Goal: Task Accomplishment & Management: Use online tool/utility

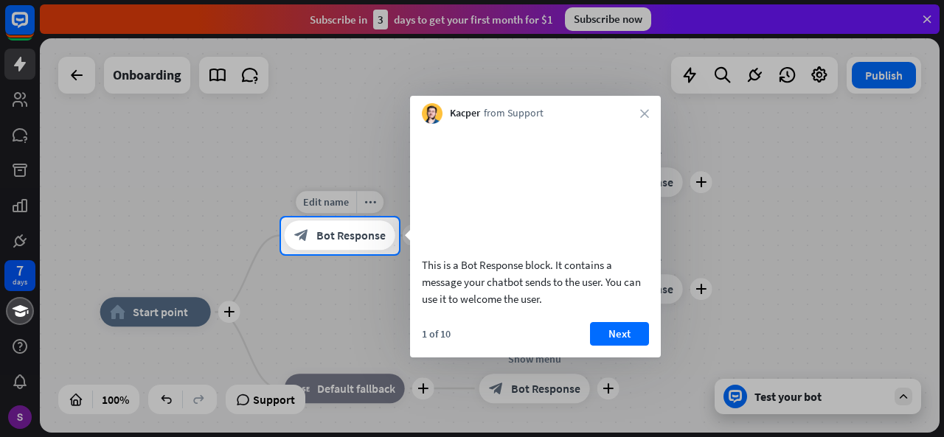
click at [363, 229] on span "Bot Response" at bounding box center [350, 236] width 69 height 15
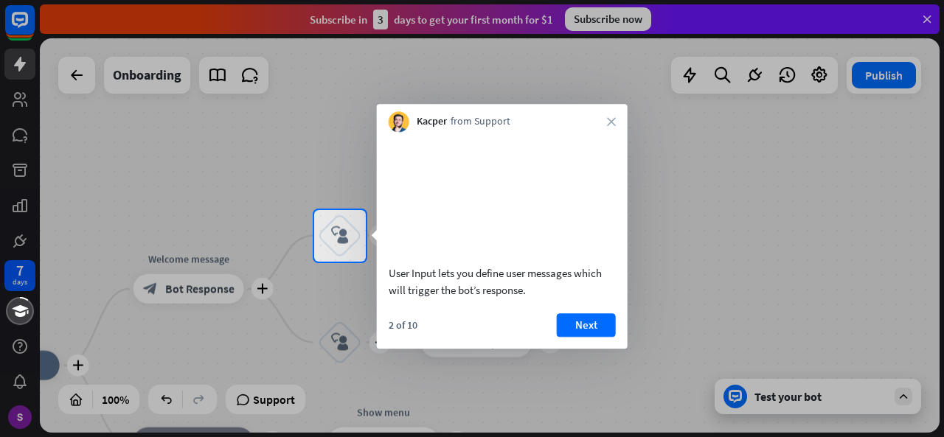
click at [212, 290] on div at bounding box center [472, 350] width 944 height 176
click at [222, 288] on div at bounding box center [472, 350] width 944 height 176
click at [184, 283] on div at bounding box center [472, 350] width 944 height 176
click at [579, 335] on button "Next" at bounding box center [586, 325] width 59 height 24
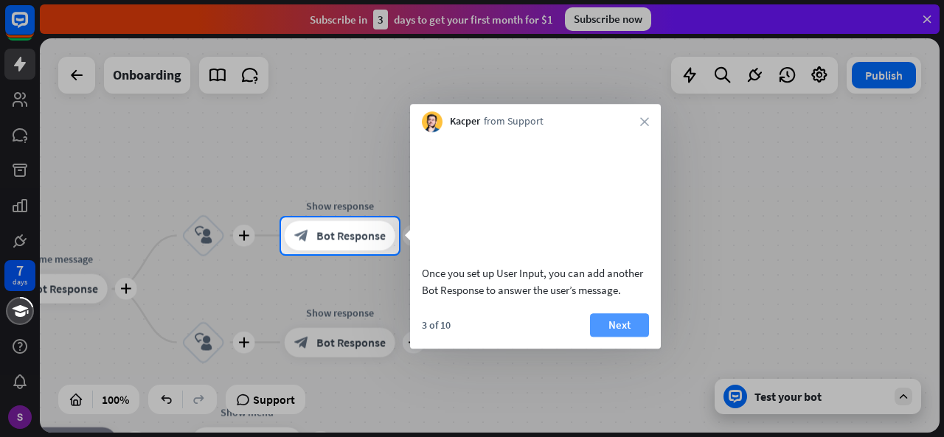
click at [615, 335] on button "Next" at bounding box center [619, 325] width 59 height 24
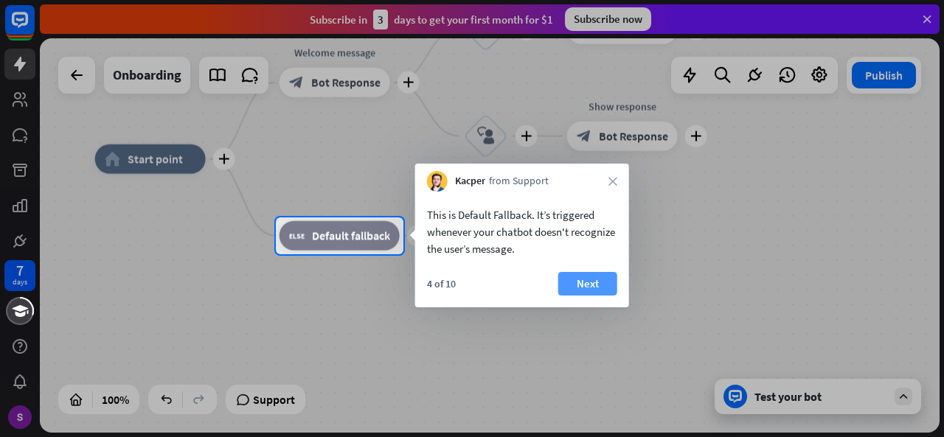
click at [584, 284] on button "Next" at bounding box center [587, 284] width 59 height 24
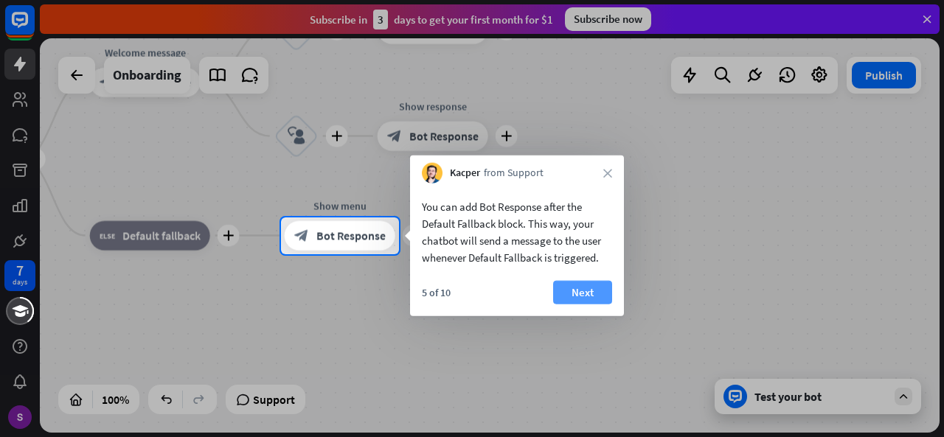
click at [593, 289] on button "Next" at bounding box center [582, 293] width 59 height 24
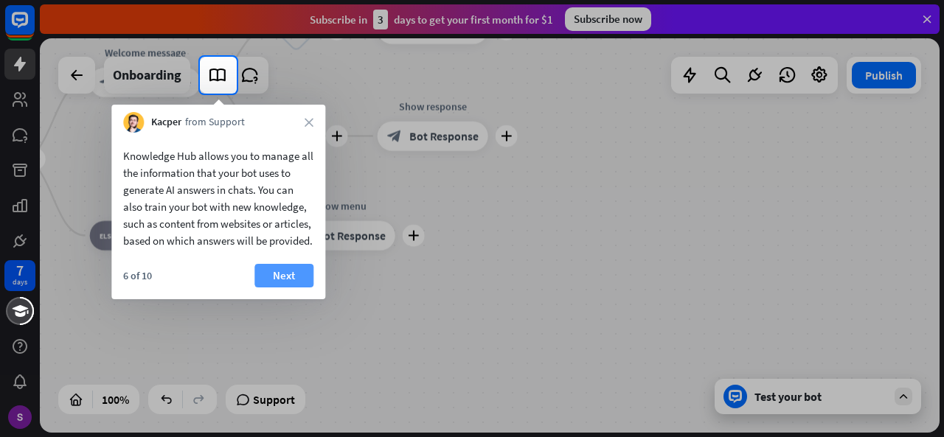
click at [286, 288] on button "Next" at bounding box center [283, 276] width 59 height 24
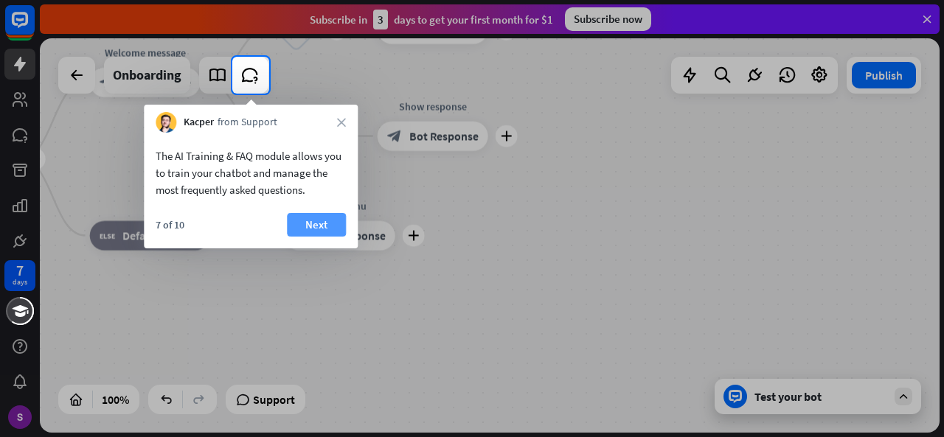
click at [313, 215] on button "Next" at bounding box center [316, 225] width 59 height 24
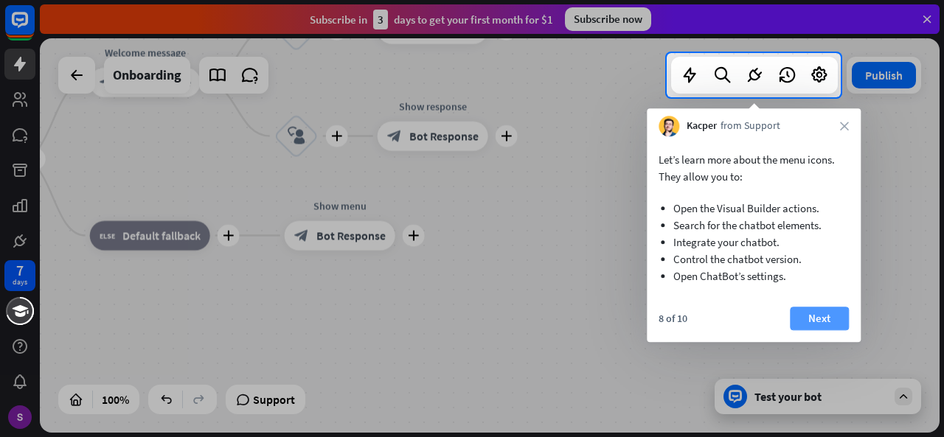
click at [825, 321] on button "Next" at bounding box center [819, 319] width 59 height 24
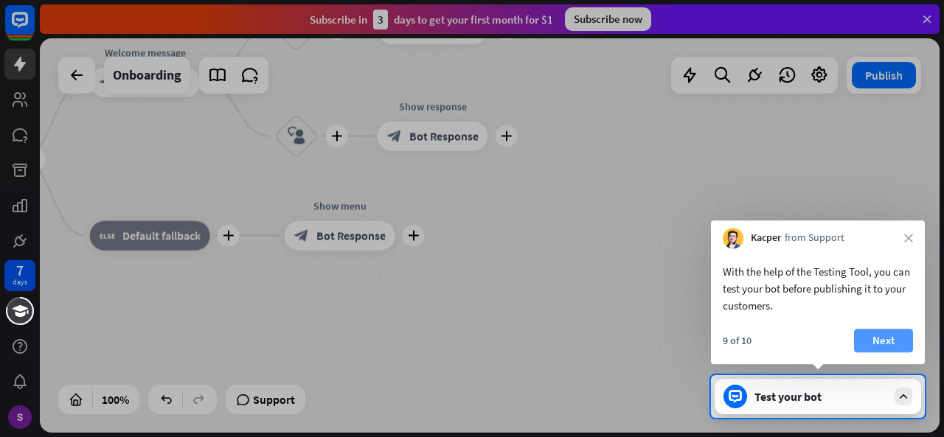
click at [887, 333] on button "Next" at bounding box center [883, 341] width 59 height 24
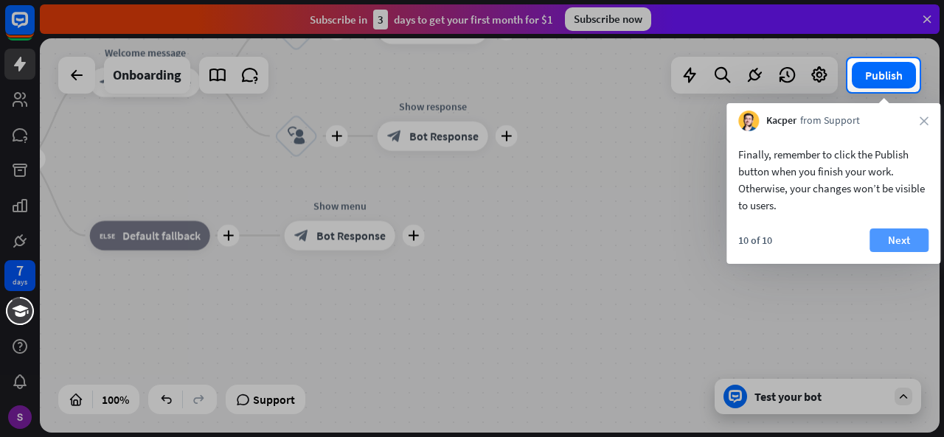
click at [895, 231] on button "Next" at bounding box center [898, 241] width 59 height 24
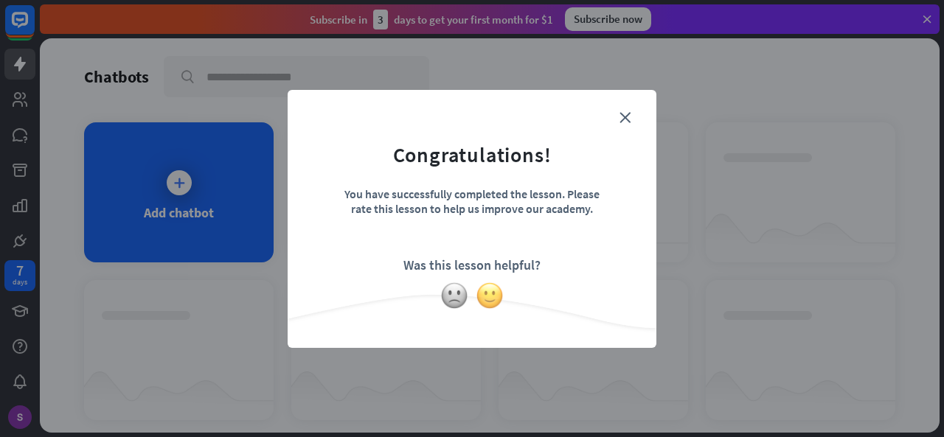
click at [493, 295] on img at bounding box center [490, 296] width 28 height 28
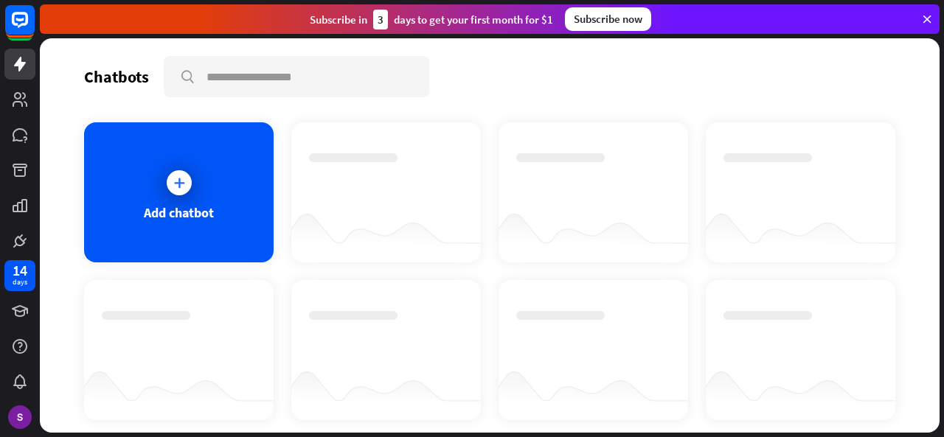
click at [382, 21] on div "3" at bounding box center [380, 20] width 15 height 20
click at [591, 21] on div "Subscribe now" at bounding box center [608, 19] width 86 height 24
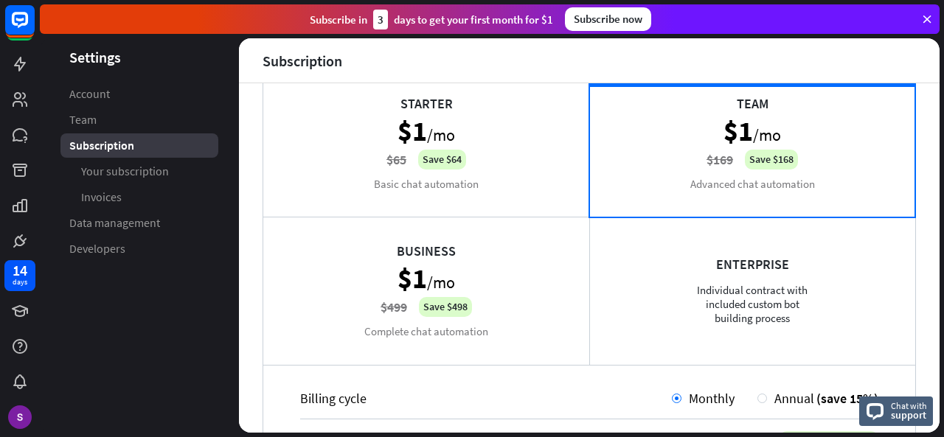
scroll to position [111, 0]
click at [438, 115] on div "Starter $1 /mo $65 Save $64 Basic chat automation" at bounding box center [426, 142] width 326 height 147
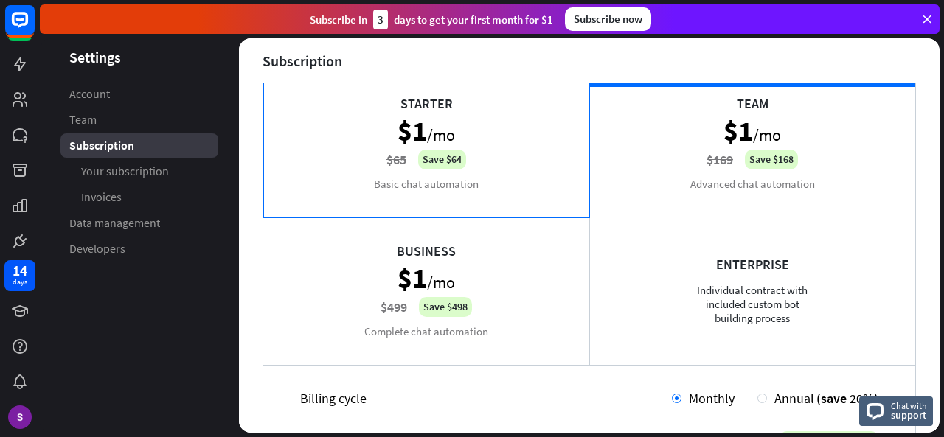
click at [689, 168] on div "CURRENT PLAN Team $1 /mo $169 Save $168 Advanced chat automation" at bounding box center [752, 142] width 326 height 147
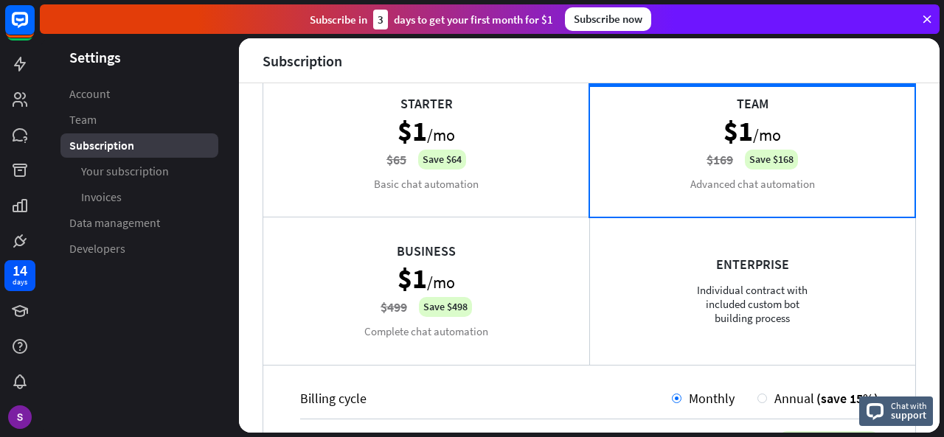
click at [468, 318] on div "Business $1 /mo $499 Save $498 Complete chat automation" at bounding box center [426, 290] width 326 height 147
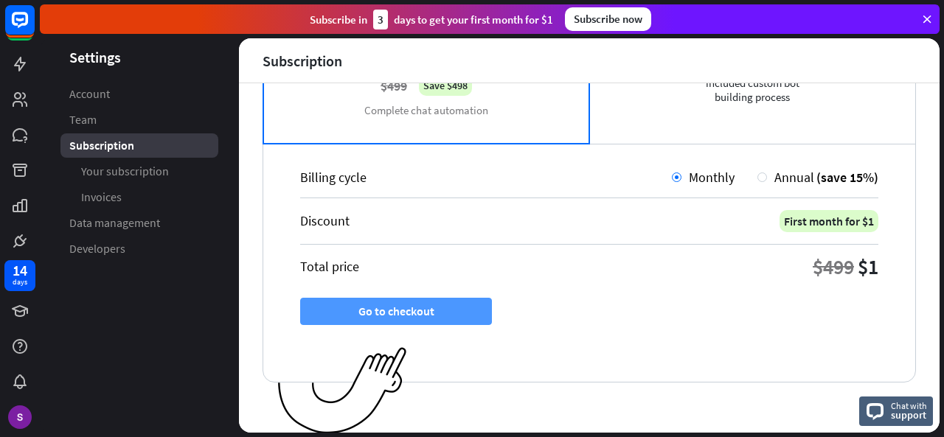
scroll to position [0, 0]
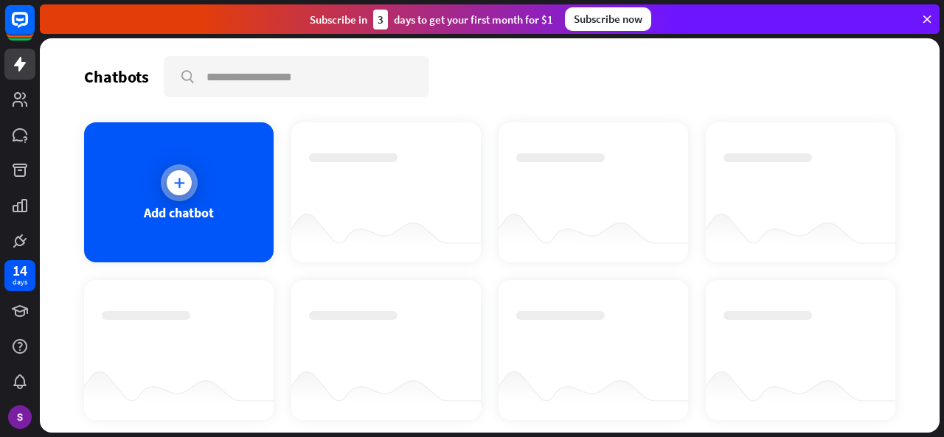
click at [187, 204] on div "Add chatbot" at bounding box center [179, 212] width 70 height 17
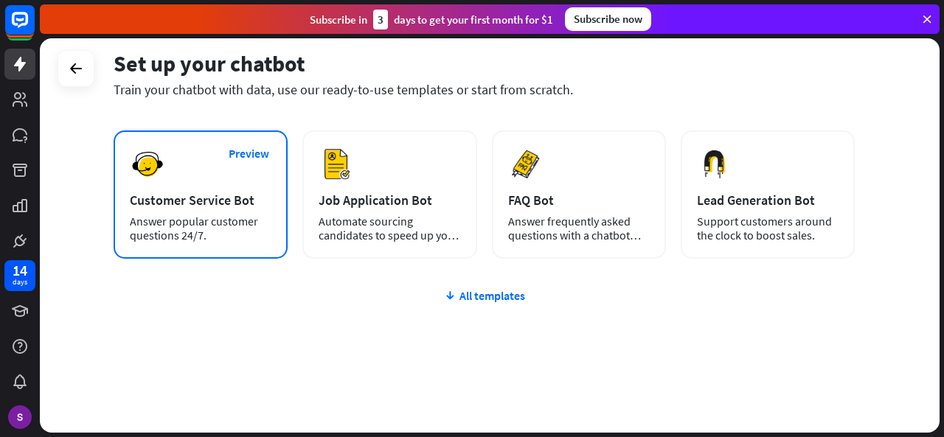
scroll to position [215, 0]
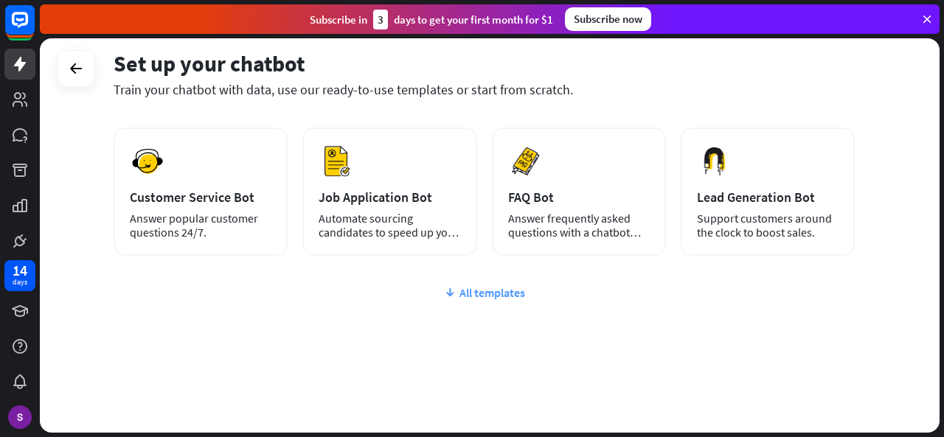
click at [465, 290] on div "All templates" at bounding box center [484, 292] width 741 height 15
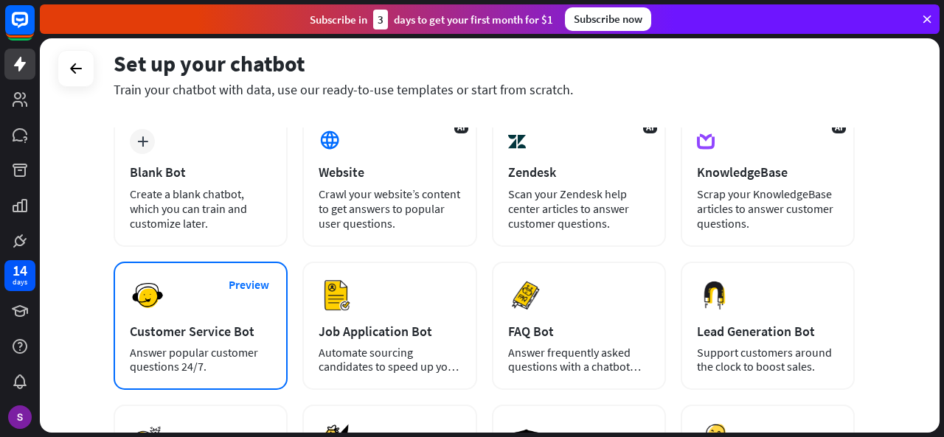
scroll to position [68, 0]
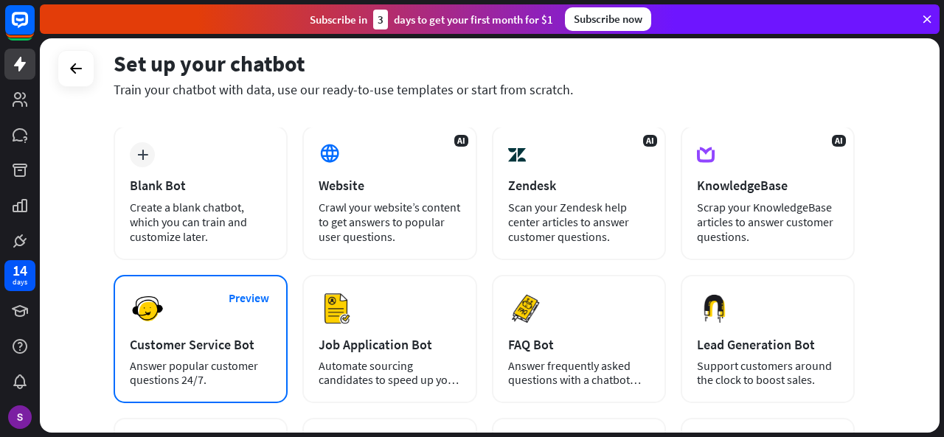
click at [237, 346] on div "Customer Service Bot" at bounding box center [201, 344] width 142 height 17
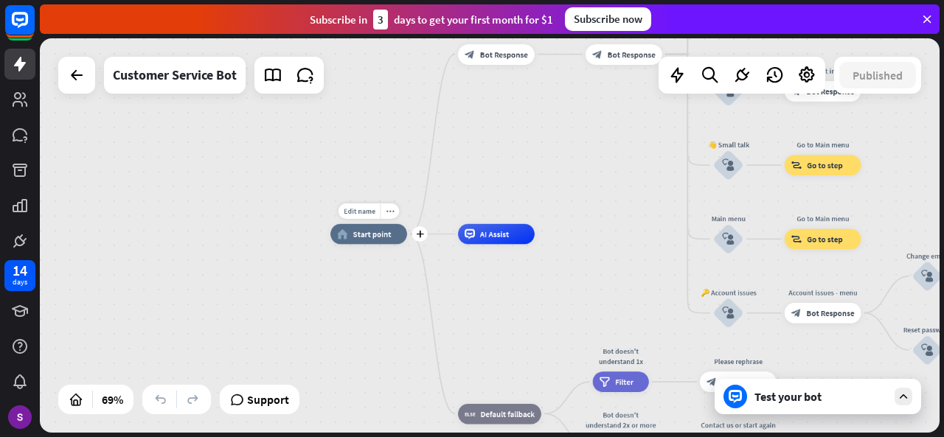
click at [372, 242] on div "home_2 Start point" at bounding box center [368, 234] width 77 height 21
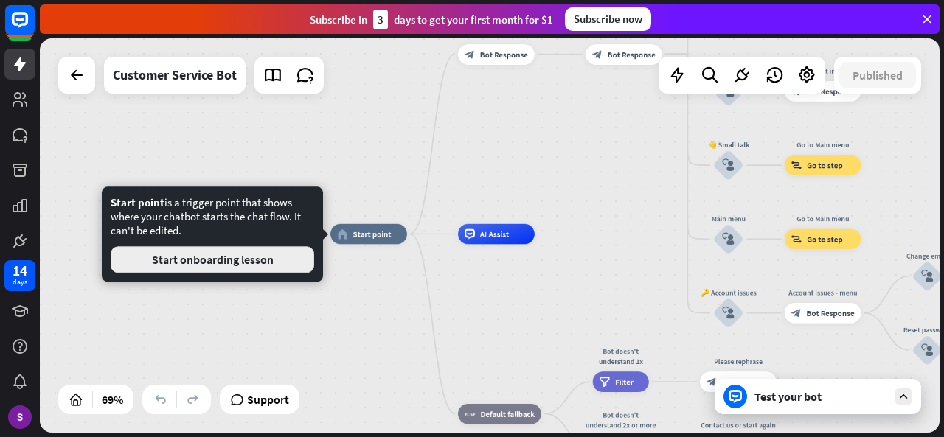
click at [285, 262] on button "Start onboarding lesson" at bounding box center [212, 259] width 203 height 27
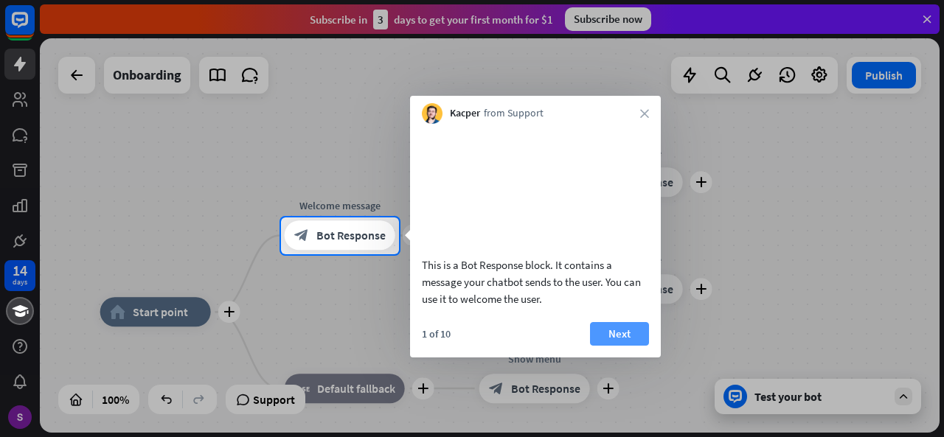
click at [605, 346] on button "Next" at bounding box center [619, 334] width 59 height 24
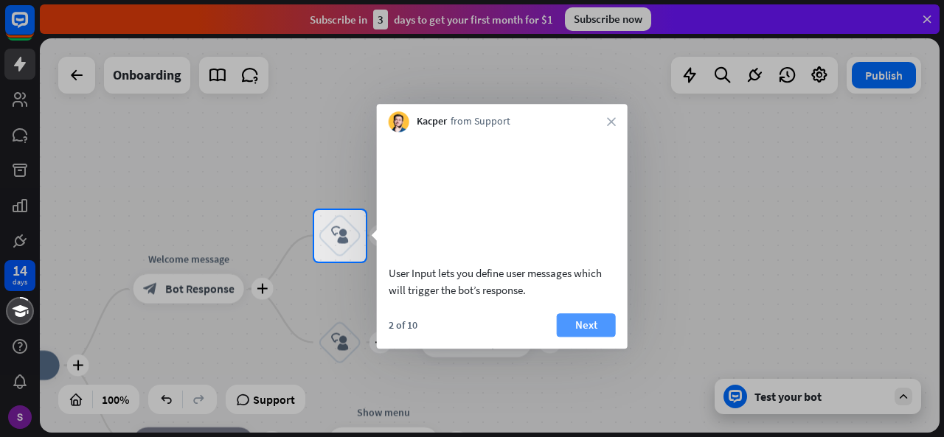
click at [592, 331] on button "Next" at bounding box center [586, 325] width 59 height 24
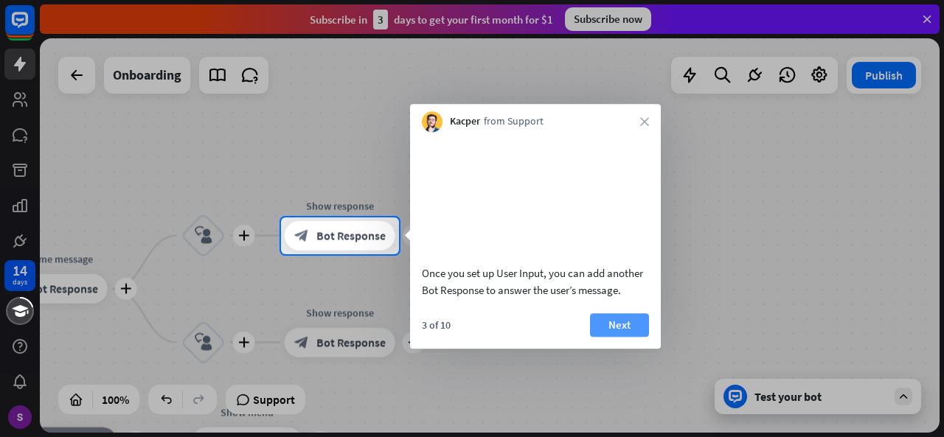
click at [615, 337] on button "Next" at bounding box center [619, 325] width 59 height 24
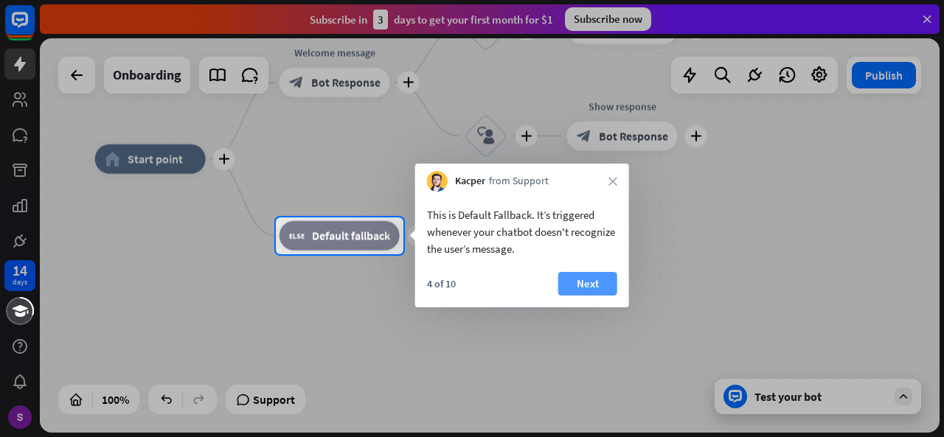
click at [600, 277] on button "Next" at bounding box center [587, 284] width 59 height 24
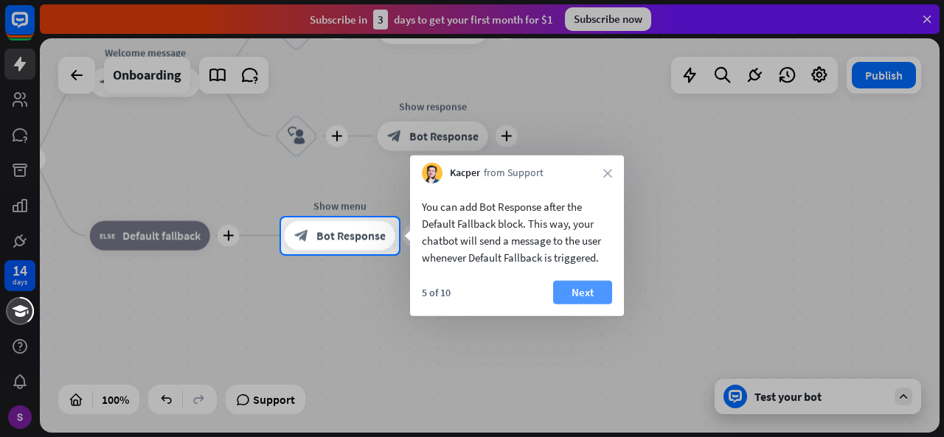
click at [588, 290] on button "Next" at bounding box center [582, 293] width 59 height 24
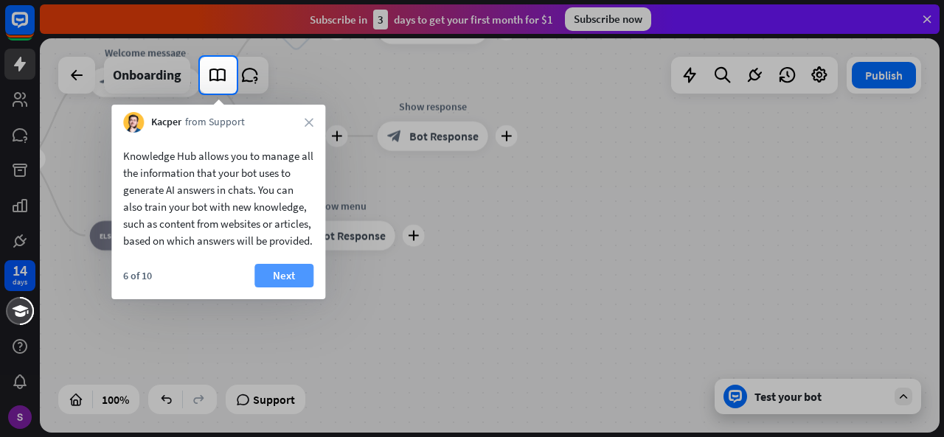
click at [279, 287] on button "Next" at bounding box center [283, 276] width 59 height 24
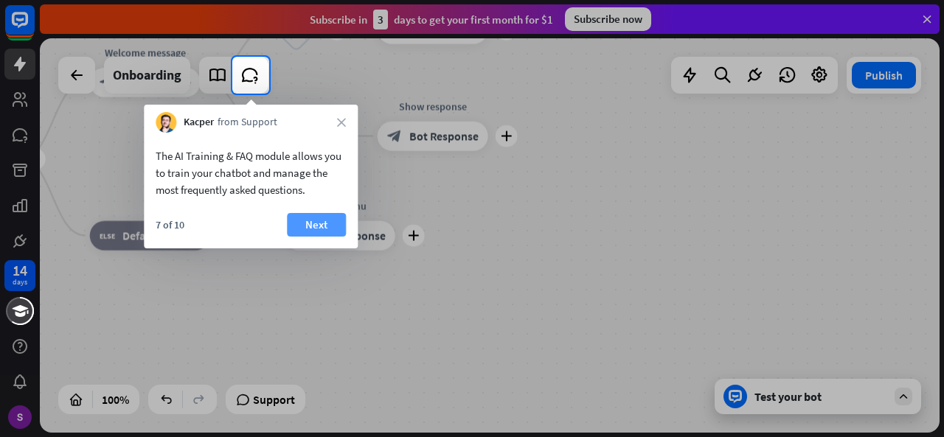
click at [299, 228] on button "Next" at bounding box center [316, 225] width 59 height 24
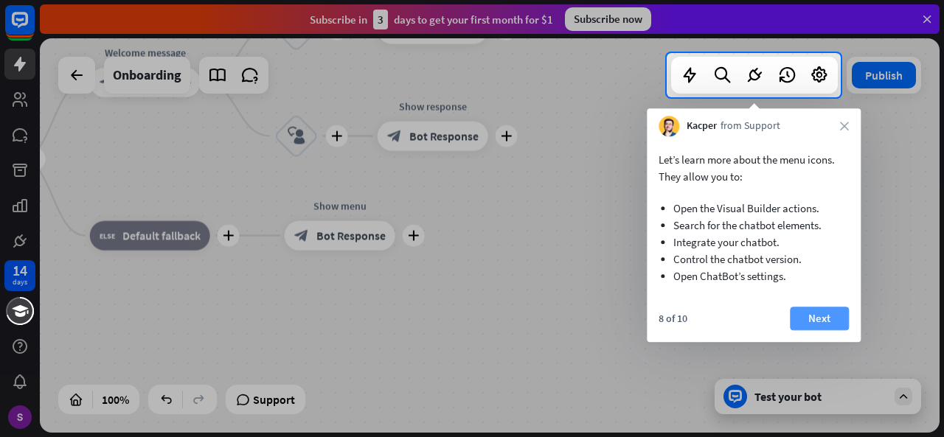
click at [839, 325] on button "Next" at bounding box center [819, 319] width 59 height 24
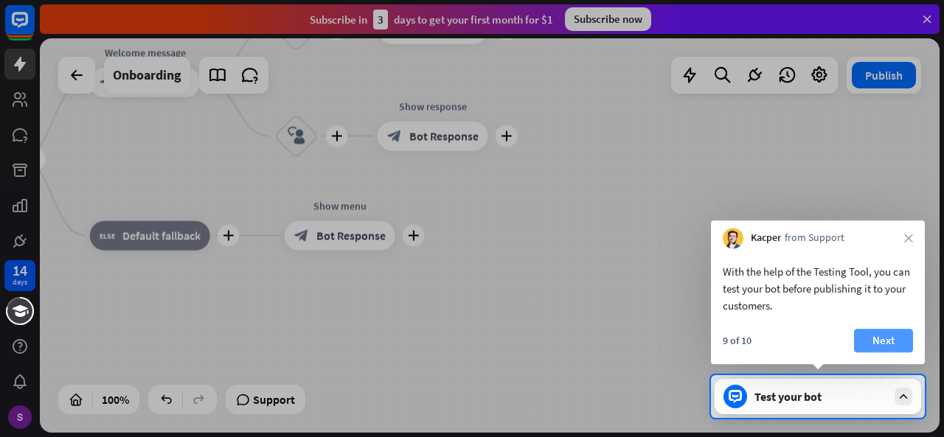
click at [863, 329] on button "Next" at bounding box center [883, 341] width 59 height 24
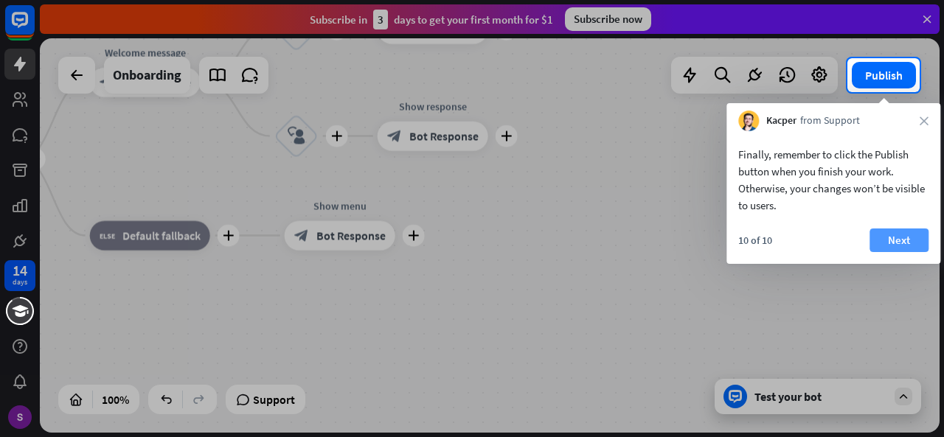
click at [877, 240] on button "Next" at bounding box center [898, 241] width 59 height 24
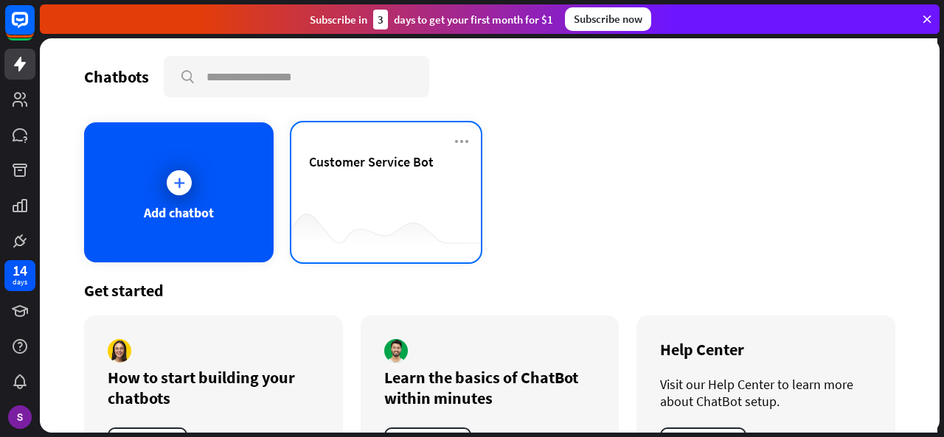
click at [400, 192] on div "Customer Service Bot" at bounding box center [386, 179] width 154 height 52
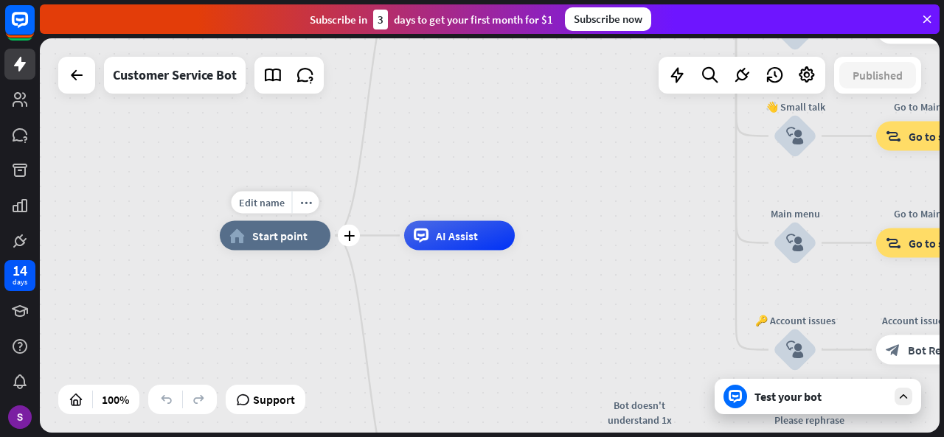
click at [270, 240] on span "Start point" at bounding box center [279, 236] width 55 height 15
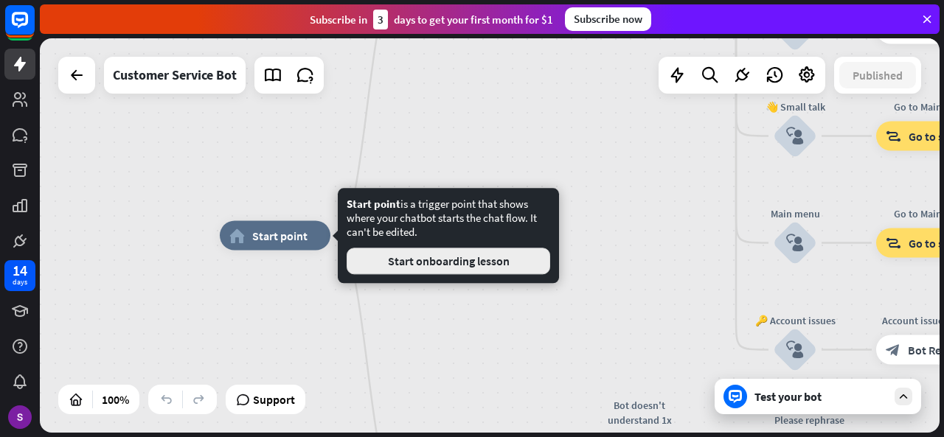
click at [428, 259] on button "Start onboarding lesson" at bounding box center [448, 261] width 203 height 27
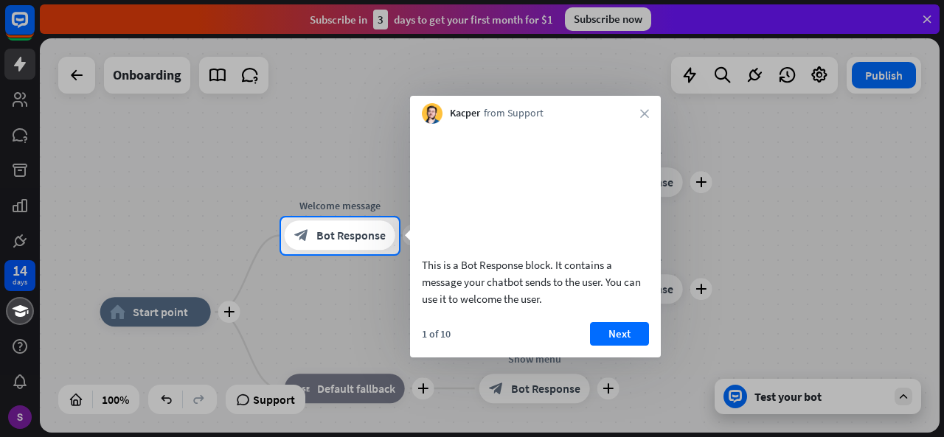
click at [612, 336] on div "This is a Bot Response block. It contains a message your chatbot sends to the u…" at bounding box center [535, 241] width 251 height 234
click at [646, 111] on icon "close" at bounding box center [644, 113] width 9 height 9
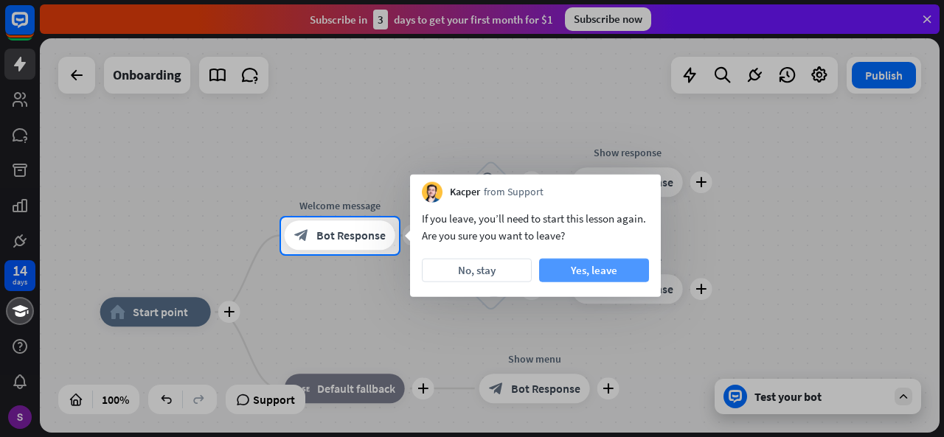
click at [603, 271] on button "Yes, leave" at bounding box center [594, 271] width 110 height 24
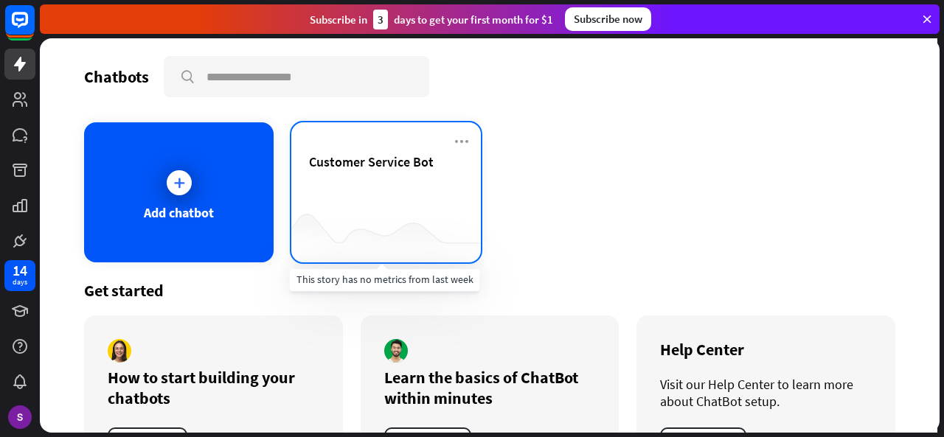
click at [368, 224] on div at bounding box center [385, 233] width 189 height 57
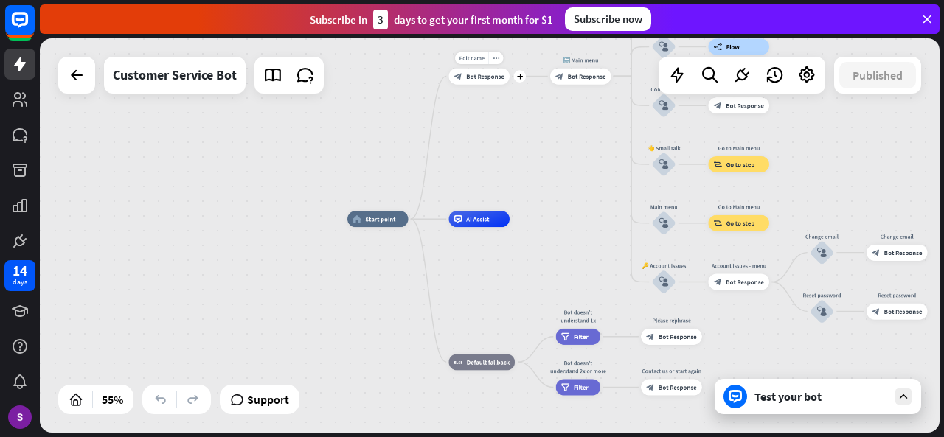
click at [479, 84] on div "Edit name more_horiz plus block_bot_response Bot Response" at bounding box center [479, 76] width 61 height 16
click at [480, 72] on div "block_bot_response Bot Response" at bounding box center [479, 76] width 61 height 16
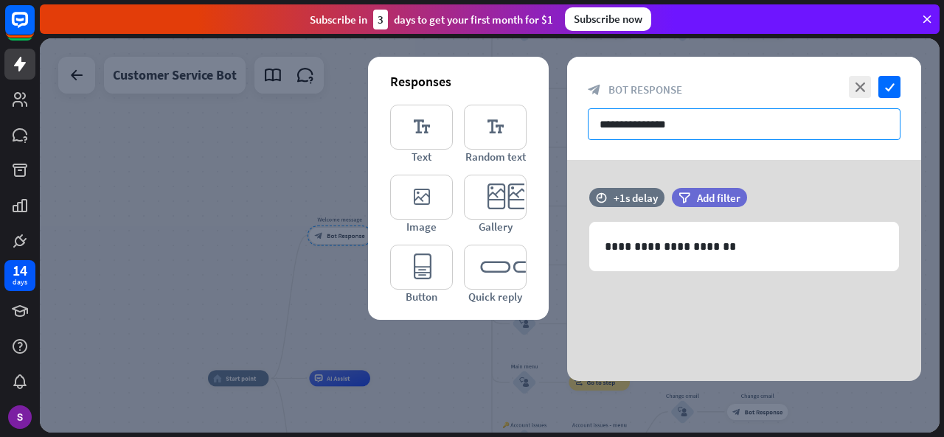
click at [706, 122] on input "**********" at bounding box center [744, 124] width 313 height 32
click at [498, 133] on icon "editor_text" at bounding box center [495, 127] width 63 height 45
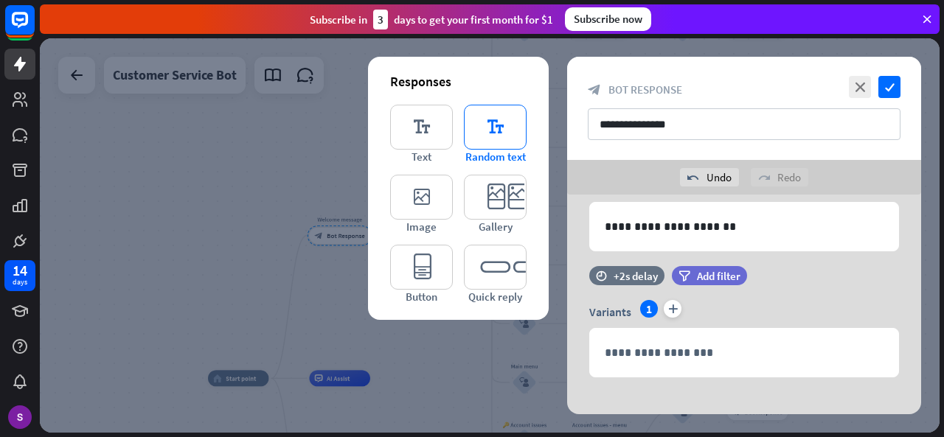
scroll to position [68, 0]
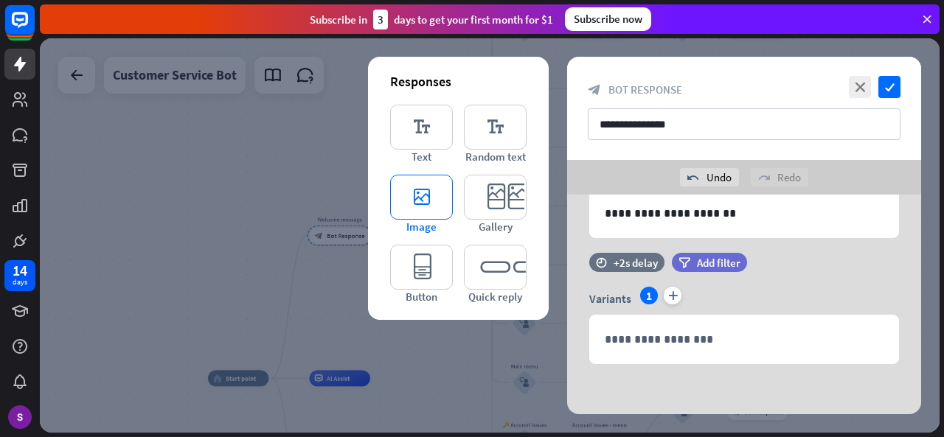
click at [428, 200] on icon "editor_image" at bounding box center [421, 197] width 63 height 45
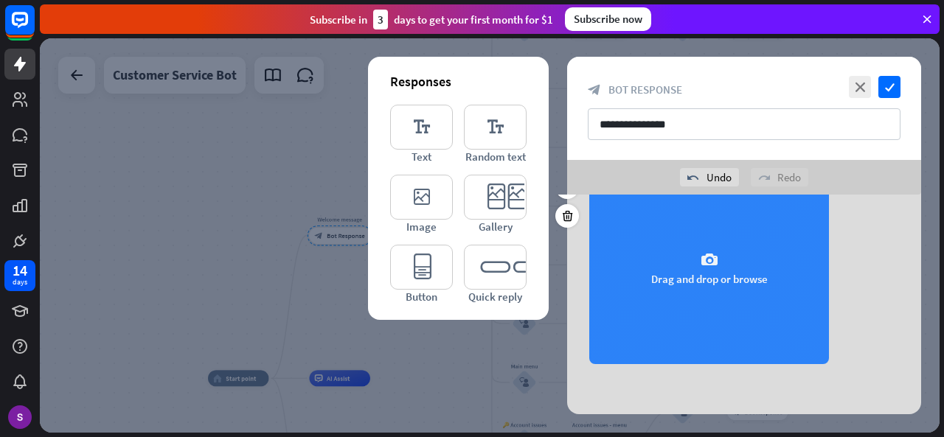
scroll to position [136, 0]
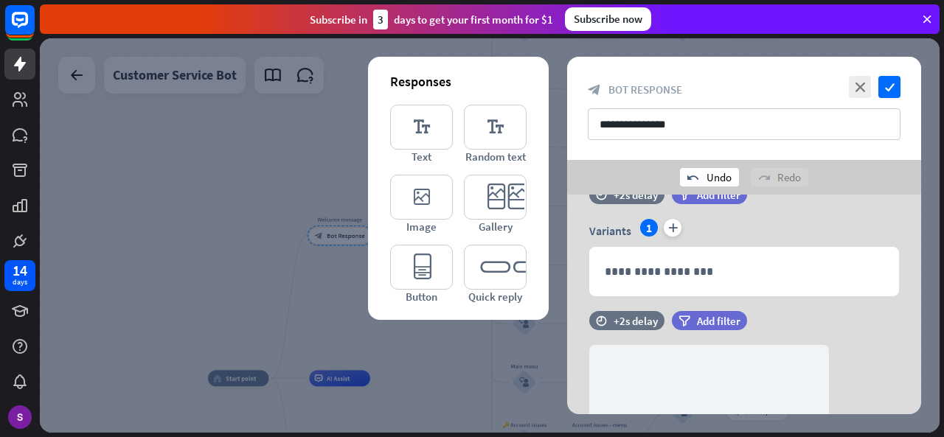
click at [706, 175] on div "undo Undo" at bounding box center [709, 177] width 59 height 18
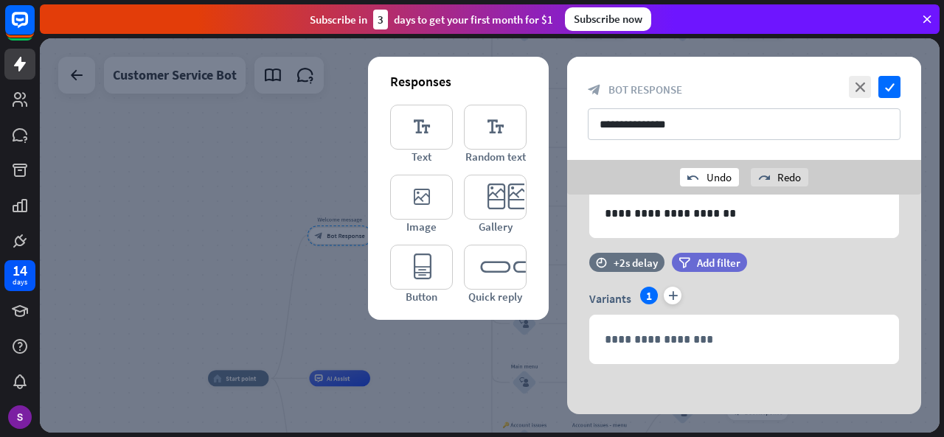
click at [706, 175] on div "undo Undo" at bounding box center [709, 177] width 59 height 18
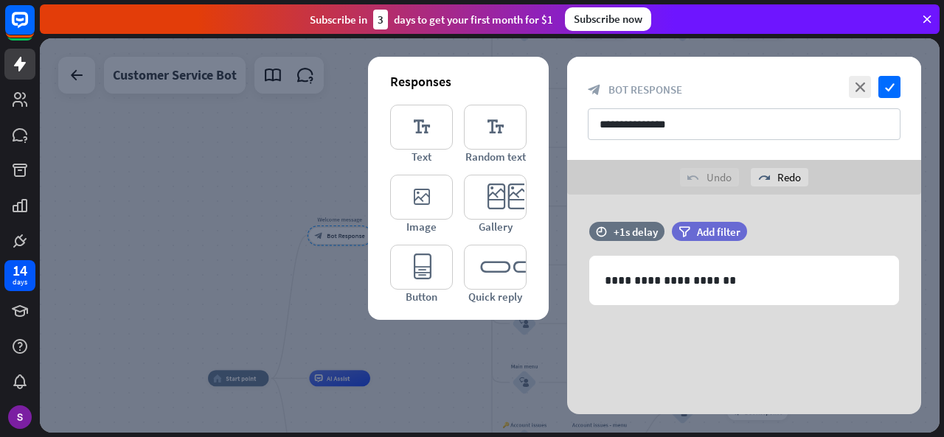
click at [706, 175] on div "undo Undo" at bounding box center [709, 177] width 59 height 18
click at [687, 125] on input "**********" at bounding box center [744, 124] width 313 height 32
type input "*"
click at [680, 126] on input "**********" at bounding box center [744, 124] width 313 height 32
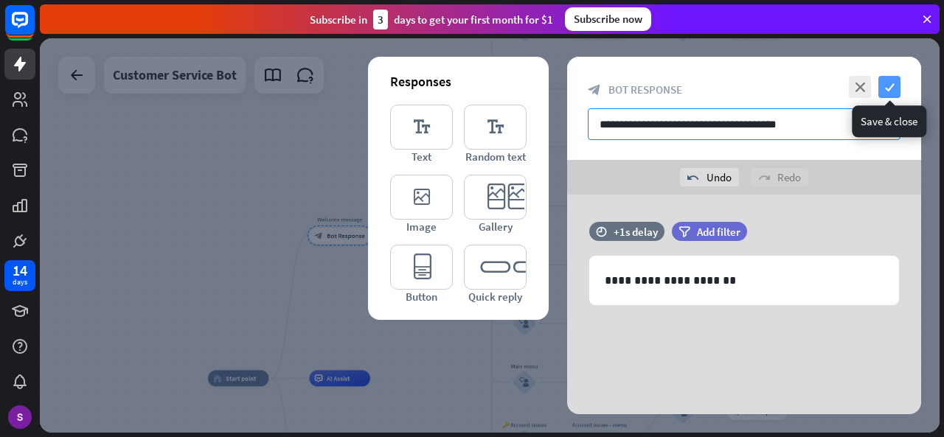
type input "**********"
click at [892, 86] on icon "check" at bounding box center [889, 87] width 22 height 22
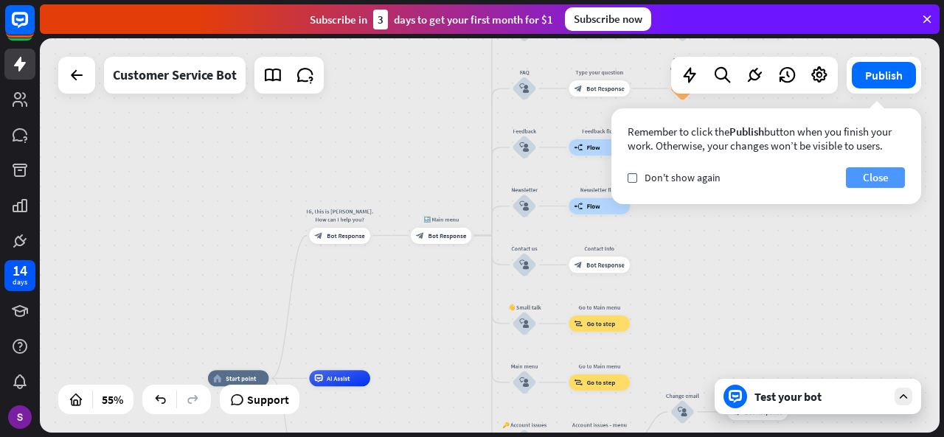
click at [877, 184] on button "Close" at bounding box center [875, 177] width 59 height 21
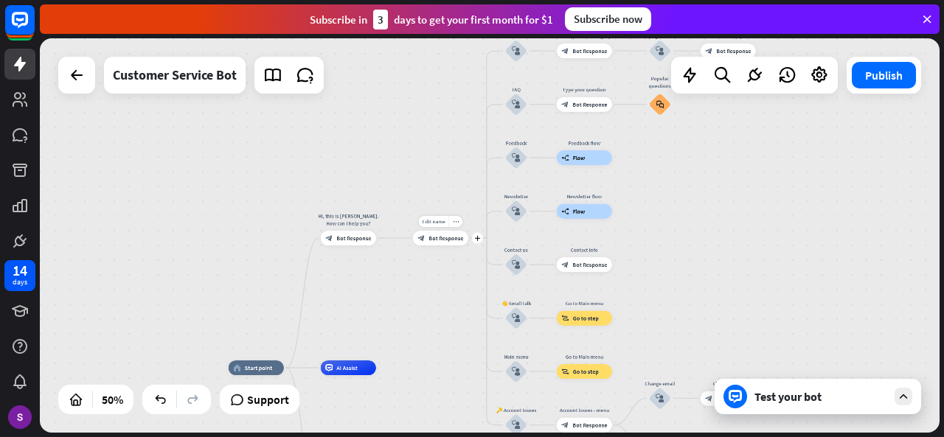
click at [441, 246] on div "Edit name more_horiz plus block_bot_response Bot Response" at bounding box center [440, 238] width 55 height 15
click at [444, 246] on div "Edit name more_horiz plus block_bot_response Bot Response" at bounding box center [440, 238] width 55 height 15
click at [349, 243] on div "block_bot_response Bot Response" at bounding box center [348, 238] width 55 height 15
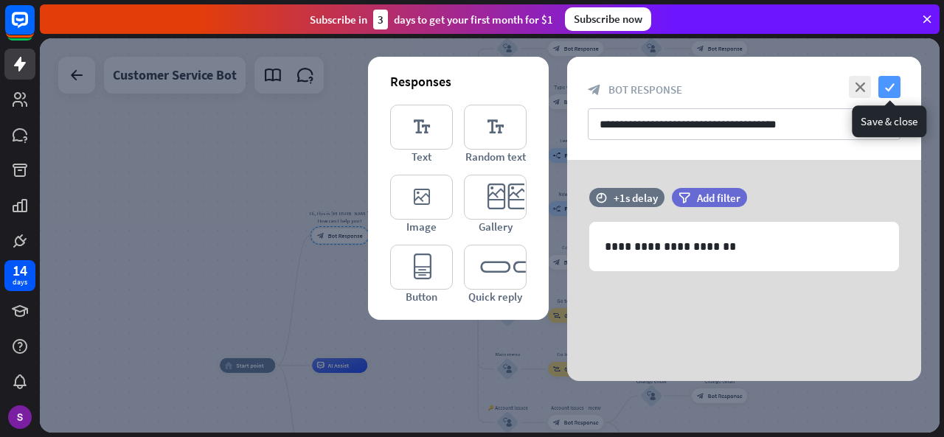
click at [891, 96] on icon "check" at bounding box center [889, 87] width 22 height 22
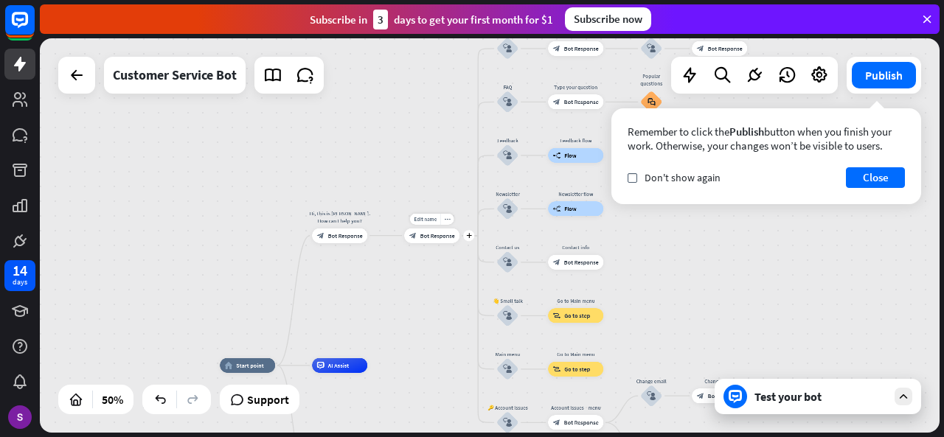
click at [435, 232] on span "Bot Response" at bounding box center [437, 235] width 35 height 7
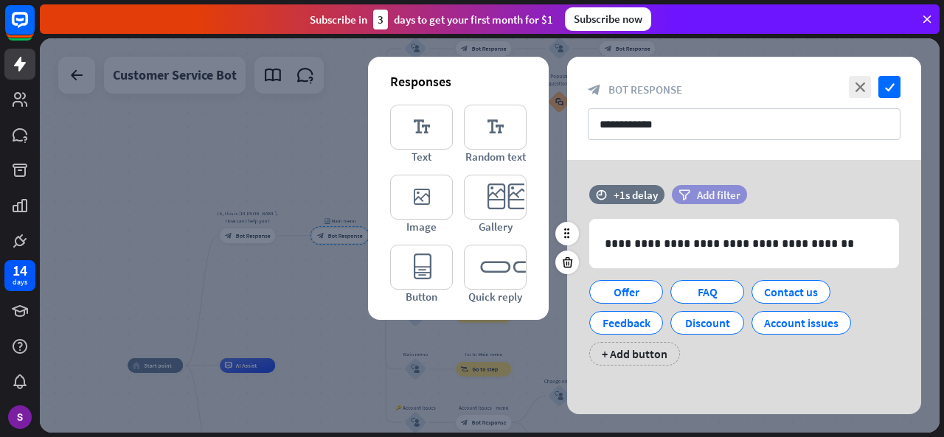
scroll to position [4, 0]
click at [720, 317] on icon at bounding box center [717, 312] width 13 height 13
click at [700, 328] on div "Discount" at bounding box center [707, 321] width 49 height 22
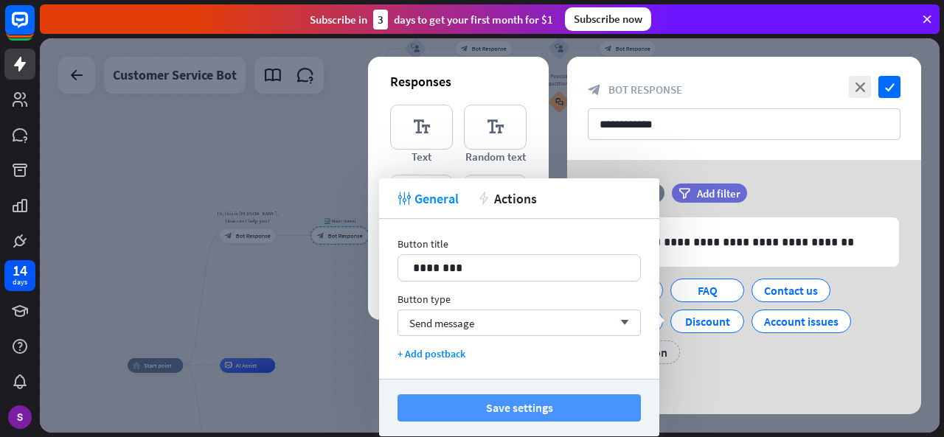
click at [526, 402] on button "Save settings" at bounding box center [518, 407] width 243 height 27
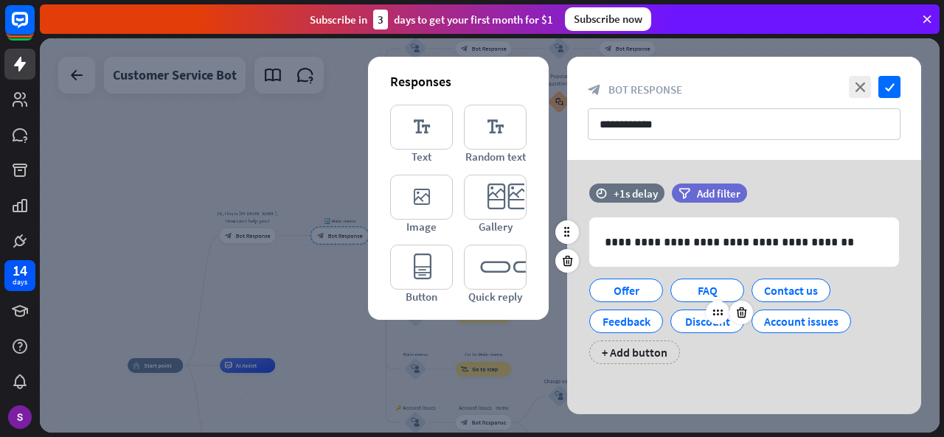
click at [706, 319] on div at bounding box center [729, 313] width 47 height 24
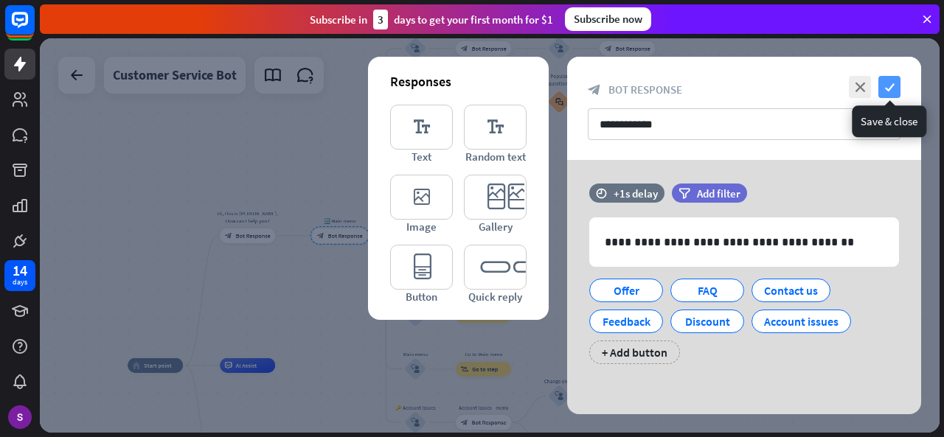
click at [894, 92] on icon "check" at bounding box center [889, 87] width 22 height 22
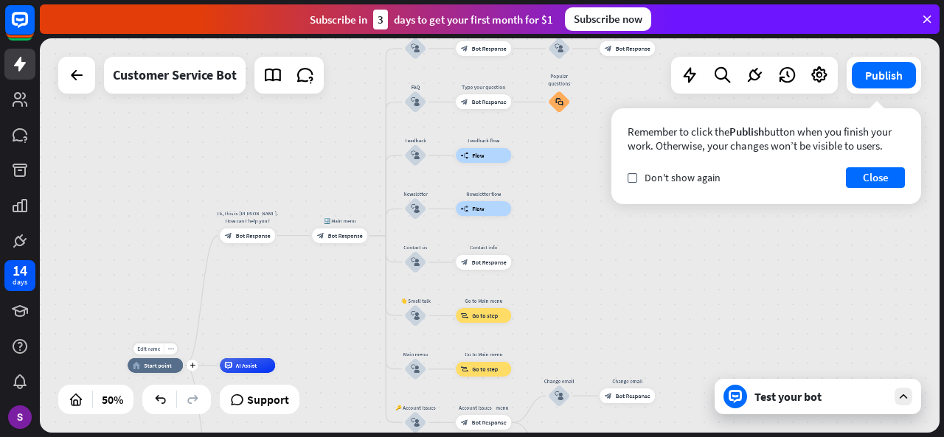
click at [169, 365] on span "Start point" at bounding box center [158, 365] width 28 height 7
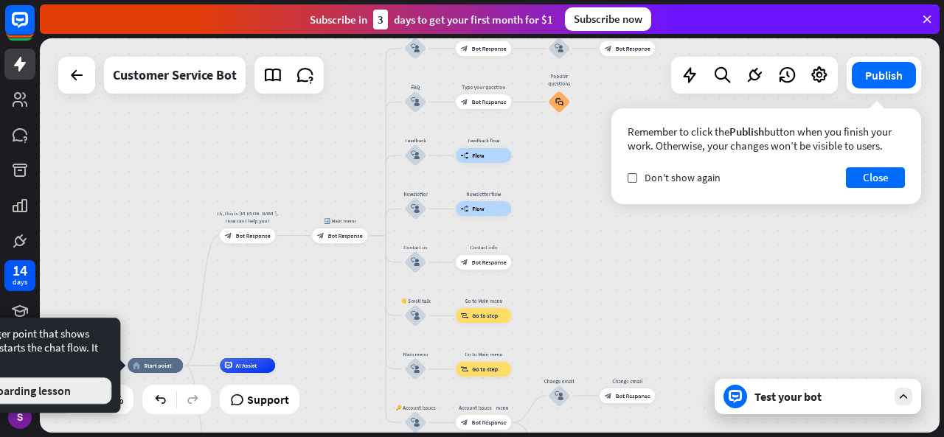
click at [68, 380] on button "Start onboarding lesson" at bounding box center [9, 391] width 203 height 27
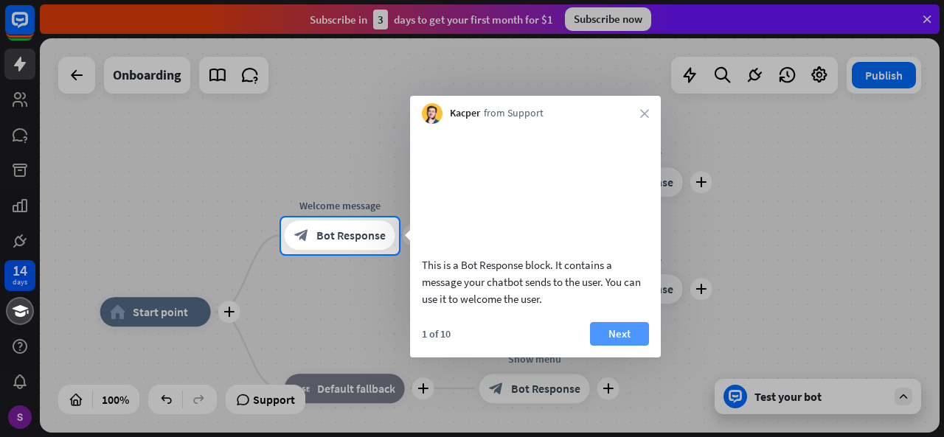
click at [616, 341] on button "Next" at bounding box center [619, 334] width 59 height 24
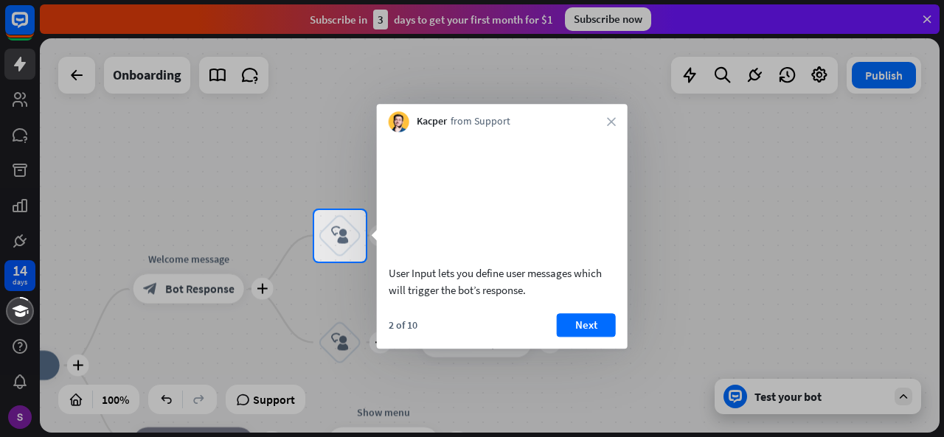
click at [616, 122] on div "Kacper from Support close" at bounding box center [502, 118] width 251 height 28
click at [610, 119] on icon "close" at bounding box center [611, 121] width 9 height 9
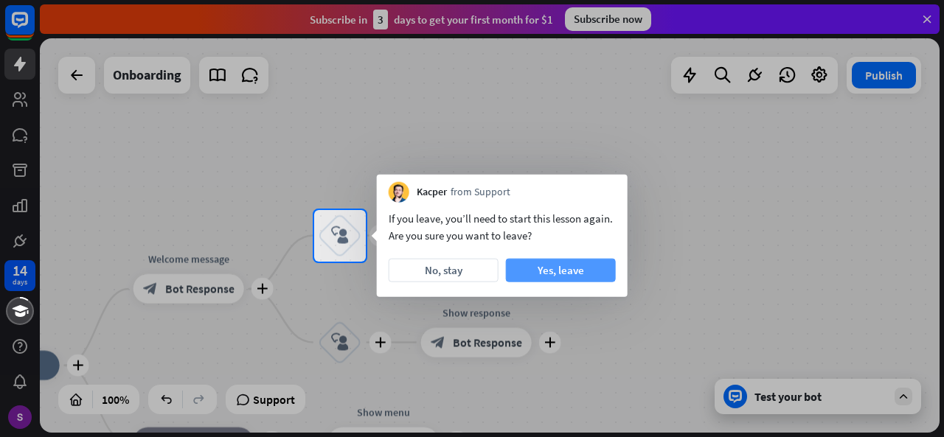
click at [557, 274] on button "Yes, leave" at bounding box center [561, 271] width 110 height 24
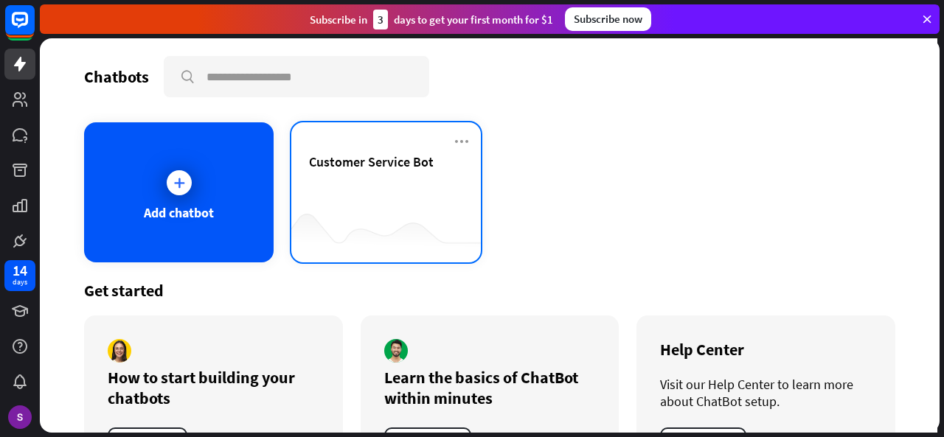
click at [389, 199] on div "Customer Service Bot" at bounding box center [386, 179] width 154 height 52
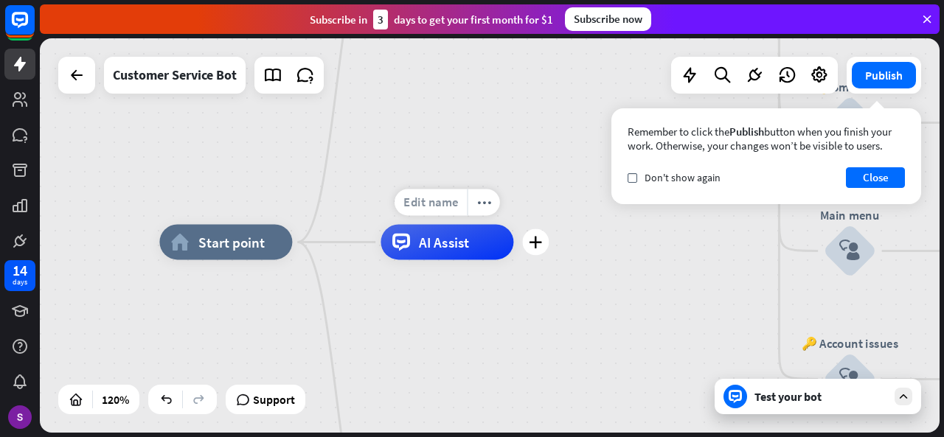
drag, startPoint x: 424, startPoint y: 244, endPoint x: 428, endPoint y: 206, distance: 38.5
click at [428, 224] on div "Edit name more_horiz plus AI Assist" at bounding box center [446, 241] width 133 height 35
click at [428, 206] on span "Edit name" at bounding box center [430, 203] width 55 height 16
click at [550, 188] on div "home_2 Start point Hi, this is [PERSON_NAME]. How can I help you? block_bot_res…" at bounding box center [490, 235] width 900 height 394
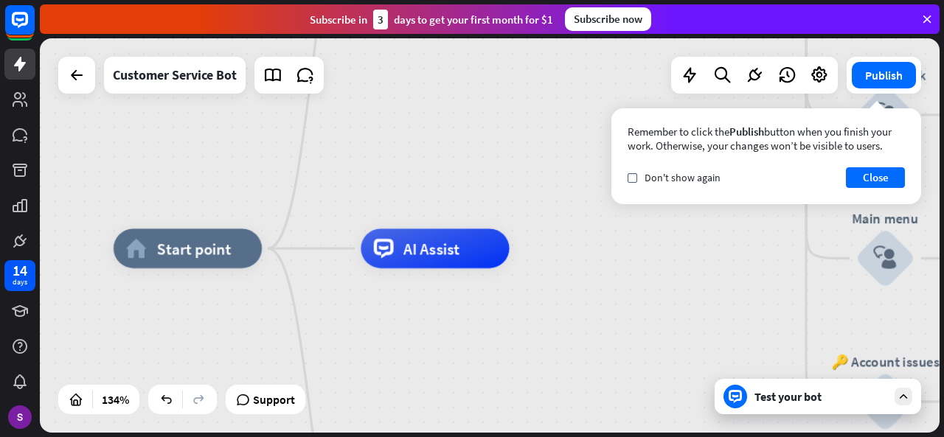
click at [891, 194] on div "Remember to click the Publish button when you finish your work. Otherwise, your…" at bounding box center [766, 156] width 310 height 96
click at [883, 187] on button "Close" at bounding box center [875, 177] width 59 height 21
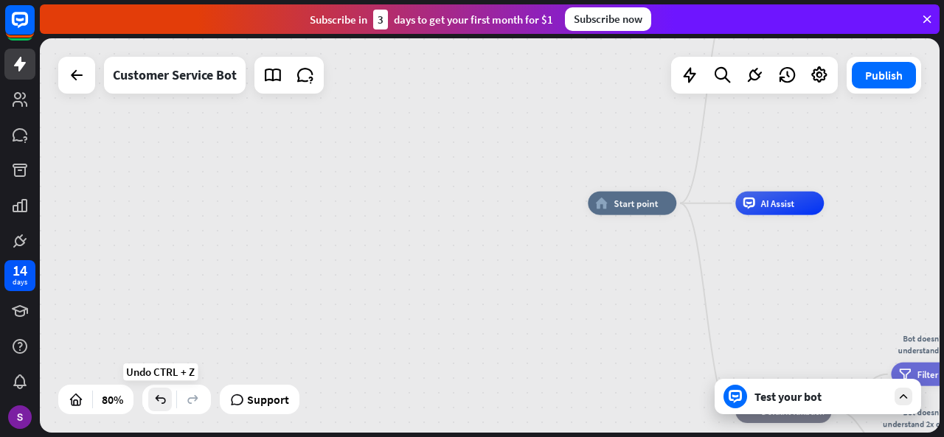
drag, startPoint x: 215, startPoint y: 401, endPoint x: 164, endPoint y: 406, distance: 51.8
click at [164, 406] on div "home_2 Start point Hi, this is [PERSON_NAME]. How can I help you? block_bot_res…" at bounding box center [490, 235] width 900 height 394
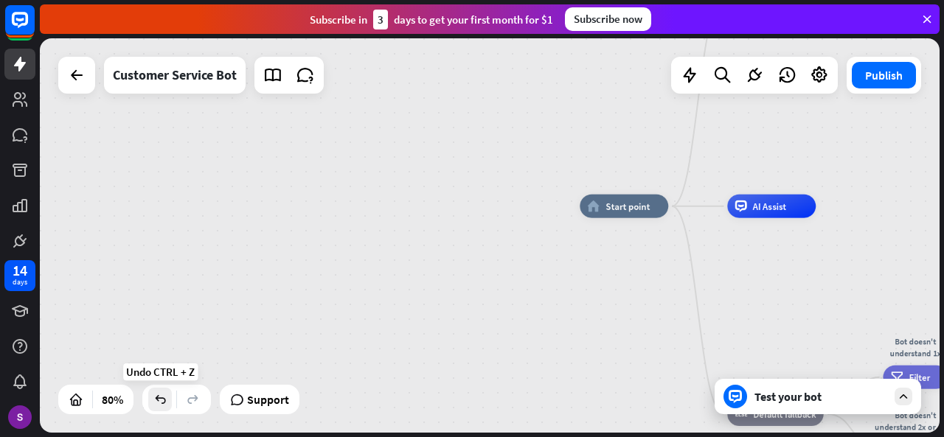
click at [164, 406] on icon at bounding box center [160, 399] width 15 height 15
click at [164, 406] on div at bounding box center [490, 235] width 900 height 394
click at [195, 402] on icon at bounding box center [193, 399] width 15 height 15
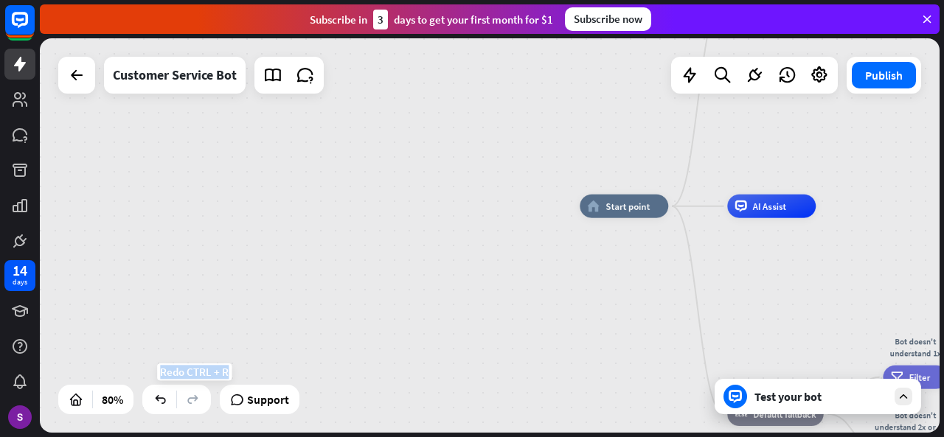
click at [195, 402] on icon at bounding box center [193, 399] width 15 height 15
drag, startPoint x: 195, startPoint y: 402, endPoint x: 158, endPoint y: 402, distance: 37.6
click at [158, 402] on div at bounding box center [176, 399] width 69 height 29
click at [158, 402] on icon at bounding box center [160, 399] width 15 height 15
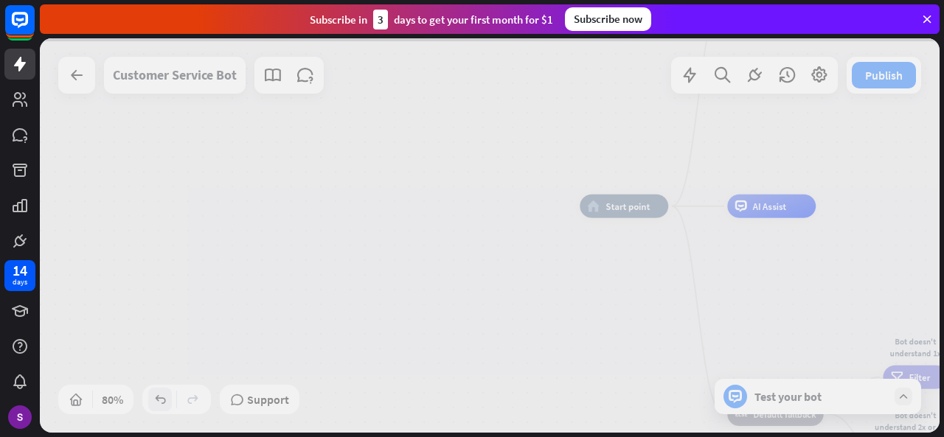
click at [158, 402] on div at bounding box center [490, 235] width 900 height 394
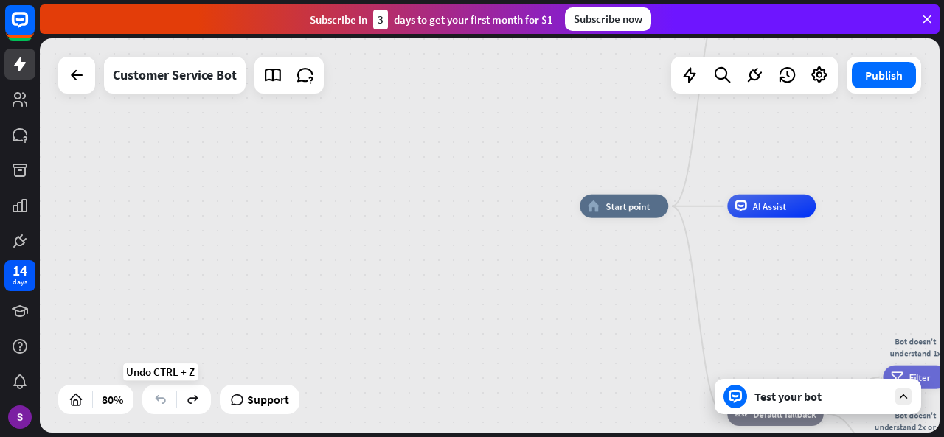
click at [158, 402] on icon at bounding box center [160, 399] width 15 height 15
click at [178, 325] on div "home_2 Start point Welcome message block_bot_response Bot Response 🔙 Main menu …" at bounding box center [490, 235] width 900 height 394
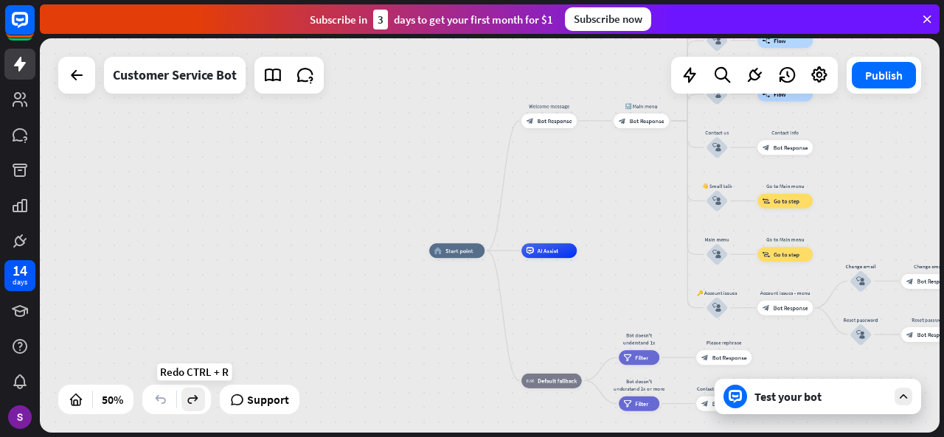
drag, startPoint x: 162, startPoint y: 397, endPoint x: 196, endPoint y: 399, distance: 34.0
click at [196, 399] on div at bounding box center [176, 399] width 69 height 29
click at [196, 399] on icon at bounding box center [193, 399] width 15 height 15
click at [160, 403] on icon at bounding box center [160, 399] width 15 height 15
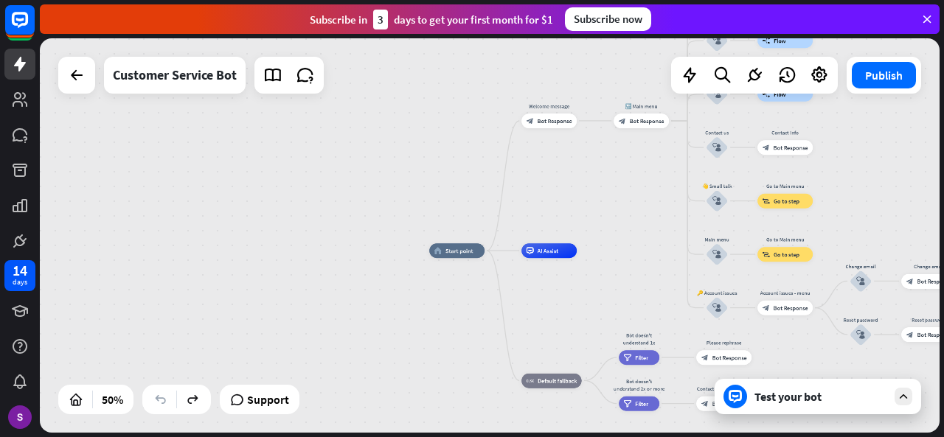
click at [160, 403] on icon at bounding box center [160, 399] width 15 height 15
drag, startPoint x: 160, startPoint y: 403, endPoint x: 111, endPoint y: 408, distance: 48.9
click at [111, 408] on div "50% Support" at bounding box center [212, 399] width 309 height 29
click at [113, 406] on icon at bounding box center [109, 399] width 15 height 15
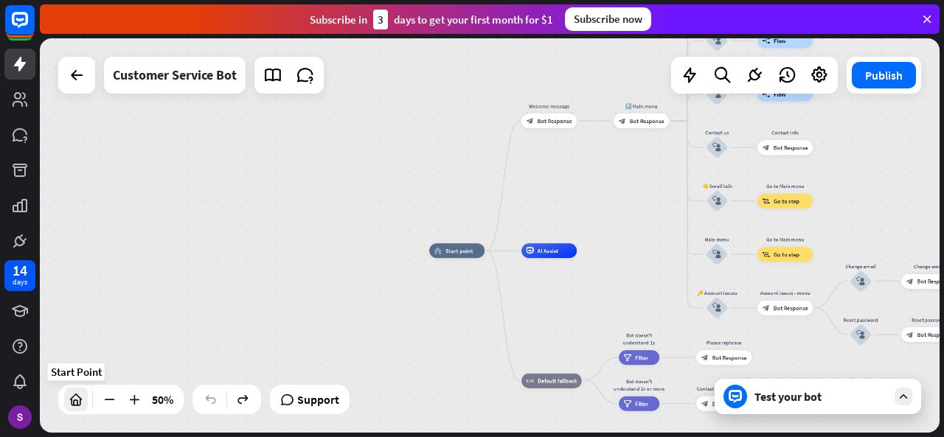
click at [78, 402] on icon at bounding box center [76, 399] width 15 height 15
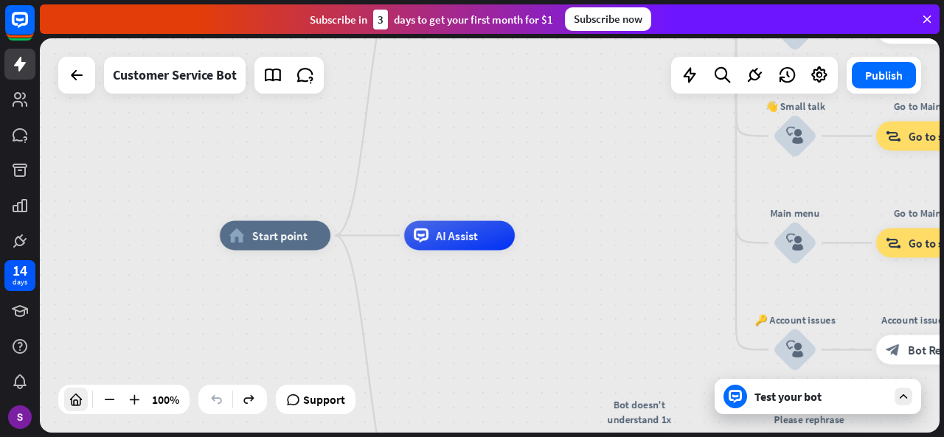
click at [78, 402] on icon at bounding box center [76, 399] width 15 height 15
click at [119, 397] on div at bounding box center [109, 400] width 24 height 24
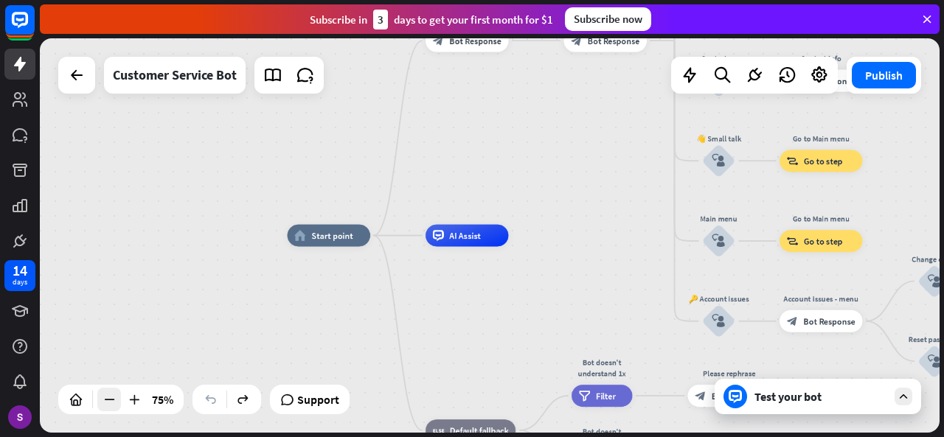
click at [119, 397] on div at bounding box center [109, 400] width 24 height 24
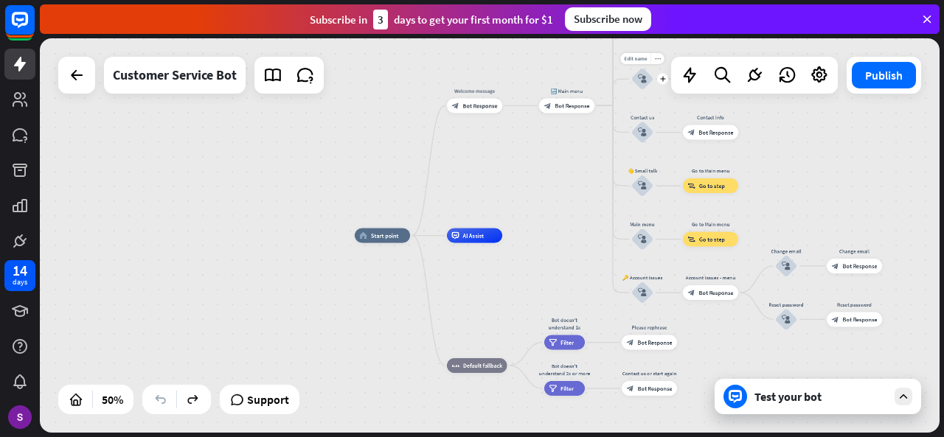
click at [642, 80] on icon "block_user_input" at bounding box center [642, 78] width 9 height 9
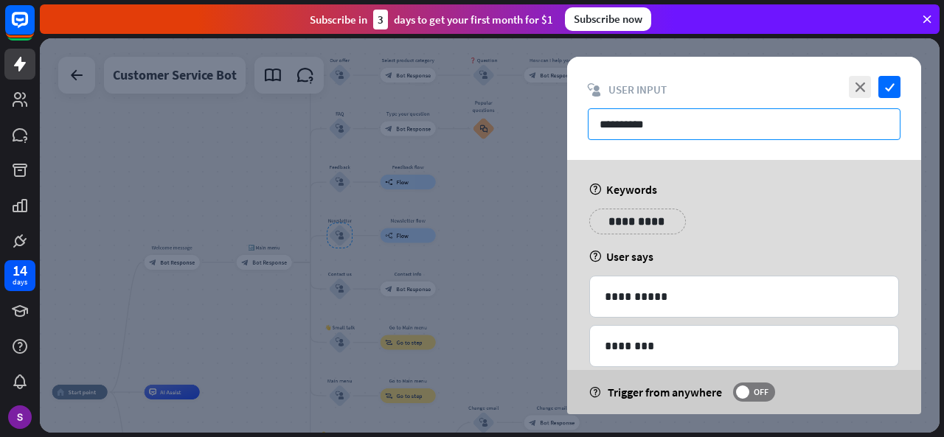
click at [689, 115] on input "**********" at bounding box center [744, 124] width 313 height 32
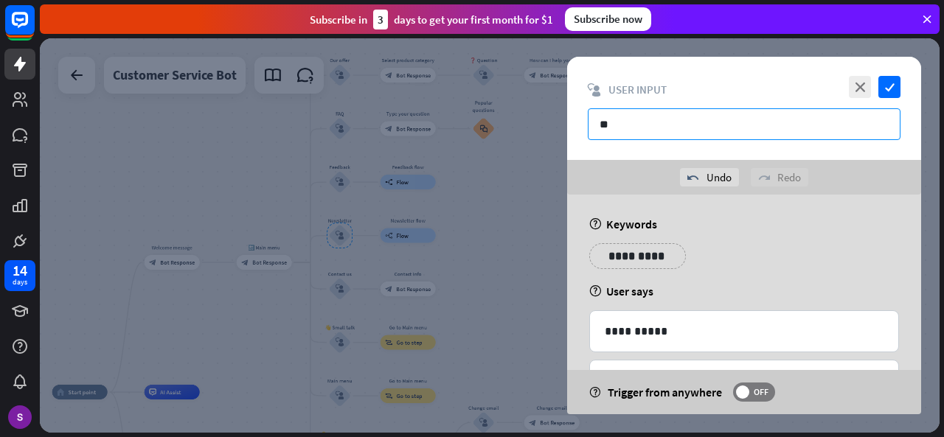
type input "*"
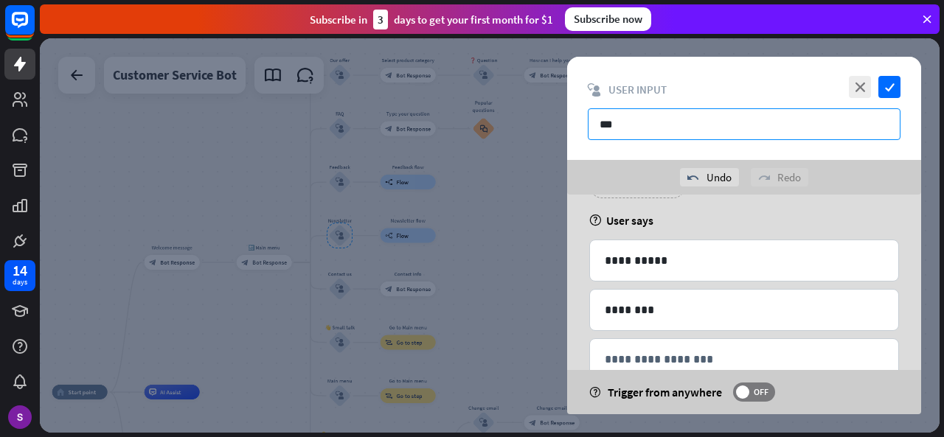
scroll to position [46, 0]
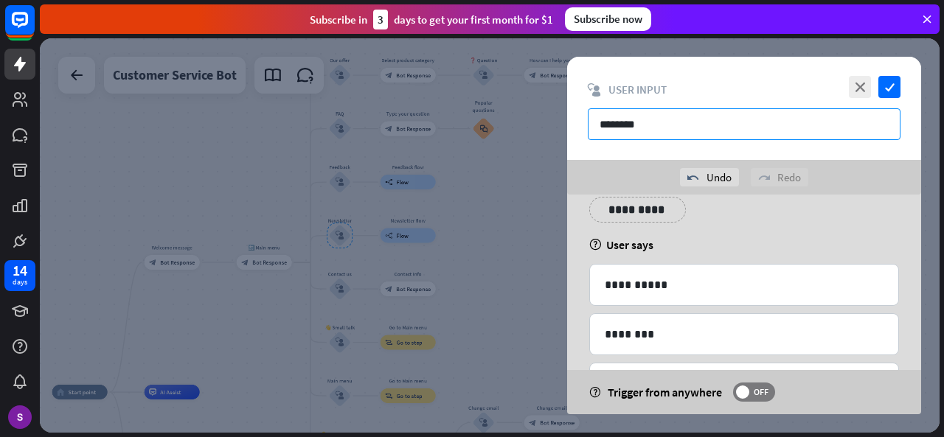
type input "********"
drag, startPoint x: 889, startPoint y: 98, endPoint x: 892, endPoint y: 84, distance: 14.3
click at [892, 84] on div "close check block_user_input User Input ********" at bounding box center [744, 108] width 354 height 103
click at [892, 84] on icon "check" at bounding box center [889, 87] width 22 height 22
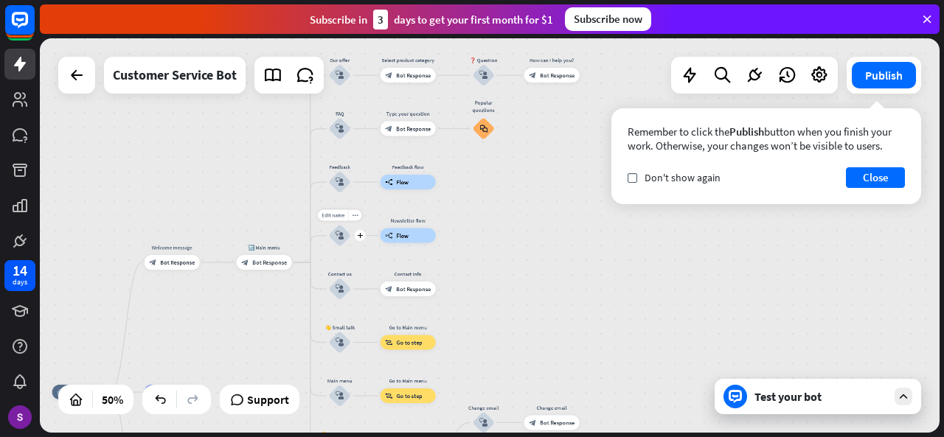
click at [338, 239] on icon "block_user_input" at bounding box center [339, 236] width 9 height 9
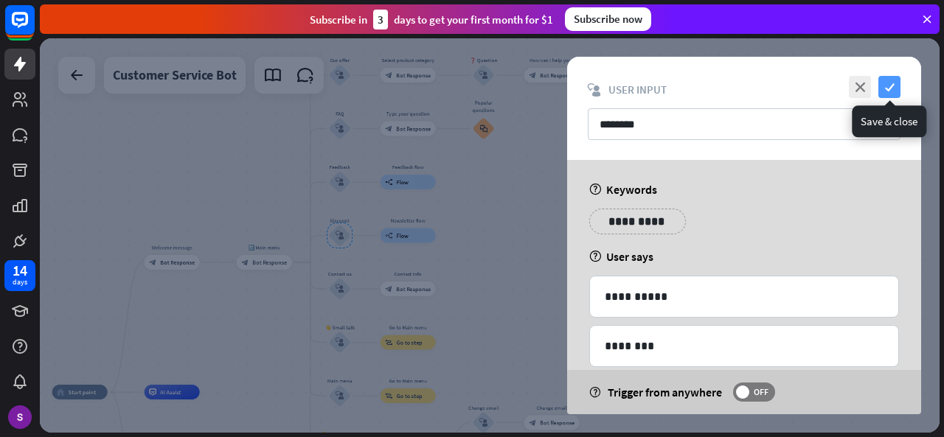
click at [888, 83] on icon "check" at bounding box center [889, 87] width 22 height 22
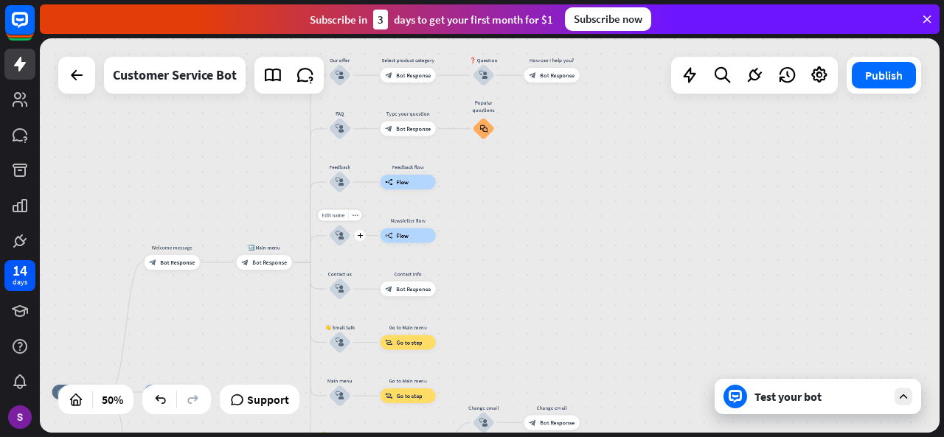
click at [342, 229] on div "block_user_input" at bounding box center [340, 236] width 22 height 22
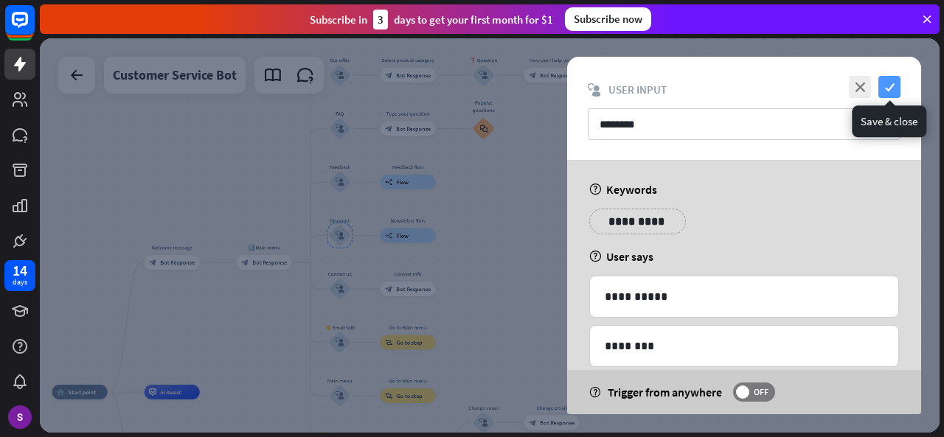
click at [888, 91] on icon "check" at bounding box center [889, 87] width 22 height 22
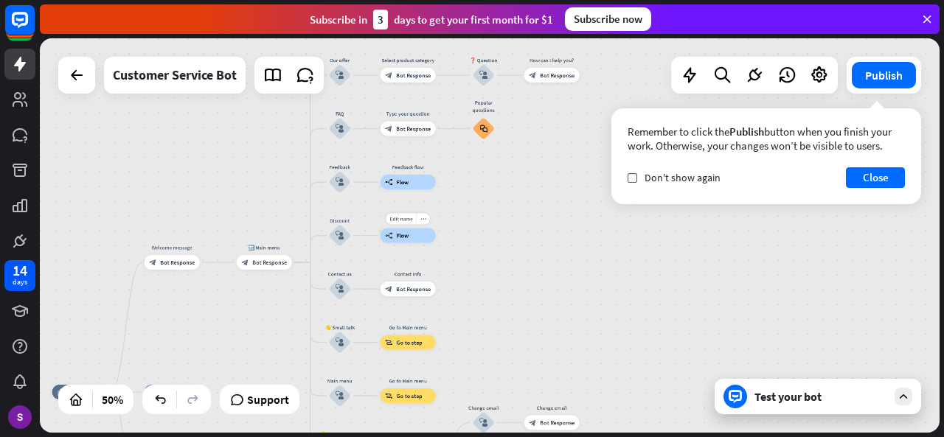
click at [403, 234] on span "Flow" at bounding box center [403, 235] width 13 height 7
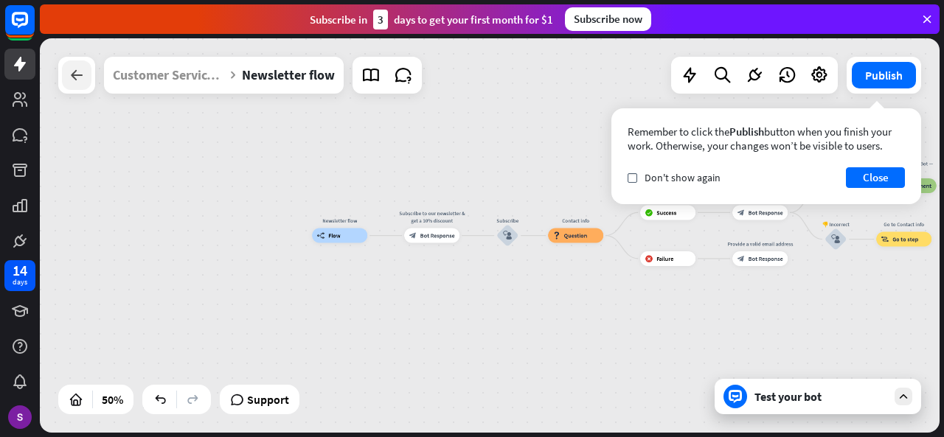
click at [80, 88] on div at bounding box center [76, 74] width 29 height 29
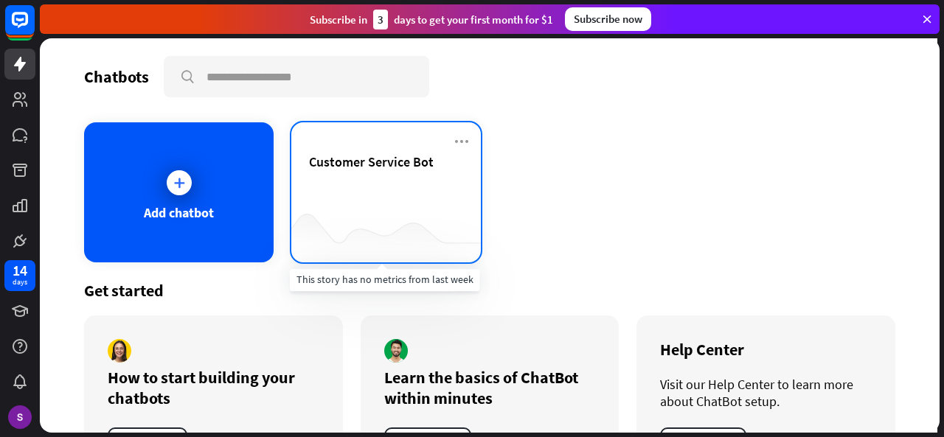
click at [378, 215] on div at bounding box center [385, 233] width 189 height 57
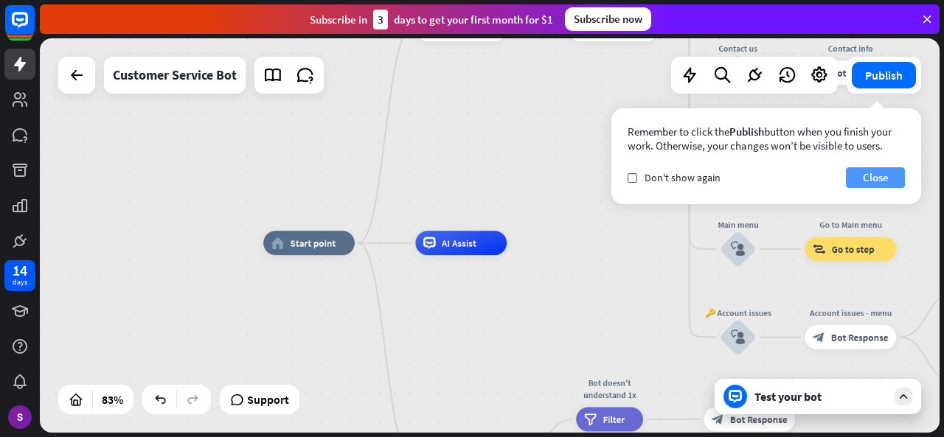
click at [880, 173] on button "Close" at bounding box center [875, 177] width 59 height 21
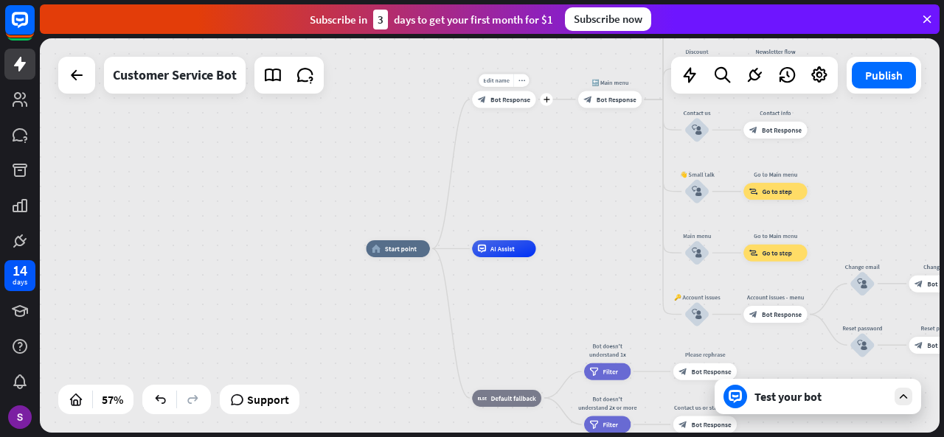
click at [516, 108] on div "Edit name more_horiz plus block_bot_response Bot Response" at bounding box center [503, 99] width 63 height 17
click at [503, 80] on span "Edit name" at bounding box center [496, 80] width 27 height 7
click at [511, 101] on span "Bot Response" at bounding box center [510, 99] width 40 height 9
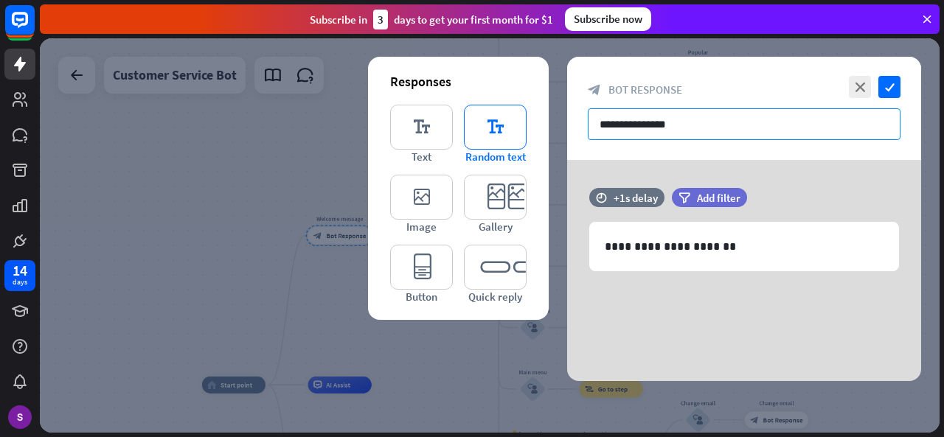
drag, startPoint x: 703, startPoint y: 128, endPoint x: 506, endPoint y: 141, distance: 197.3
click at [567, 141] on div "**********" at bounding box center [744, 219] width 354 height 324
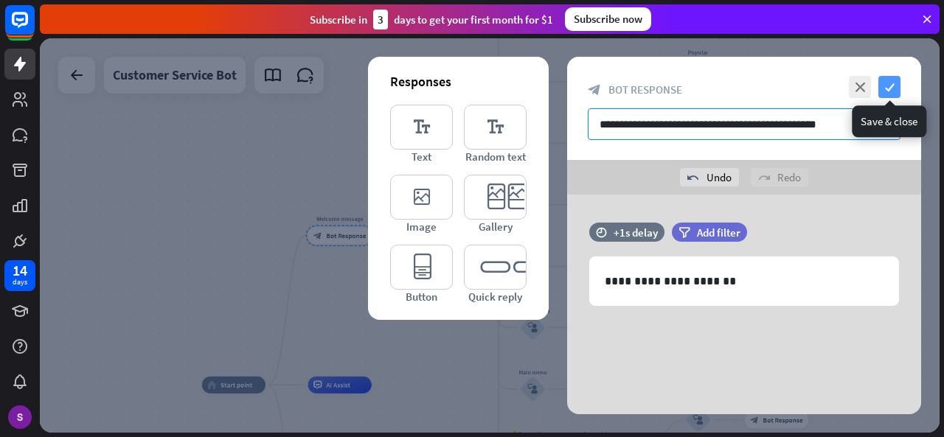
type input "**********"
click at [885, 83] on icon "check" at bounding box center [889, 87] width 22 height 22
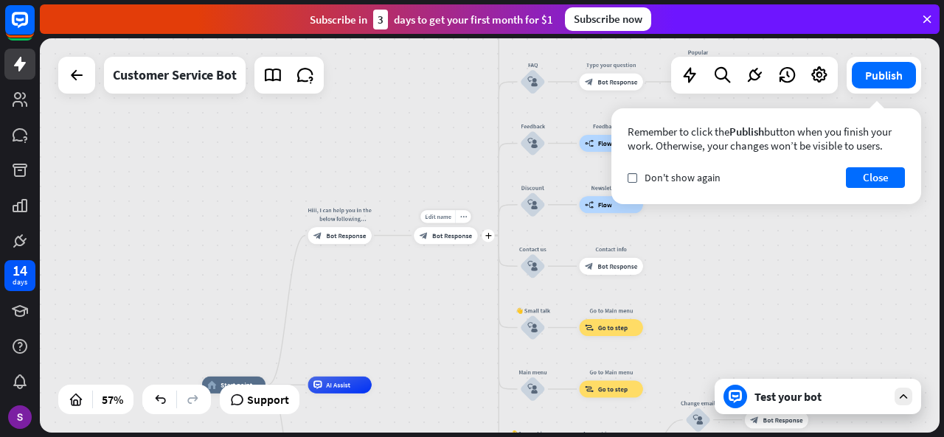
click at [443, 243] on div "block_bot_response Bot Response" at bounding box center [445, 235] width 63 height 17
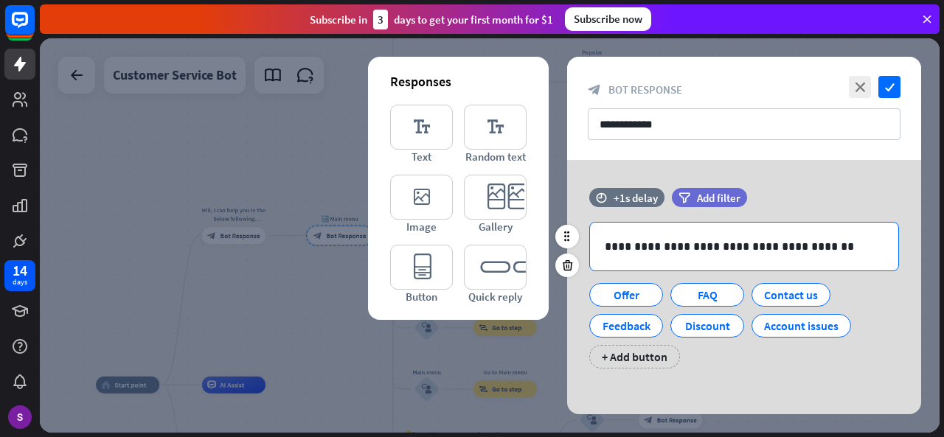
scroll to position [4, 0]
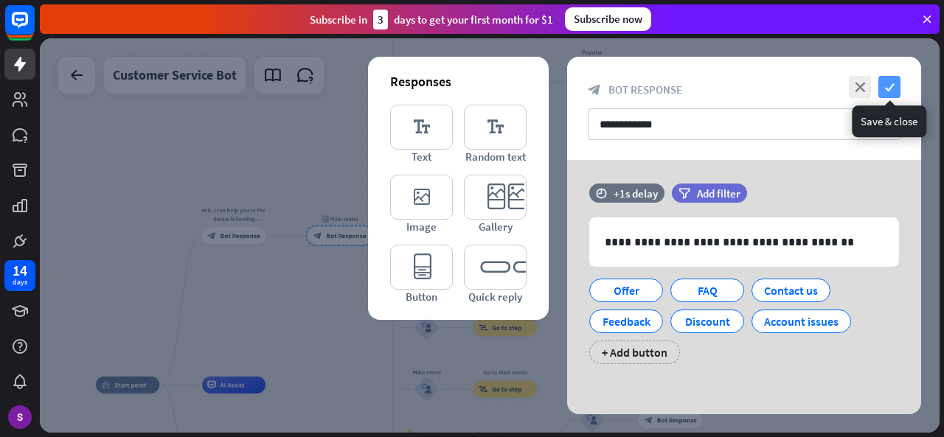
click at [888, 94] on icon "check" at bounding box center [889, 87] width 22 height 22
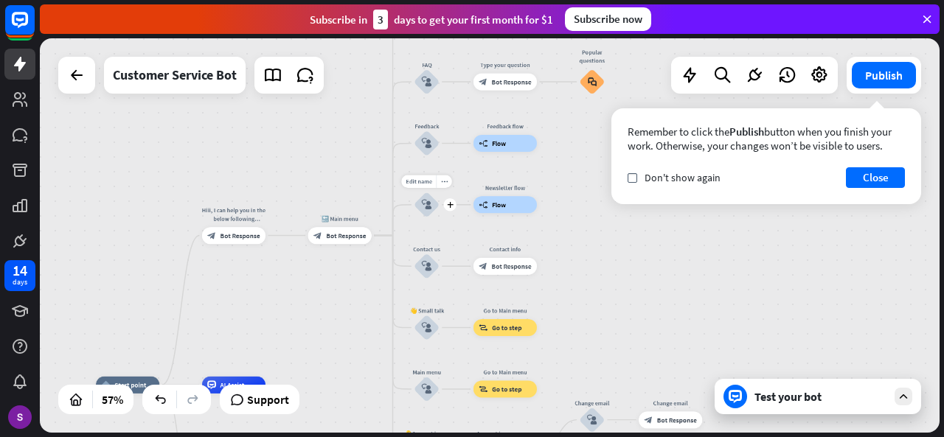
click at [423, 210] on div "block_user_input" at bounding box center [426, 205] width 25 height 26
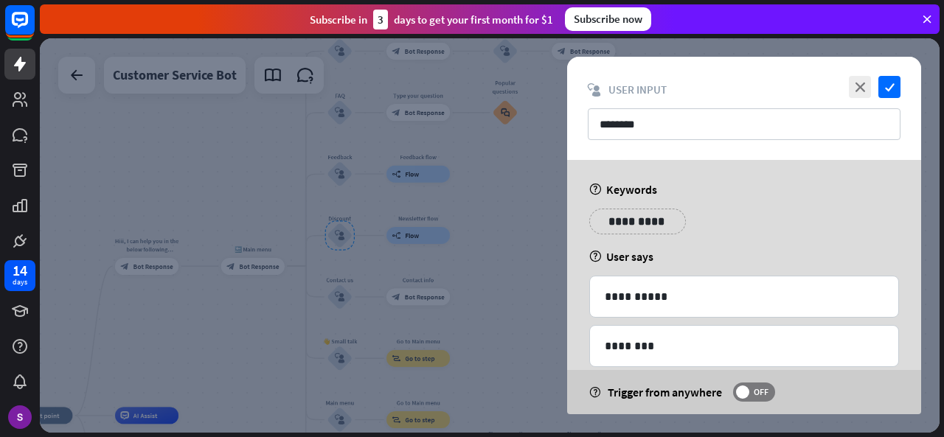
scroll to position [74, 0]
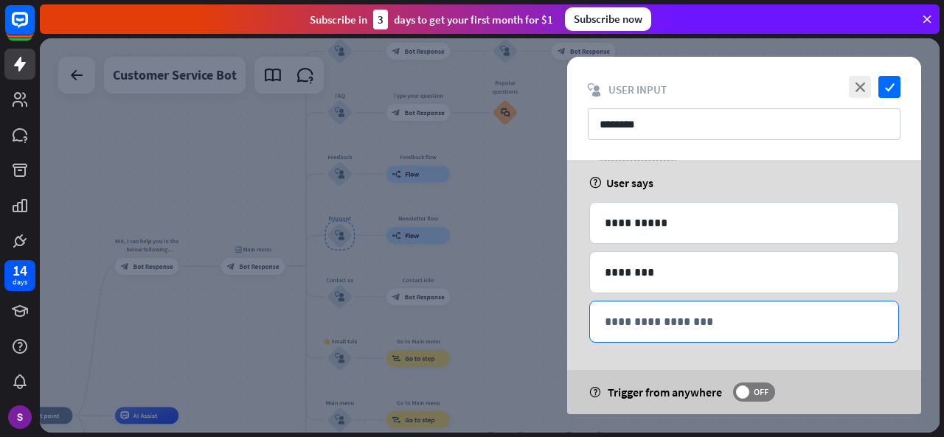
click at [686, 317] on p "**********" at bounding box center [744, 322] width 279 height 18
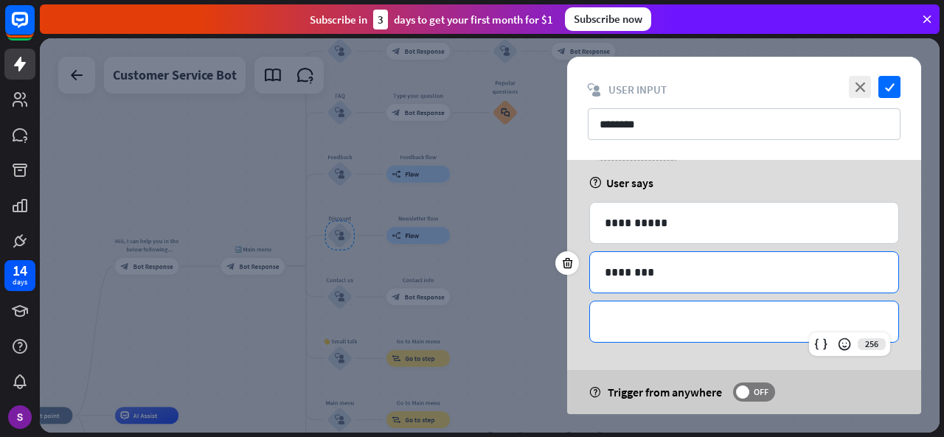
click at [656, 263] on p "********" at bounding box center [744, 272] width 279 height 18
click at [668, 325] on p "**********" at bounding box center [744, 322] width 279 height 18
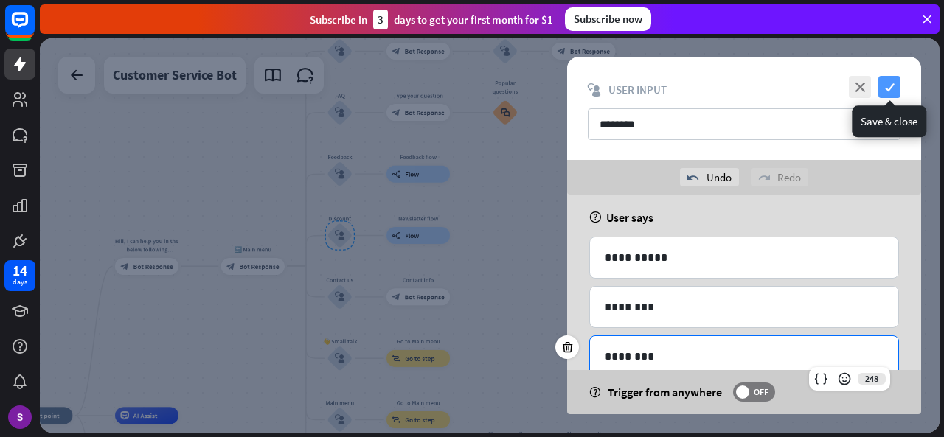
click at [892, 81] on icon "check" at bounding box center [889, 87] width 22 height 22
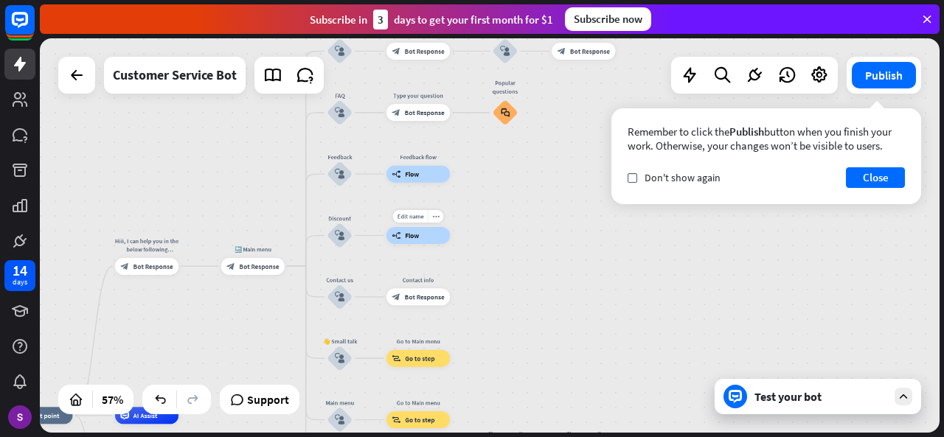
click at [418, 240] on div "builder_tree Flow" at bounding box center [417, 235] width 63 height 17
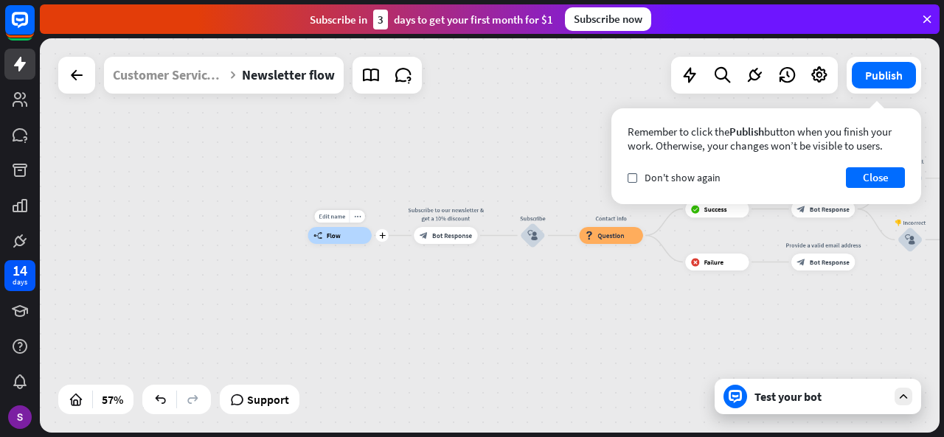
click at [344, 237] on div "builder_tree Flow" at bounding box center [339, 235] width 63 height 17
click at [457, 237] on span "Bot Response" at bounding box center [452, 236] width 40 height 9
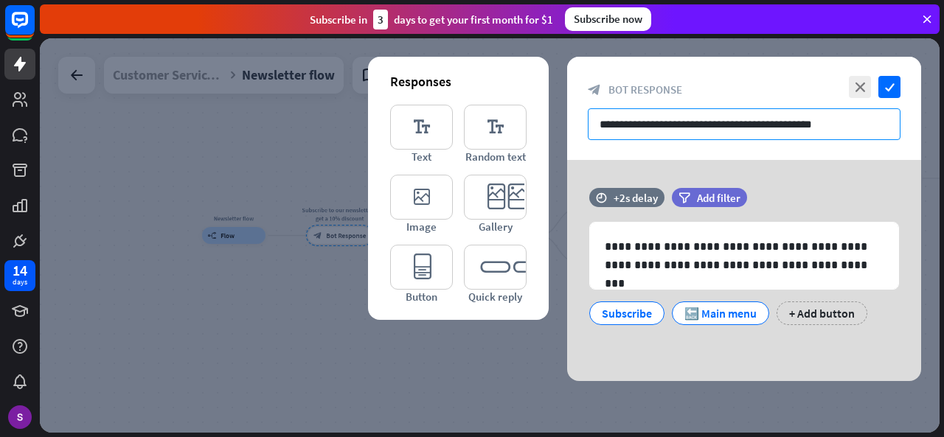
drag, startPoint x: 726, startPoint y: 128, endPoint x: 835, endPoint y: 131, distance: 109.2
click at [835, 131] on input "**********" at bounding box center [744, 124] width 313 height 32
click at [893, 92] on icon "check" at bounding box center [889, 87] width 22 height 22
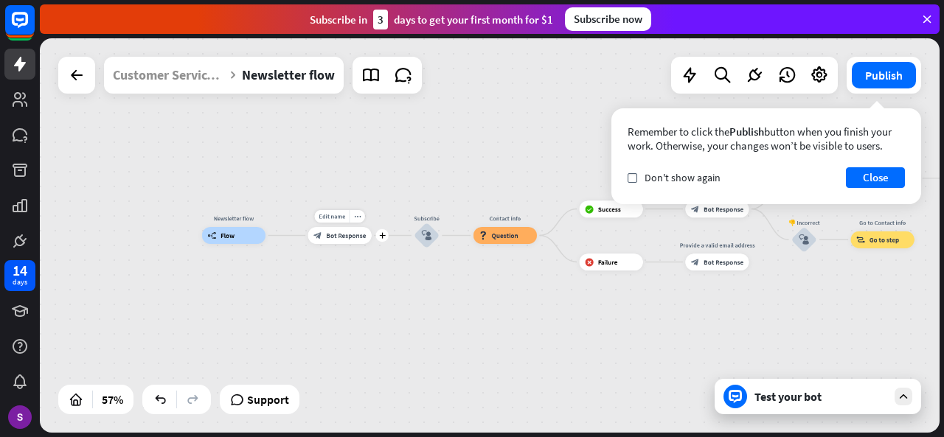
click at [338, 232] on span "Bot Response" at bounding box center [346, 236] width 40 height 9
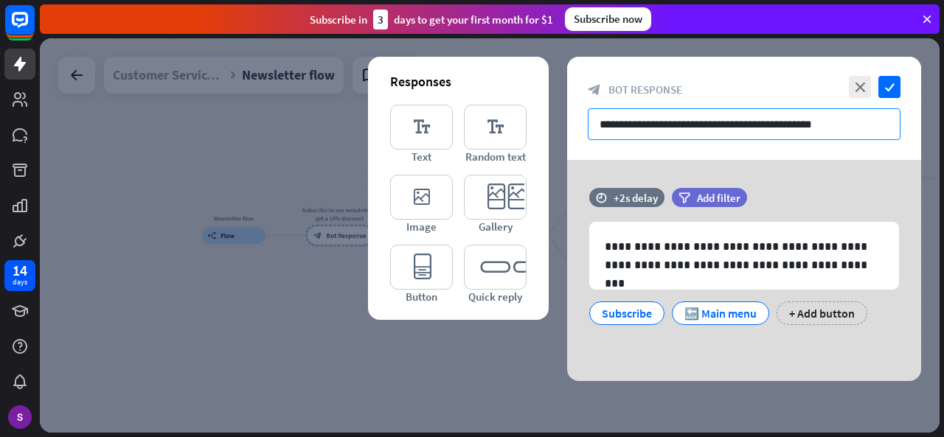
click at [765, 123] on input "**********" at bounding box center [744, 124] width 313 height 32
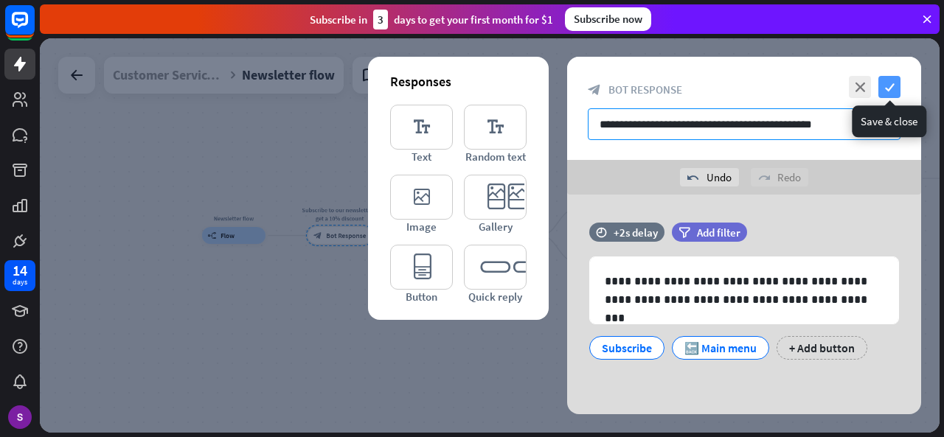
type input "**********"
click at [883, 84] on icon "check" at bounding box center [889, 87] width 22 height 22
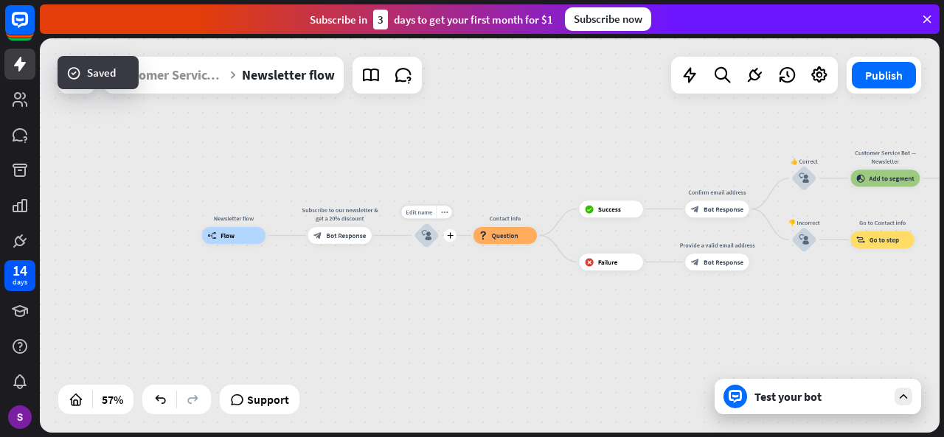
click at [436, 246] on div "block_user_input" at bounding box center [427, 236] width 26 height 26
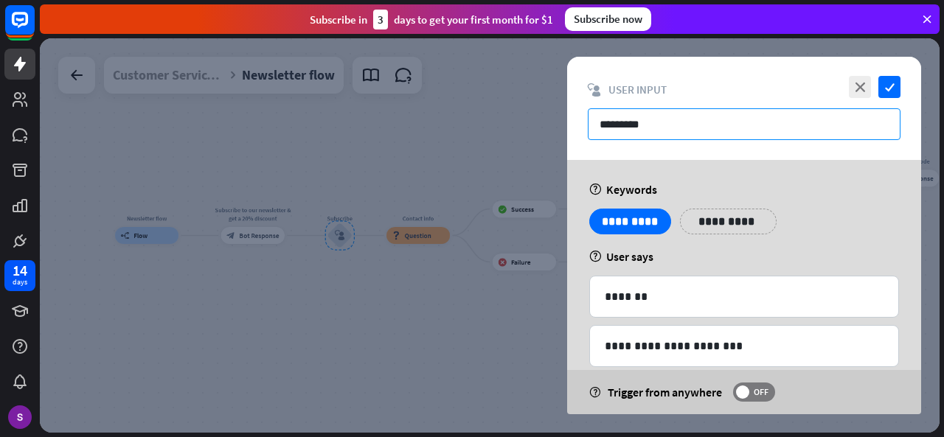
click at [669, 118] on input "*********" at bounding box center [744, 124] width 313 height 32
click at [895, 80] on icon "check" at bounding box center [889, 87] width 22 height 22
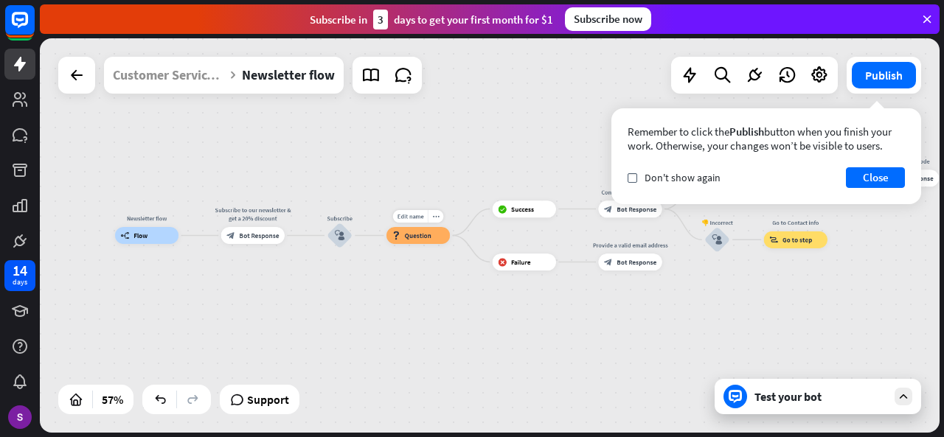
click at [416, 244] on div "Edit name more_horiz block_question Question" at bounding box center [417, 235] width 63 height 17
click at [338, 234] on icon "block_user_input" at bounding box center [340, 236] width 10 height 10
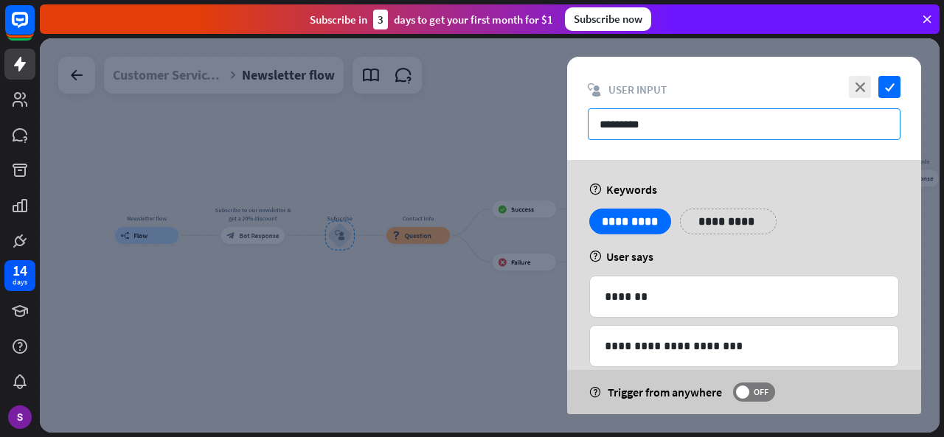
click at [713, 134] on input "*********" at bounding box center [744, 124] width 313 height 32
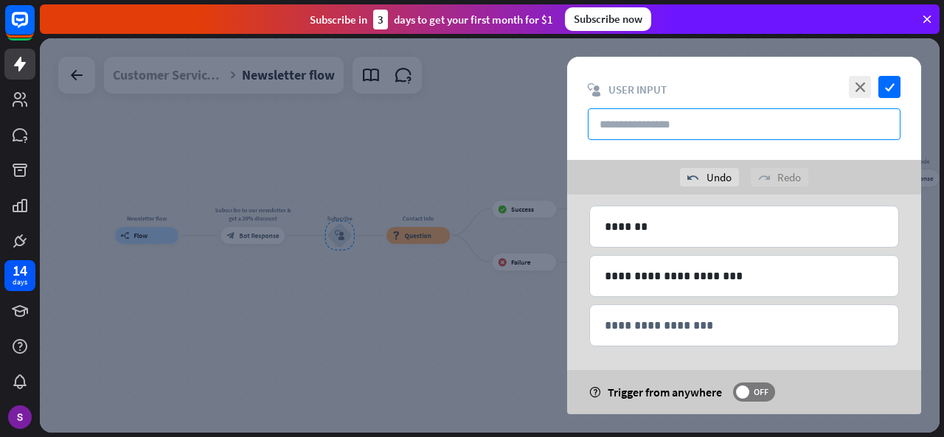
scroll to position [108, 0]
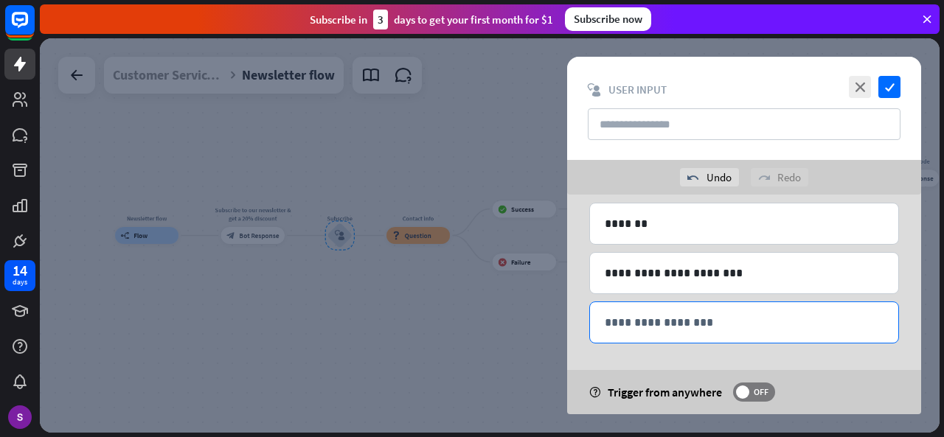
click at [702, 320] on p "**********" at bounding box center [744, 322] width 279 height 18
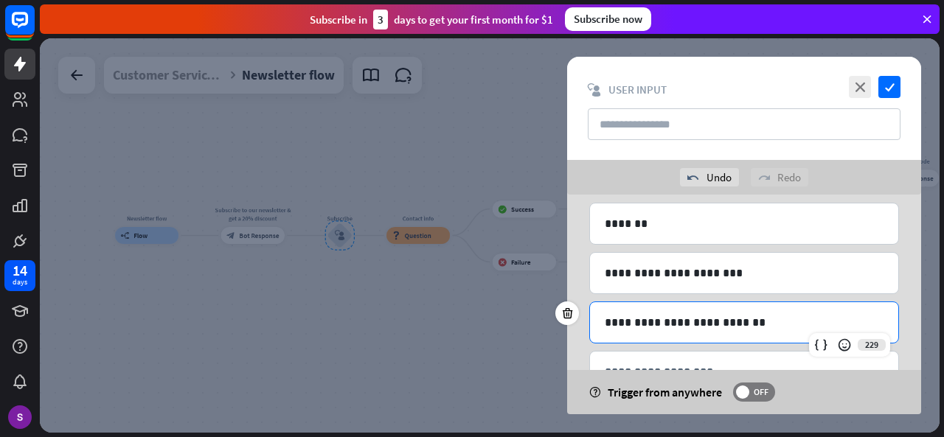
click at [678, 321] on p "**********" at bounding box center [744, 322] width 279 height 18
click at [723, 316] on p "**********" at bounding box center [744, 322] width 279 height 18
click at [658, 322] on p "**********" at bounding box center [744, 322] width 279 height 18
click at [742, 313] on p "**********" at bounding box center [744, 322] width 279 height 18
click at [885, 80] on icon "check" at bounding box center [889, 87] width 22 height 22
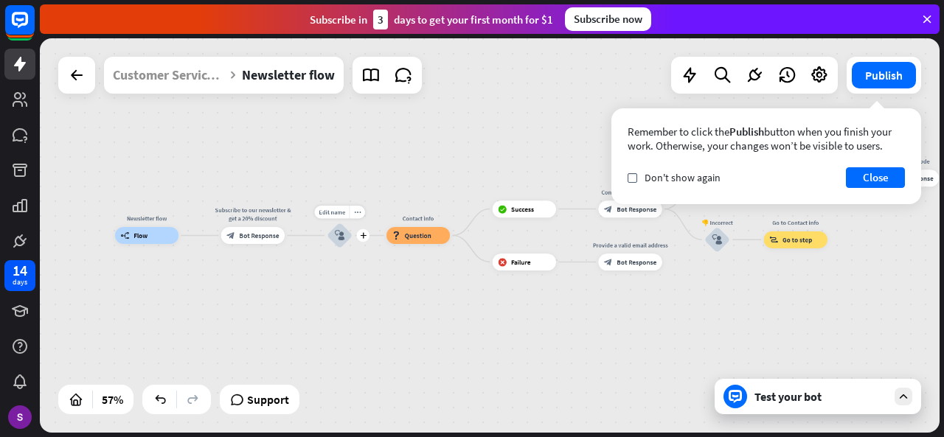
click at [341, 238] on icon "block_user_input" at bounding box center [340, 236] width 10 height 10
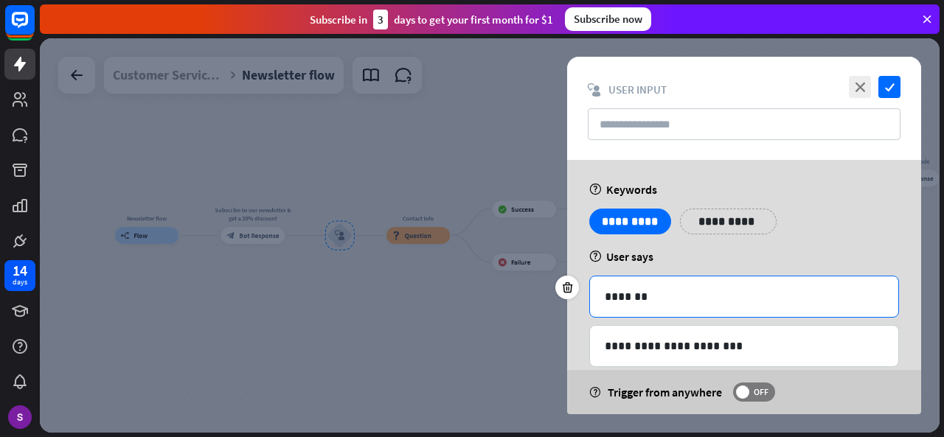
scroll to position [122, 0]
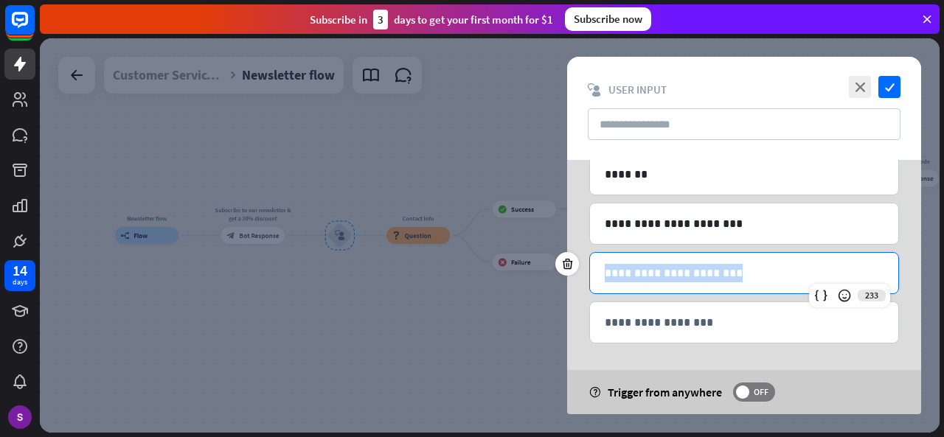
drag, startPoint x: 733, startPoint y: 275, endPoint x: 593, endPoint y: 263, distance: 140.6
click at [593, 263] on div "**********" at bounding box center [744, 273] width 308 height 41
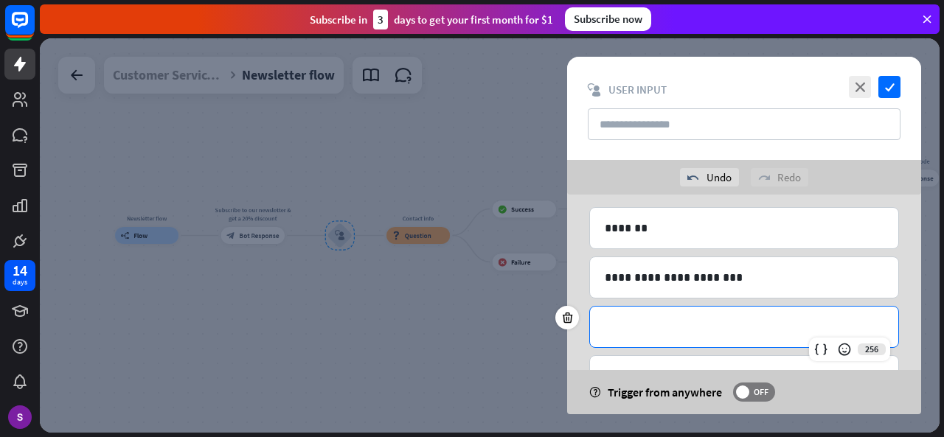
scroll to position [111, 0]
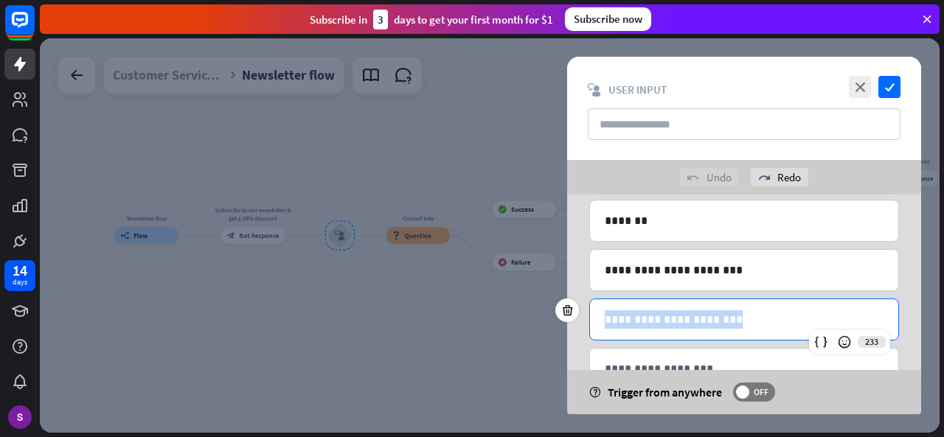
drag, startPoint x: 746, startPoint y: 334, endPoint x: 590, endPoint y: 310, distance: 158.2
click at [590, 310] on div "**********" at bounding box center [744, 319] width 308 height 41
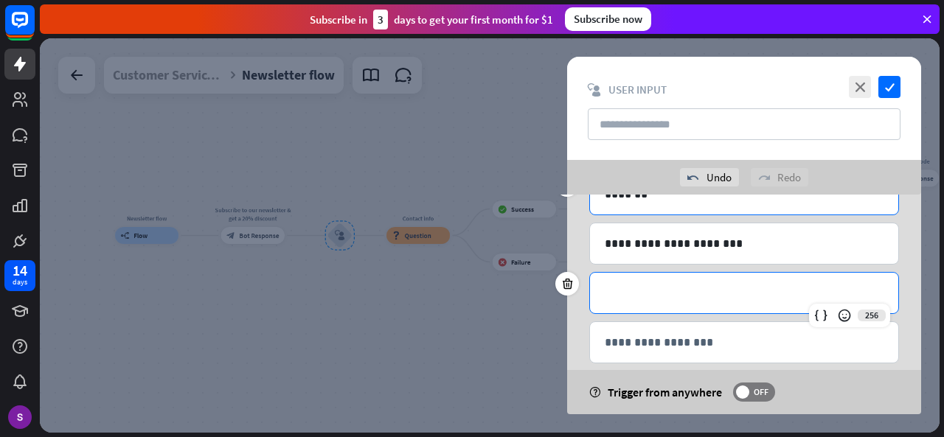
scroll to position [157, 0]
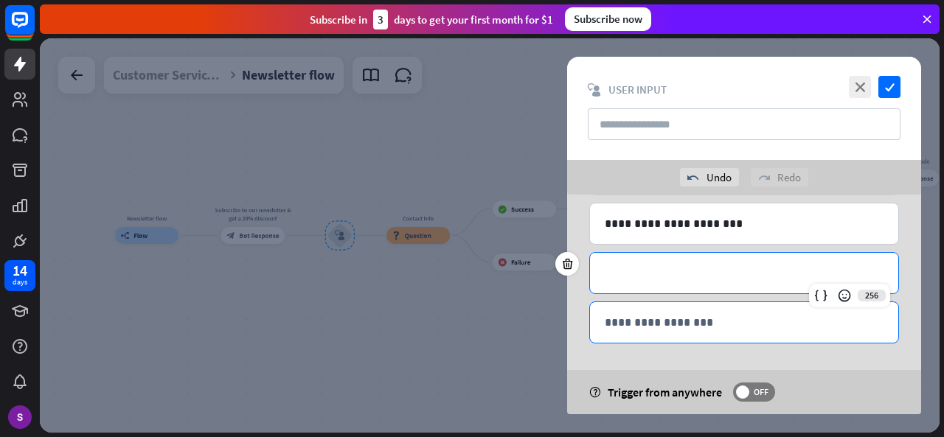
click at [687, 323] on p "**********" at bounding box center [744, 322] width 279 height 18
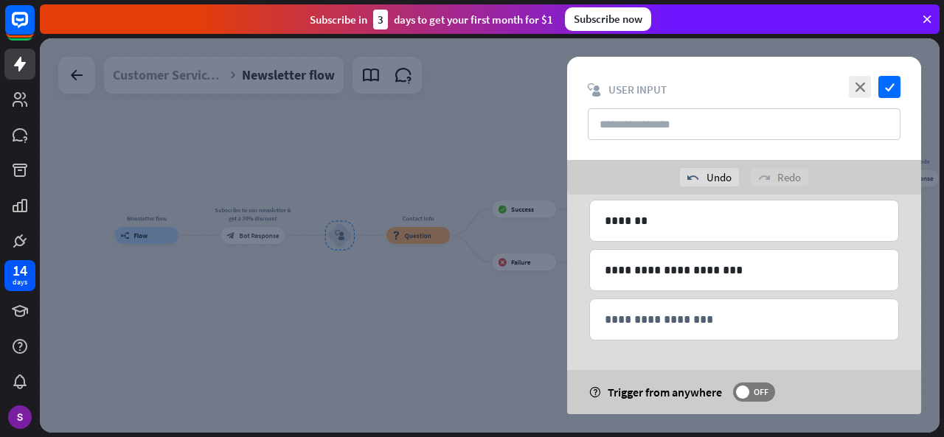
scroll to position [108, 0]
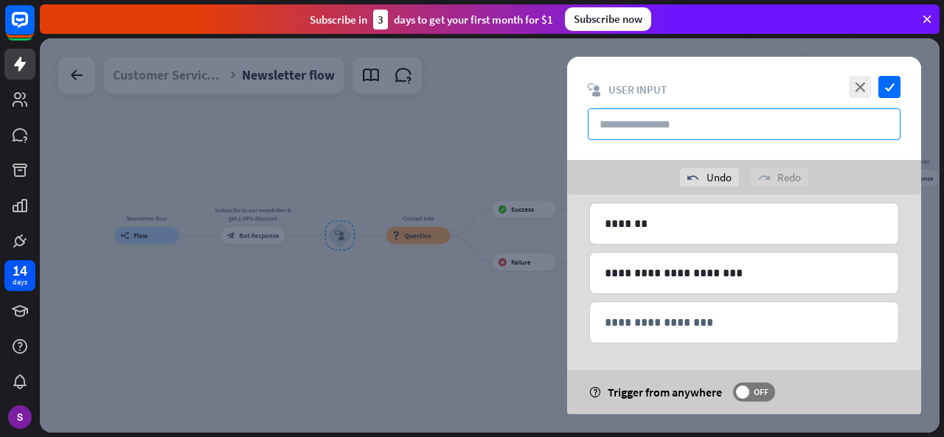
click at [705, 124] on input "text" at bounding box center [744, 124] width 313 height 32
paste input "**********"
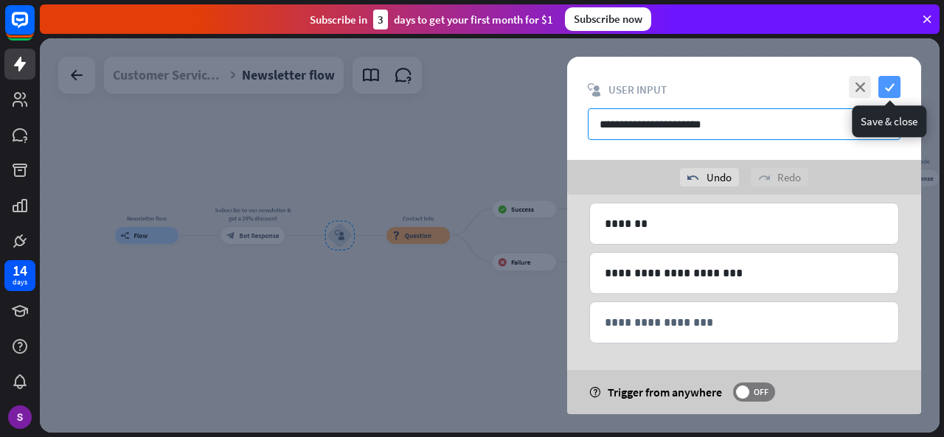
type input "**********"
click at [893, 81] on icon "check" at bounding box center [889, 87] width 22 height 22
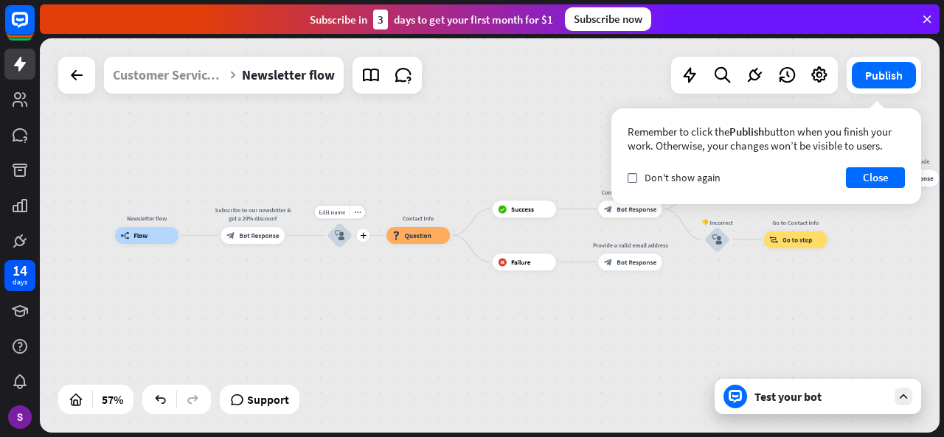
click at [343, 242] on div "block_user_input" at bounding box center [340, 236] width 26 height 26
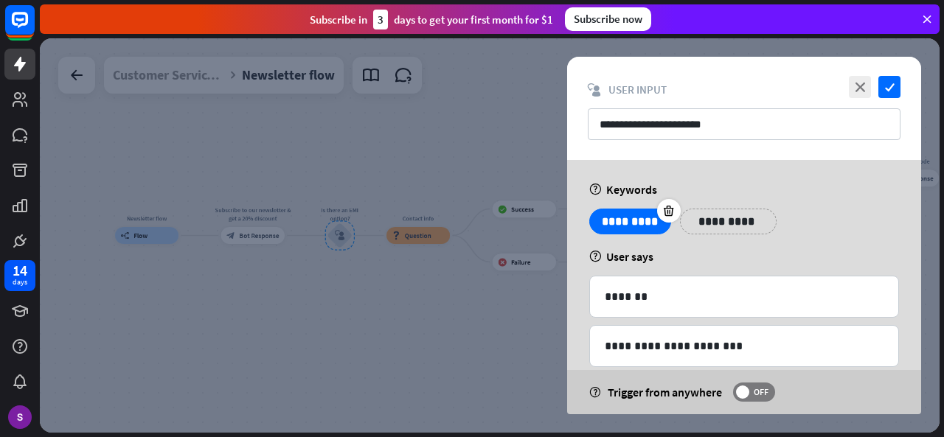
click at [644, 226] on p "*********" at bounding box center [630, 221] width 60 height 18
click at [636, 218] on p "*********" at bounding box center [630, 221] width 60 height 18
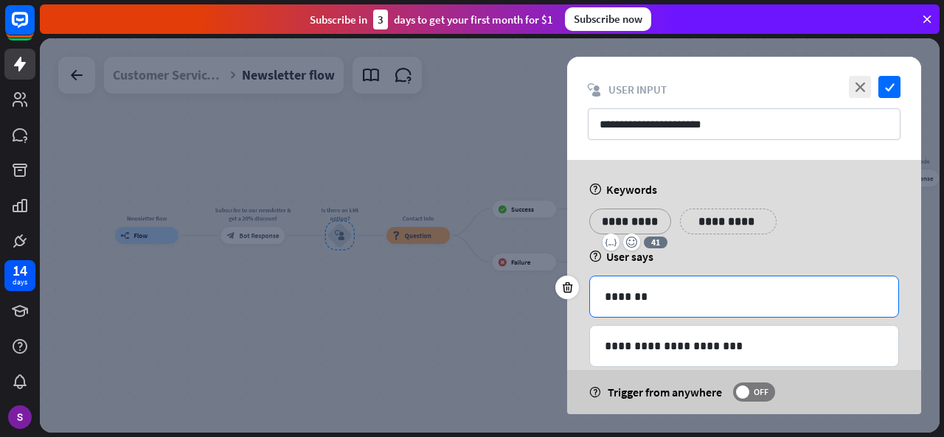
scroll to position [74, 0]
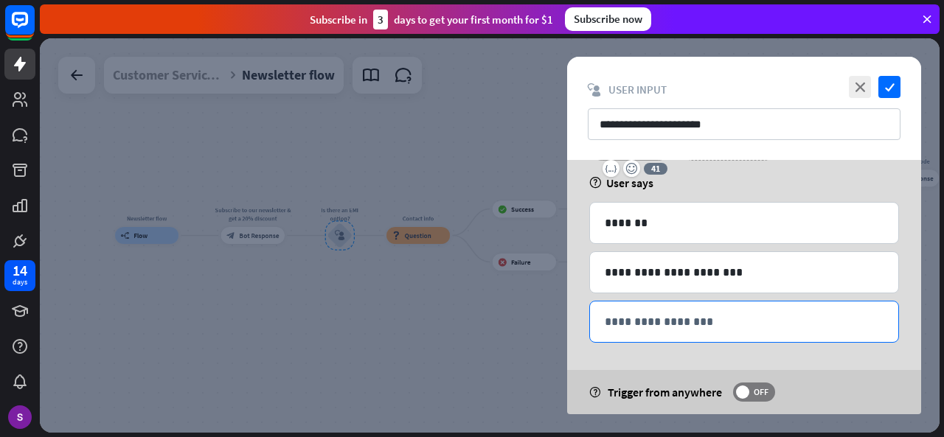
click at [717, 323] on p "**********" at bounding box center [744, 322] width 279 height 18
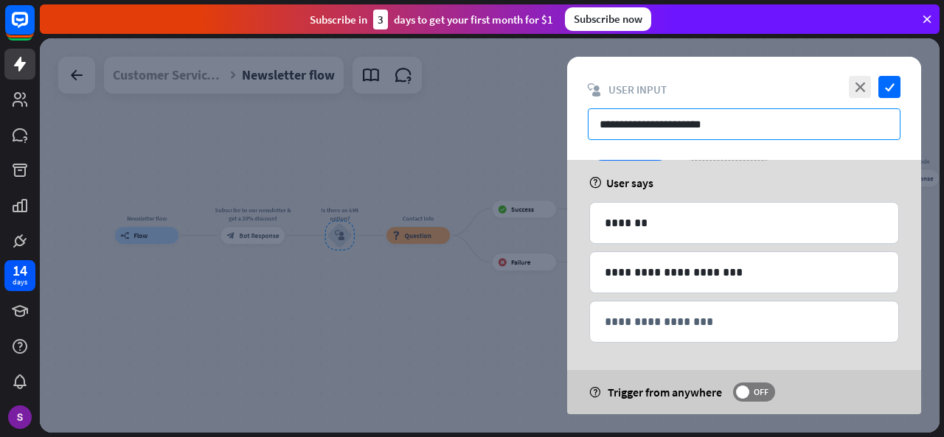
drag, startPoint x: 731, startPoint y: 116, endPoint x: 575, endPoint y: 122, distance: 155.7
click at [575, 122] on div "**********" at bounding box center [744, 108] width 354 height 103
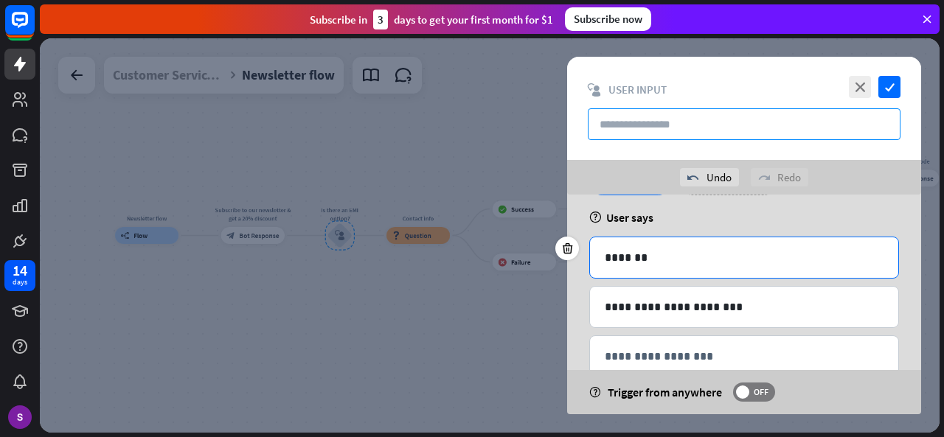
scroll to position [0, 0]
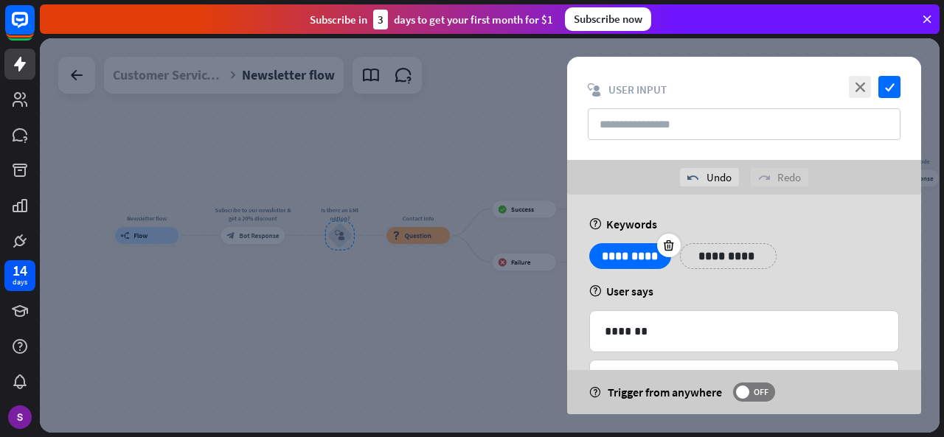
click at [634, 262] on p "*********" at bounding box center [630, 256] width 60 height 18
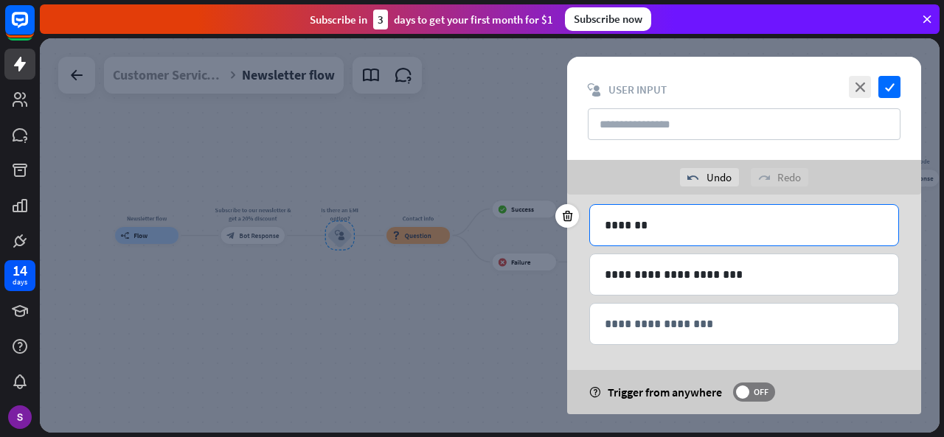
scroll to position [108, 0]
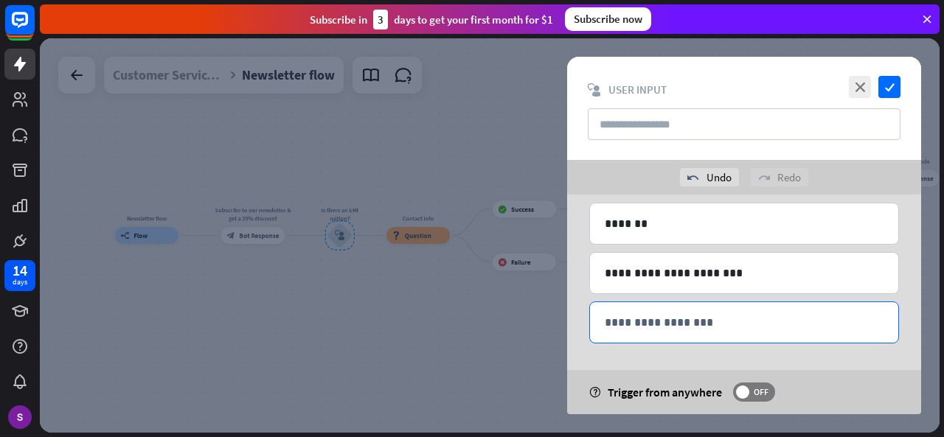
click at [696, 319] on p "**********" at bounding box center [744, 322] width 279 height 18
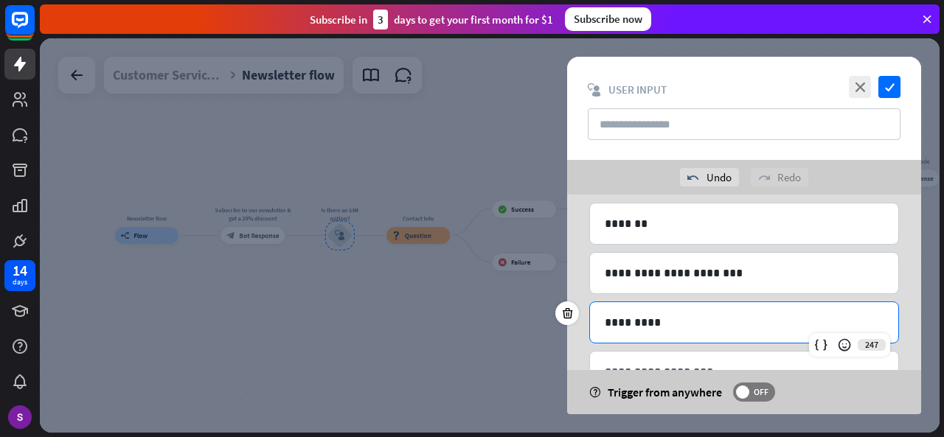
scroll to position [133, 0]
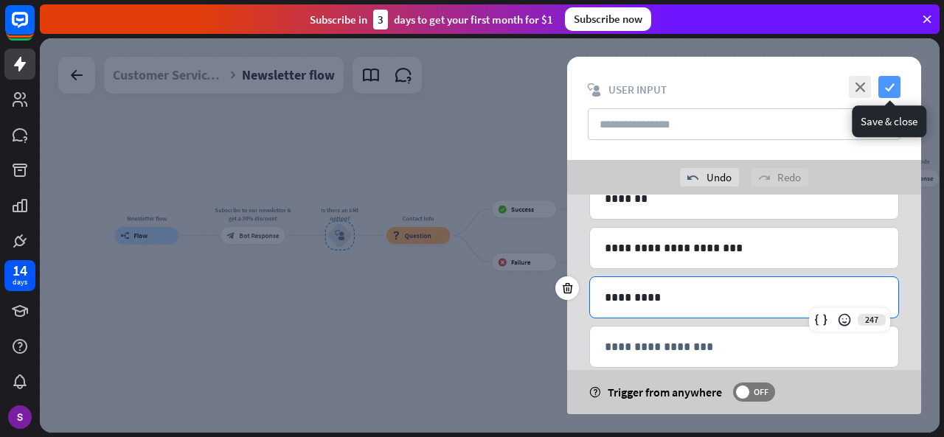
click at [888, 94] on icon "check" at bounding box center [889, 87] width 22 height 22
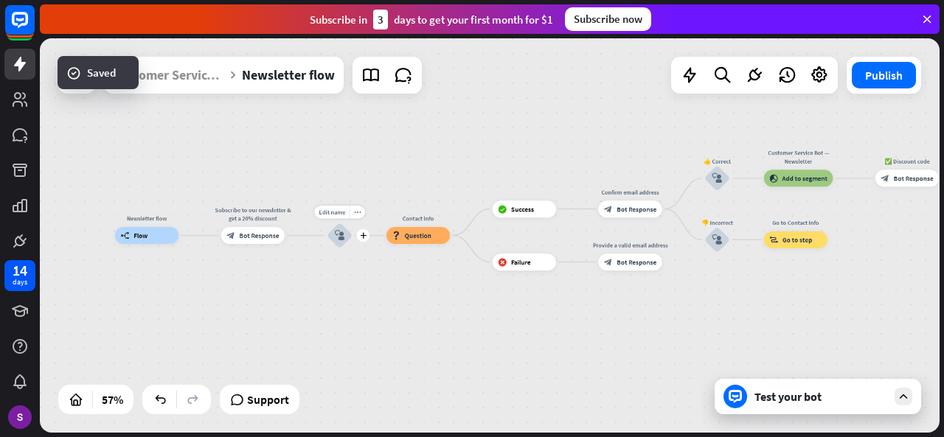
click at [341, 231] on icon "block_user_input" at bounding box center [340, 236] width 10 height 10
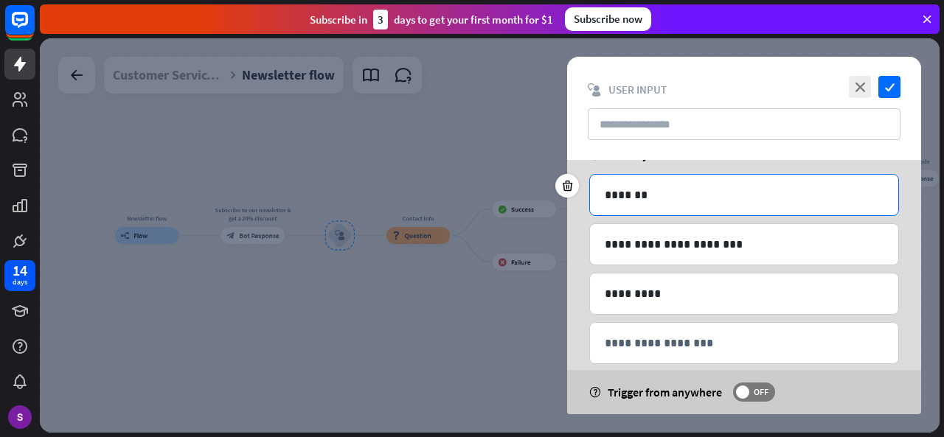
scroll to position [122, 0]
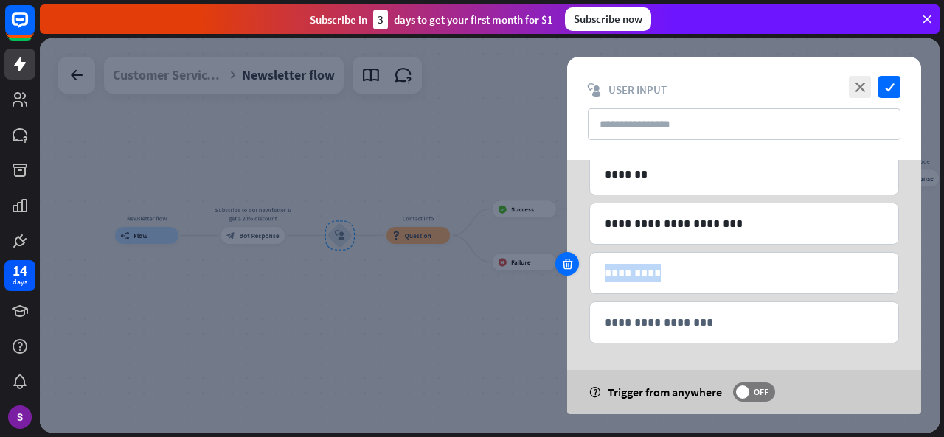
drag, startPoint x: 706, startPoint y: 278, endPoint x: 563, endPoint y: 262, distance: 144.7
click at [589, 262] on div "247 *********" at bounding box center [744, 273] width 310 height 42
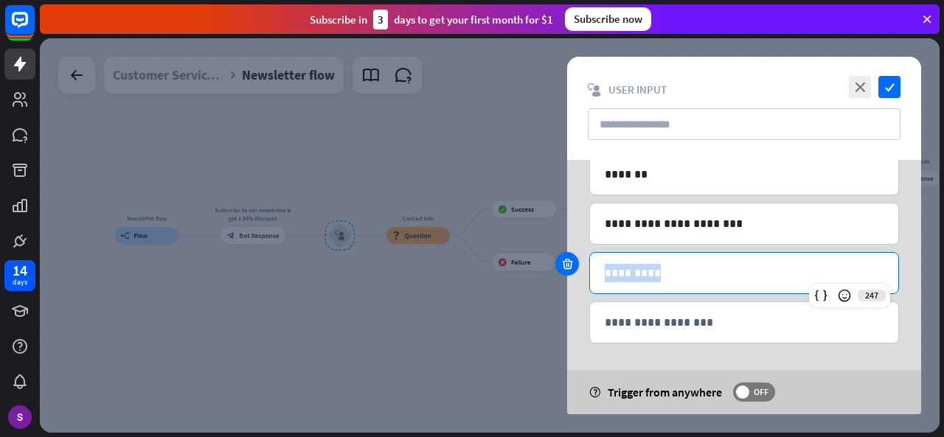
copy p "*********"
click at [644, 133] on input "text" at bounding box center [744, 124] width 313 height 32
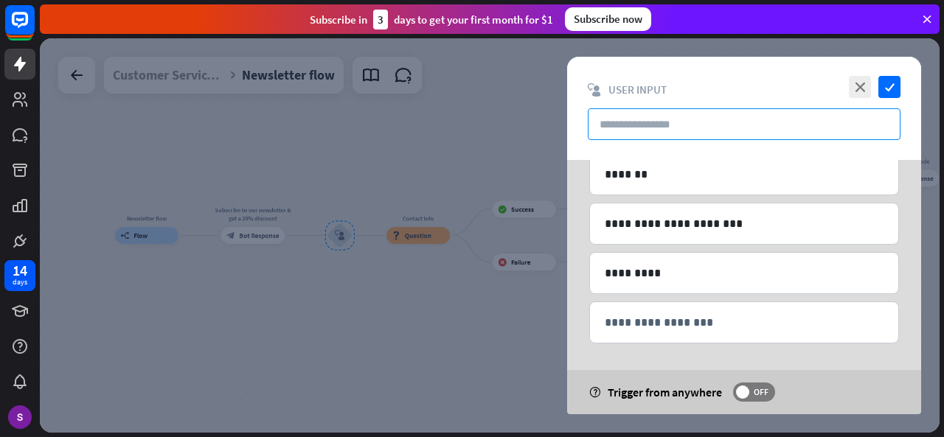
paste input "*********"
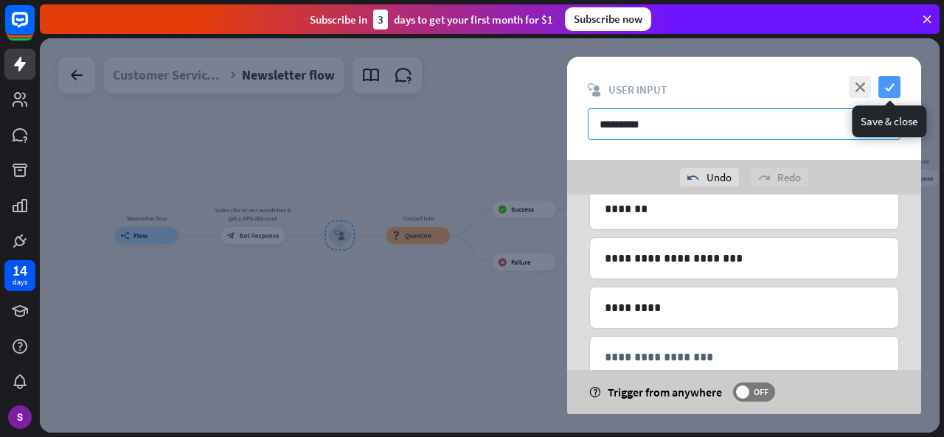
type input "*********"
click at [886, 87] on icon "check" at bounding box center [889, 87] width 22 height 22
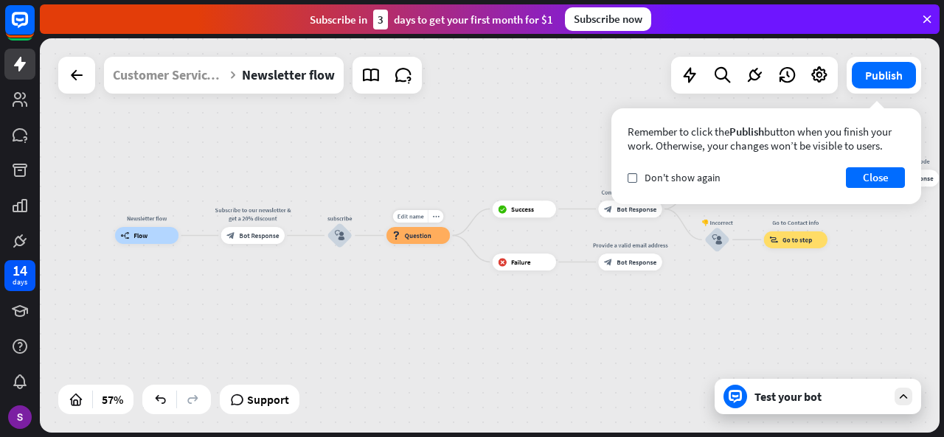
click at [423, 242] on div "block_question Question" at bounding box center [417, 235] width 63 height 17
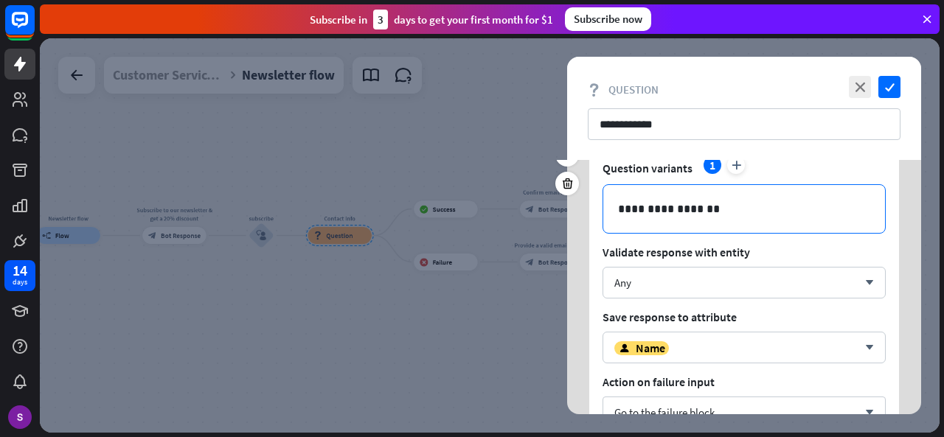
scroll to position [74, 0]
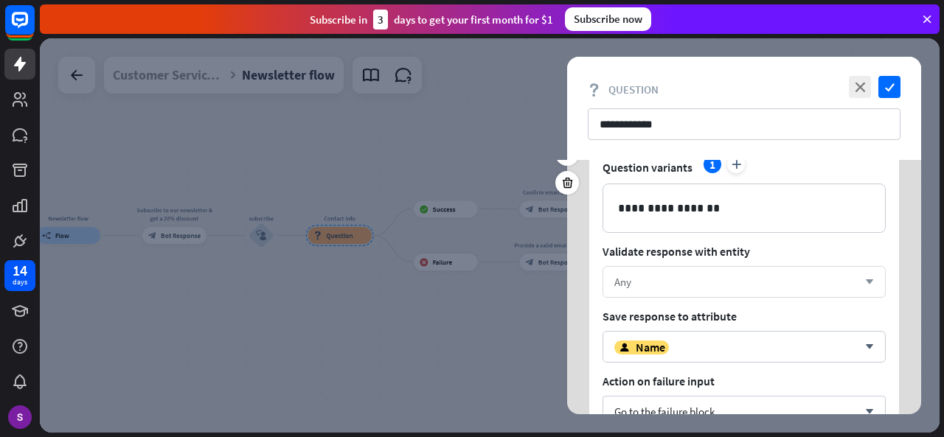
click at [701, 275] on div "Any" at bounding box center [735, 282] width 243 height 14
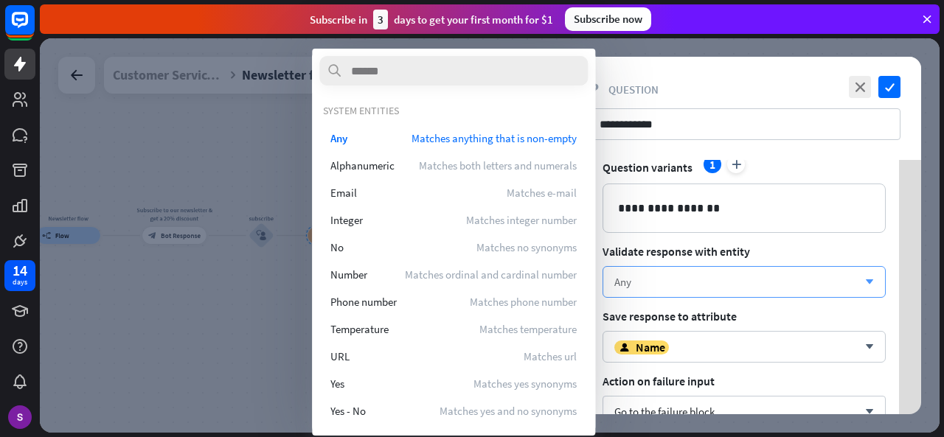
click at [701, 275] on div "Any" at bounding box center [735, 282] width 243 height 14
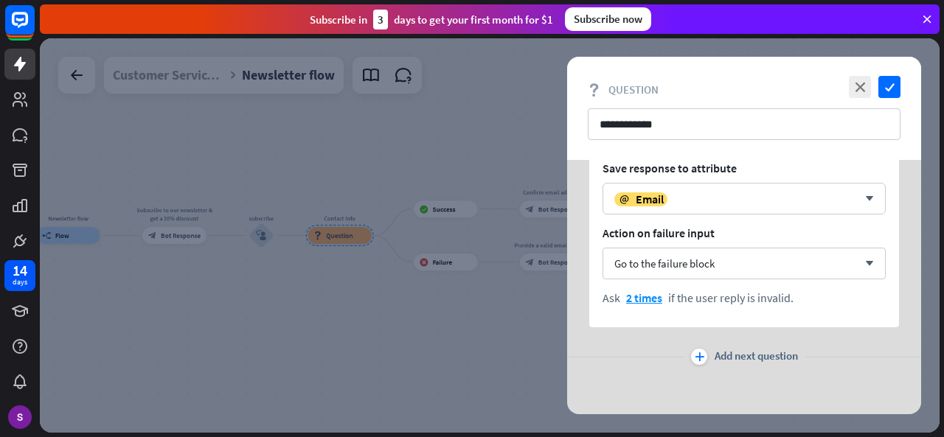
scroll to position [0, 0]
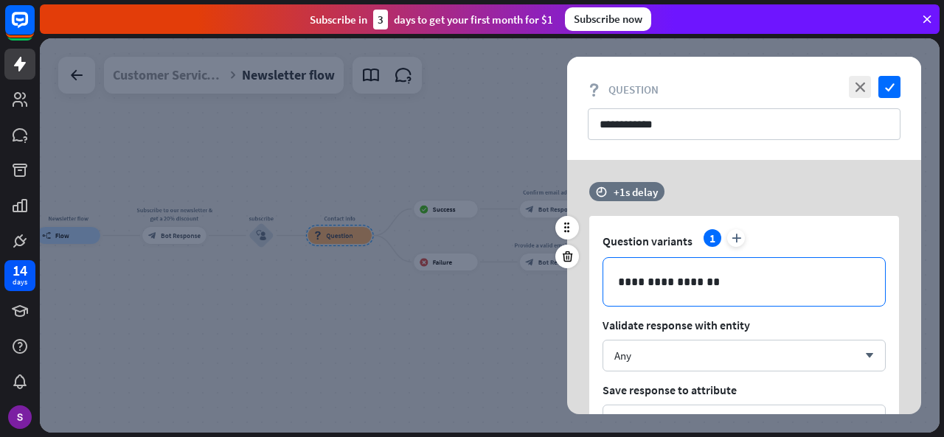
click at [724, 285] on p "**********" at bounding box center [744, 282] width 253 height 18
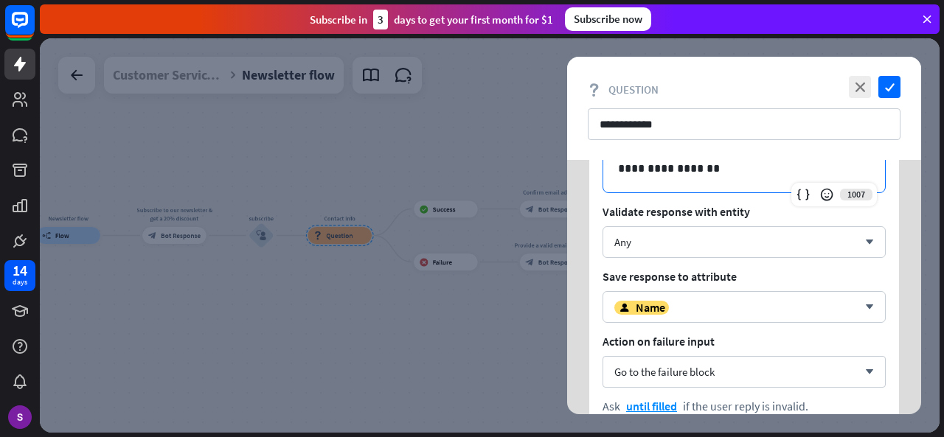
scroll to position [135, 0]
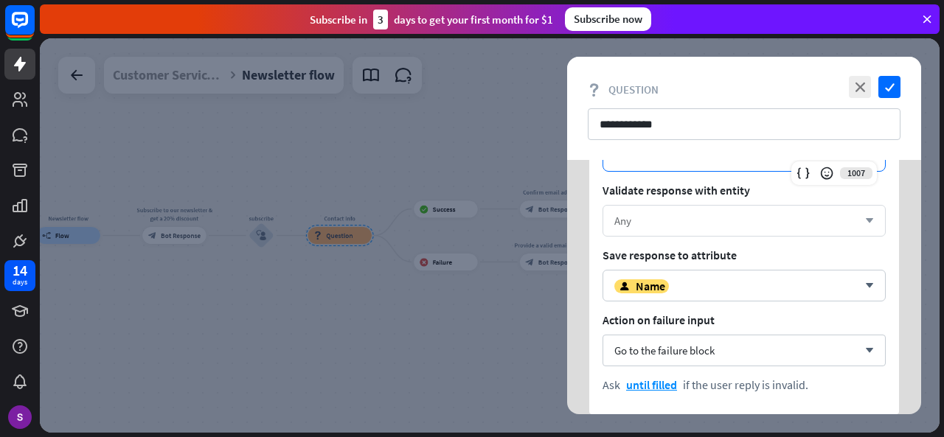
click at [721, 225] on div "Any" at bounding box center [735, 221] width 243 height 14
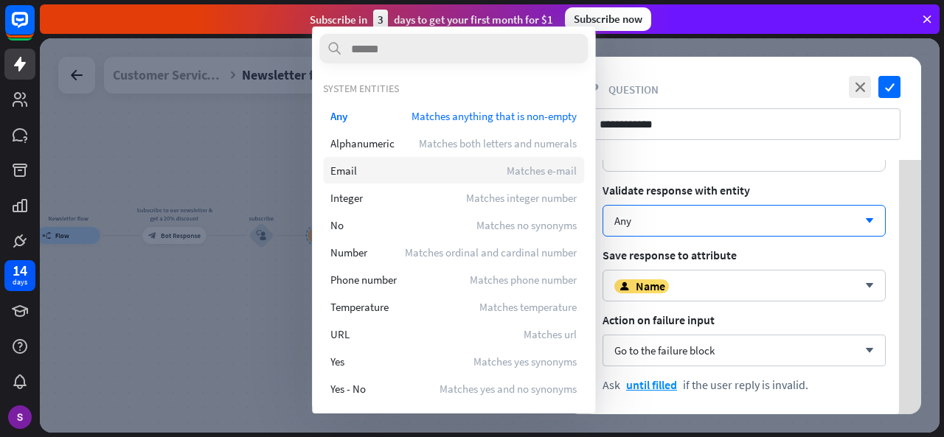
click at [355, 159] on div "Email Matches e-mail" at bounding box center [453, 170] width 261 height 27
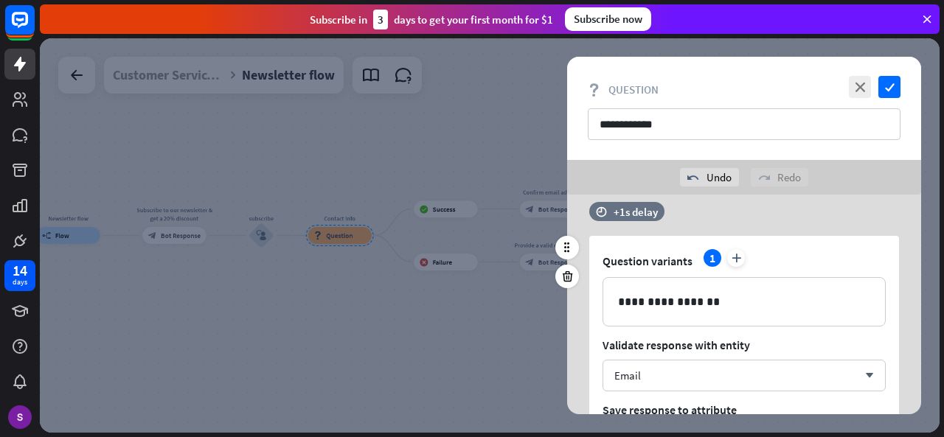
scroll to position [12, 0]
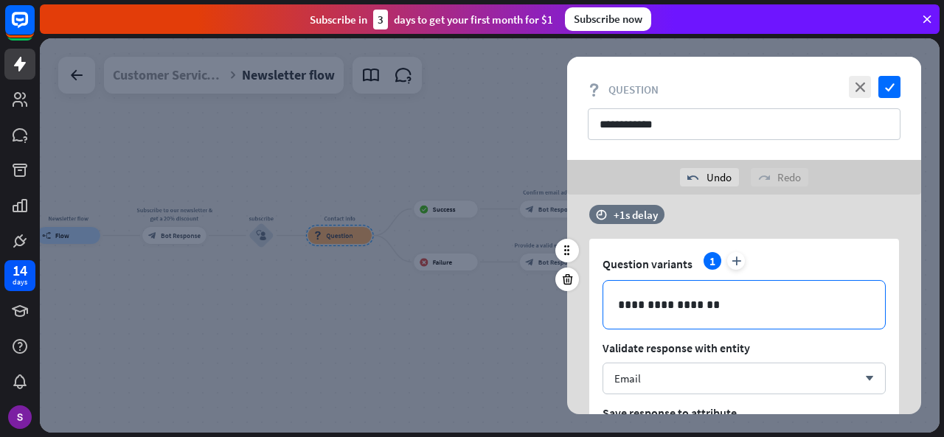
click at [739, 316] on div "**********" at bounding box center [744, 305] width 282 height 48
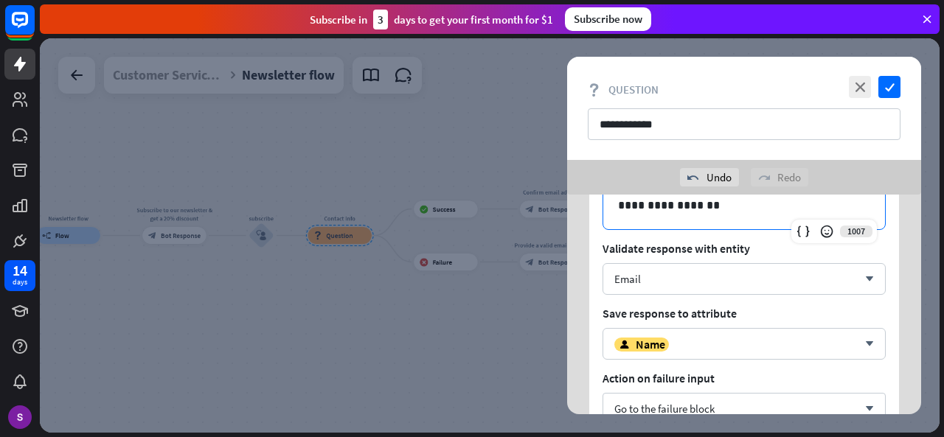
scroll to position [122, 0]
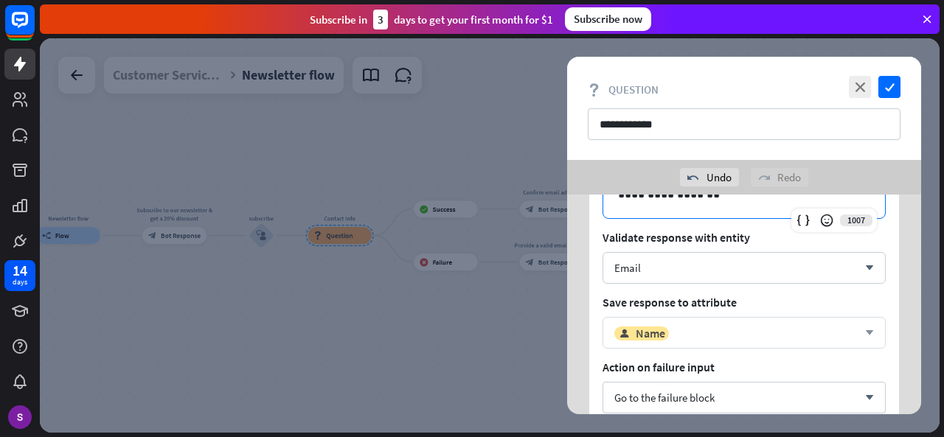
click at [751, 326] on div "user Name" at bounding box center [735, 333] width 243 height 15
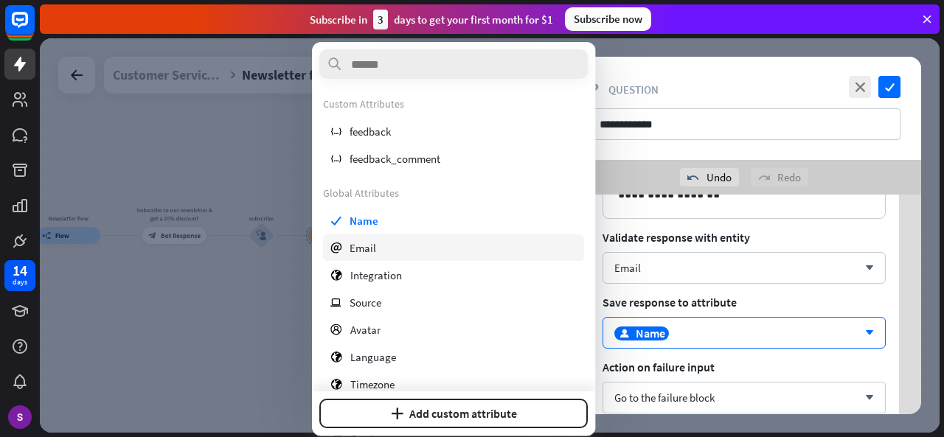
click at [429, 241] on div "email Email" at bounding box center [453, 247] width 261 height 27
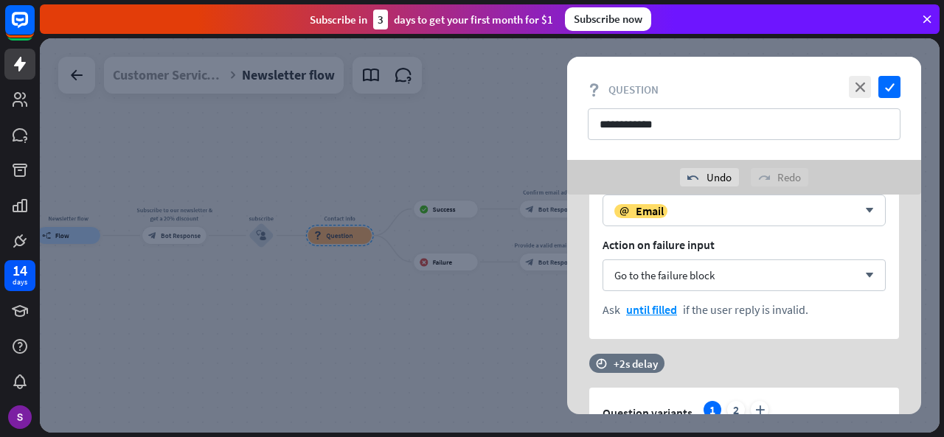
scroll to position [246, 0]
click at [730, 271] on div "Go to the failure block arrow_down" at bounding box center [743, 275] width 283 height 32
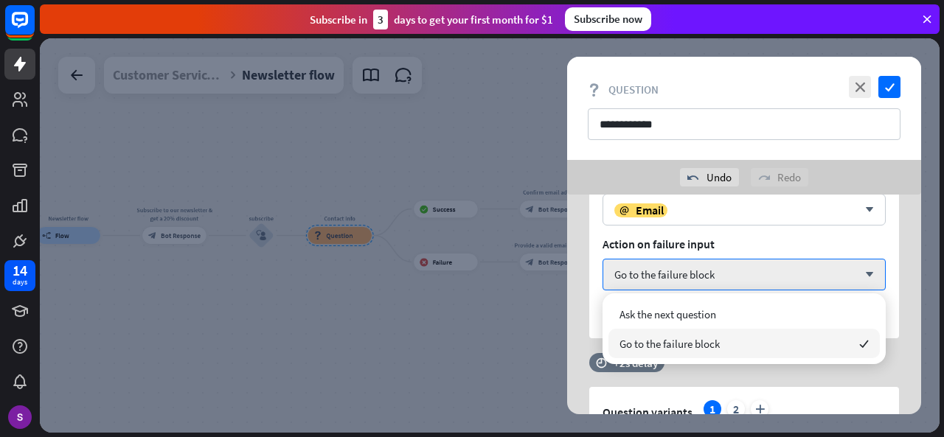
click at [728, 345] on div "Go to the failure block checked" at bounding box center [743, 343] width 271 height 29
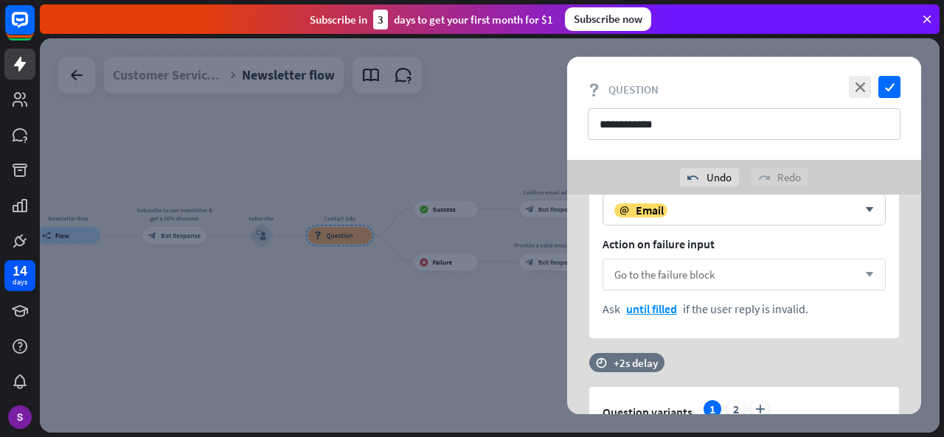
click at [737, 260] on div "Go to the failure block arrow_down" at bounding box center [743, 275] width 283 height 32
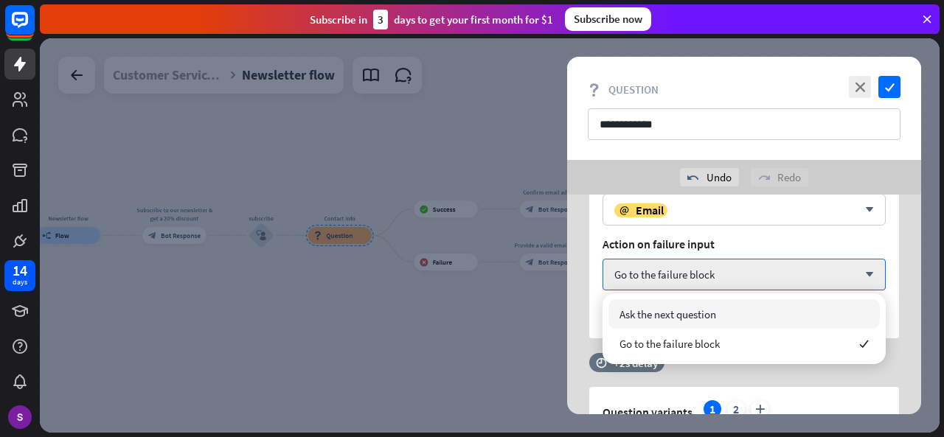
click at [689, 309] on span "Ask the next question" at bounding box center [667, 314] width 97 height 14
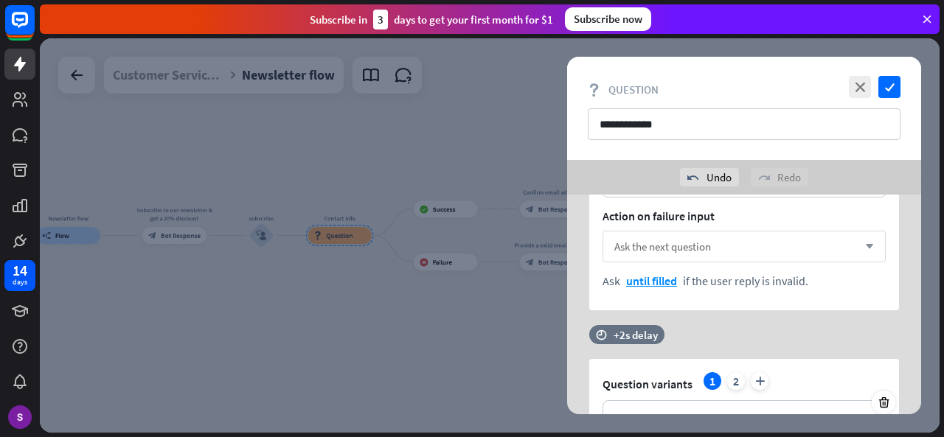
scroll to position [270, 0]
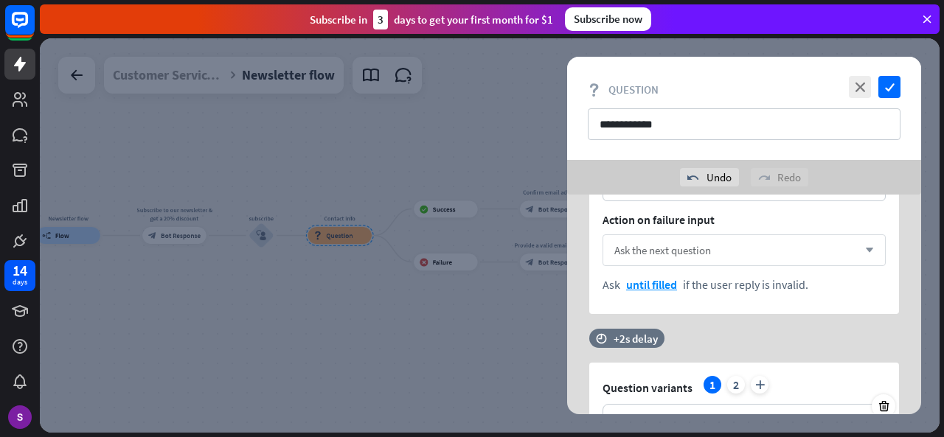
click at [793, 257] on div "Ask the next question arrow_down" at bounding box center [743, 250] width 283 height 32
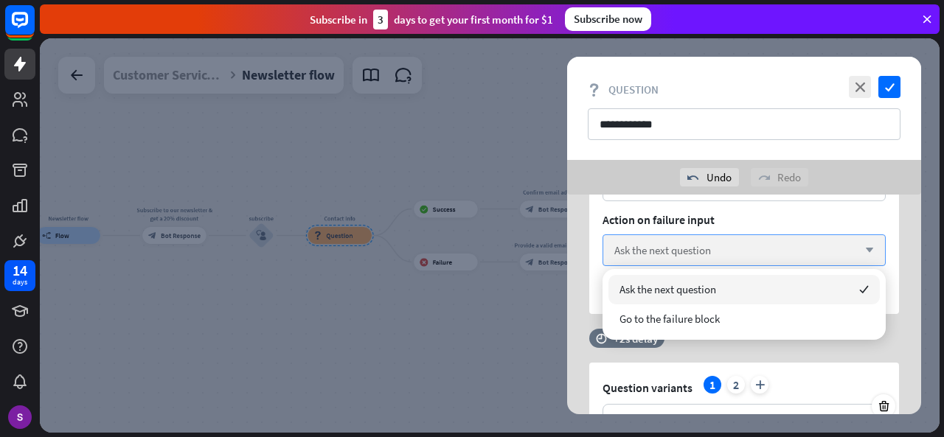
click at [793, 257] on div "Ask the next question arrow_down" at bounding box center [743, 250] width 283 height 32
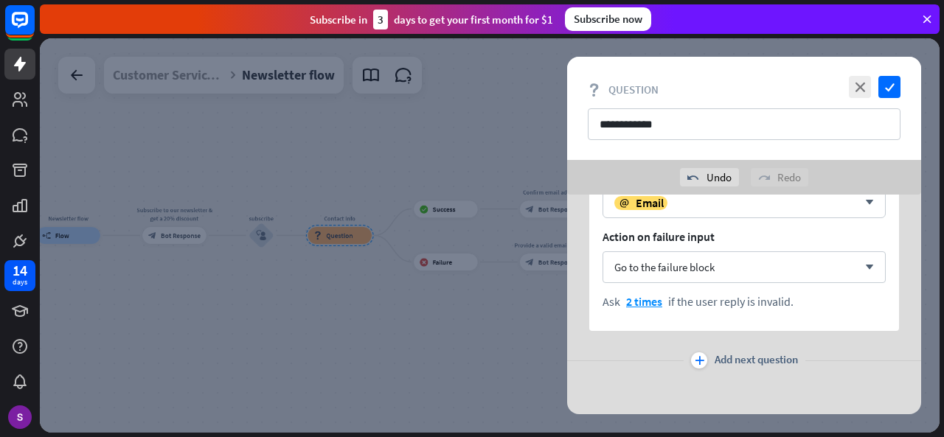
scroll to position [657, 0]
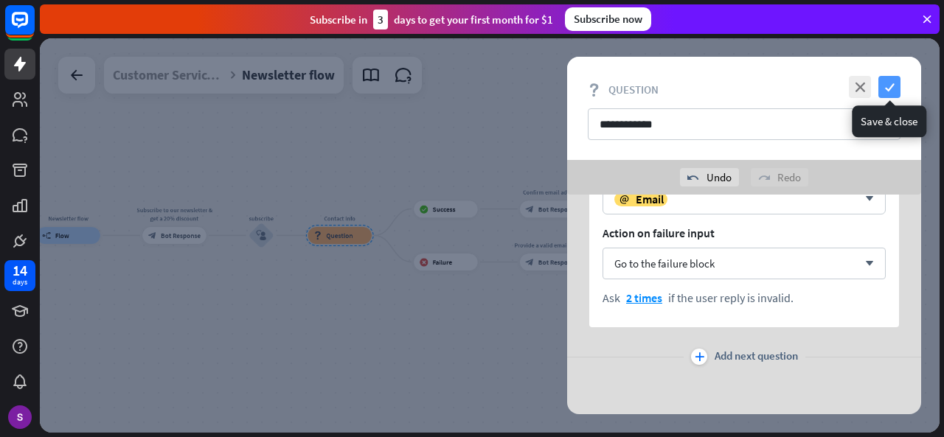
click at [887, 92] on icon "check" at bounding box center [889, 87] width 22 height 22
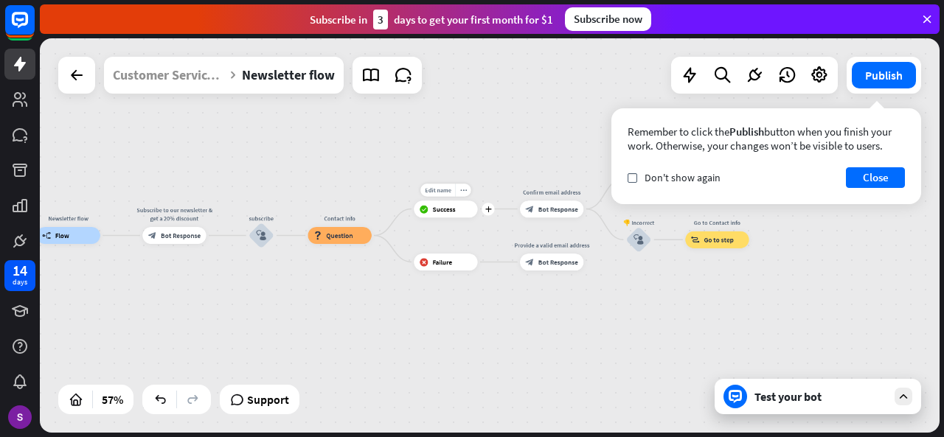
click at [444, 208] on span "Success" at bounding box center [444, 209] width 23 height 9
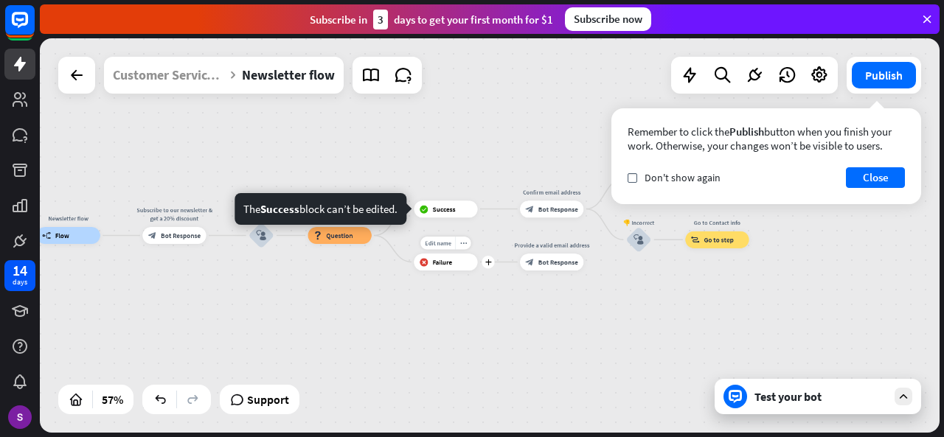
click at [449, 262] on span "Failure" at bounding box center [442, 262] width 19 height 9
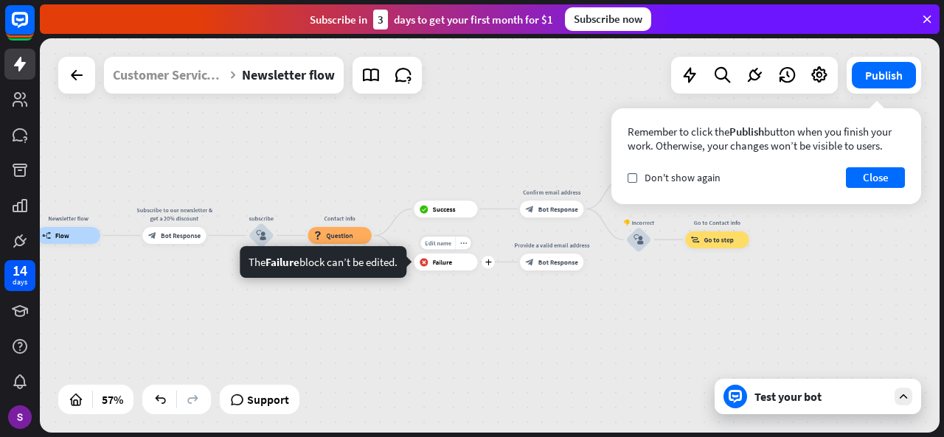
click at [447, 263] on span "Failure" at bounding box center [442, 262] width 19 height 9
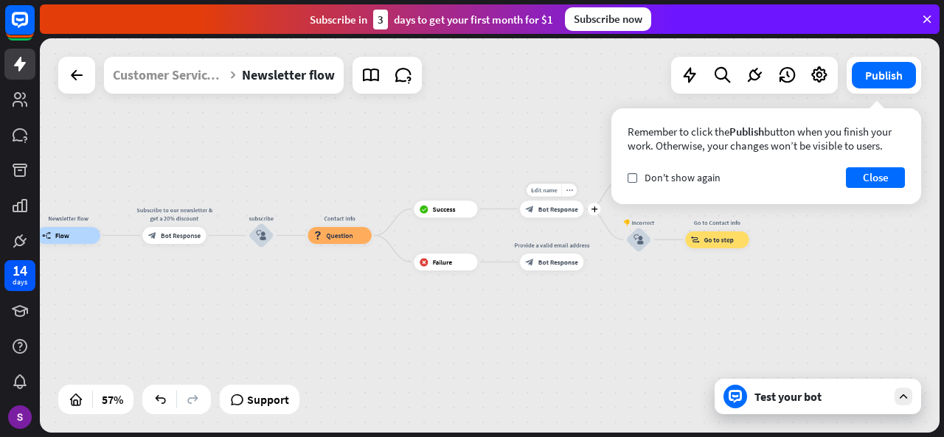
click at [560, 212] on span "Bot Response" at bounding box center [558, 209] width 40 height 9
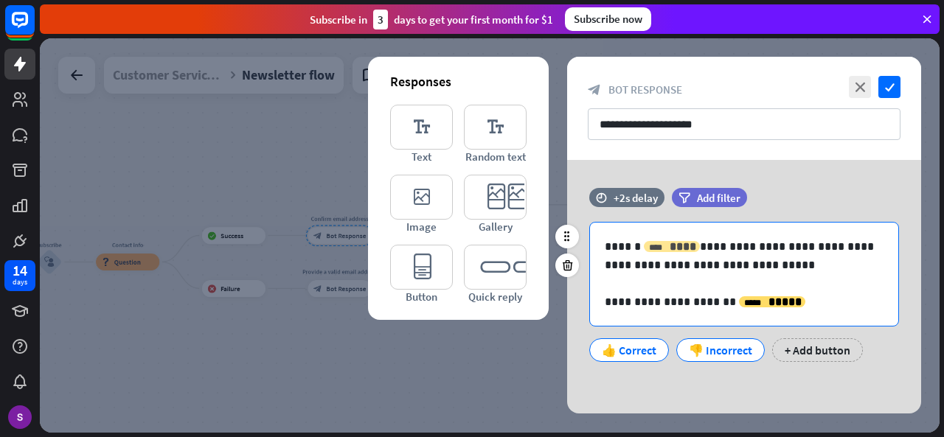
click at [686, 248] on span "****" at bounding box center [682, 246] width 27 height 11
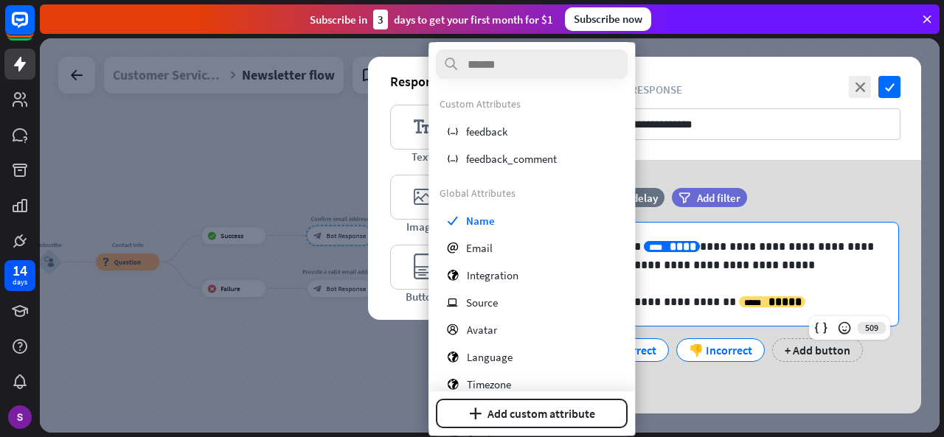
click at [686, 248] on span "****" at bounding box center [682, 246] width 27 height 11
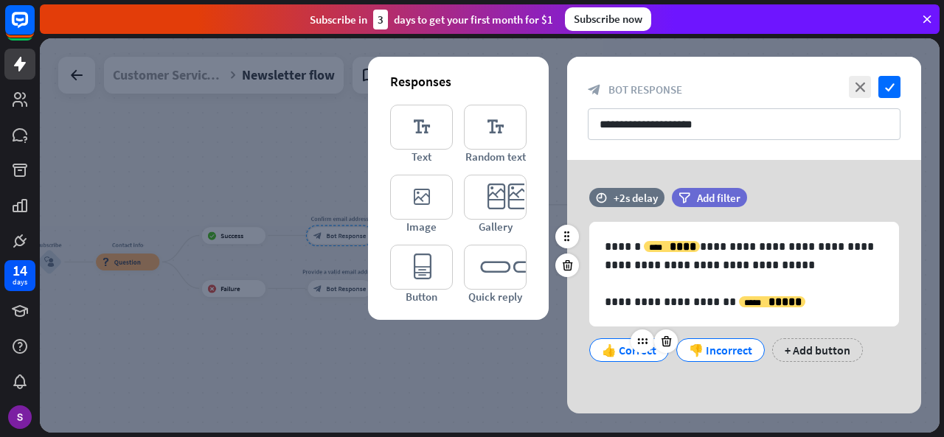
click at [618, 355] on div "👍 Correct" at bounding box center [629, 350] width 55 height 22
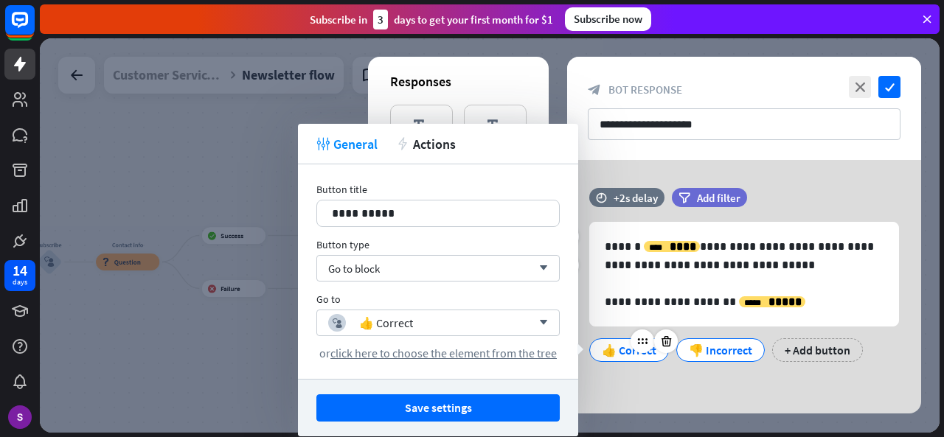
click at [618, 355] on div "👍 Correct" at bounding box center [629, 350] width 55 height 22
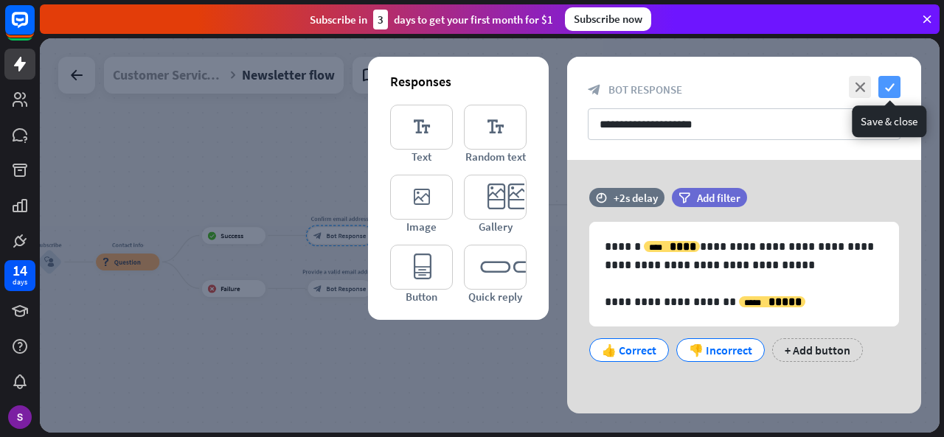
click at [888, 94] on icon "check" at bounding box center [889, 87] width 22 height 22
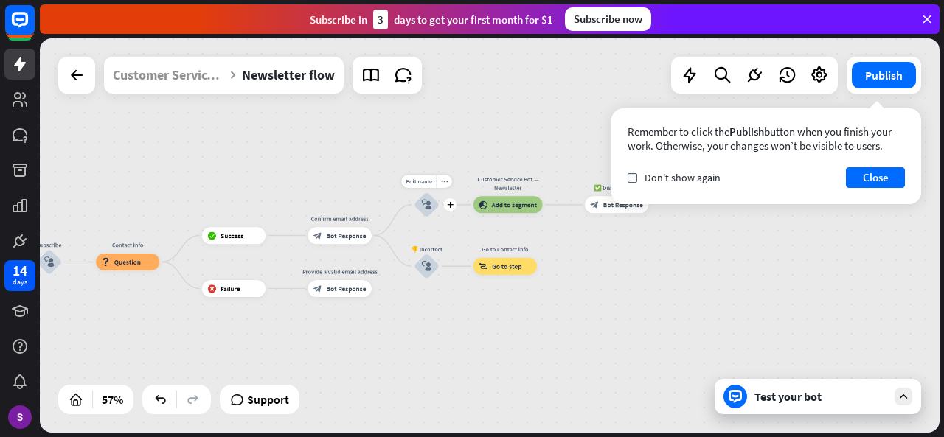
click at [436, 206] on div "block_user_input" at bounding box center [427, 205] width 26 height 26
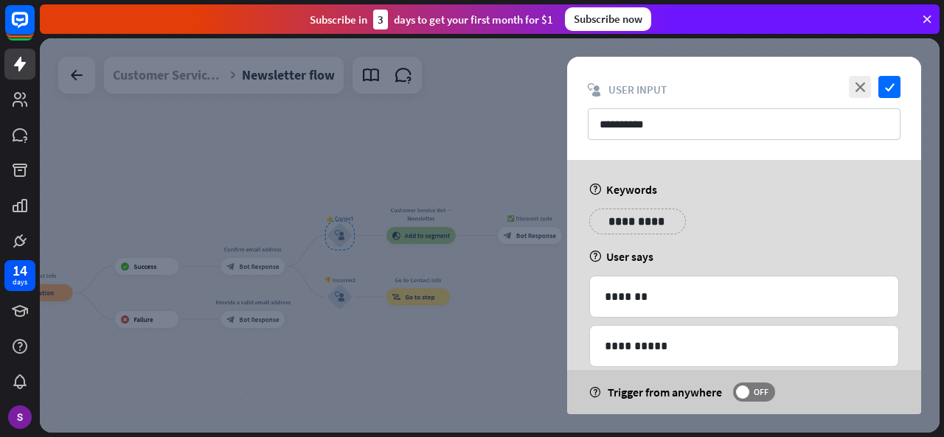
scroll to position [318, 0]
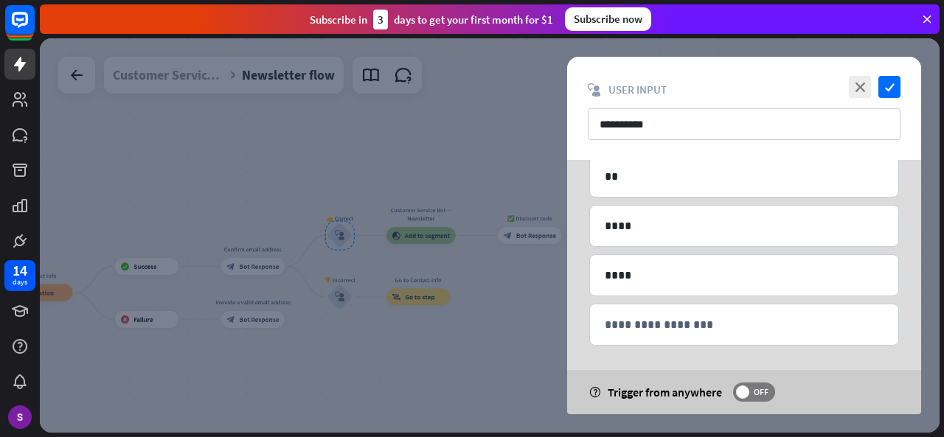
click at [355, 366] on div at bounding box center [490, 235] width 900 height 394
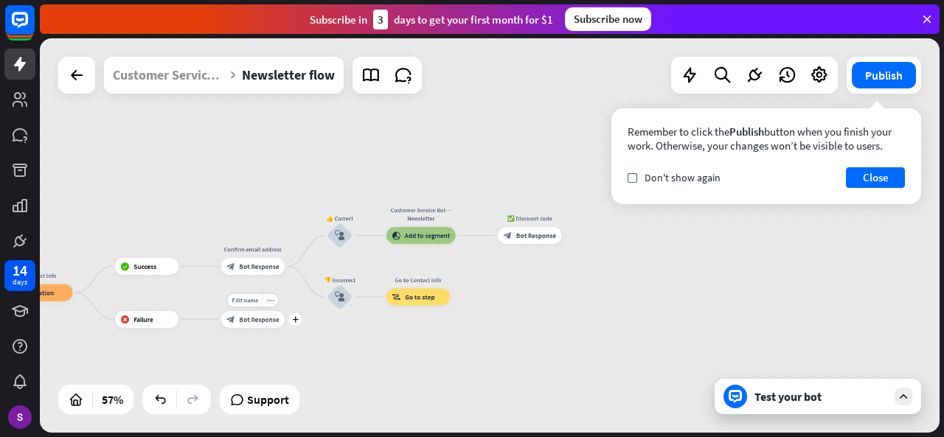
click at [265, 319] on span "Bot Response" at bounding box center [259, 319] width 40 height 9
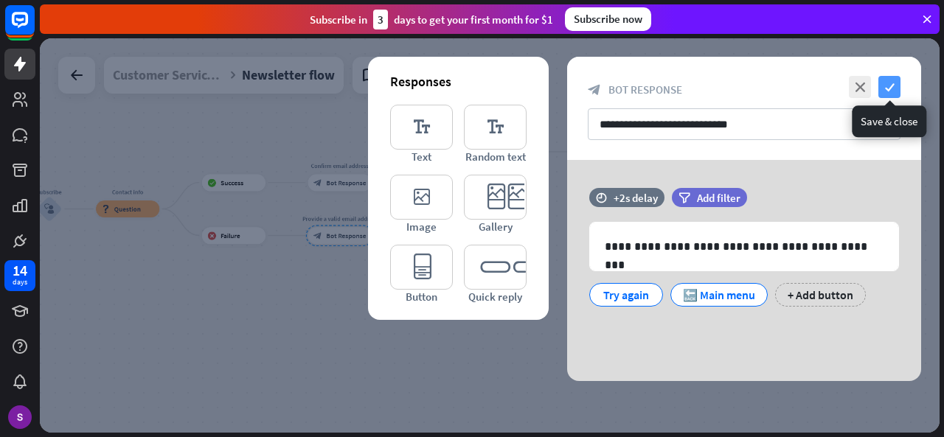
click at [889, 85] on icon "check" at bounding box center [889, 87] width 22 height 22
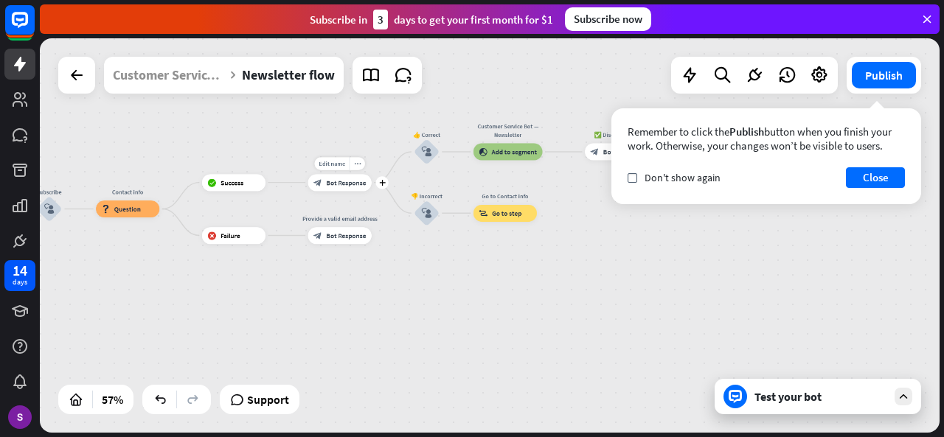
click at [341, 186] on span "Bot Response" at bounding box center [346, 182] width 40 height 9
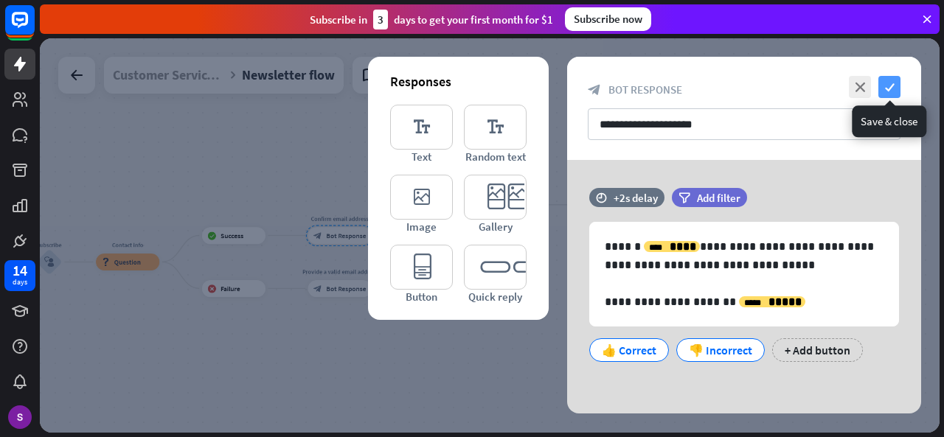
click at [892, 83] on icon "check" at bounding box center [889, 87] width 22 height 22
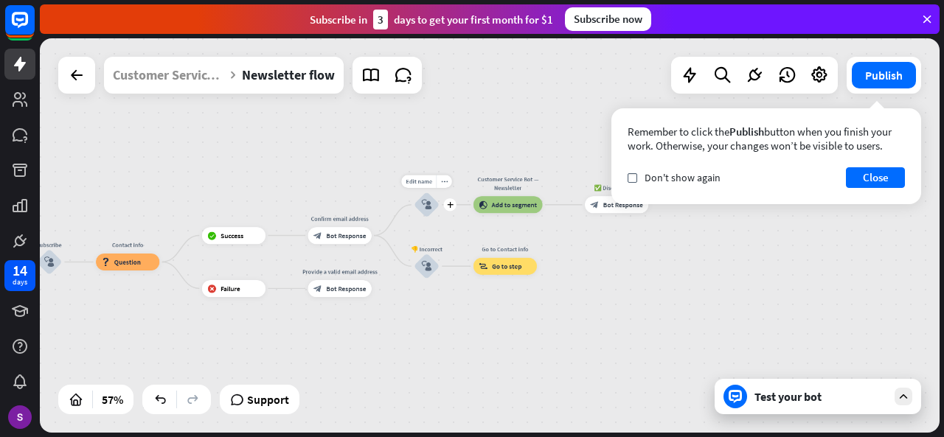
click at [429, 215] on div "block_user_input" at bounding box center [427, 205] width 26 height 26
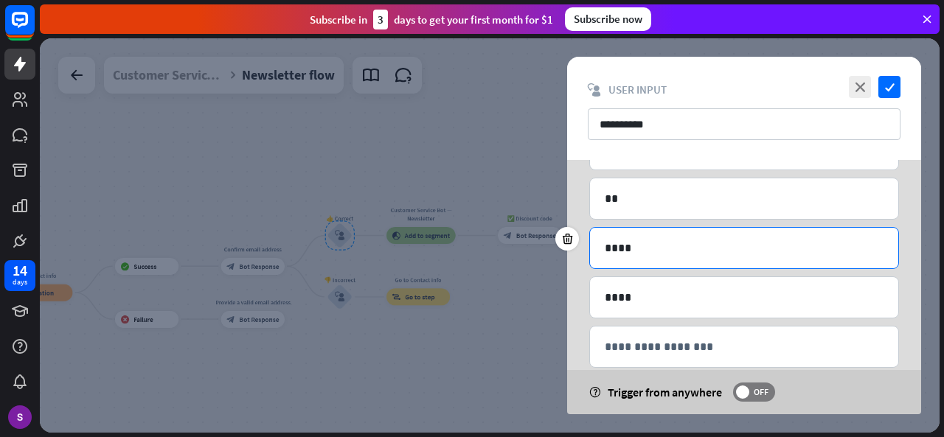
scroll to position [318, 0]
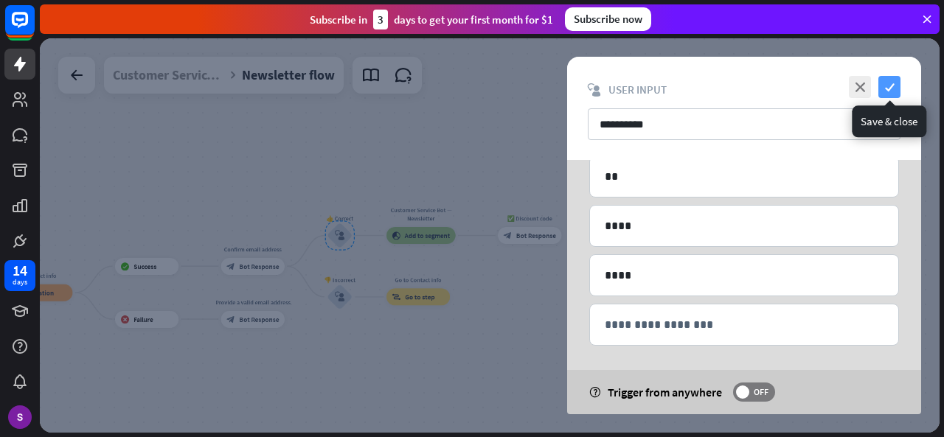
click at [887, 90] on icon "check" at bounding box center [889, 87] width 22 height 22
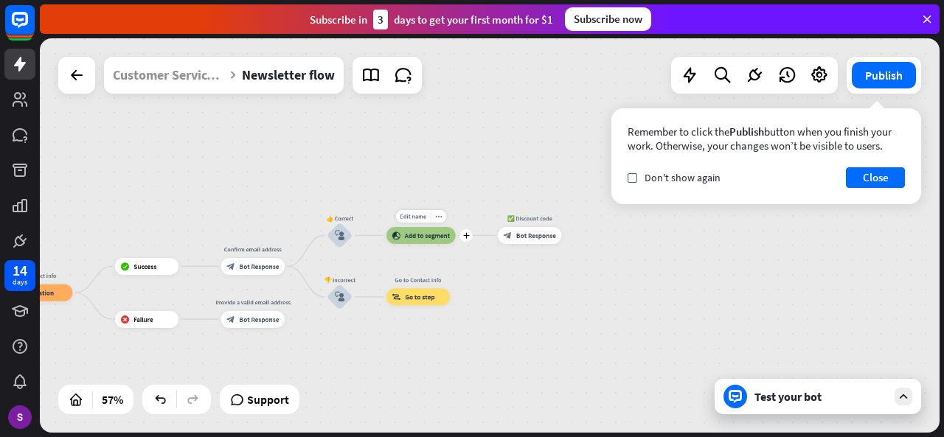
click at [427, 234] on span "Add to segment" at bounding box center [428, 236] width 46 height 9
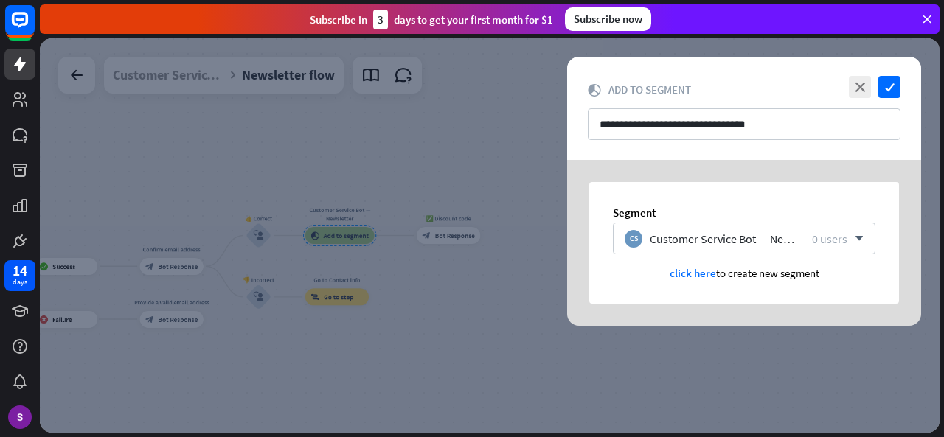
click at [893, 74] on div "**********" at bounding box center [744, 108] width 354 height 103
click at [894, 86] on icon "check" at bounding box center [889, 87] width 22 height 22
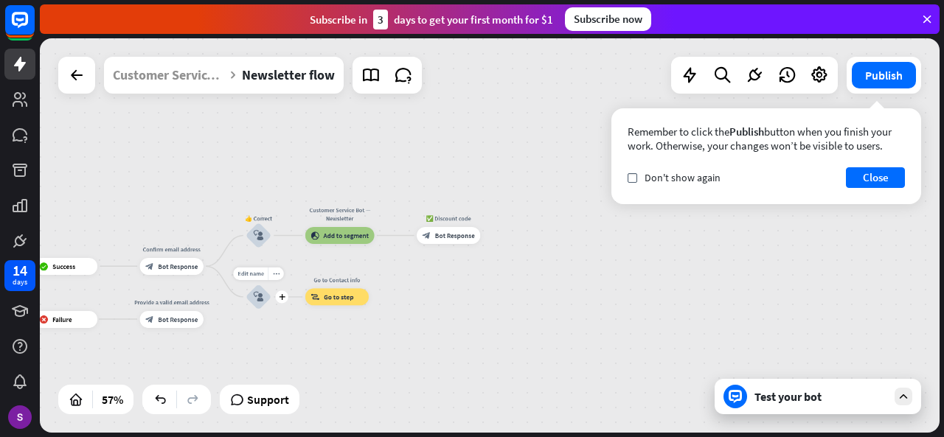
click at [260, 293] on icon "block_user_input" at bounding box center [259, 297] width 10 height 10
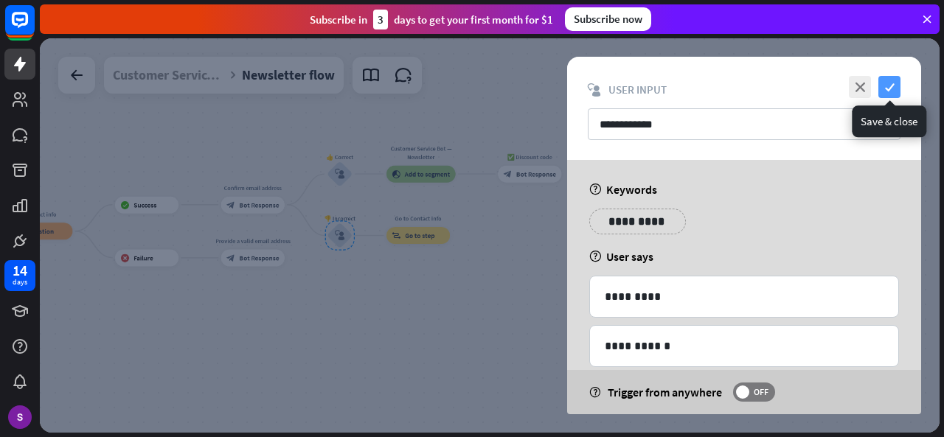
click at [897, 81] on icon "check" at bounding box center [889, 87] width 22 height 22
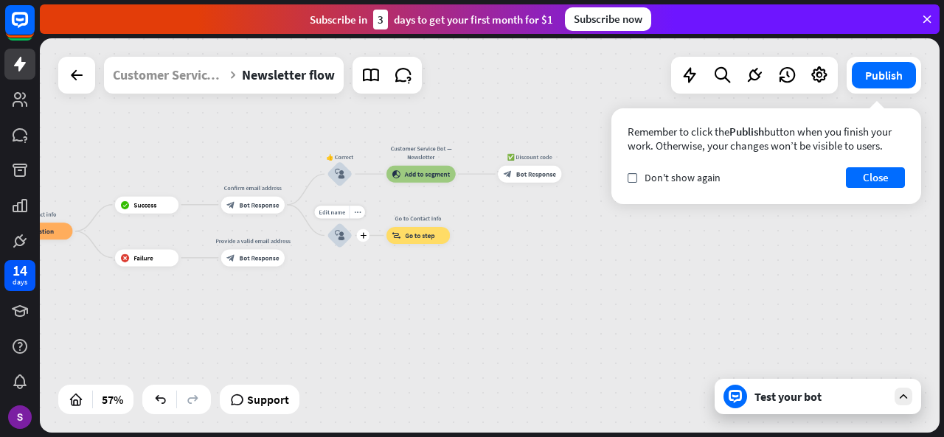
click at [343, 232] on icon "block_user_input" at bounding box center [340, 236] width 10 height 10
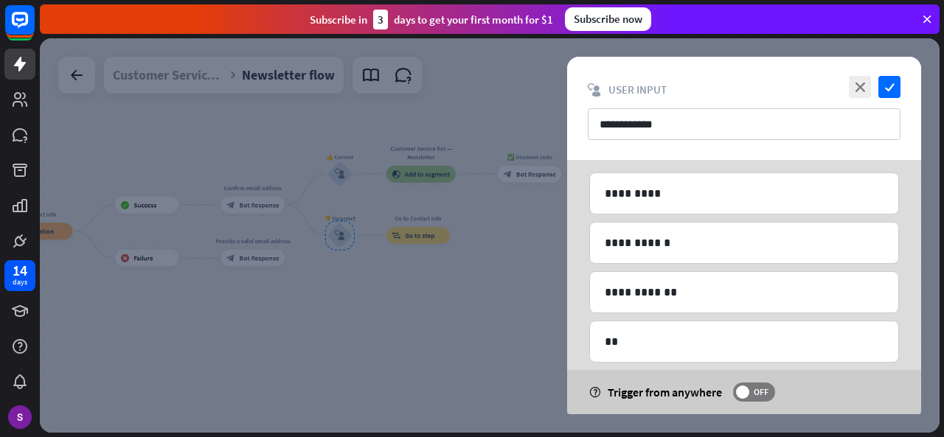
scroll to position [111, 0]
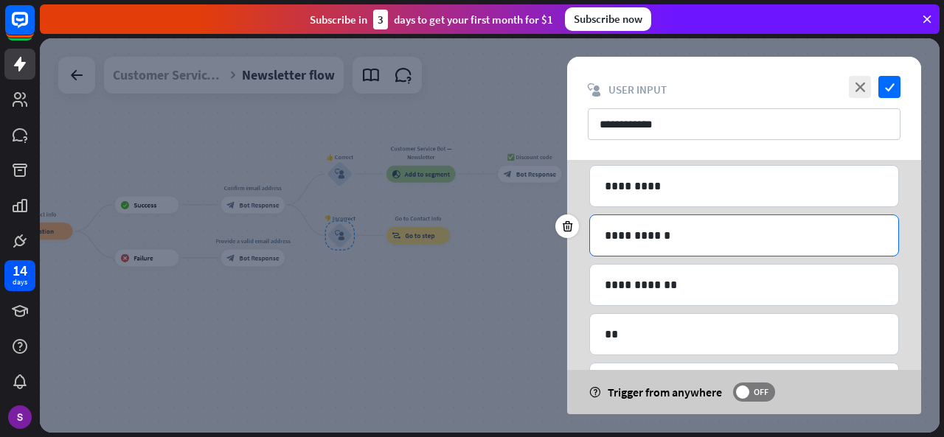
click at [711, 222] on div "**********" at bounding box center [744, 235] width 308 height 41
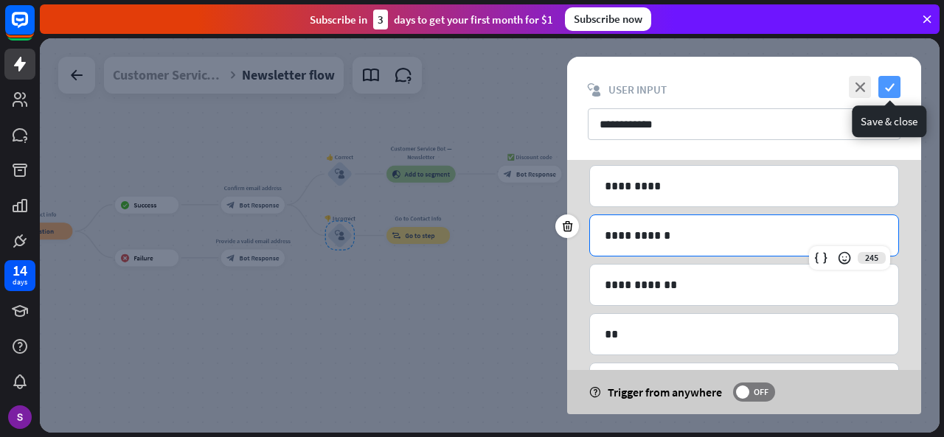
click at [881, 89] on icon "check" at bounding box center [889, 87] width 22 height 22
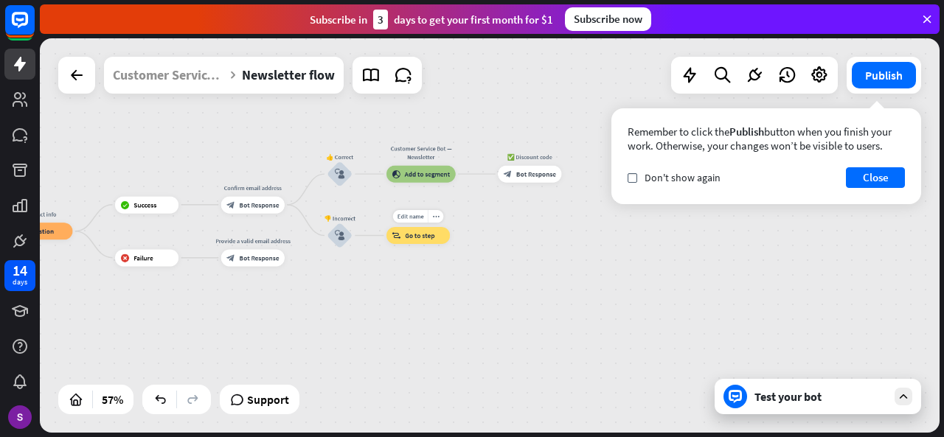
click at [420, 241] on div "block_goto Go to step" at bounding box center [417, 235] width 63 height 17
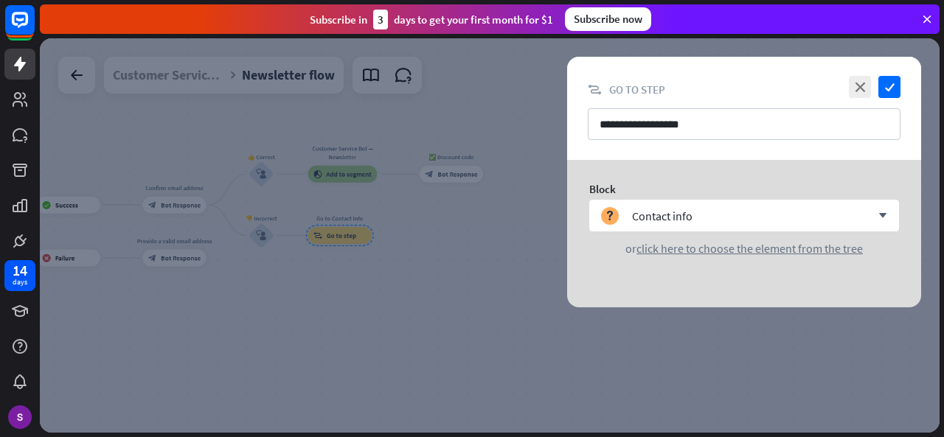
click at [832, 191] on div "Block" at bounding box center [744, 189] width 310 height 14
click at [889, 80] on icon "check" at bounding box center [889, 87] width 22 height 22
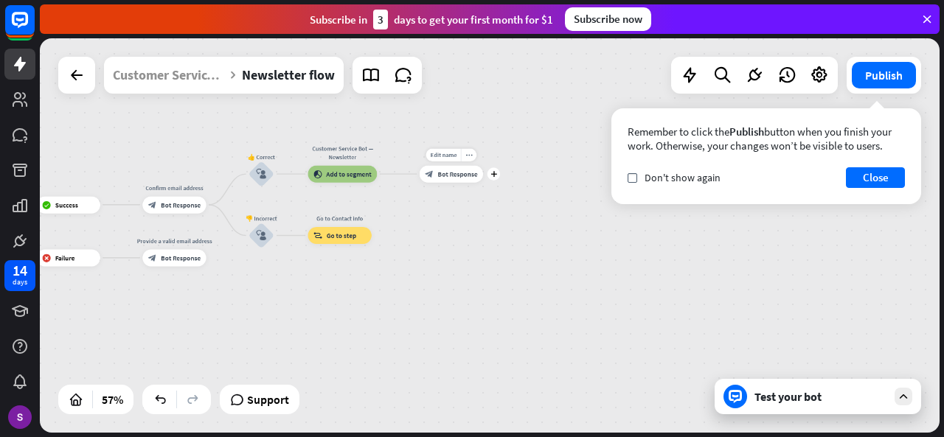
click at [454, 173] on span "Bot Response" at bounding box center [457, 174] width 40 height 9
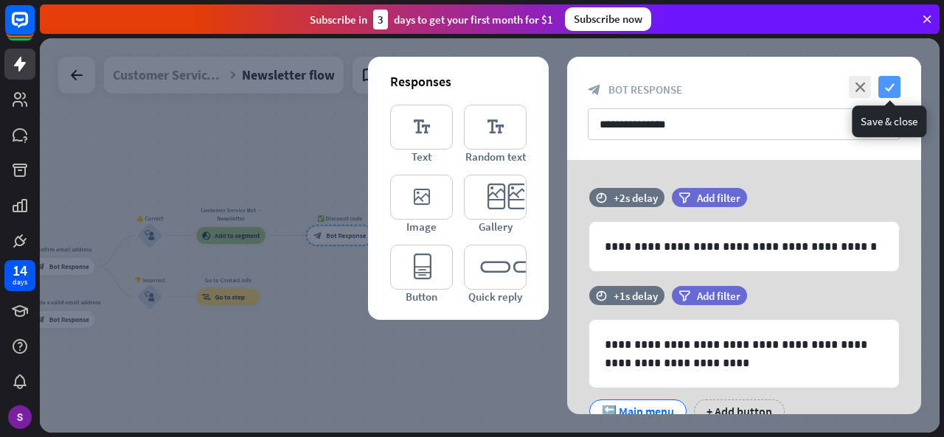
click at [894, 94] on icon "check" at bounding box center [889, 87] width 22 height 22
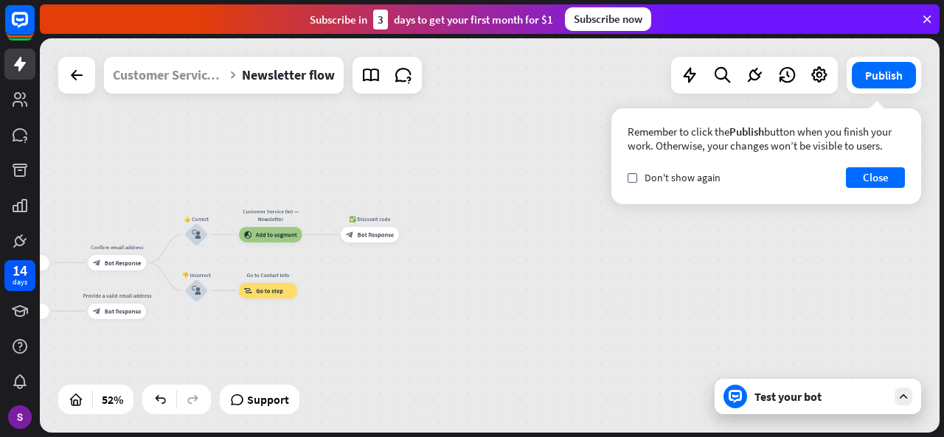
click at [827, 389] on div "Test your bot" at bounding box center [817, 396] width 206 height 35
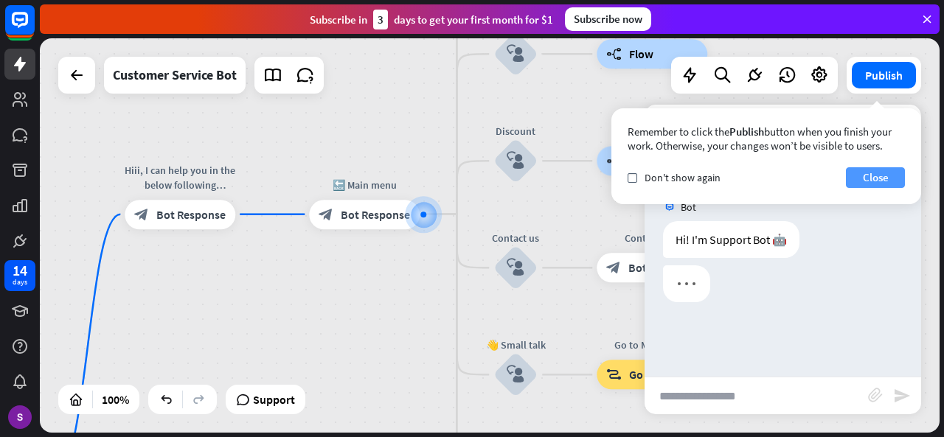
click at [869, 187] on button "Close" at bounding box center [875, 177] width 59 height 21
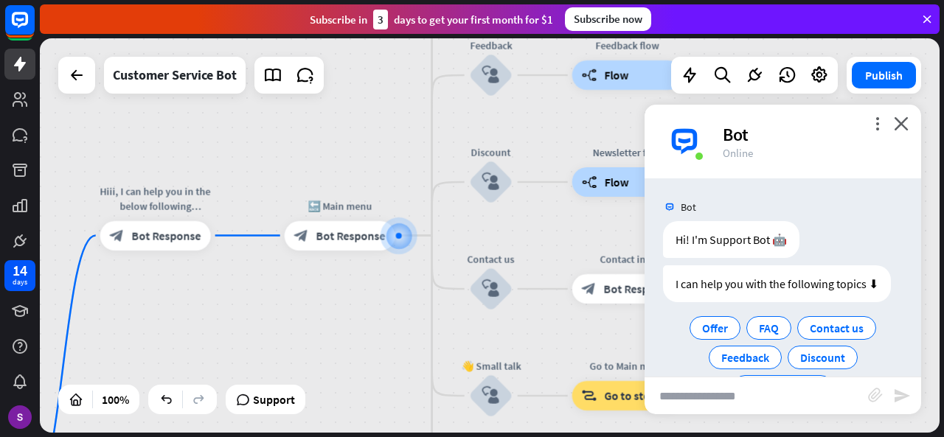
scroll to position [46, 0]
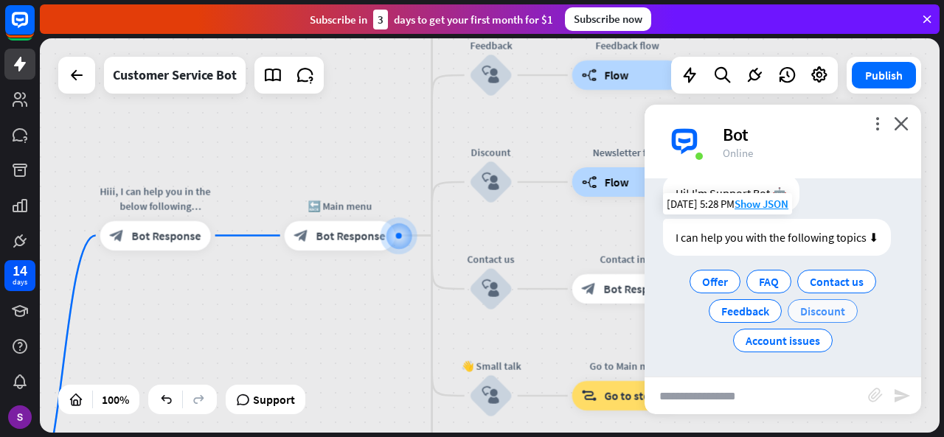
click at [813, 301] on div "Discount" at bounding box center [822, 311] width 70 height 24
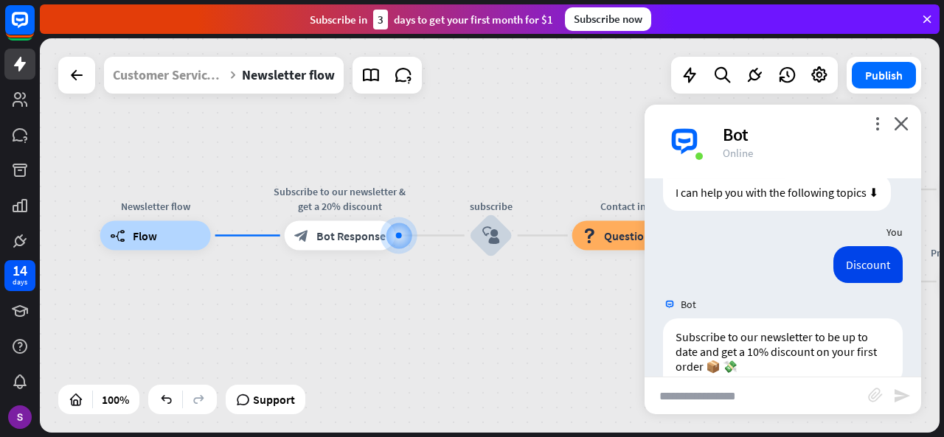
scroll to position [161, 0]
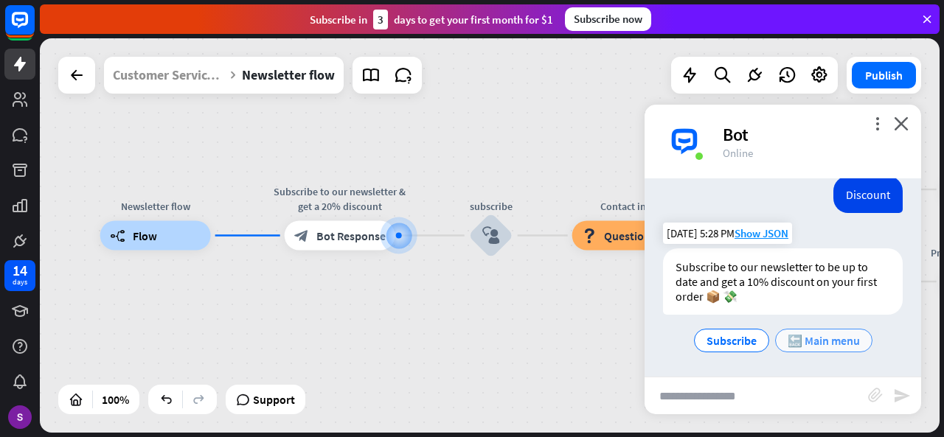
click at [807, 335] on span "🔙 Main menu" at bounding box center [823, 340] width 72 height 15
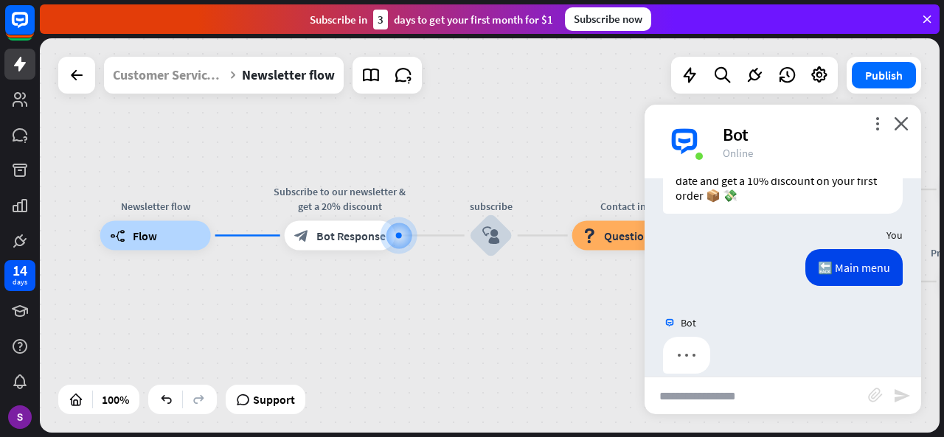
scroll to position [281, 0]
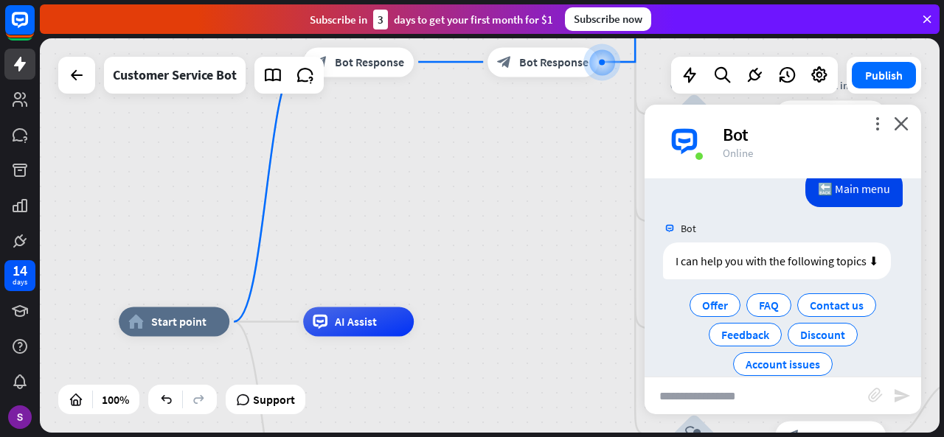
scroll to position [365, 0]
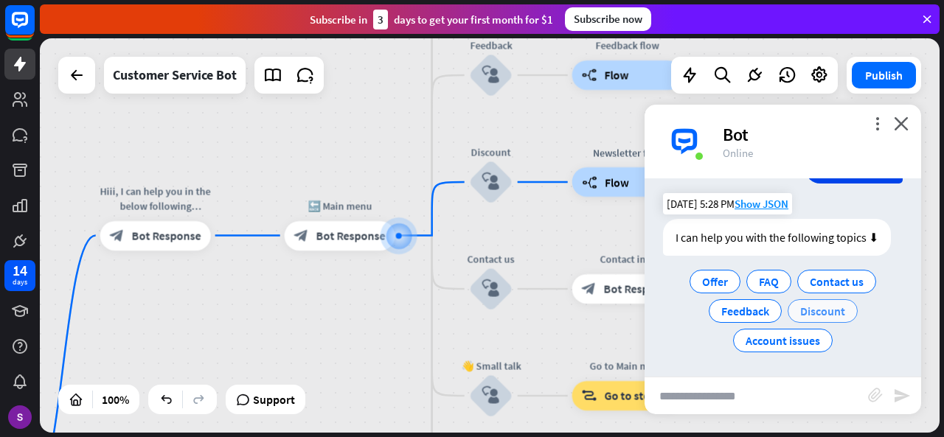
click at [800, 310] on span "Discount" at bounding box center [822, 311] width 45 height 15
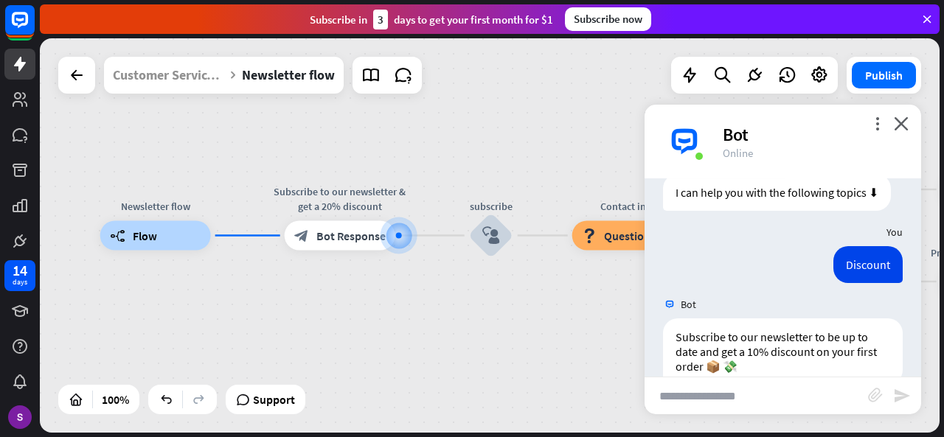
scroll to position [480, 0]
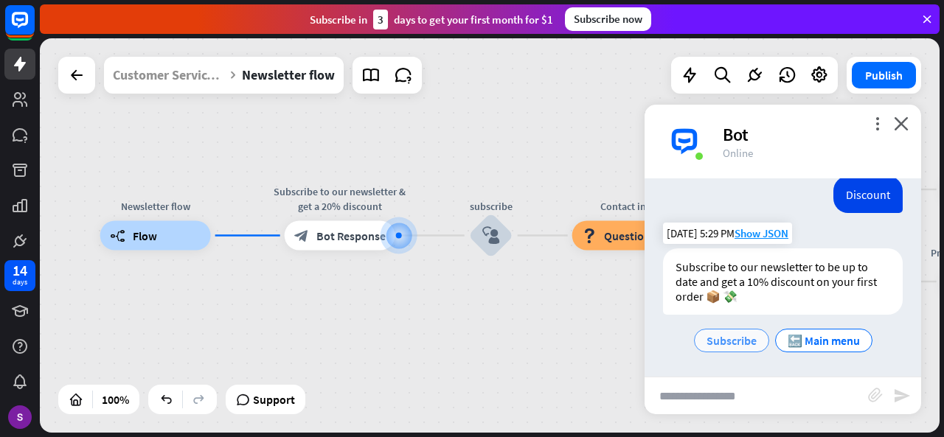
click at [724, 337] on span "Subscribe" at bounding box center [731, 340] width 50 height 15
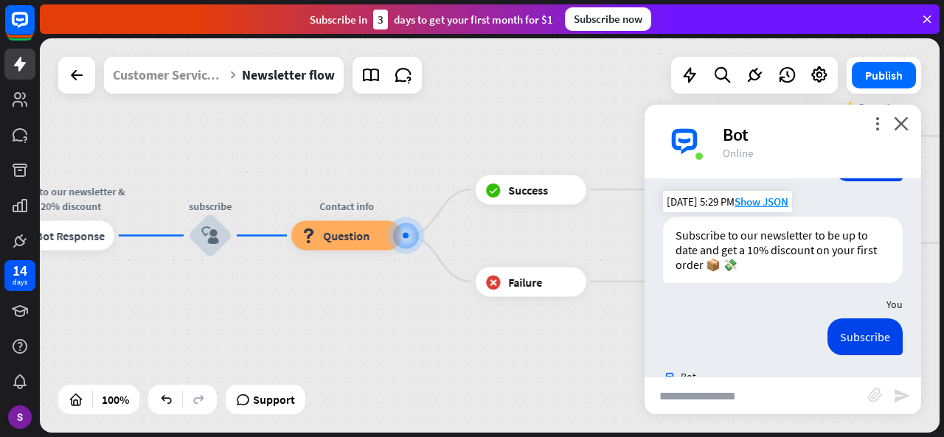
scroll to position [584, 0]
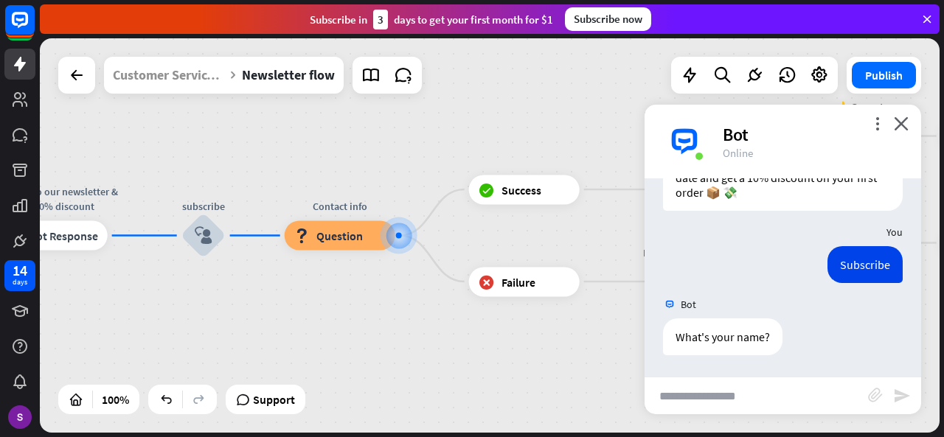
click at [728, 380] on input "text" at bounding box center [755, 396] width 223 height 37
type input "*******"
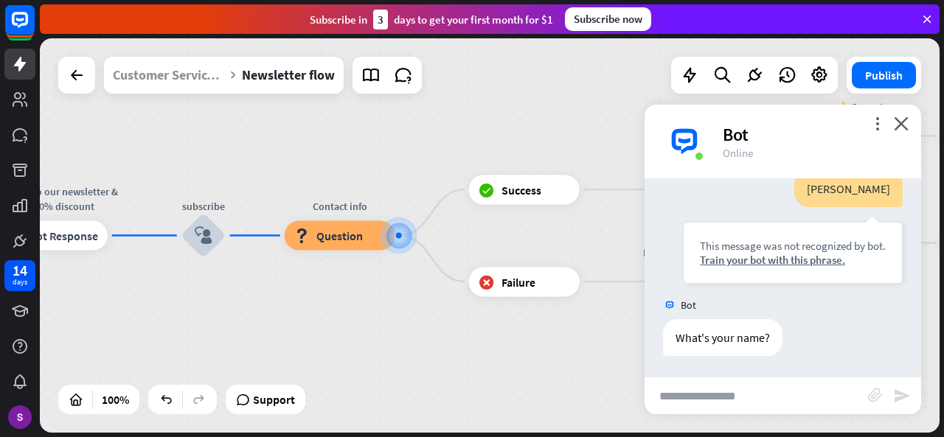
scroll to position [792, 0]
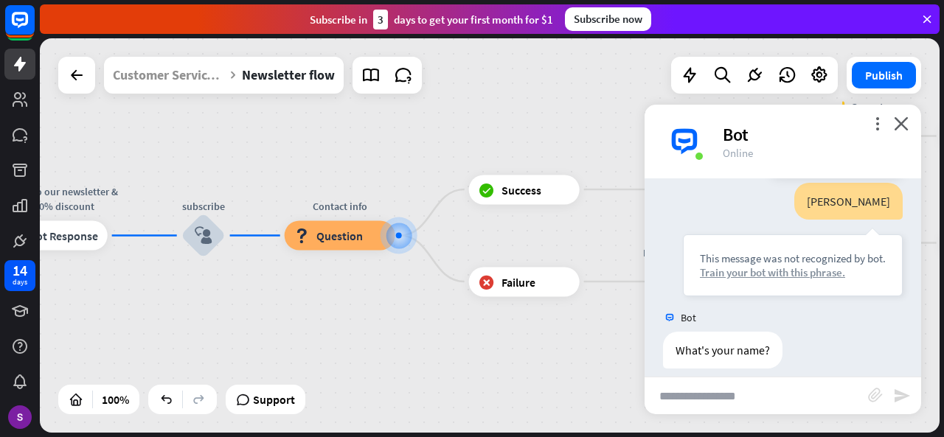
click at [810, 268] on div "Train your bot with this phrase." at bounding box center [793, 272] width 186 height 14
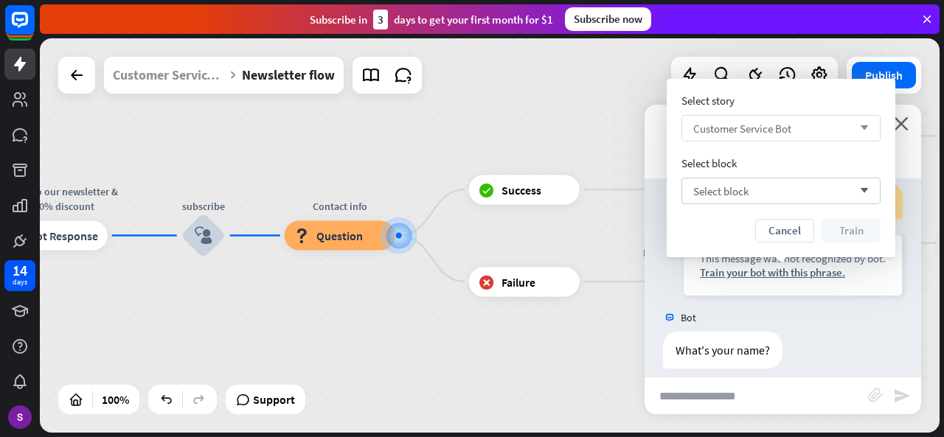
click at [839, 130] on div "Customer Service Bot arrow_down" at bounding box center [780, 128] width 199 height 27
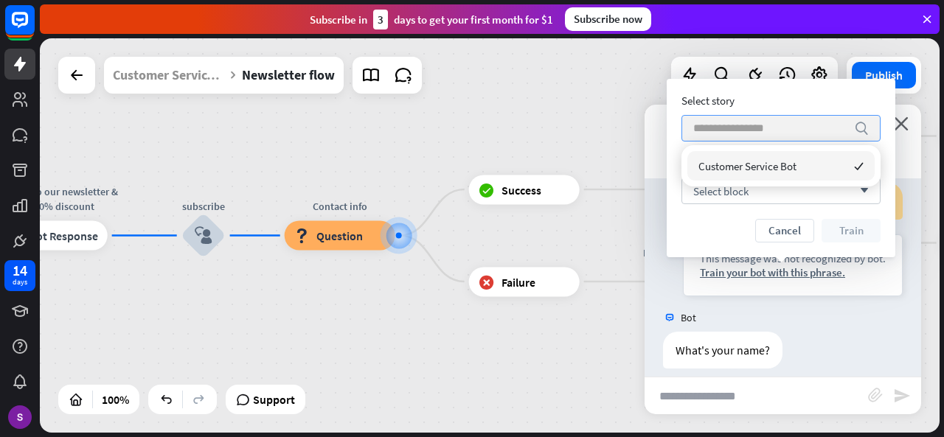
click at [839, 130] on input "search" at bounding box center [769, 128] width 153 height 25
click at [776, 192] on div "Select block arrow_down" at bounding box center [780, 191] width 199 height 27
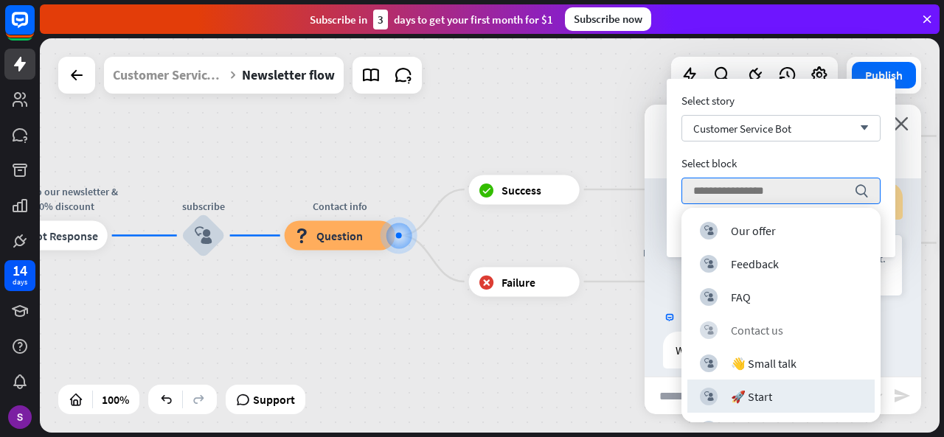
scroll to position [361, 0]
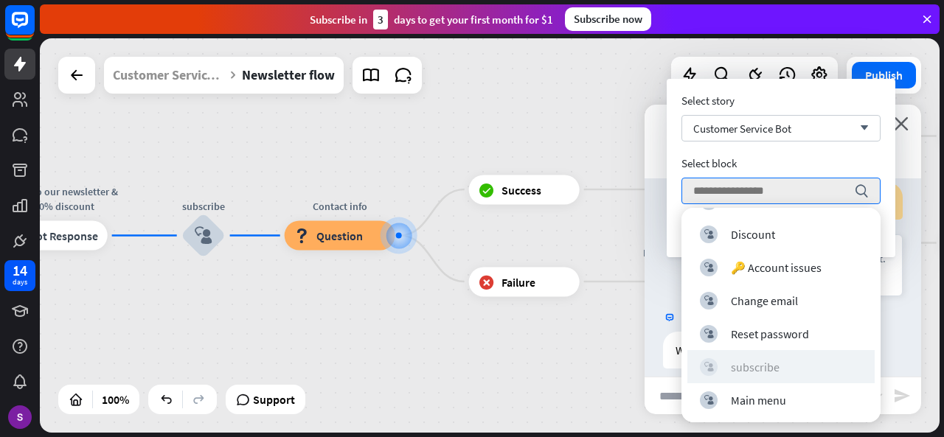
click at [768, 371] on div "subscribe" at bounding box center [755, 367] width 49 height 15
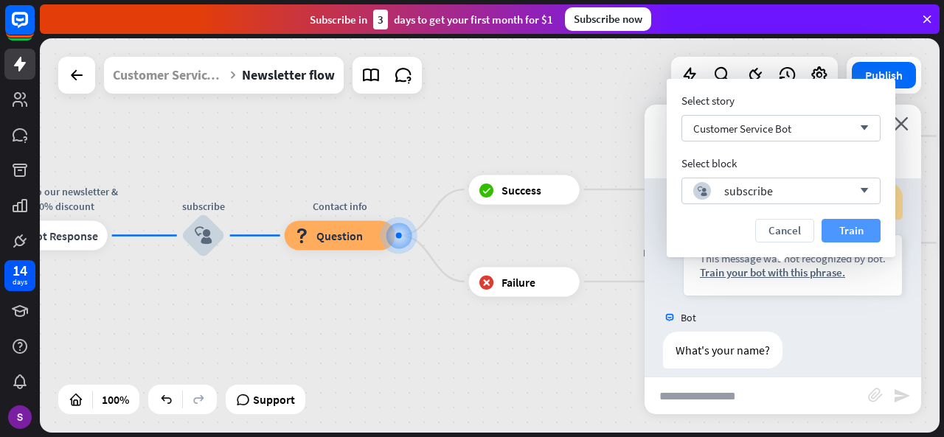
click at [826, 243] on button "Train" at bounding box center [850, 231] width 59 height 24
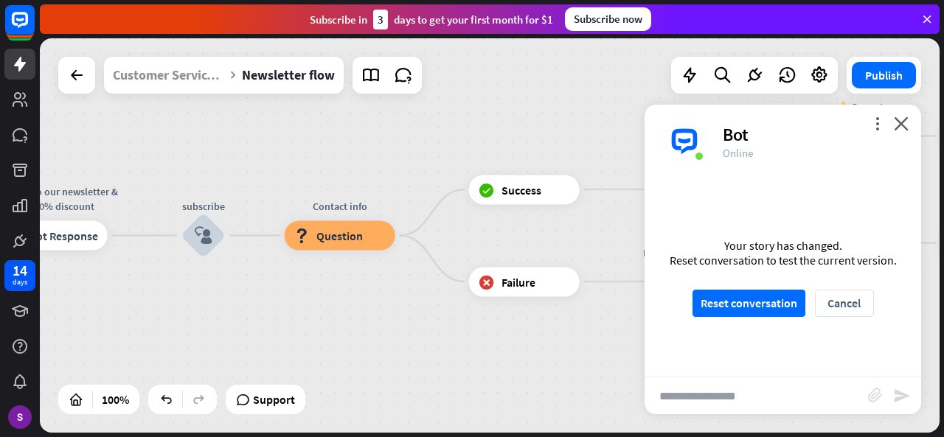
scroll to position [790, 0]
click at [773, 313] on button "Reset conversation" at bounding box center [748, 303] width 113 height 27
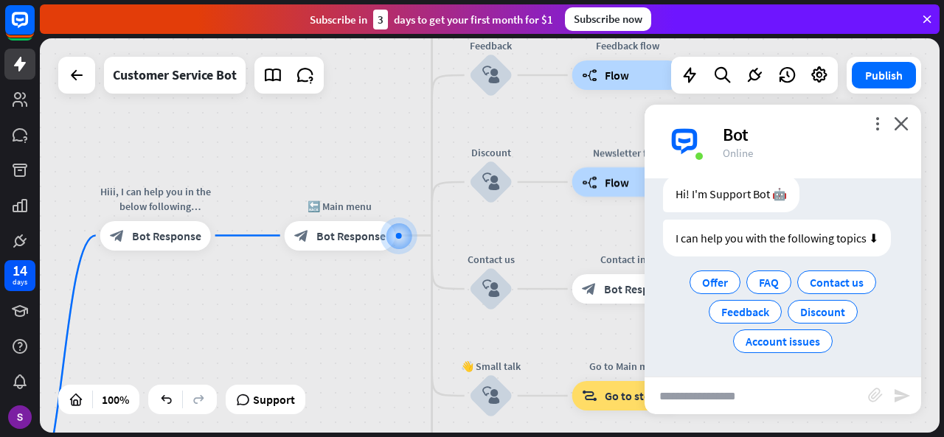
scroll to position [46, 0]
click at [807, 300] on div "Discount" at bounding box center [822, 311] width 70 height 24
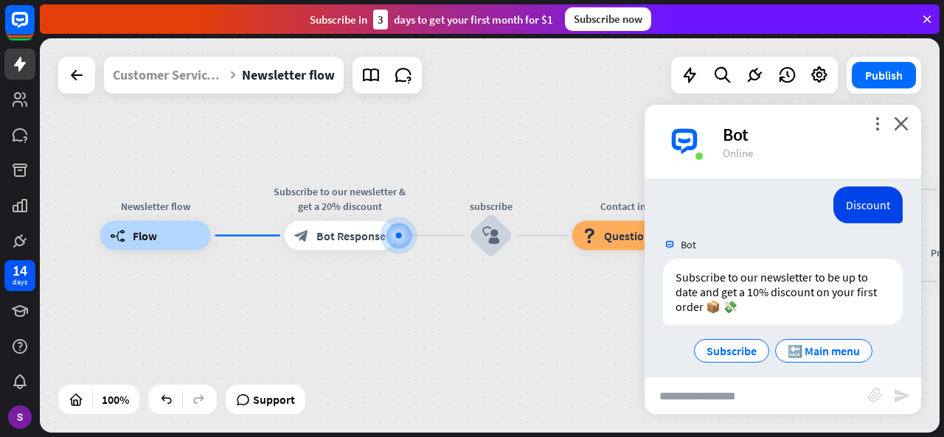
scroll to position [161, 0]
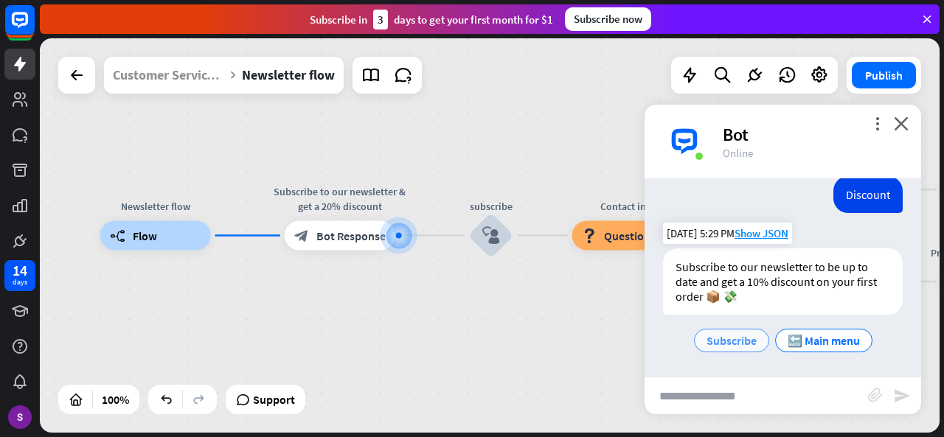
click at [720, 341] on span "Subscribe" at bounding box center [731, 340] width 50 height 15
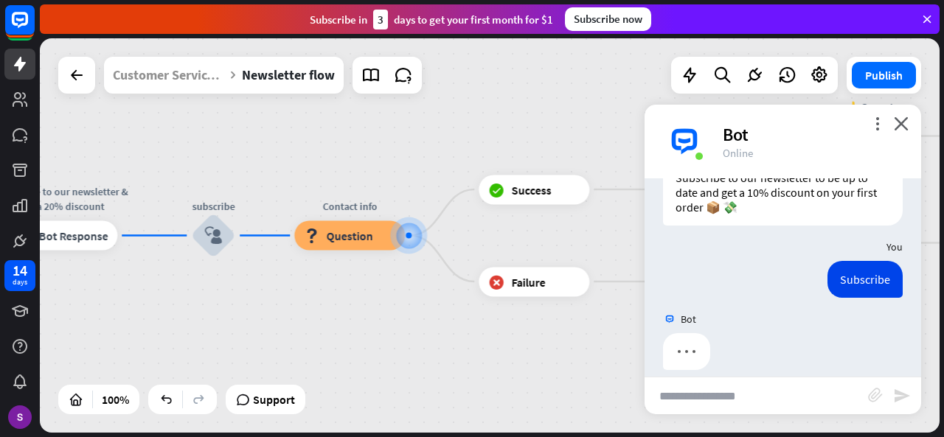
scroll to position [265, 0]
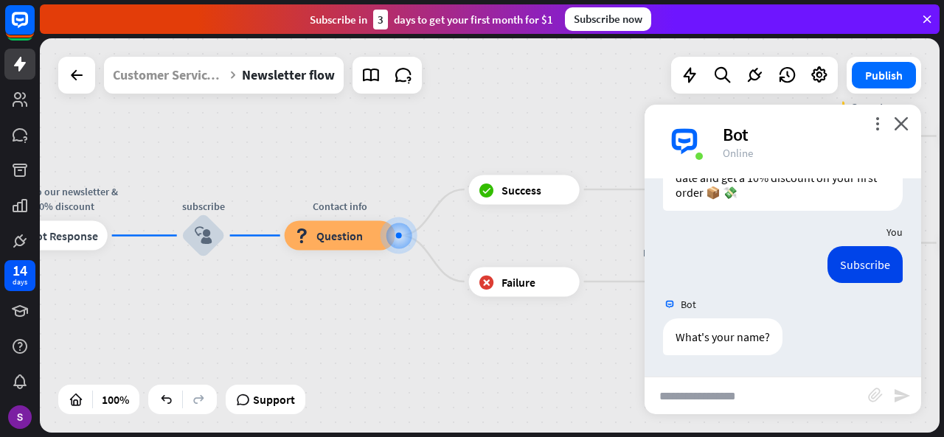
click at [759, 380] on input "text" at bounding box center [755, 396] width 223 height 37
type input "*"
type input "*******"
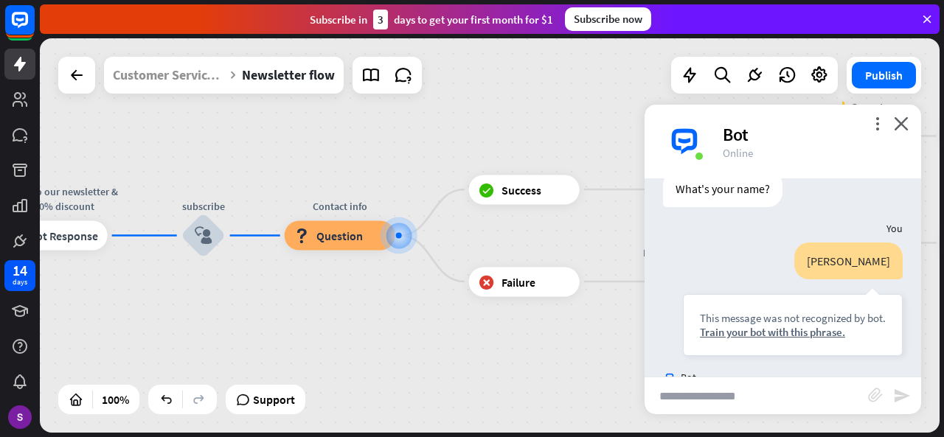
scroll to position [486, 0]
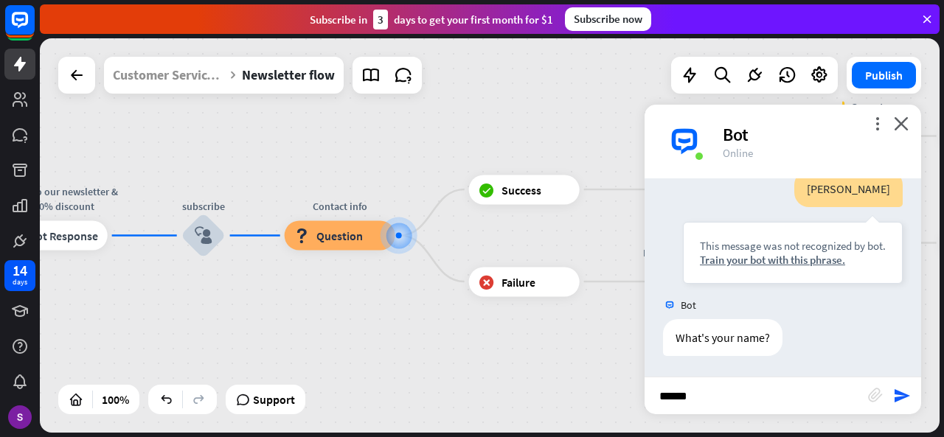
type input "*******"
click at [521, 359] on div "Newsletter flow builder_tree Flow Subscribe to our newsletter & get a 20% disco…" at bounding box center [263, 433] width 900 height 394
click at [748, 394] on input "text" at bounding box center [755, 396] width 223 height 37
type input "***"
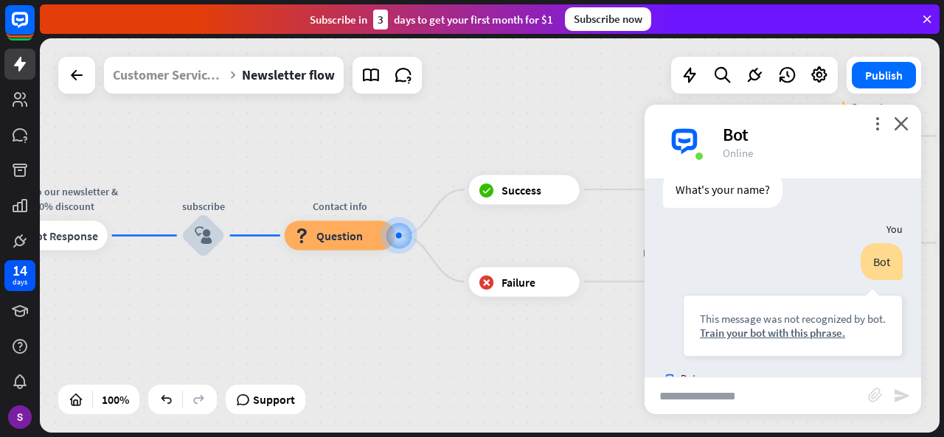
scroll to position [928, 0]
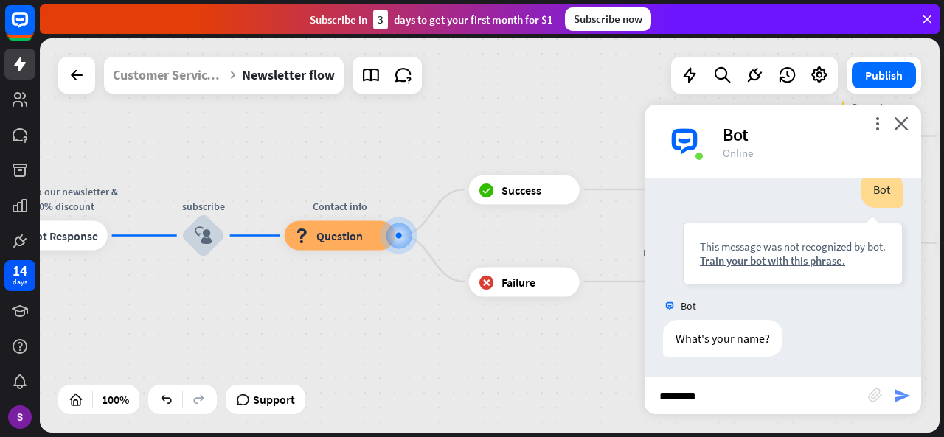
type input "*******"
click at [894, 390] on icon "send" at bounding box center [902, 396] width 18 height 18
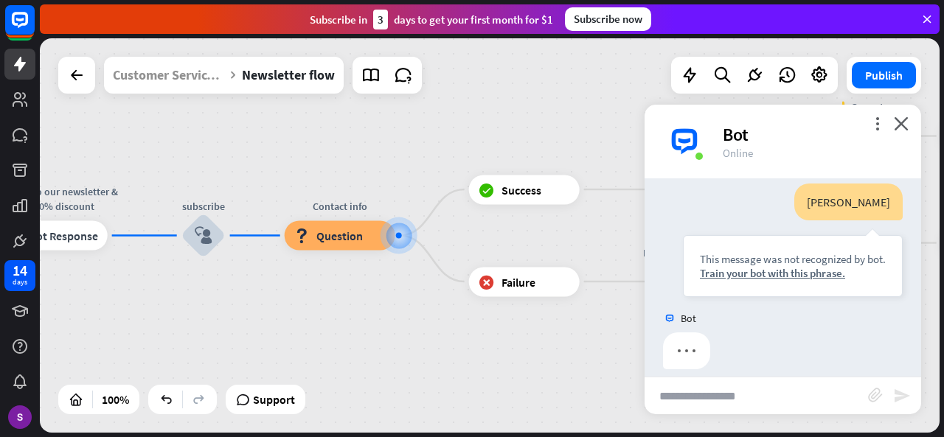
scroll to position [1148, 0]
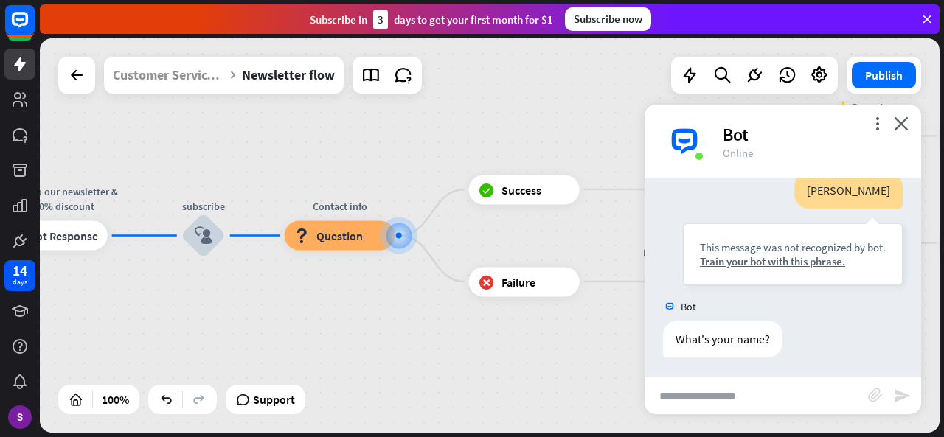
click at [490, 255] on div "Newsletter flow builder_tree Flow Subscribe to our newsletter & get a 20% disco…" at bounding box center [490, 235] width 900 height 394
click at [891, 114] on div "more_vert close Bot Online" at bounding box center [782, 142] width 276 height 74
click at [898, 123] on icon "close" at bounding box center [901, 123] width 15 height 14
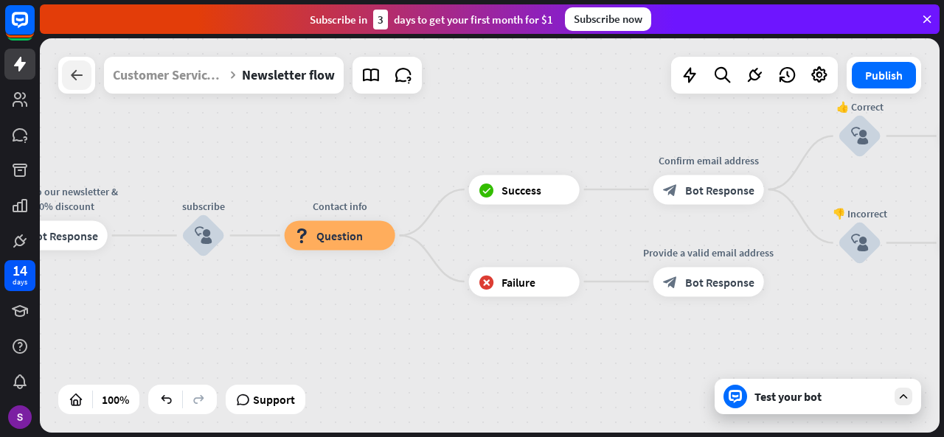
click at [80, 86] on div at bounding box center [76, 74] width 29 height 29
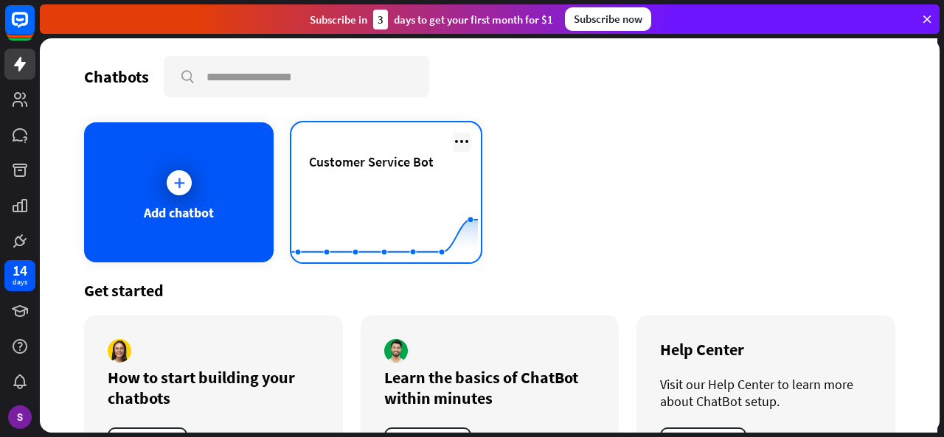
click at [453, 141] on icon at bounding box center [462, 142] width 18 height 18
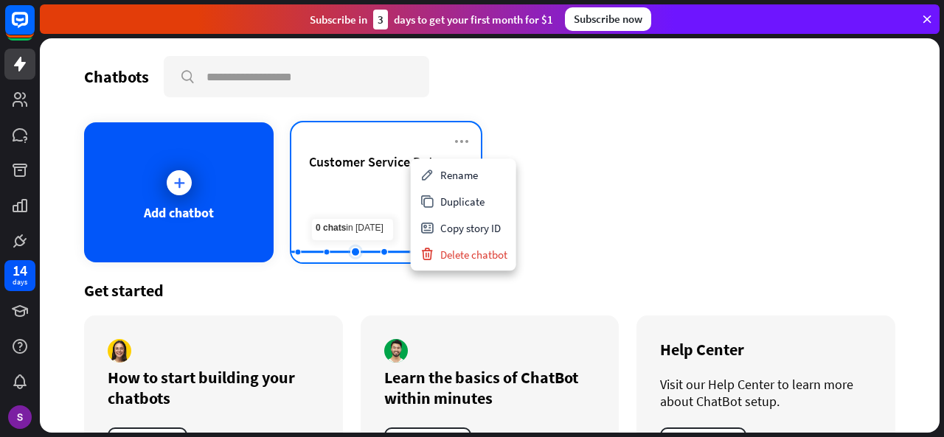
click at [366, 202] on rect at bounding box center [384, 226] width 187 height 92
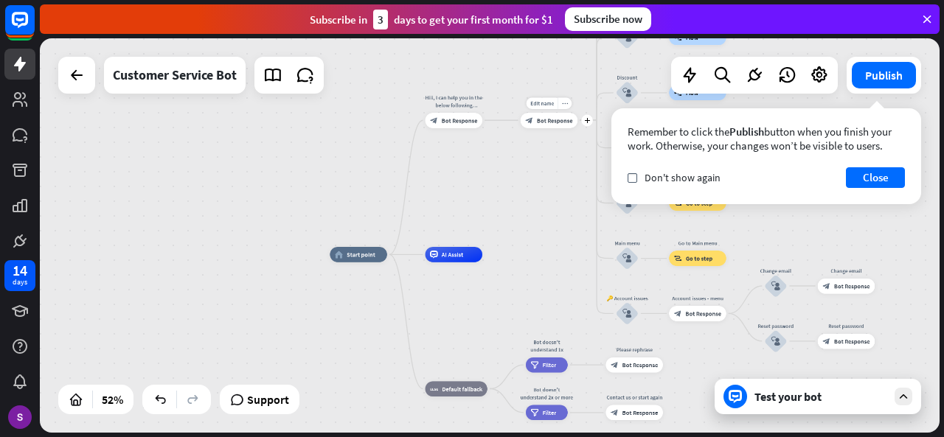
click at [562, 128] on div "Edit name more_horiz plus block_bot_response Bot Response" at bounding box center [550, 120] width 58 height 15
click at [546, 125] on div "block_bot_response Bot Response" at bounding box center [550, 120] width 58 height 15
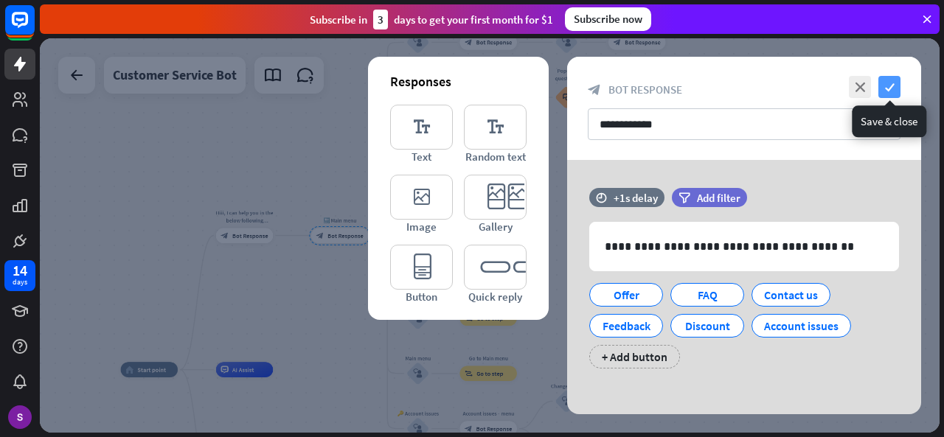
click at [886, 89] on icon "check" at bounding box center [889, 87] width 22 height 22
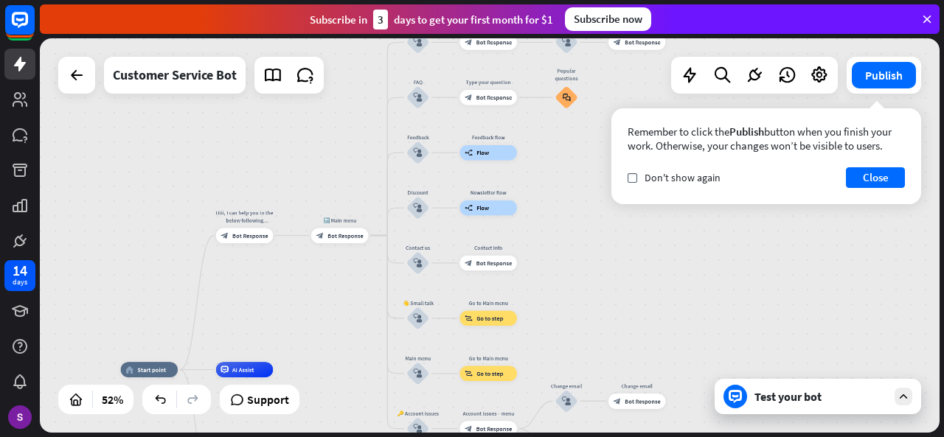
click at [751, 277] on div "home_2 Start point Hiii, I can help you in the below following [PERSON_NAME]? b…" at bounding box center [490, 235] width 900 height 394
click at [643, 181] on div "check Don't show again" at bounding box center [673, 177] width 93 height 13
click at [900, 180] on button "Close" at bounding box center [875, 177] width 59 height 21
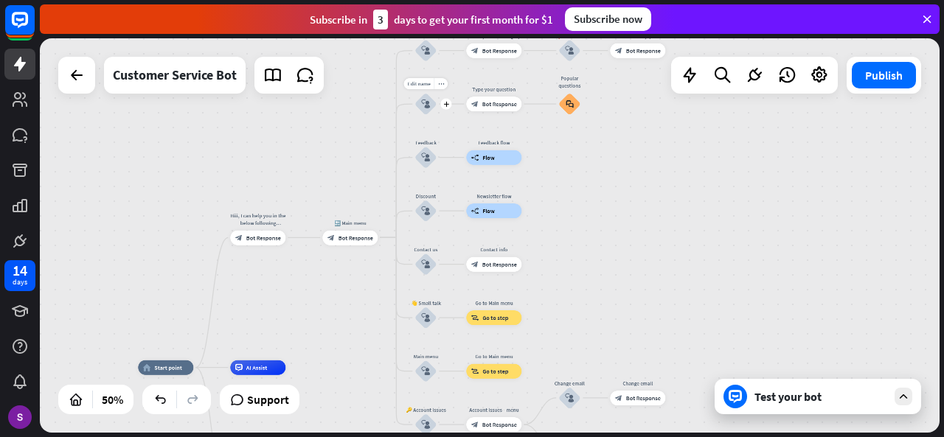
click at [422, 115] on div "Edit name more_horiz plus block_user_input" at bounding box center [425, 104] width 22 height 22
click at [352, 239] on span "Bot Response" at bounding box center [355, 237] width 35 height 7
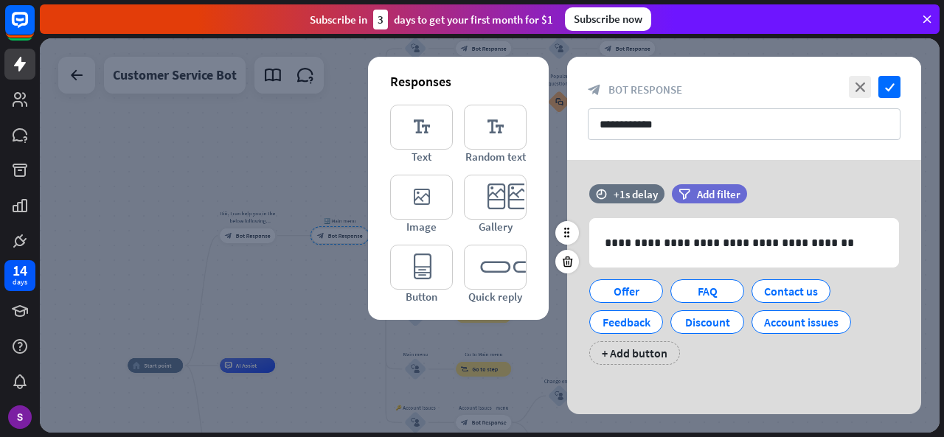
scroll to position [4, 0]
click at [651, 350] on div "+ Add button" at bounding box center [634, 353] width 91 height 24
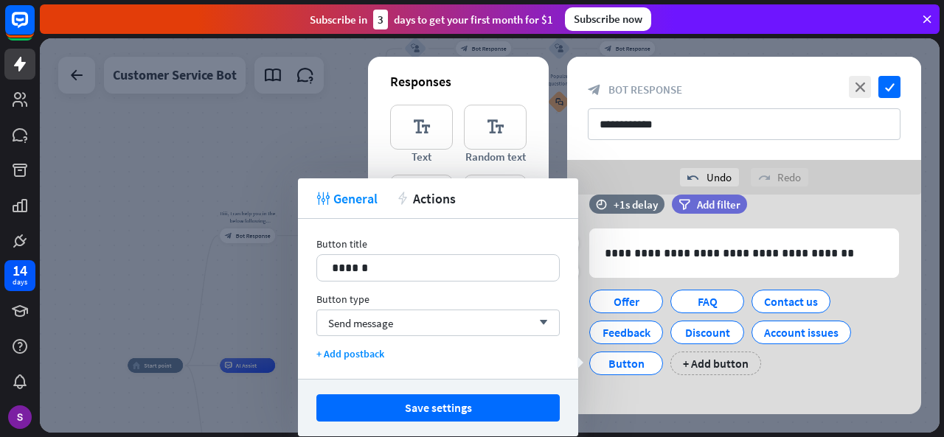
scroll to position [40, 0]
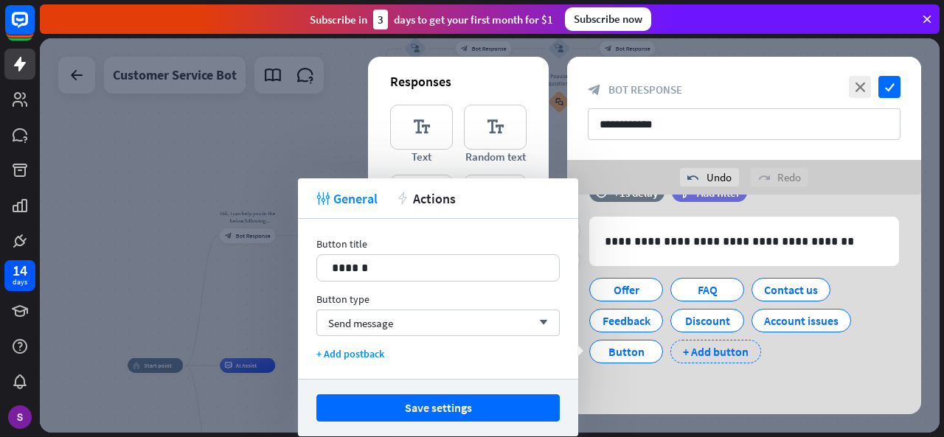
click at [720, 356] on div "+ Add button" at bounding box center [715, 352] width 91 height 24
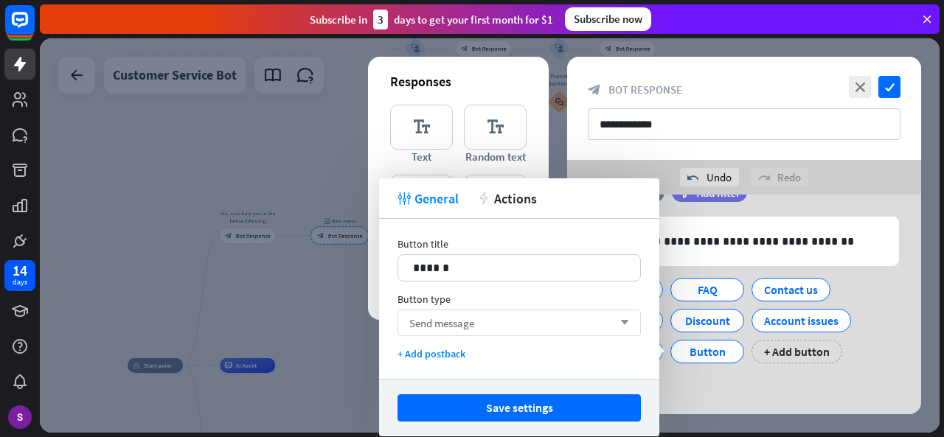
click at [568, 318] on div "Send message arrow_down" at bounding box center [518, 323] width 243 height 27
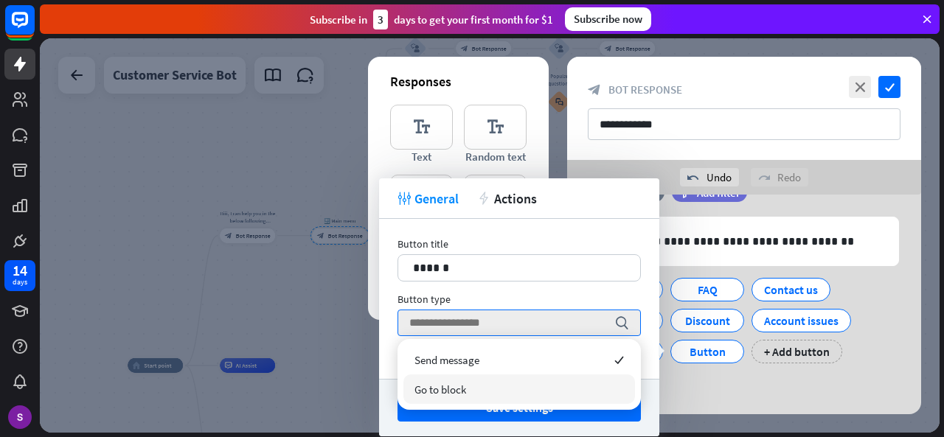
click at [889, 184] on div "undo Undo redo Redo" at bounding box center [744, 177] width 354 height 35
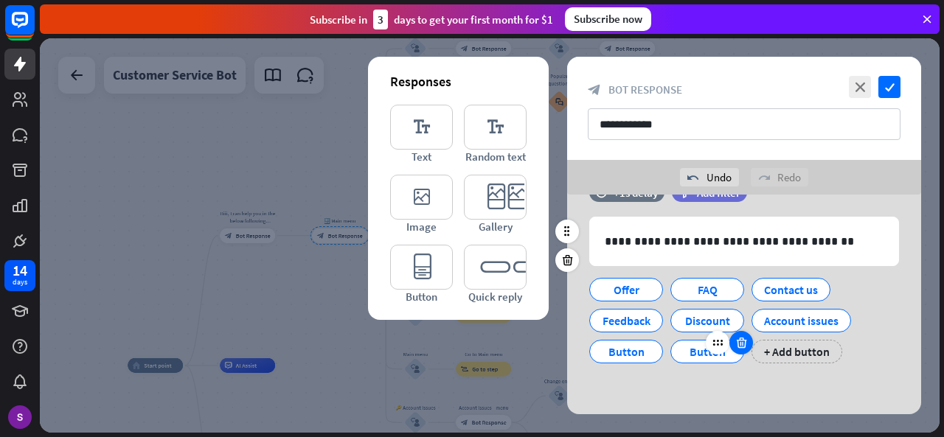
click at [746, 349] on div at bounding box center [741, 343] width 24 height 24
click at [716, 291] on div at bounding box center [718, 281] width 24 height 24
click at [683, 294] on div "FAQ" at bounding box center [707, 290] width 49 height 22
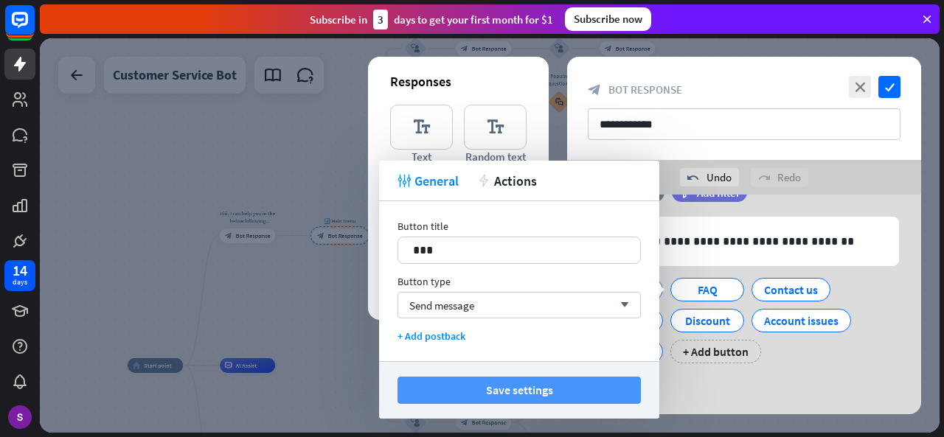
click at [546, 381] on button "Save settings" at bounding box center [518, 390] width 243 height 27
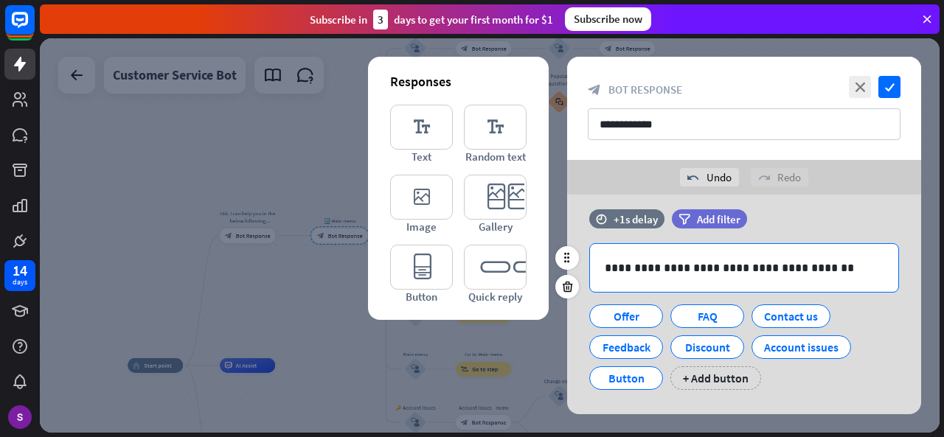
scroll to position [0, 0]
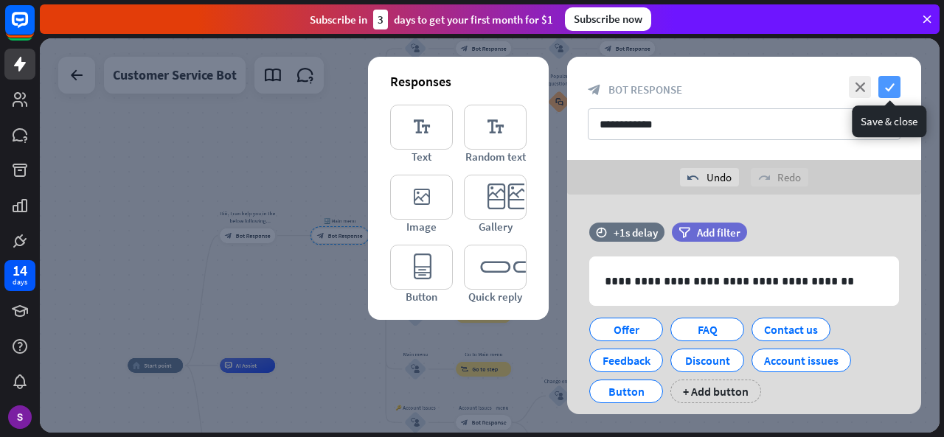
click at [891, 96] on icon "check" at bounding box center [889, 87] width 22 height 22
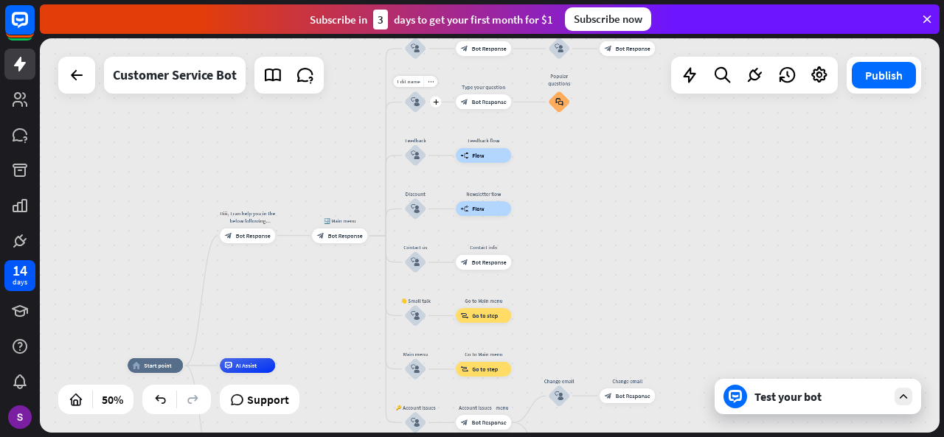
click at [420, 108] on div "block_user_input" at bounding box center [415, 102] width 22 height 22
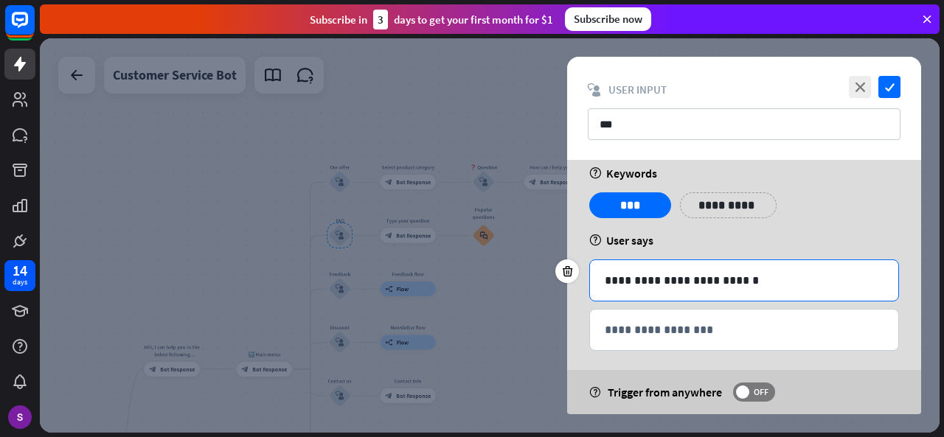
scroll to position [24, 0]
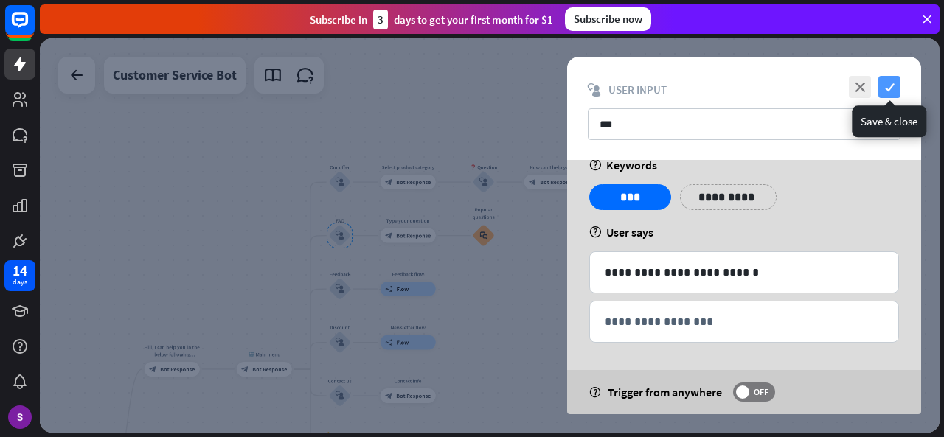
click at [880, 81] on icon "check" at bounding box center [889, 87] width 22 height 22
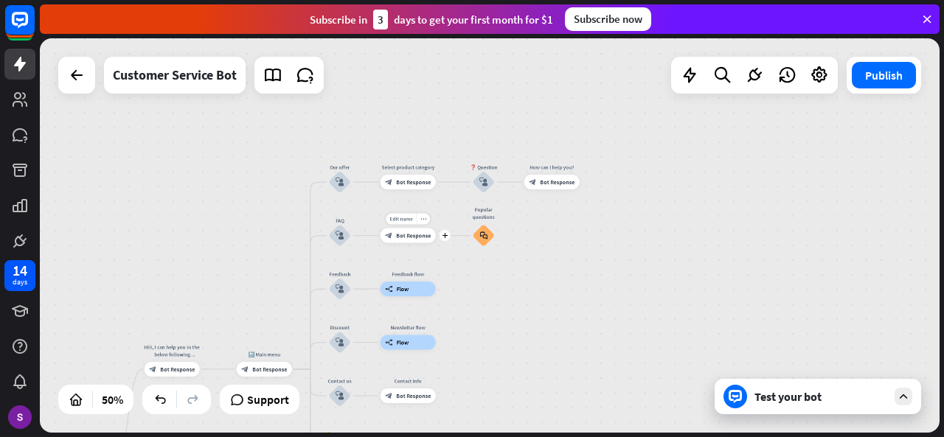
click at [419, 240] on div "block_bot_response Bot Response" at bounding box center [407, 236] width 55 height 15
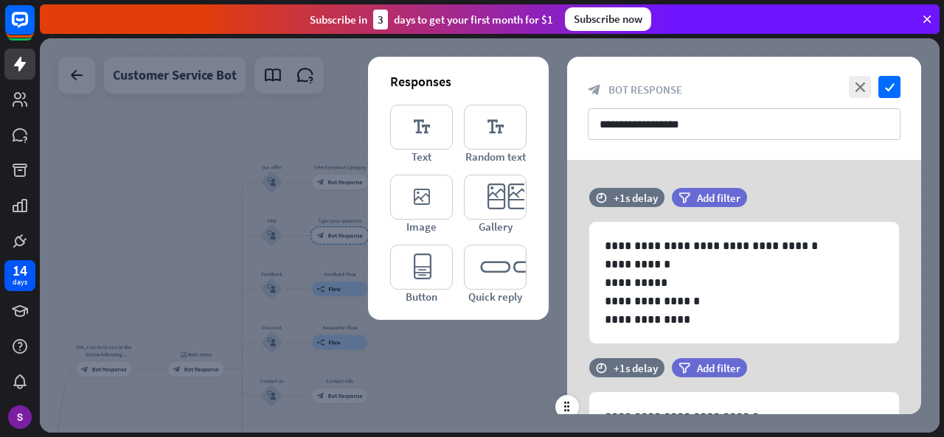
scroll to position [78, 0]
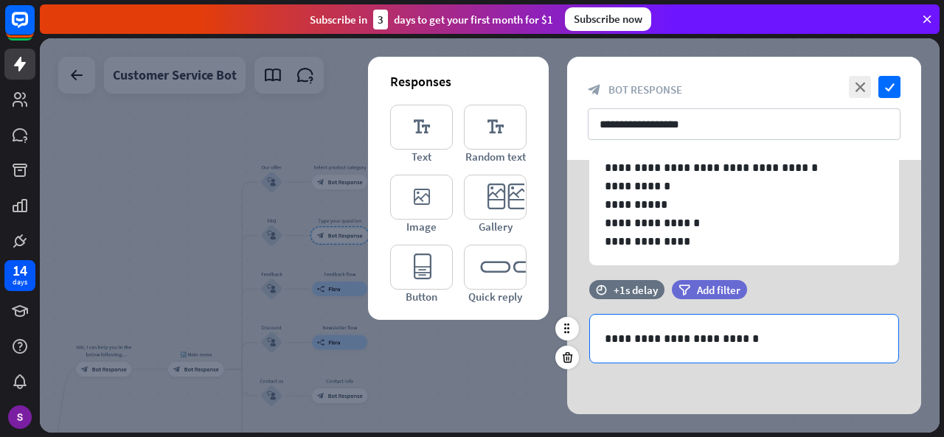
click at [754, 338] on p "**********" at bounding box center [744, 339] width 279 height 18
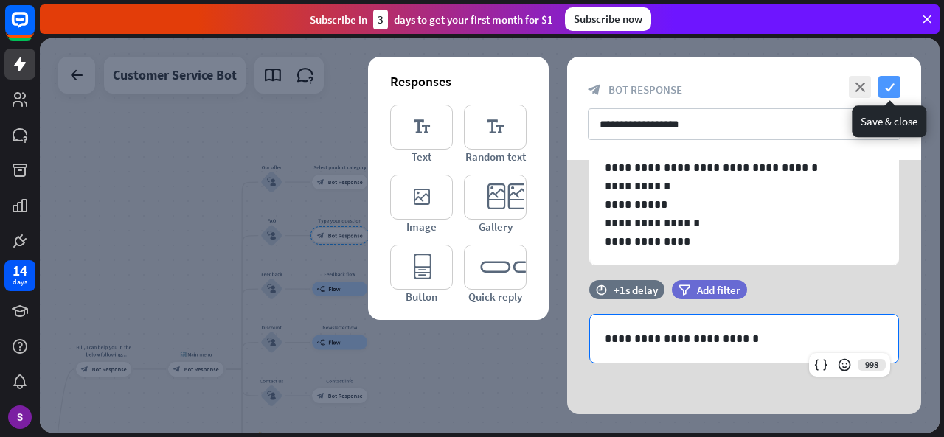
click at [880, 85] on icon "check" at bounding box center [889, 87] width 22 height 22
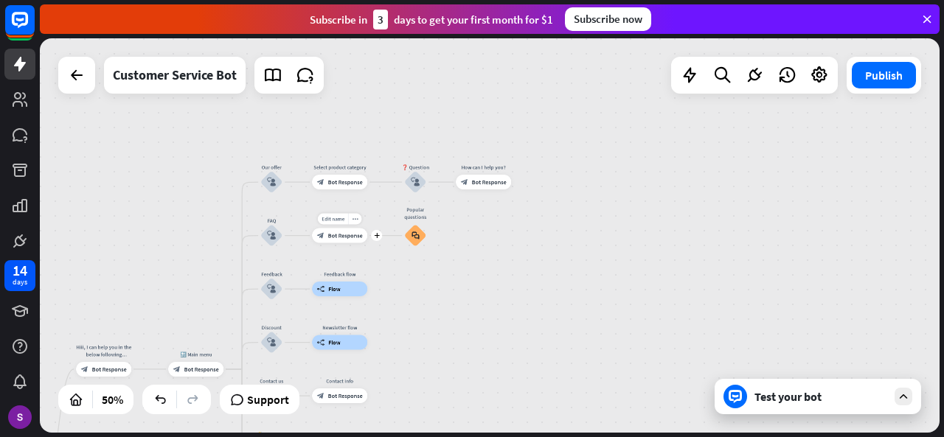
click at [338, 239] on span "Bot Response" at bounding box center [345, 235] width 35 height 7
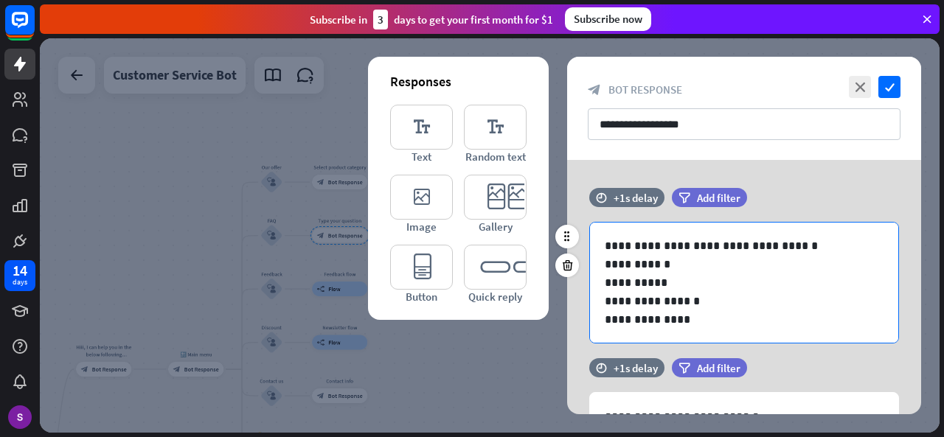
scroll to position [78, 0]
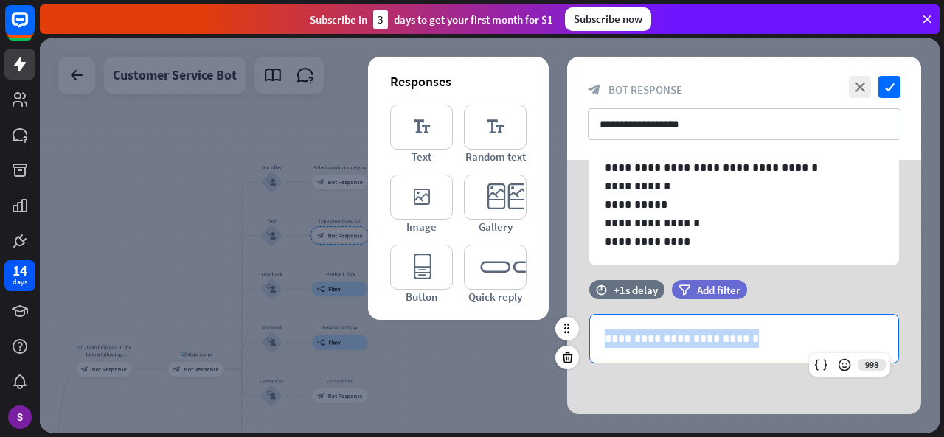
drag, startPoint x: 796, startPoint y: 341, endPoint x: 591, endPoint y: 327, distance: 205.4
click at [591, 327] on div "**********" at bounding box center [744, 339] width 308 height 48
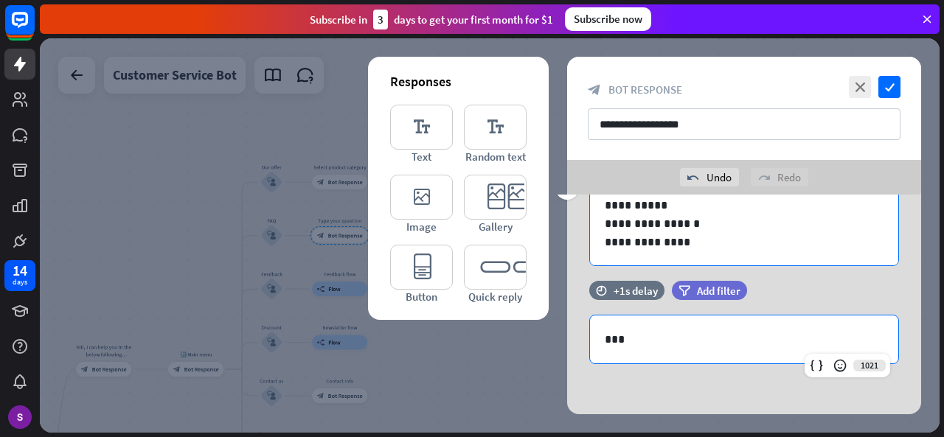
scroll to position [46, 0]
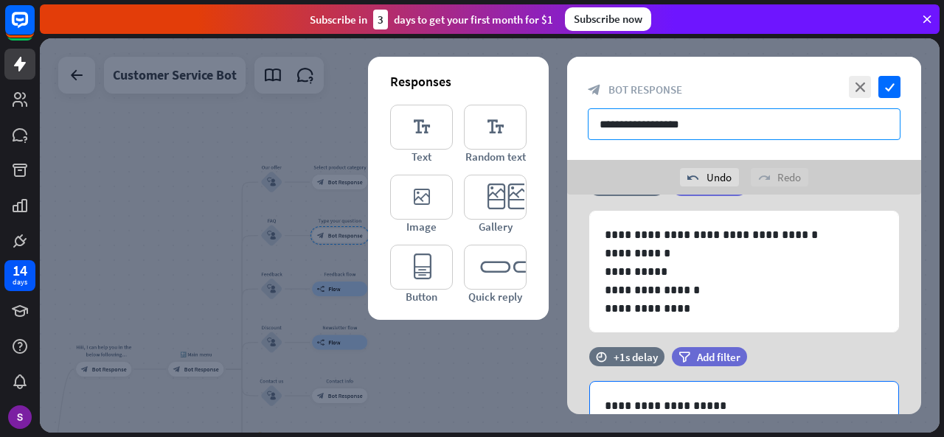
drag, startPoint x: 728, startPoint y: 125, endPoint x: 863, endPoint y: 105, distance: 136.4
click at [863, 105] on div "**********" at bounding box center [744, 108] width 354 height 103
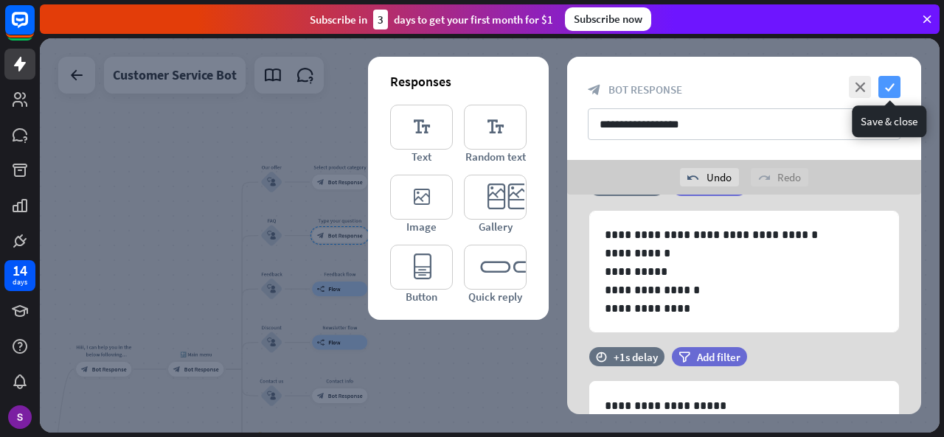
click at [887, 85] on icon "check" at bounding box center [889, 87] width 22 height 22
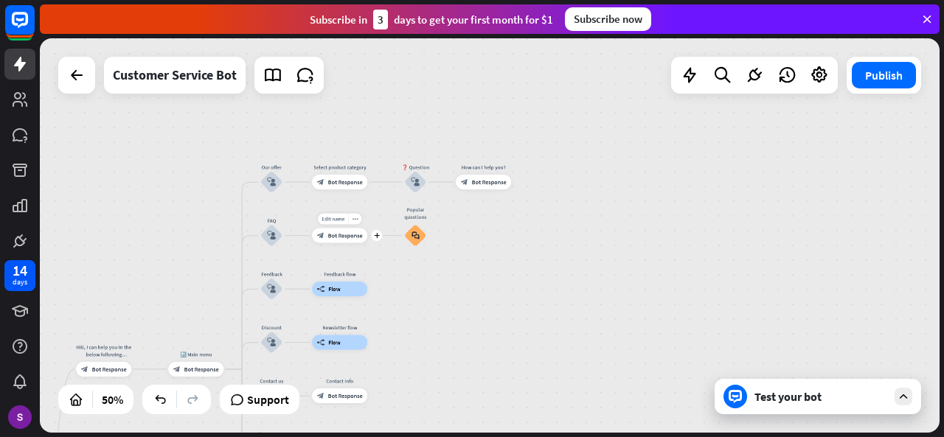
click at [340, 243] on div "Edit name more_horiz plus block_bot_response Bot Response" at bounding box center [339, 236] width 55 height 15
click at [336, 243] on div "Edit name more_horiz plus block_bot_response Bot Response" at bounding box center [339, 236] width 55 height 15
click at [336, 232] on span "Bot Response" at bounding box center [345, 235] width 35 height 7
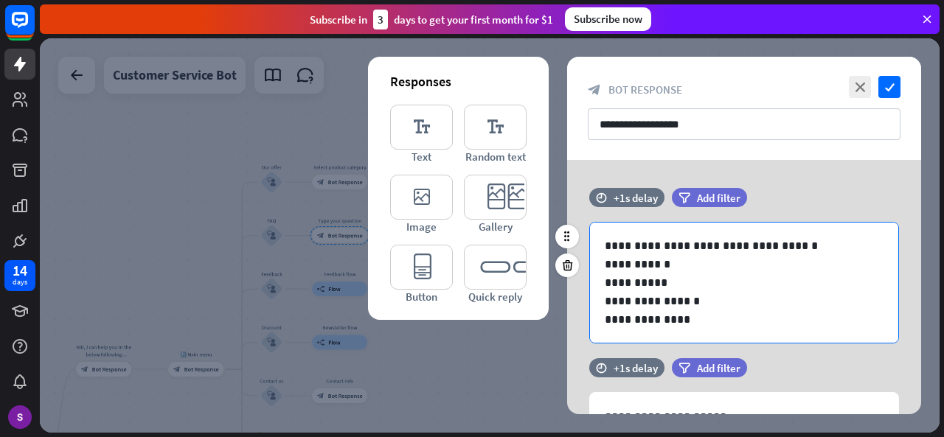
scroll to position [78, 0]
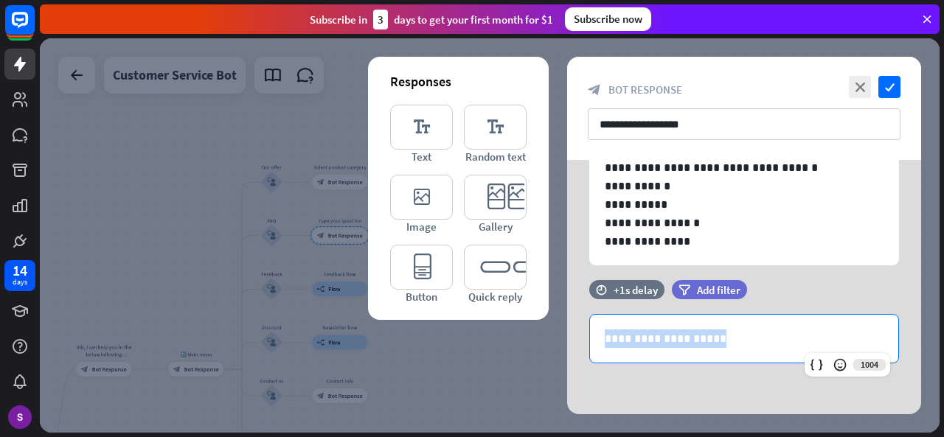
drag, startPoint x: 751, startPoint y: 333, endPoint x: 537, endPoint y: 327, distance: 213.9
click at [537, 327] on div "**********" at bounding box center [490, 235] width 900 height 394
copy p "**********"
click at [705, 126] on input "**********" at bounding box center [744, 124] width 313 height 32
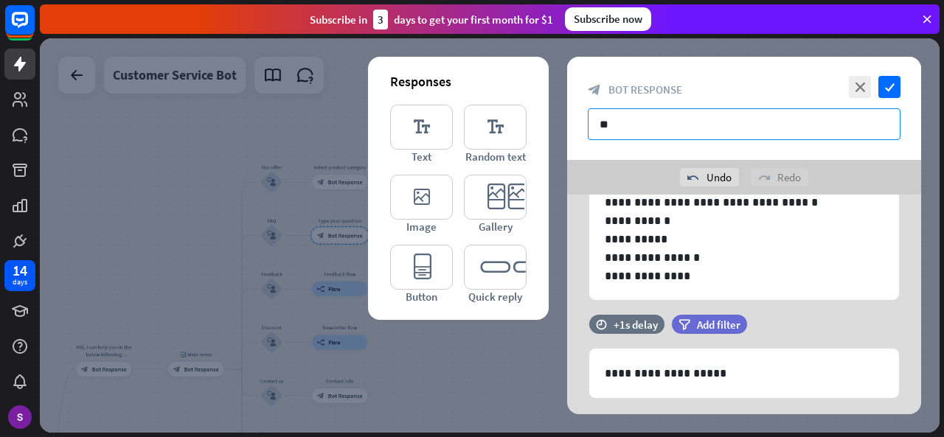
type input "*"
paste input "**********"
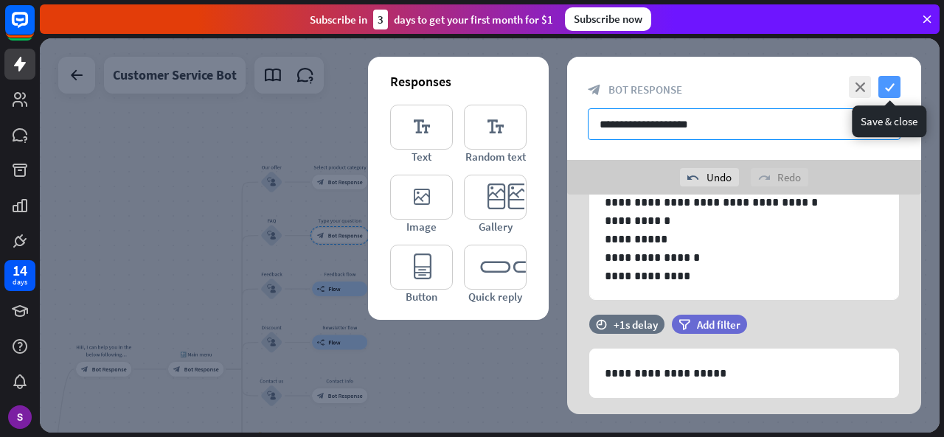
type input "**********"
click at [880, 89] on icon "check" at bounding box center [889, 87] width 22 height 22
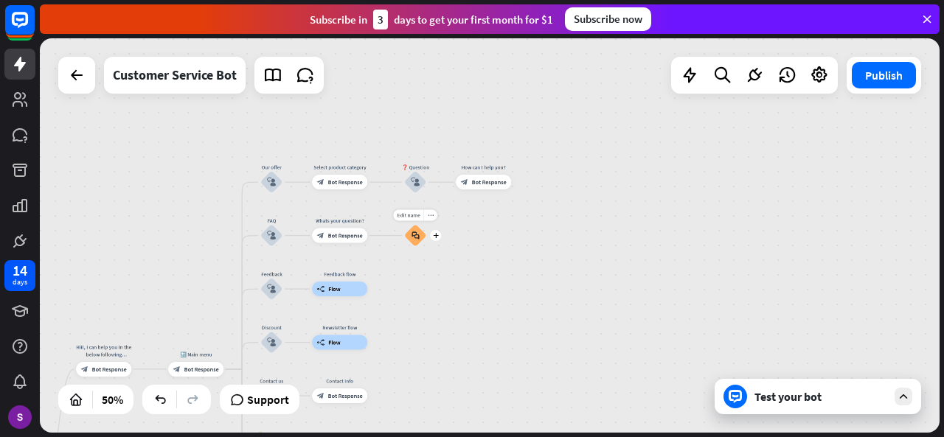
click at [417, 246] on div "block_faq" at bounding box center [415, 236] width 22 height 22
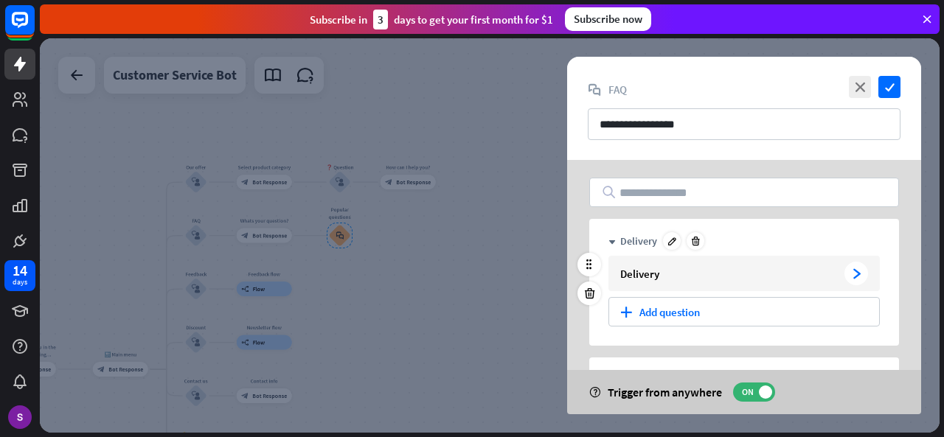
click at [735, 269] on div "Delivery" at bounding box center [729, 274] width 218 height 14
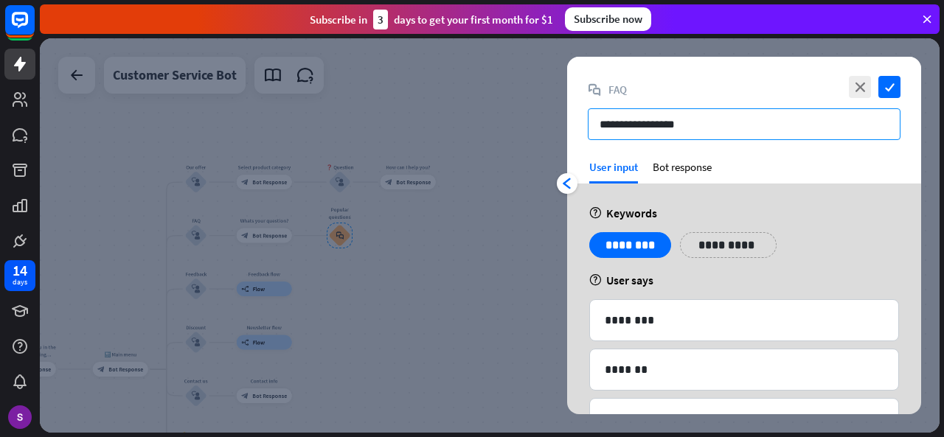
drag, startPoint x: 778, startPoint y: 111, endPoint x: 504, endPoint y: 140, distance: 275.0
click at [504, 140] on div "**********" at bounding box center [490, 235] width 900 height 394
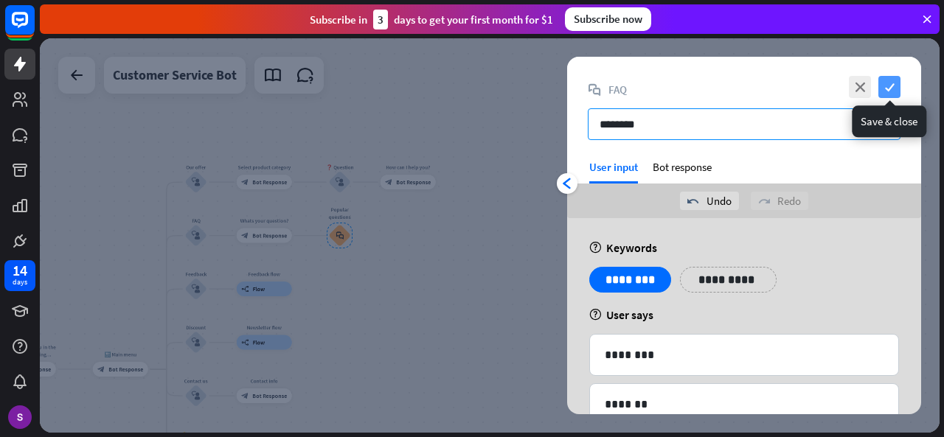
type input "********"
click at [880, 86] on icon "check" at bounding box center [889, 87] width 22 height 22
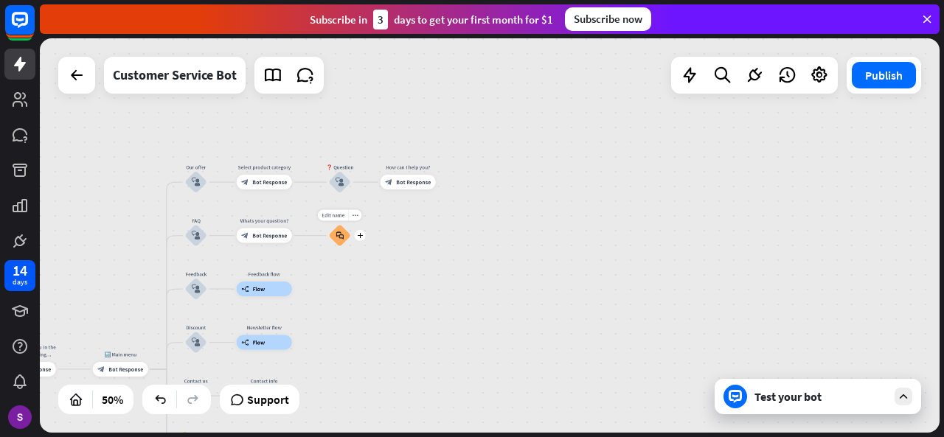
click at [343, 239] on icon "block_faq" at bounding box center [339, 236] width 8 height 8
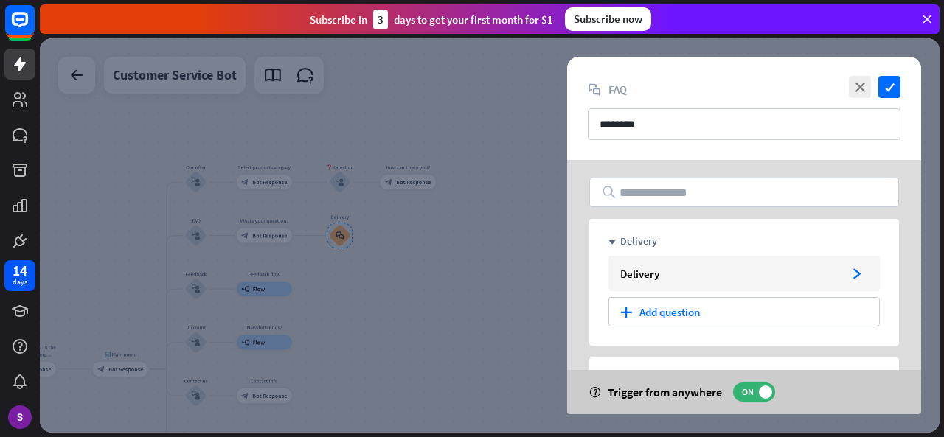
click at [363, 240] on div at bounding box center [490, 235] width 900 height 394
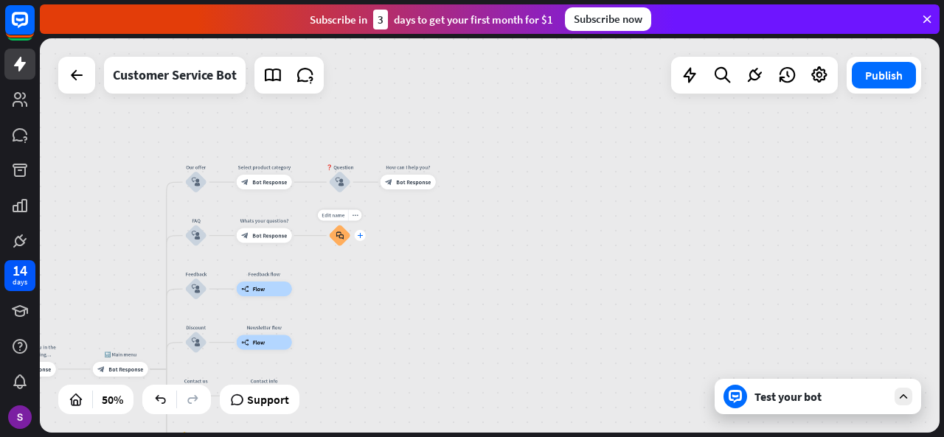
click at [361, 238] on div "plus" at bounding box center [360, 235] width 11 height 11
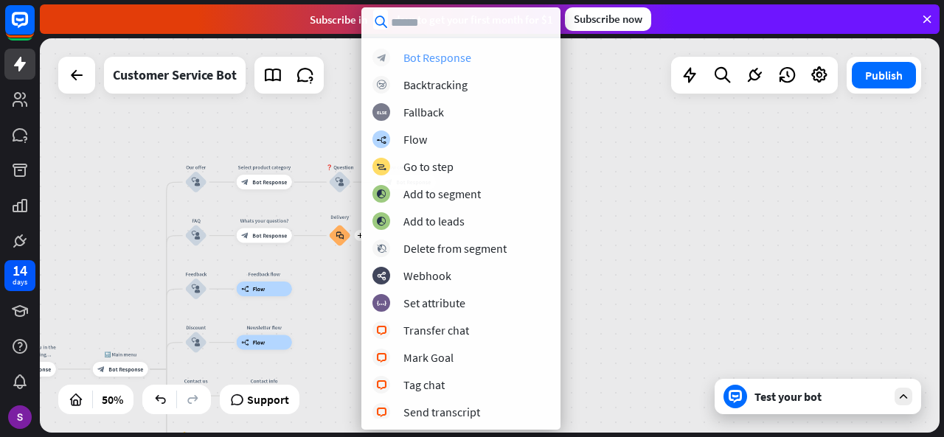
click at [457, 62] on div "Bot Response" at bounding box center [437, 57] width 68 height 15
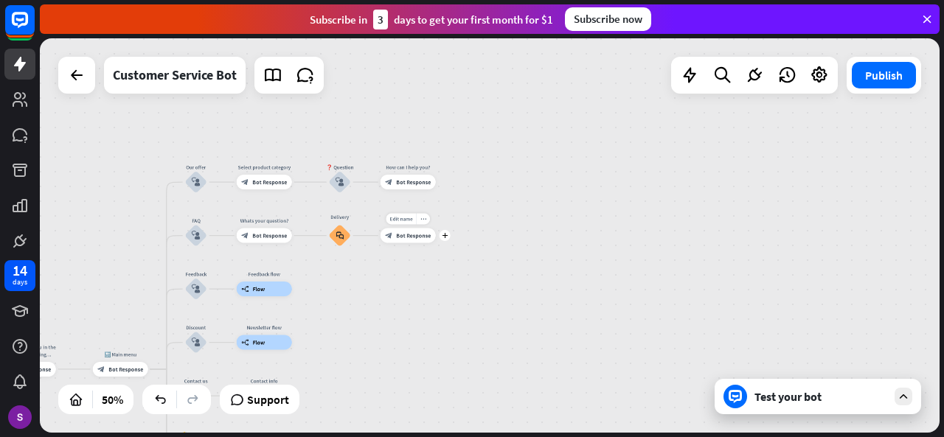
click at [395, 238] on div "block_bot_response Bot Response" at bounding box center [407, 236] width 55 height 15
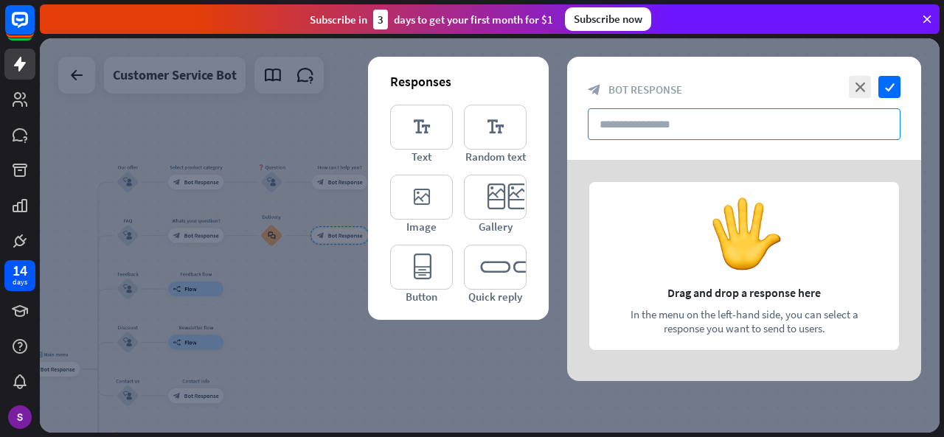
click at [723, 119] on input "text" at bounding box center [744, 124] width 313 height 32
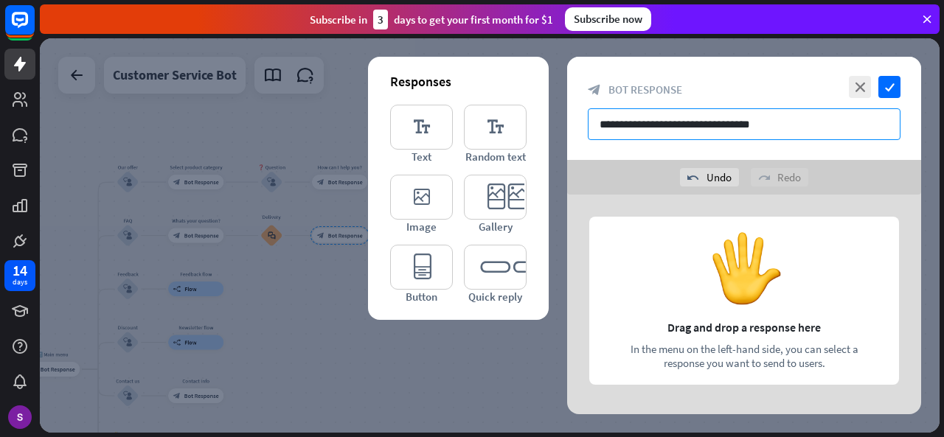
click at [723, 119] on input "**********" at bounding box center [744, 124] width 313 height 32
type input "**********"
click at [887, 91] on icon "check" at bounding box center [889, 87] width 22 height 22
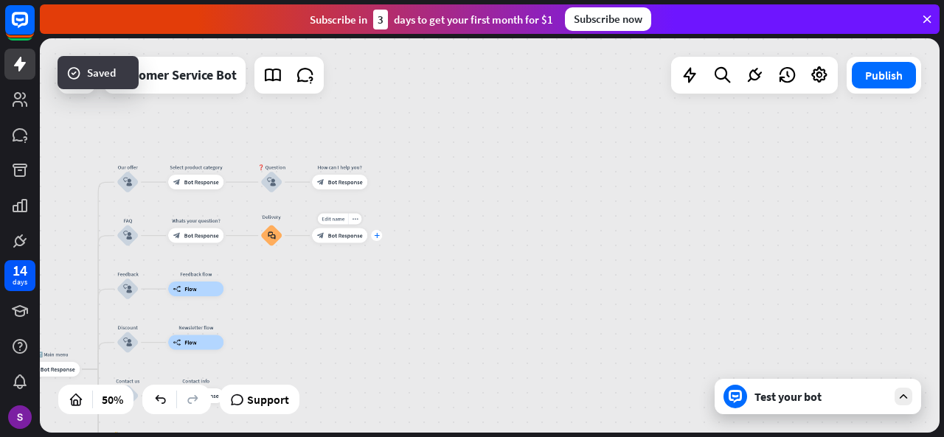
click at [379, 235] on div "plus" at bounding box center [376, 235] width 11 height 11
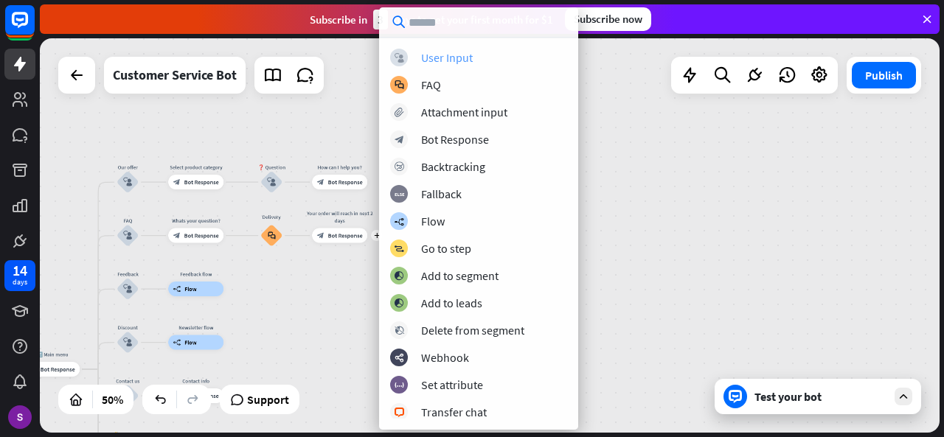
click at [481, 64] on div "block_user_input User Input" at bounding box center [478, 58] width 177 height 18
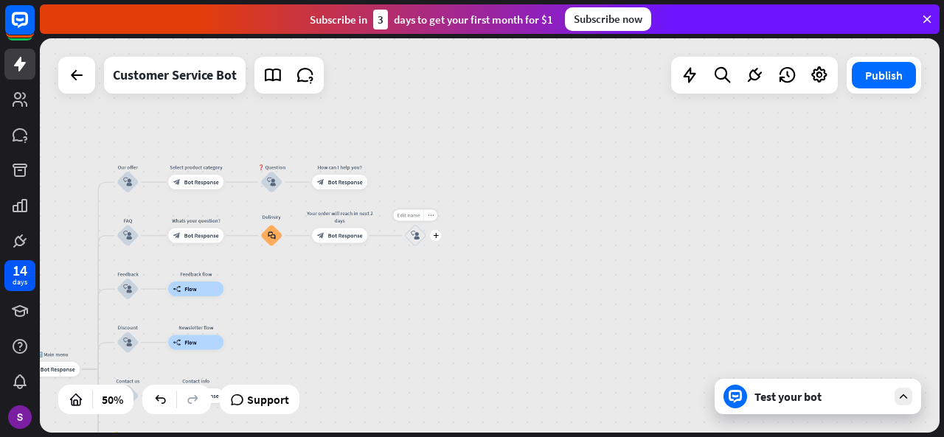
click at [411, 215] on span "Edit name" at bounding box center [408, 215] width 23 height 7
click at [417, 246] on div "block_user_input" at bounding box center [415, 236] width 22 height 22
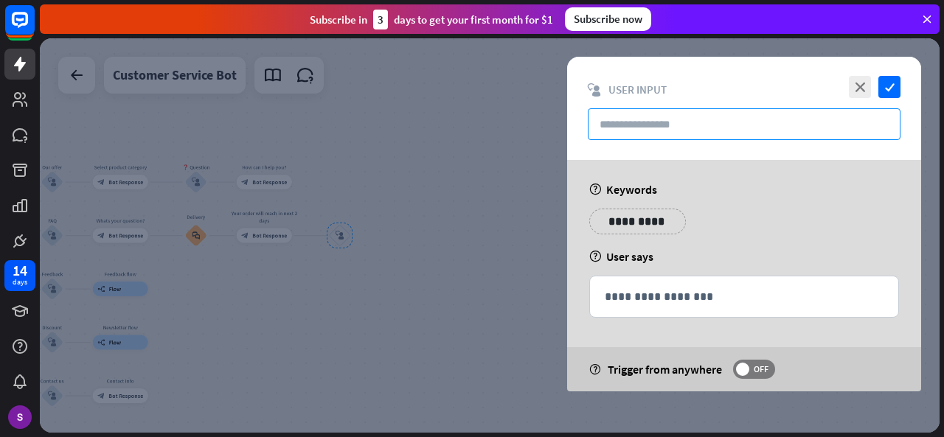
click at [686, 122] on input "text" at bounding box center [744, 124] width 313 height 32
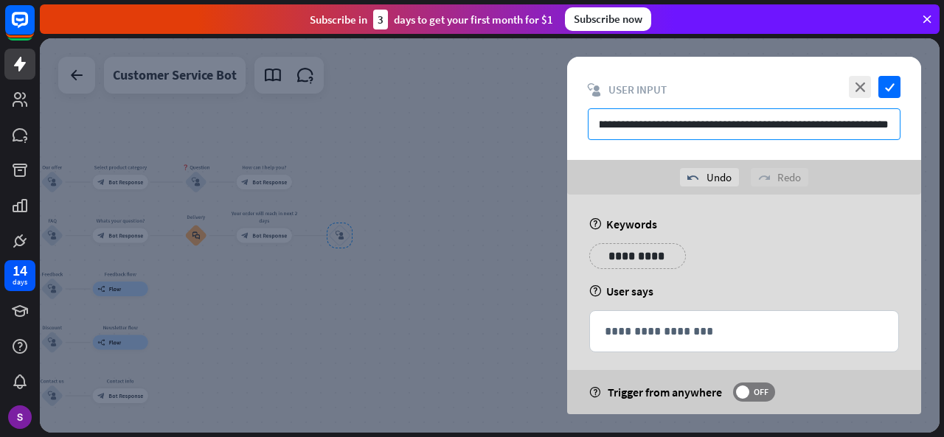
scroll to position [0, 32]
type input "**********"
click at [904, 86] on div "**********" at bounding box center [744, 108] width 354 height 103
click at [881, 91] on icon "check" at bounding box center [889, 87] width 22 height 22
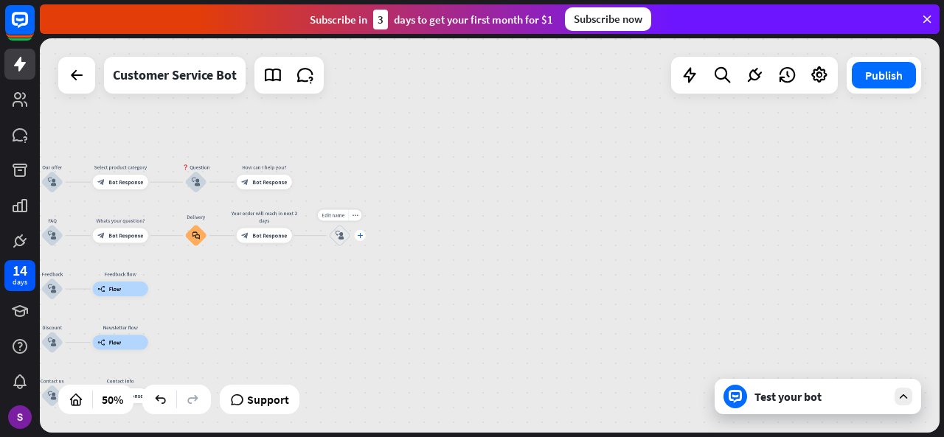
click at [362, 240] on div "plus" at bounding box center [360, 235] width 11 height 11
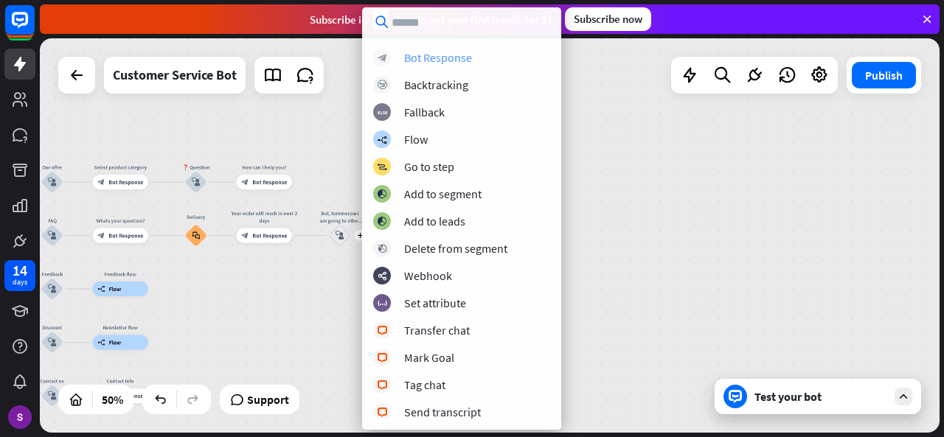
click at [450, 53] on div "Bot Response" at bounding box center [438, 57] width 68 height 15
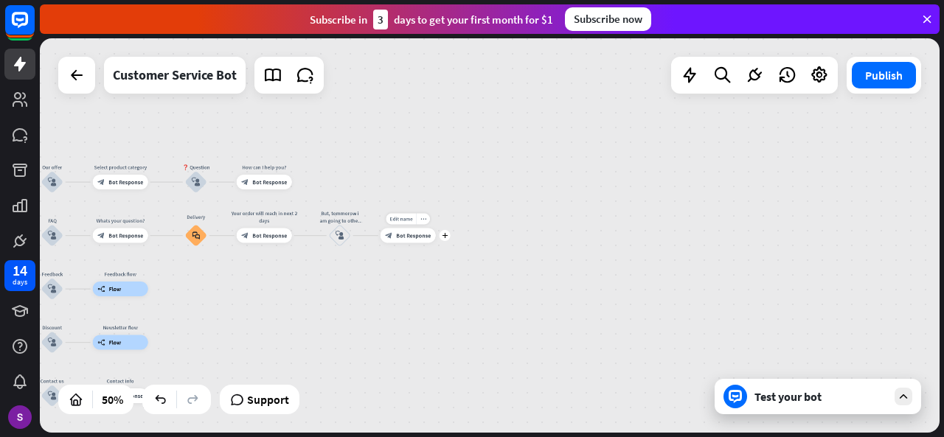
click at [395, 240] on div "block_bot_response Bot Response" at bounding box center [407, 236] width 55 height 15
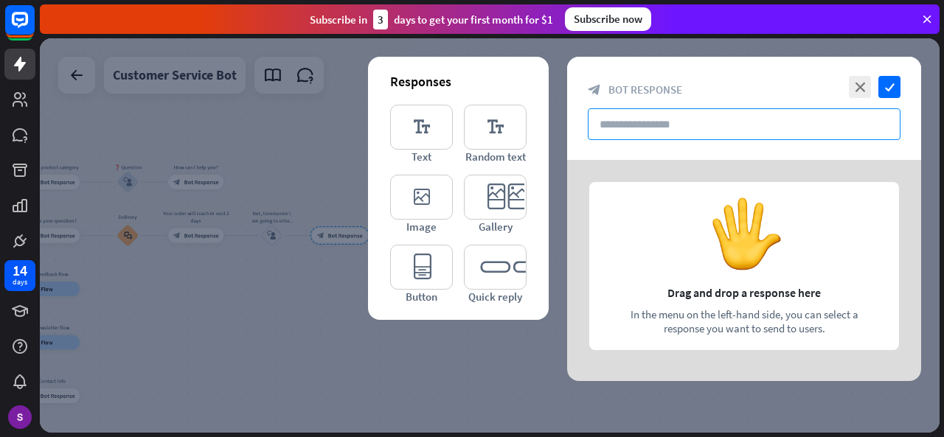
click at [628, 129] on input "text" at bounding box center [744, 124] width 313 height 32
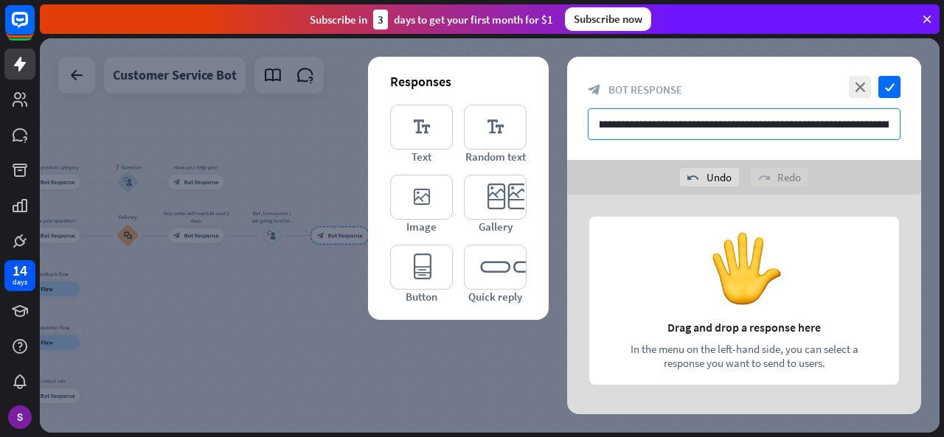
scroll to position [0, 21]
type input "**********"
click at [892, 82] on icon "check" at bounding box center [889, 87] width 22 height 22
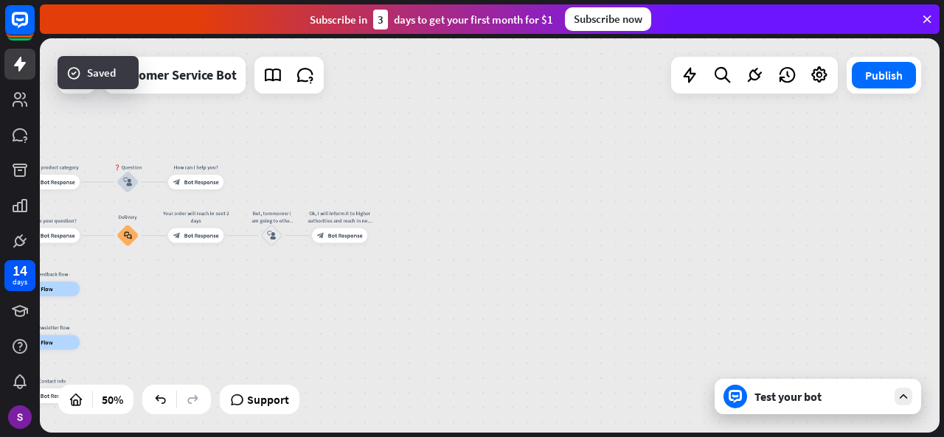
click at [386, 246] on div "home_2 Start point Hiii, I can help you in the below following [PERSON_NAME]? b…" at bounding box center [490, 235] width 900 height 394
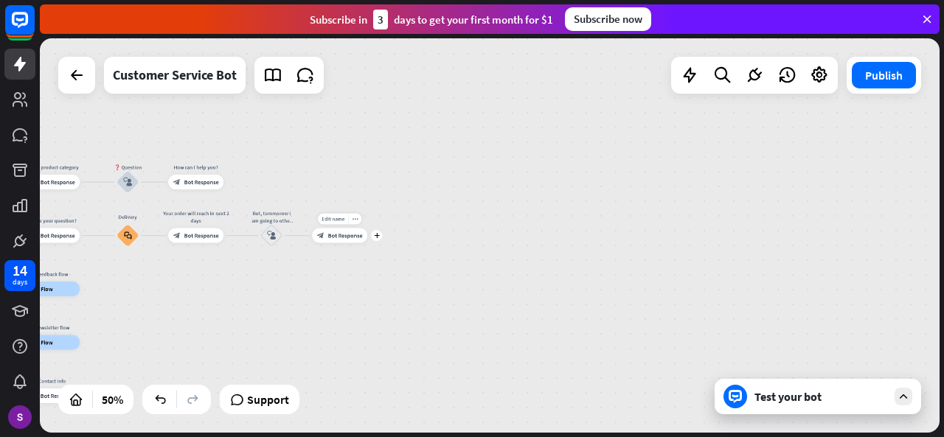
click at [367, 243] on div "Edit name more_horiz plus block_bot_response Bot Response" at bounding box center [339, 236] width 55 height 15
click at [376, 234] on icon "plus" at bounding box center [377, 235] width 6 height 5
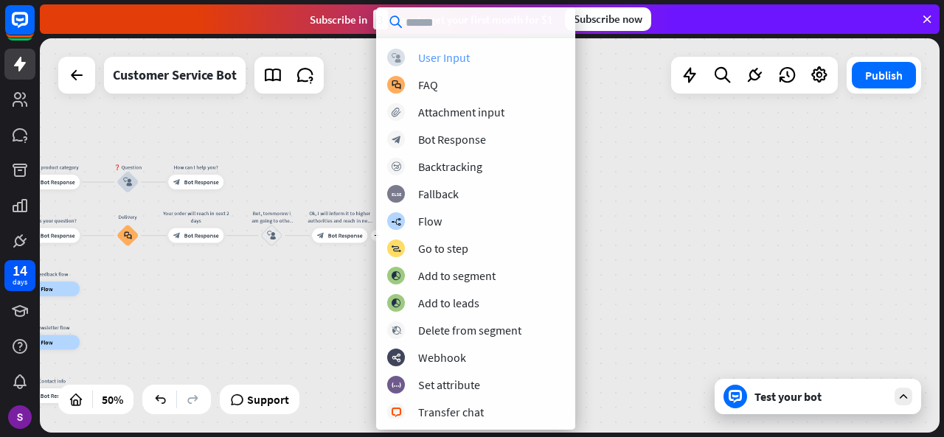
click at [447, 60] on div "User Input" at bounding box center [444, 57] width 52 height 15
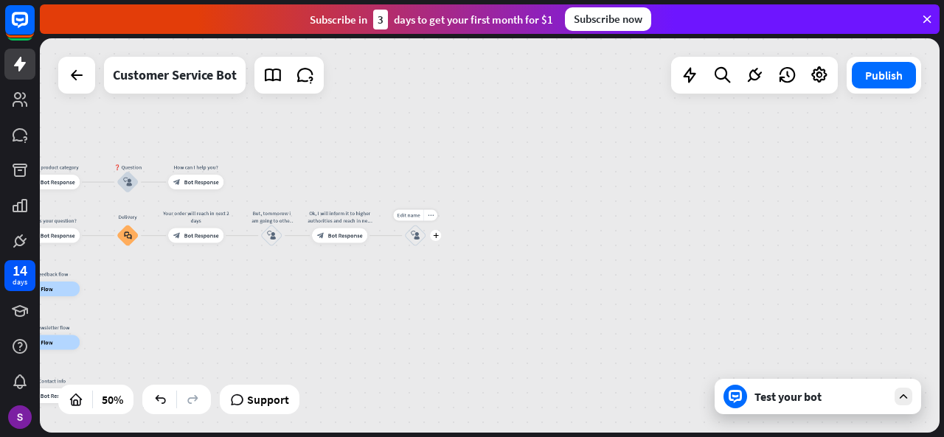
click at [415, 238] on icon "block_user_input" at bounding box center [415, 236] width 9 height 9
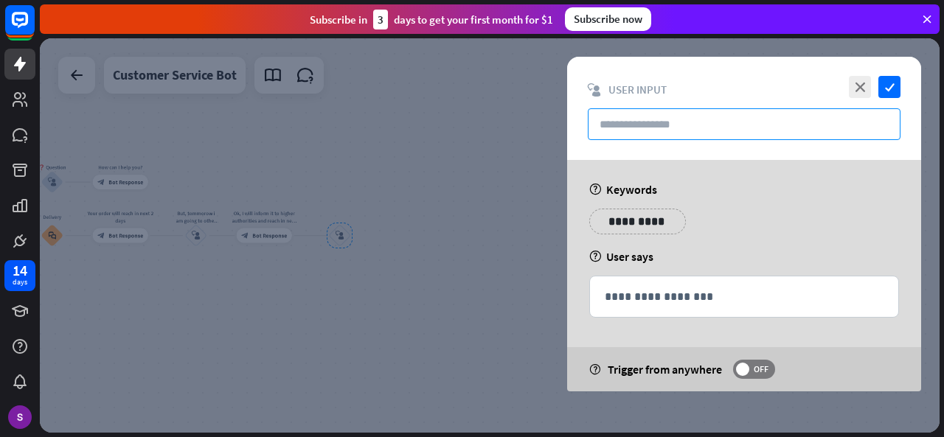
click at [690, 122] on input "text" at bounding box center [744, 124] width 313 height 32
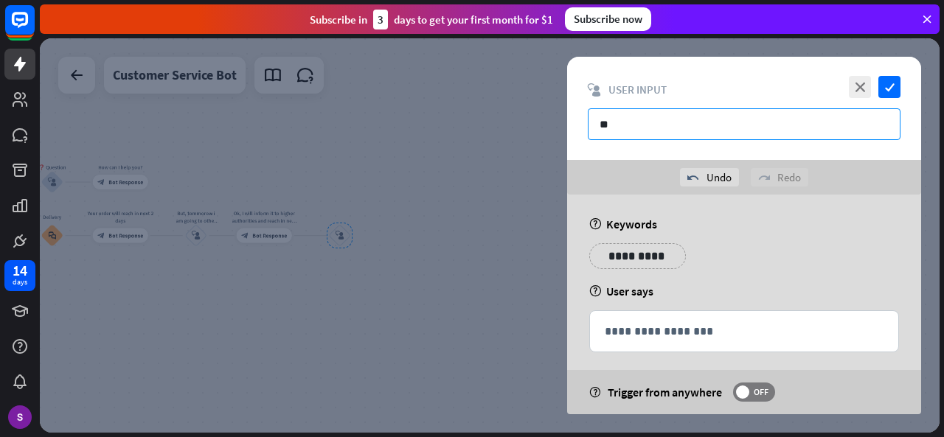
type input "*"
type input "***"
click at [884, 94] on icon "check" at bounding box center [889, 87] width 22 height 22
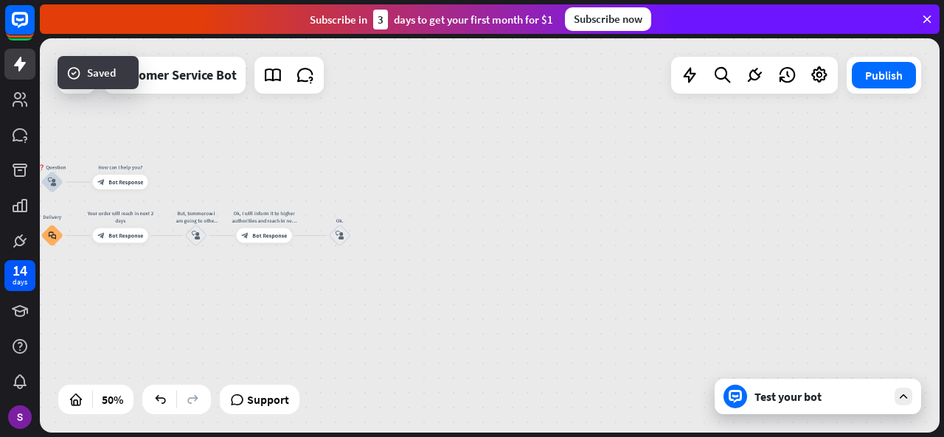
click at [764, 400] on div "Test your bot" at bounding box center [820, 396] width 133 height 15
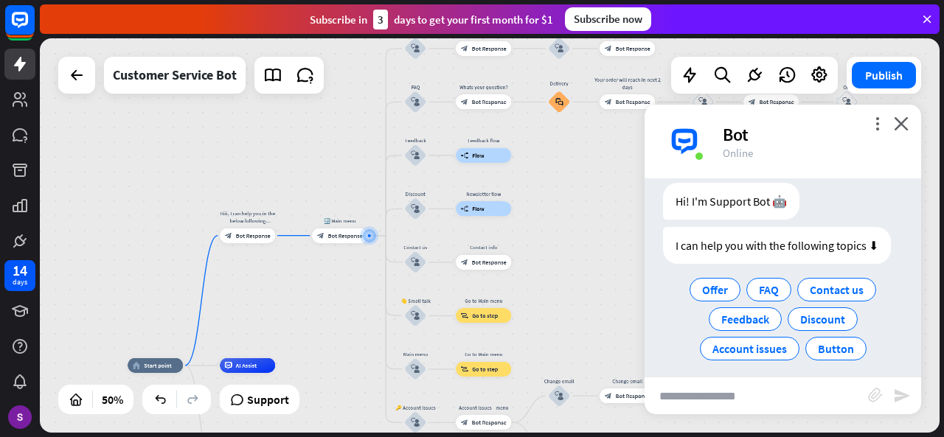
scroll to position [46, 0]
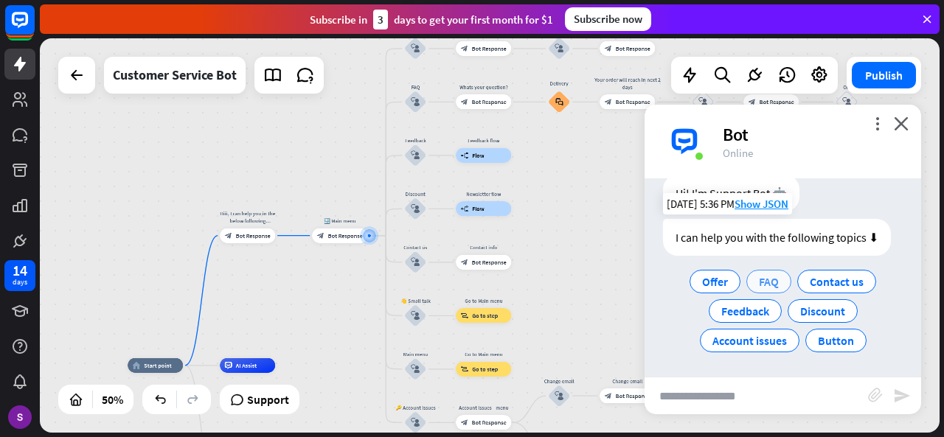
click at [768, 279] on span "FAQ" at bounding box center [769, 281] width 20 height 15
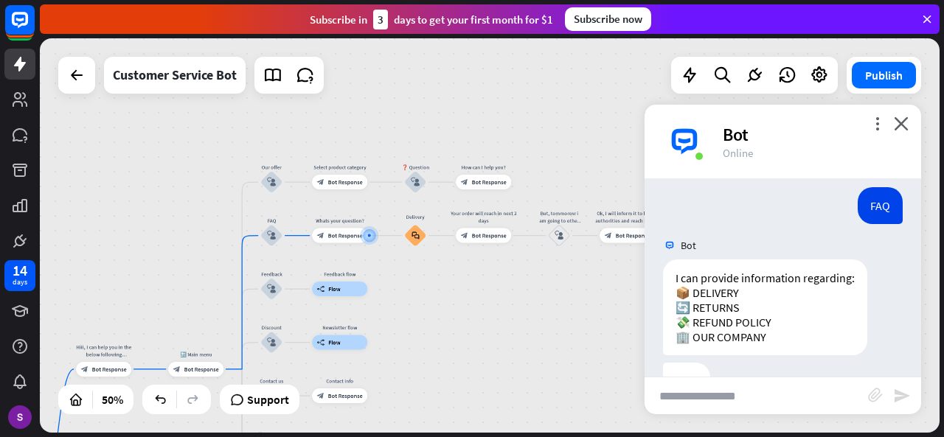
scroll to position [195, 0]
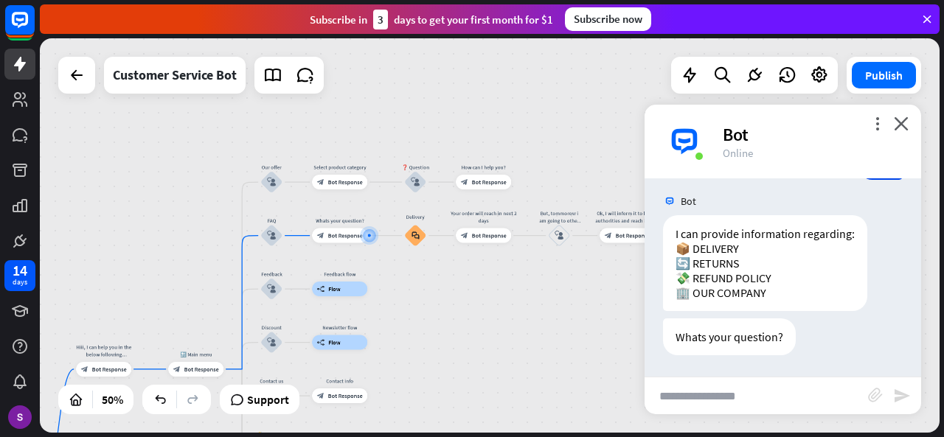
click at [749, 392] on input "text" at bounding box center [755, 396] width 223 height 37
type input "********"
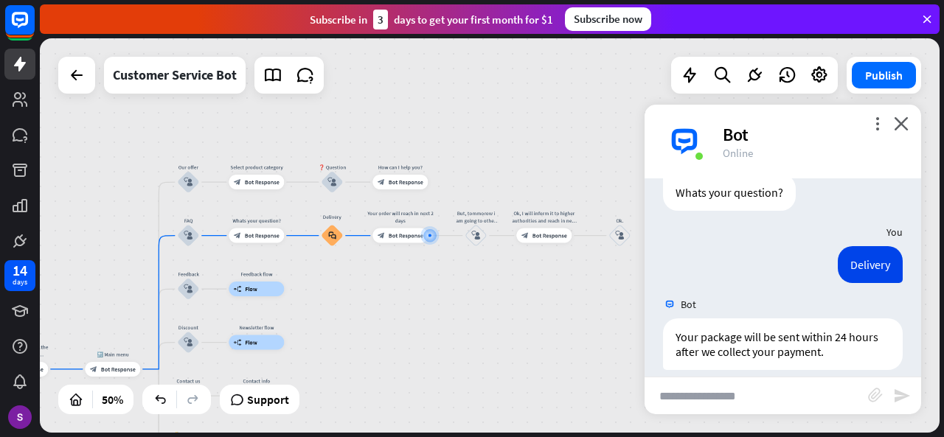
scroll to position [394, 0]
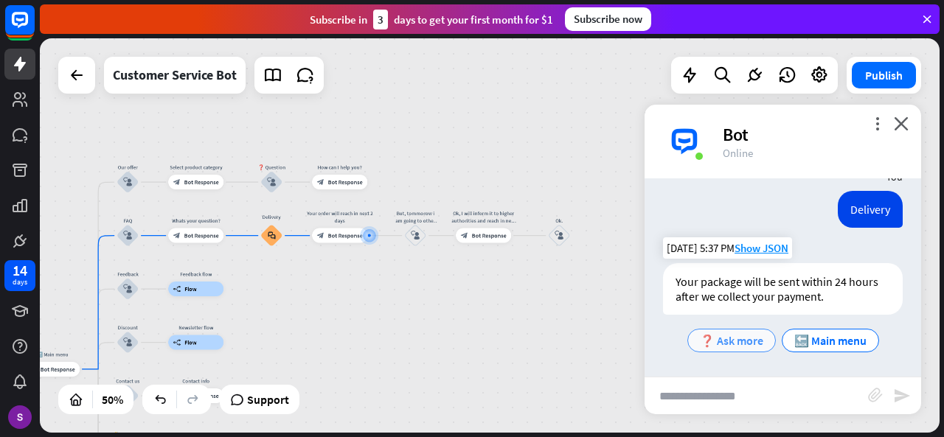
click at [737, 333] on span "❓ Ask more" at bounding box center [731, 340] width 63 height 15
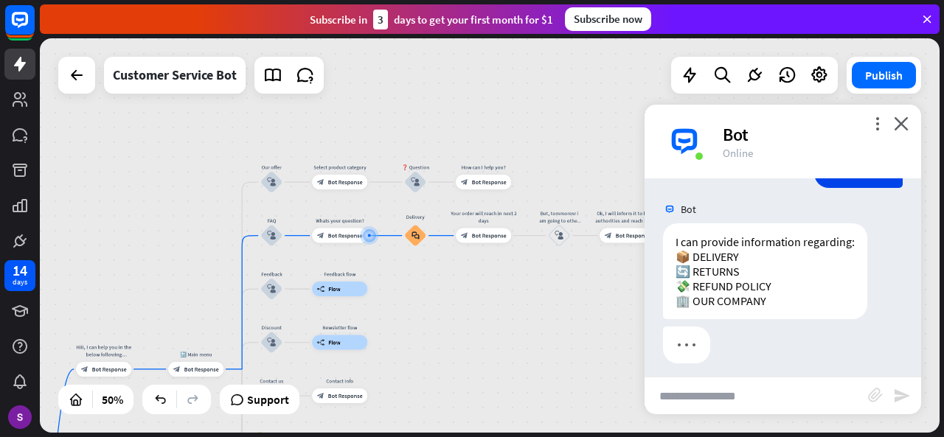
scroll to position [602, 0]
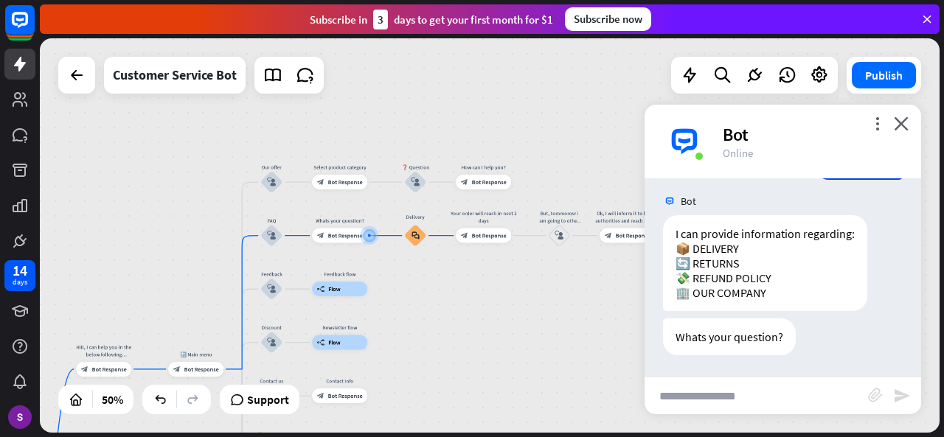
click at [761, 386] on input "text" at bounding box center [755, 396] width 223 height 37
type input "*******"
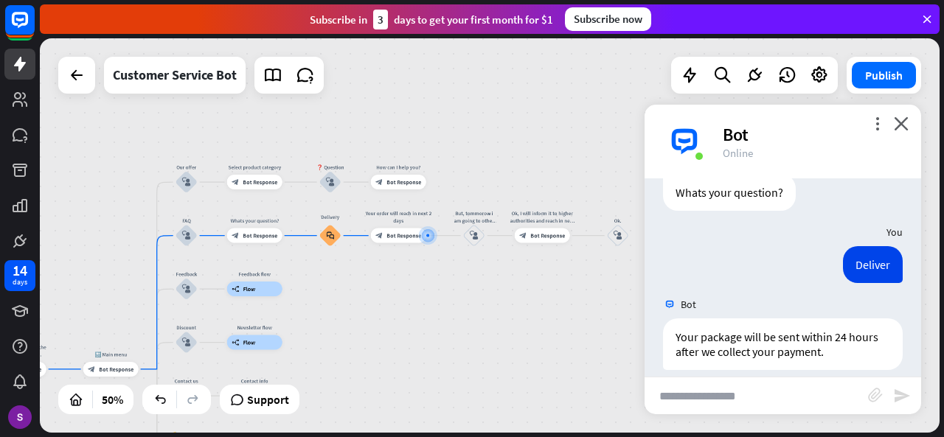
scroll to position [801, 0]
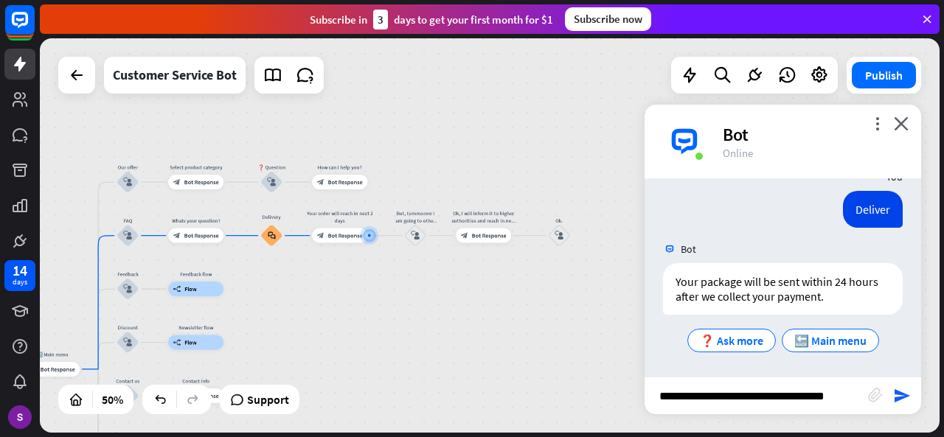
type input "**********"
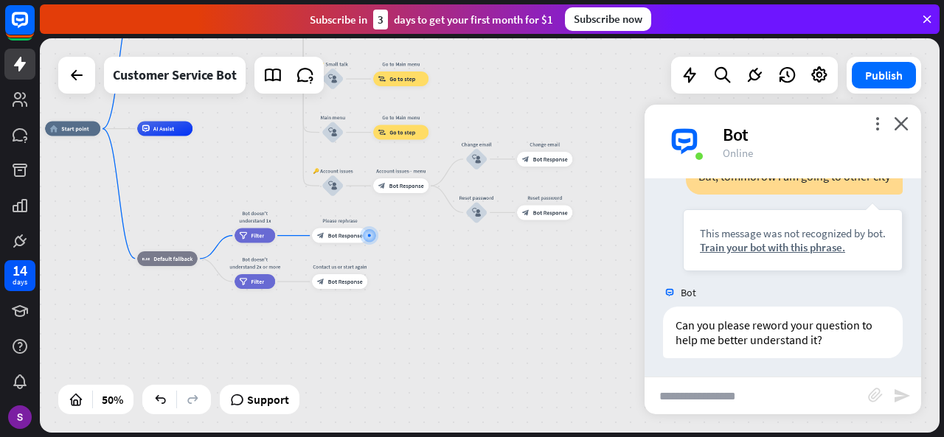
scroll to position [996, 0]
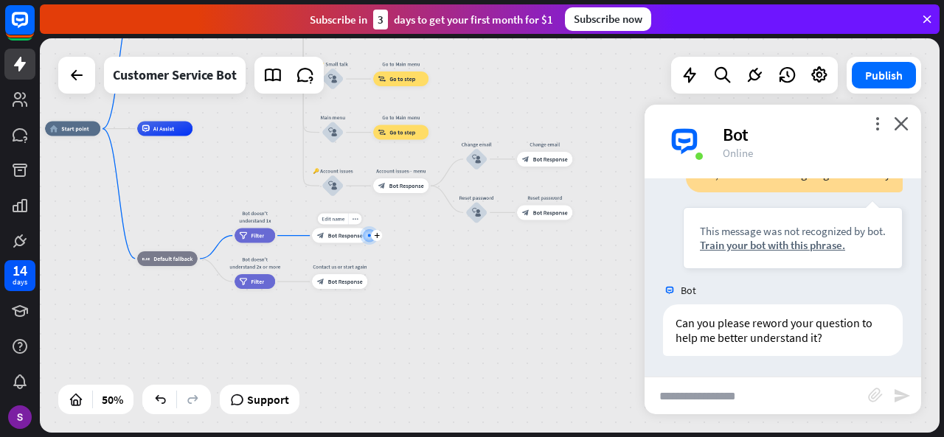
click at [367, 243] on div "Edit name more_horiz plus block_bot_response Bot Response" at bounding box center [339, 236] width 55 height 15
click at [367, 242] on div "Edit name more_horiz plus block_bot_response Bot Response" at bounding box center [339, 236] width 55 height 15
click at [333, 243] on div "Edit name more_horiz plus block_bot_response Bot Response" at bounding box center [339, 236] width 55 height 15
click at [338, 229] on div "Edit name more_horiz plus block_bot_response Bot Response" at bounding box center [339, 236] width 55 height 15
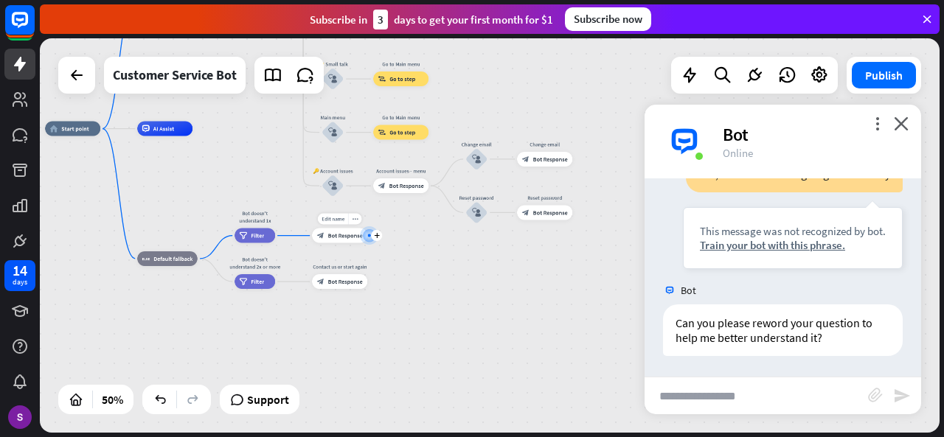
click at [338, 235] on span "Bot Response" at bounding box center [345, 235] width 35 height 7
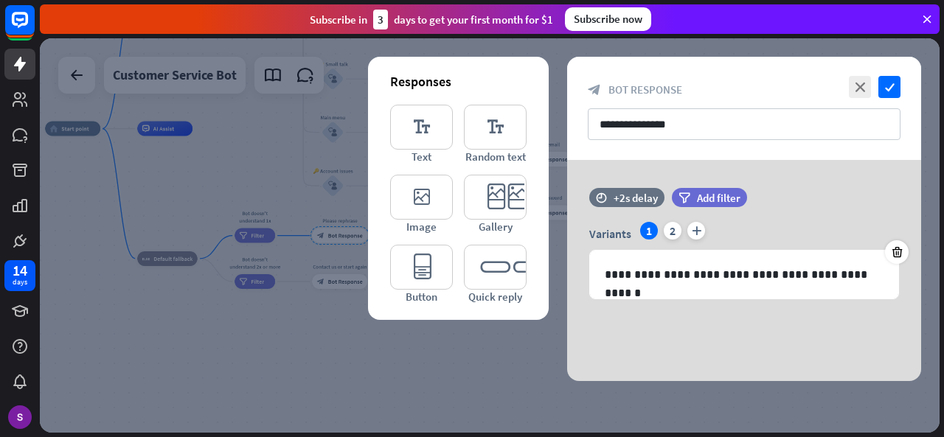
click at [390, 335] on div at bounding box center [490, 235] width 900 height 394
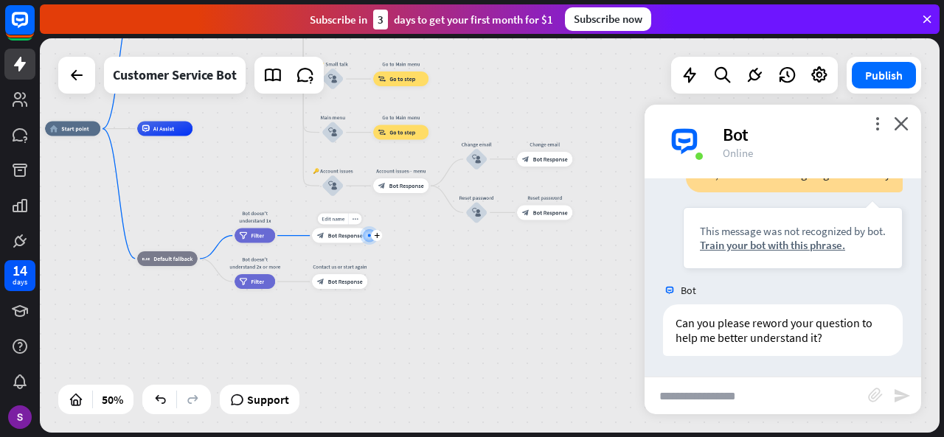
click at [339, 232] on span "Bot Response" at bounding box center [345, 235] width 35 height 7
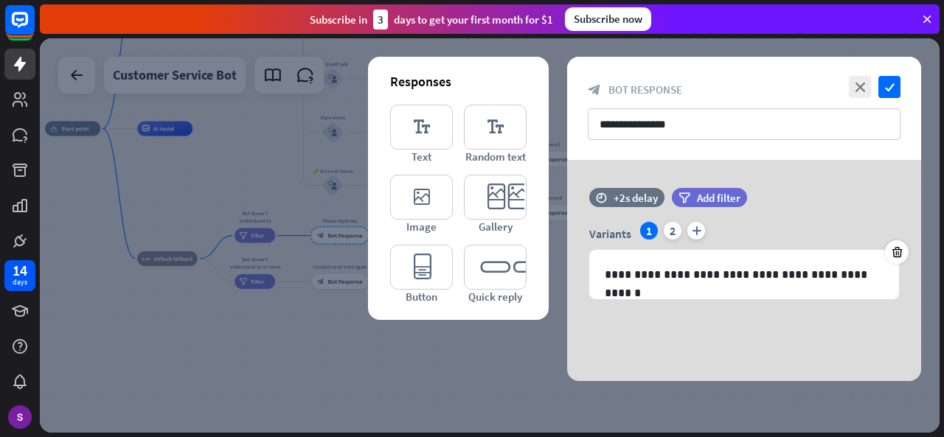
click at [355, 340] on div at bounding box center [490, 235] width 900 height 394
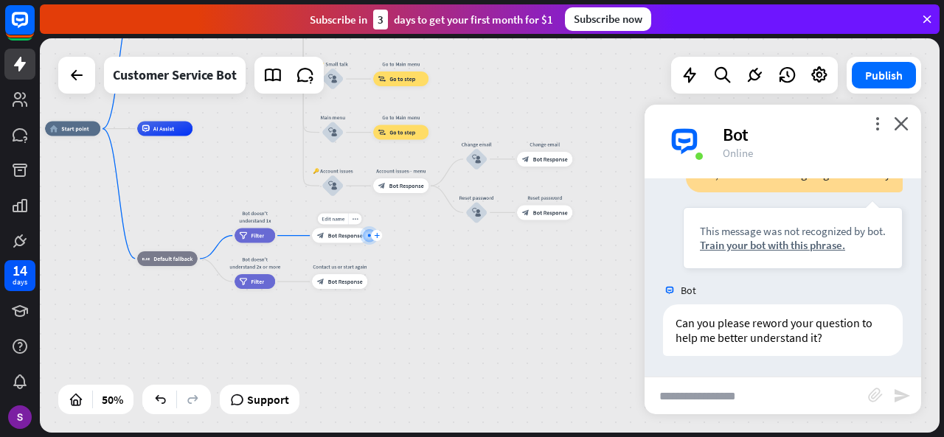
click at [380, 235] on div "plus" at bounding box center [376, 235] width 11 height 11
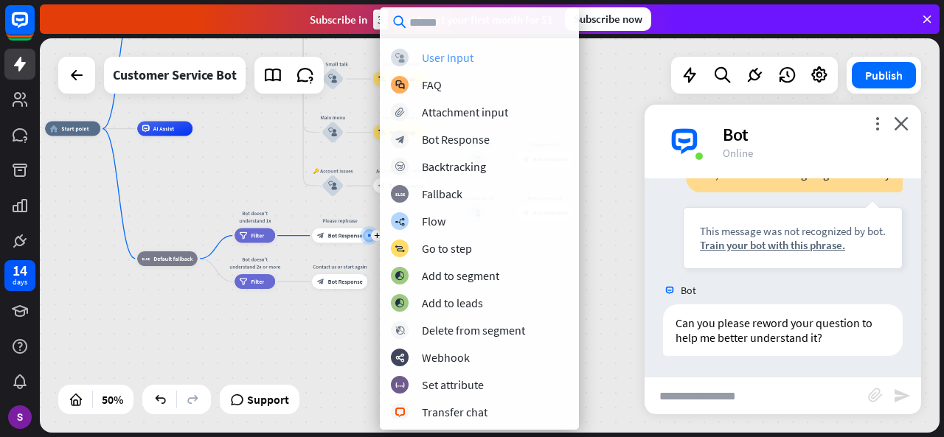
click at [467, 57] on div "User Input" at bounding box center [448, 57] width 52 height 15
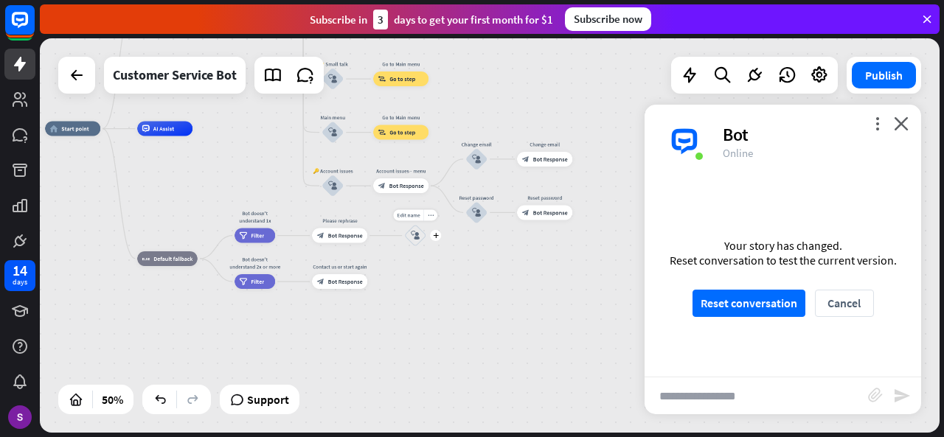
click at [417, 237] on icon "block_user_input" at bounding box center [415, 236] width 9 height 9
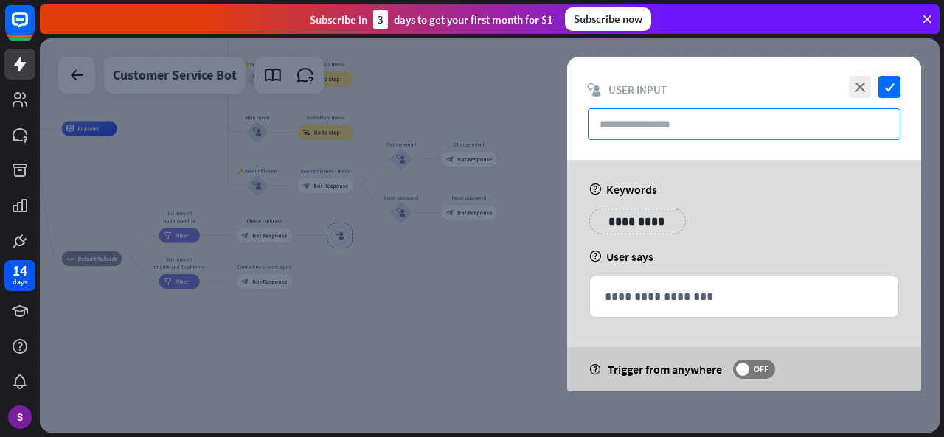
click at [597, 123] on input "text" at bounding box center [744, 124] width 313 height 32
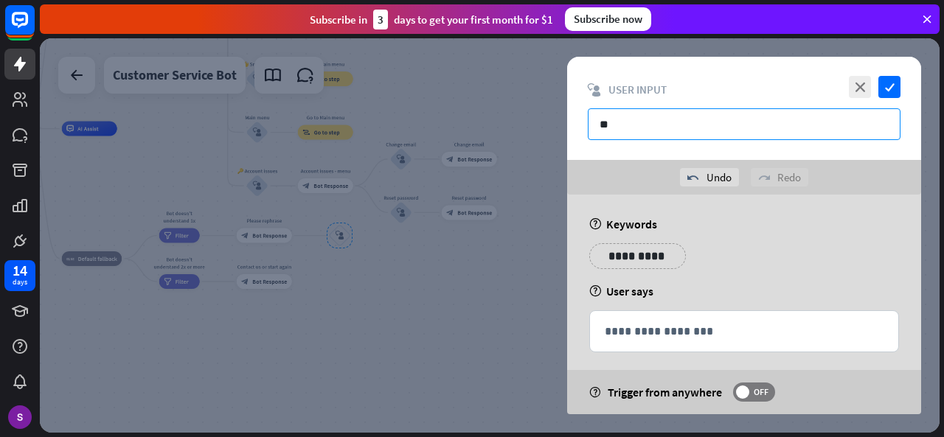
type input "**"
click at [891, 83] on icon "check" at bounding box center [889, 87] width 22 height 22
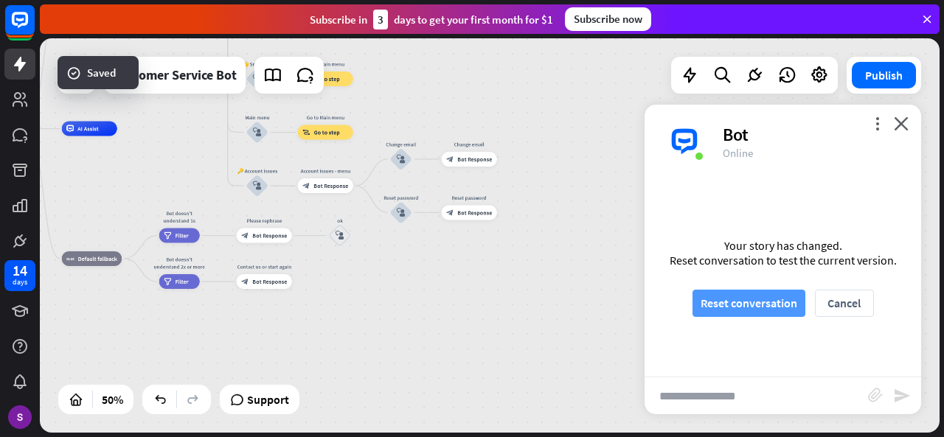
click at [754, 307] on button "Reset conversation" at bounding box center [748, 303] width 113 height 27
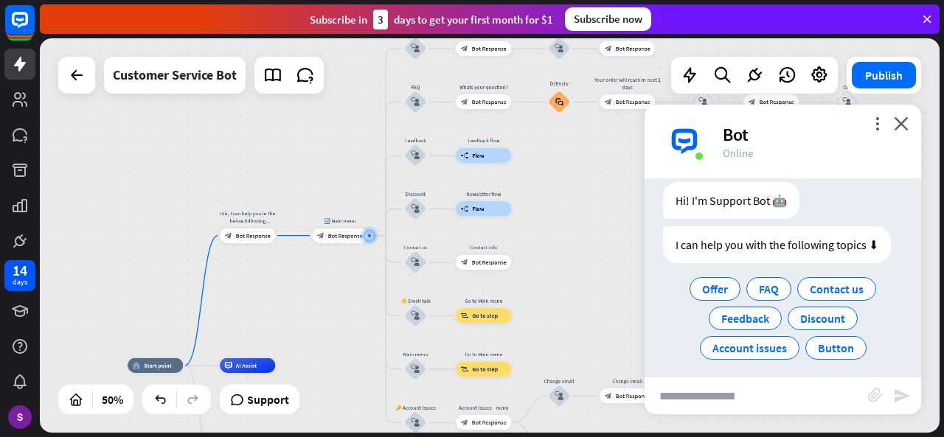
scroll to position [46, 0]
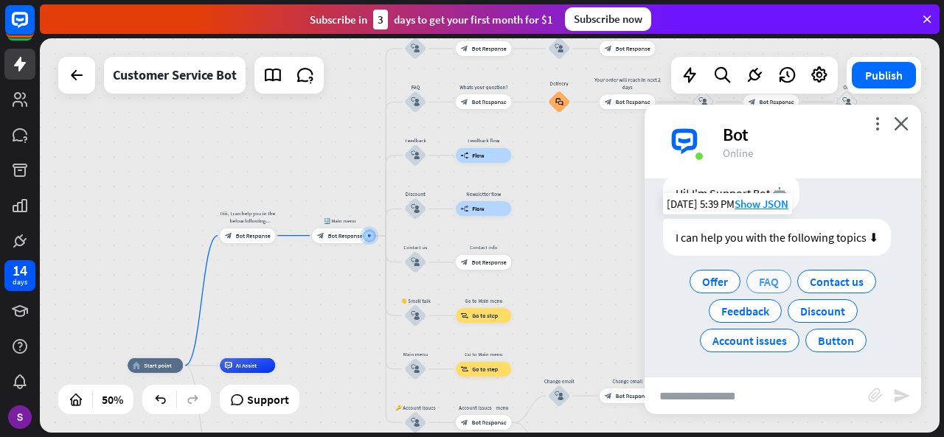
click at [768, 291] on div "FAQ" at bounding box center [768, 282] width 45 height 24
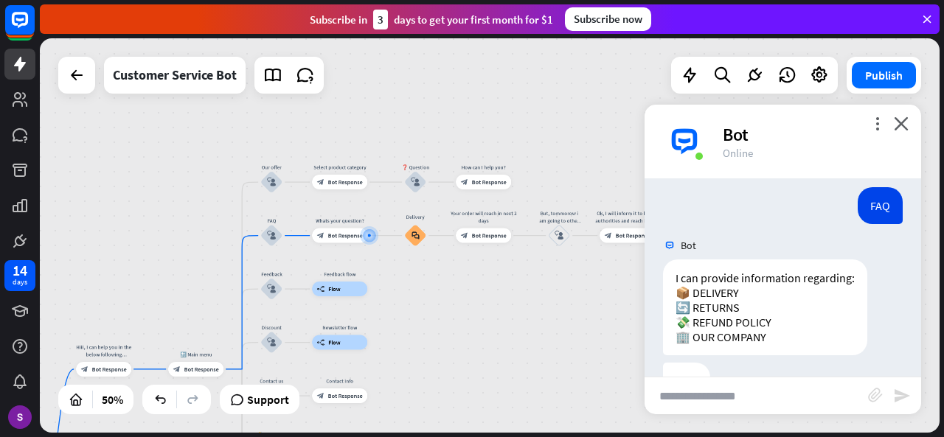
scroll to position [195, 0]
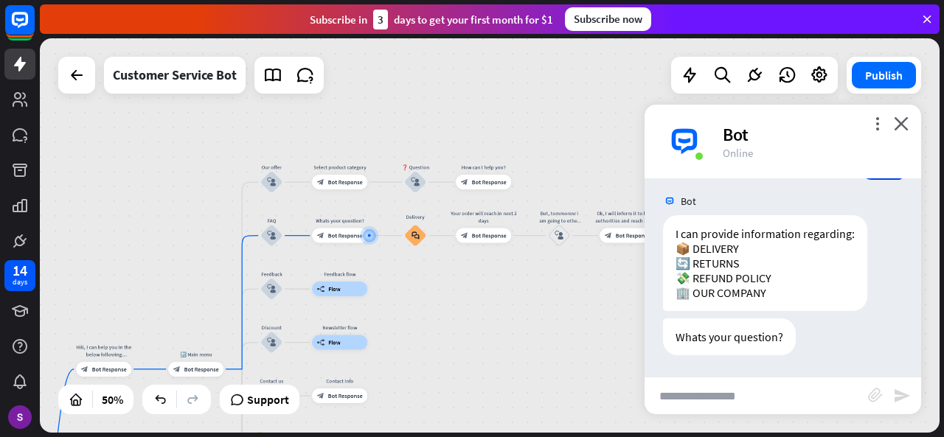
click at [726, 380] on input "text" at bounding box center [755, 396] width 223 height 37
type input "********"
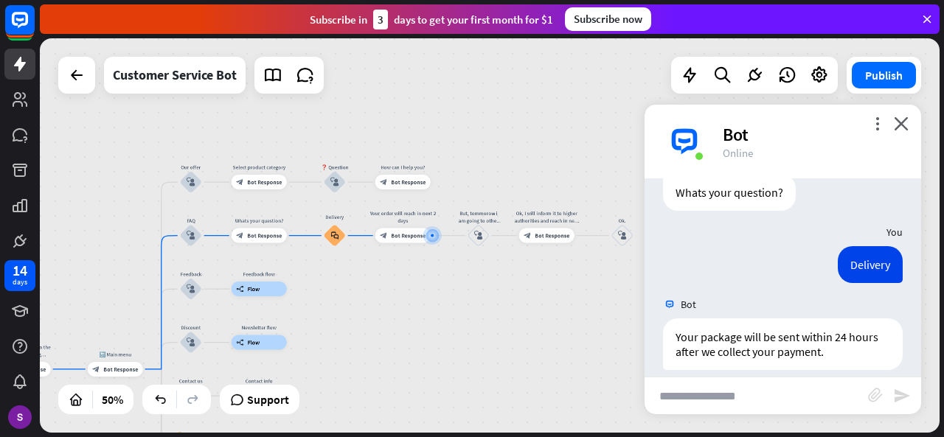
scroll to position [394, 0]
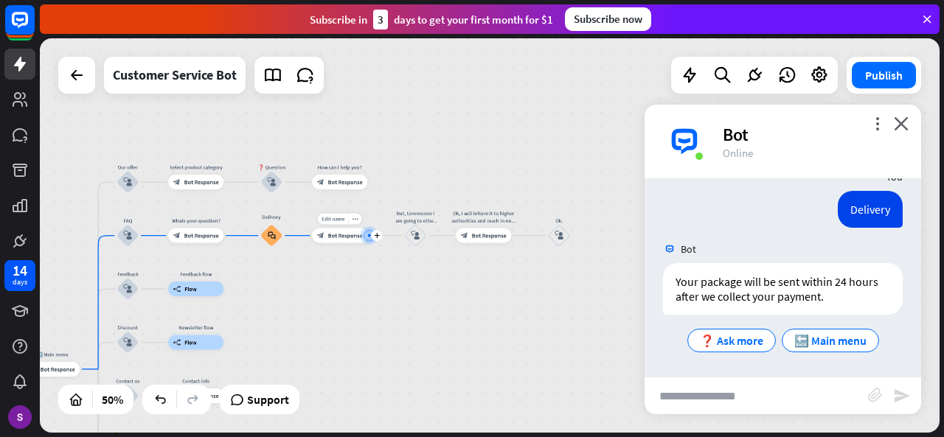
click at [349, 234] on span "Bot Response" at bounding box center [345, 235] width 35 height 7
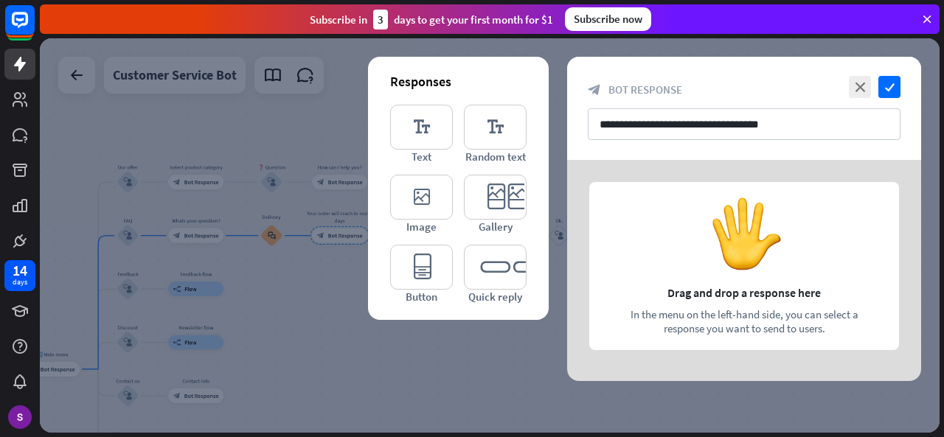
click at [507, 371] on div at bounding box center [490, 235] width 900 height 394
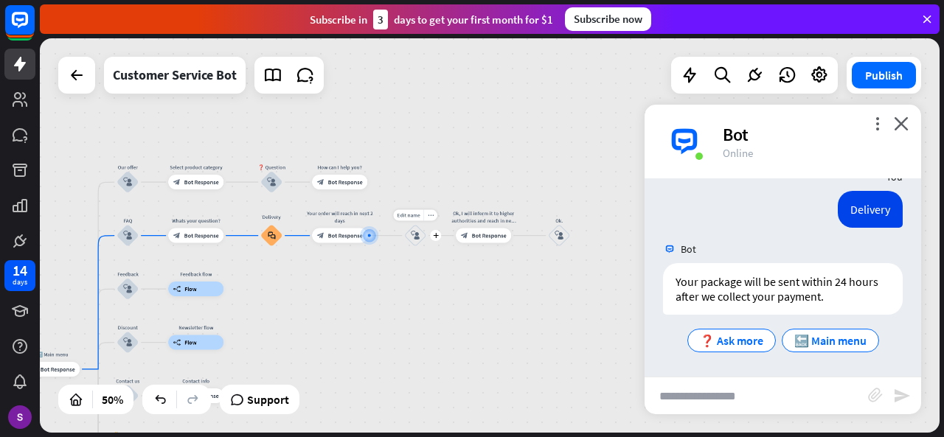
click at [416, 228] on div "block_user_input" at bounding box center [415, 236] width 22 height 22
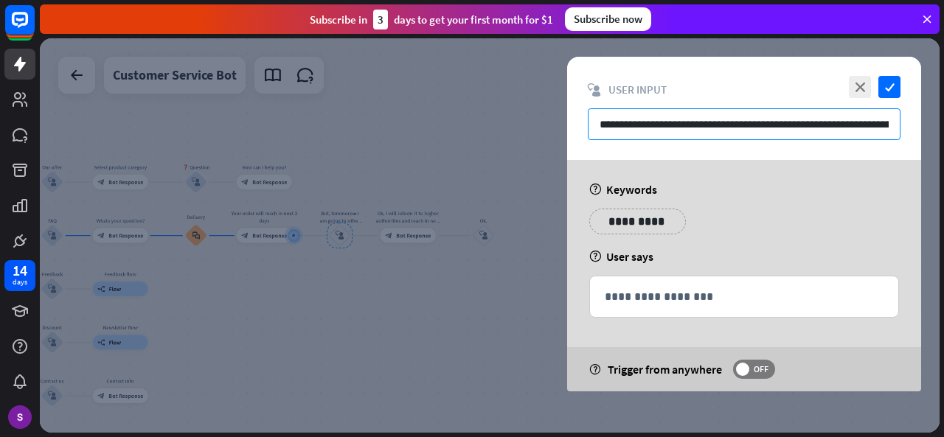
scroll to position [0, 32]
drag, startPoint x: 600, startPoint y: 121, endPoint x: 909, endPoint y: 131, distance: 309.1
click at [909, 131] on div "**********" at bounding box center [744, 108] width 354 height 103
click at [474, 309] on div at bounding box center [490, 235] width 900 height 394
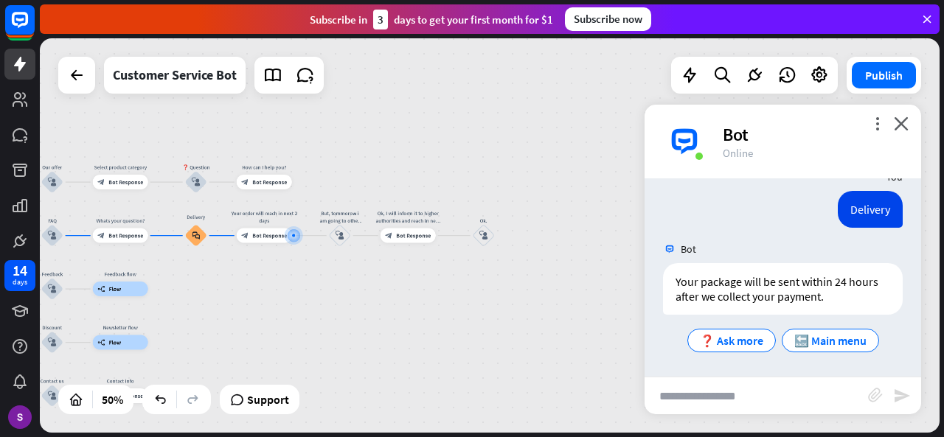
click at [729, 384] on input "text" at bounding box center [755, 396] width 223 height 37
paste input "**********"
type input "**********"
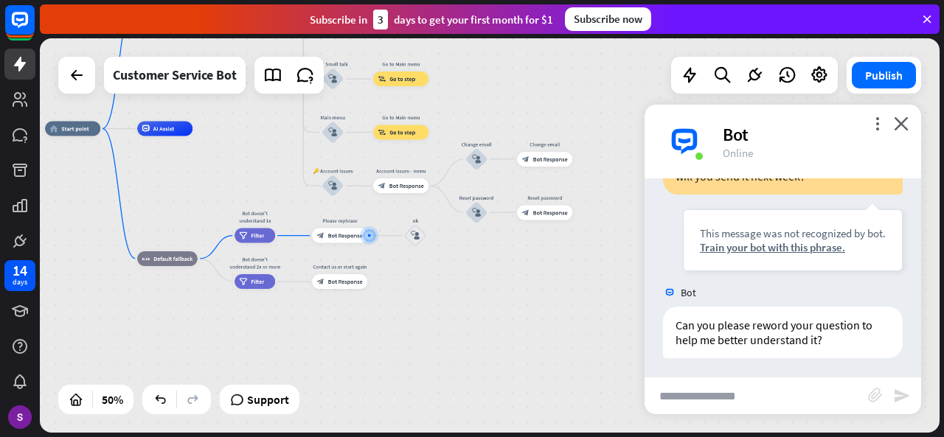
scroll to position [604, 0]
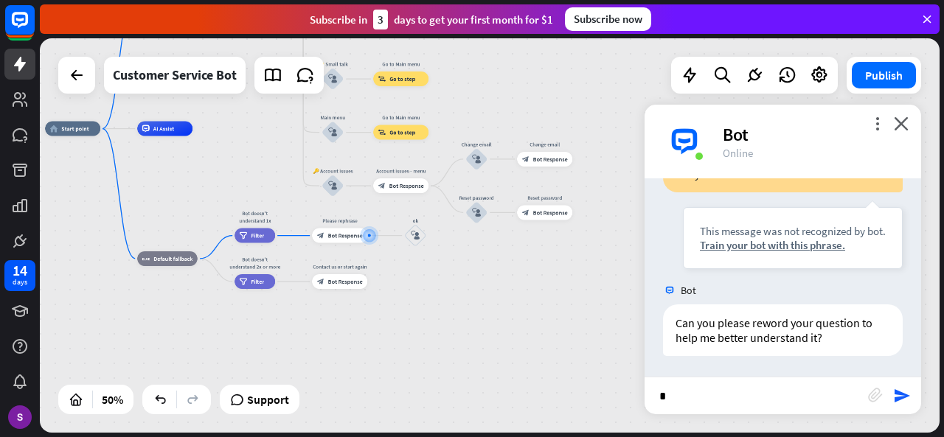
type input "**"
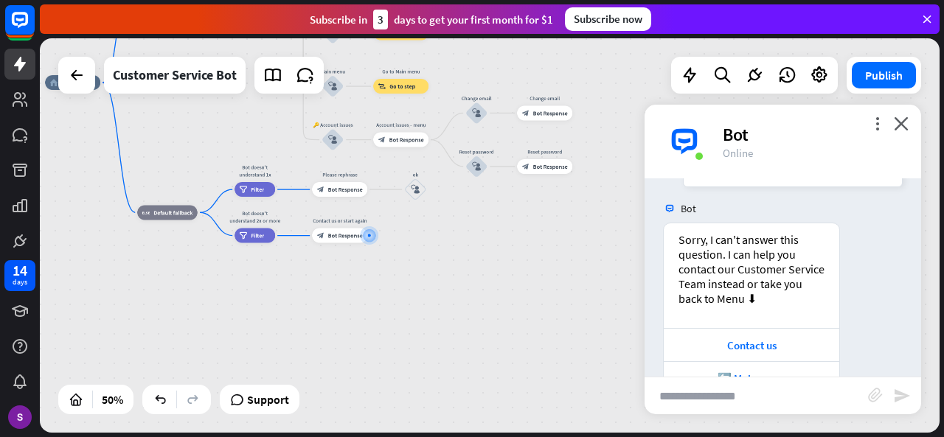
scroll to position [960, 0]
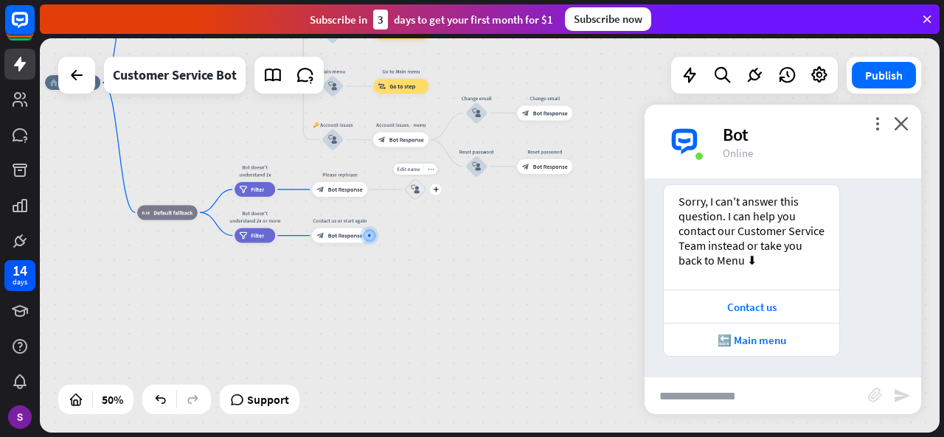
click at [423, 189] on div "block_user_input" at bounding box center [415, 189] width 22 height 22
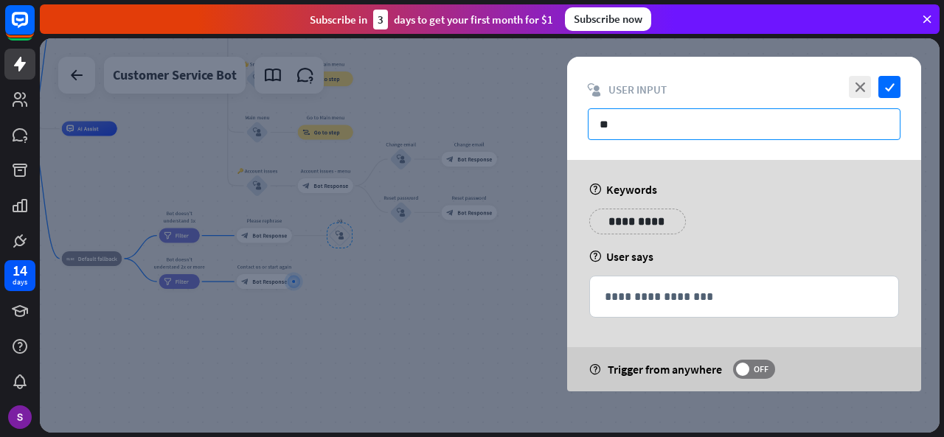
click at [686, 114] on input "**" at bounding box center [744, 124] width 313 height 32
type input "*"
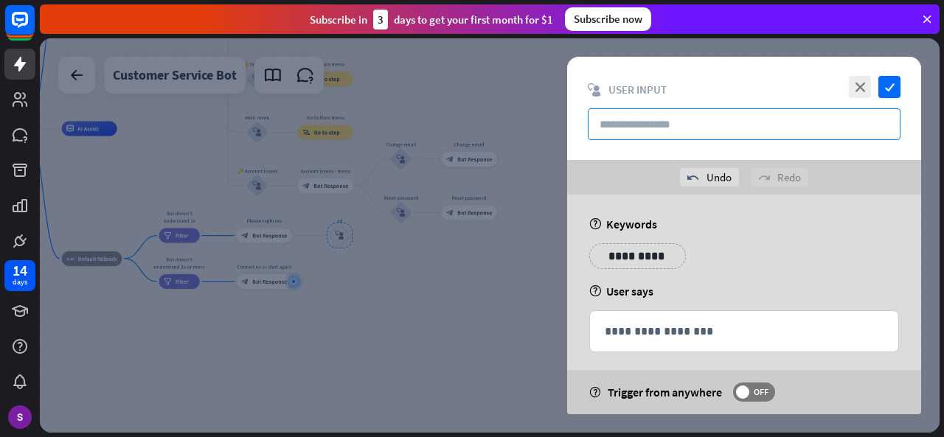
paste input "**********"
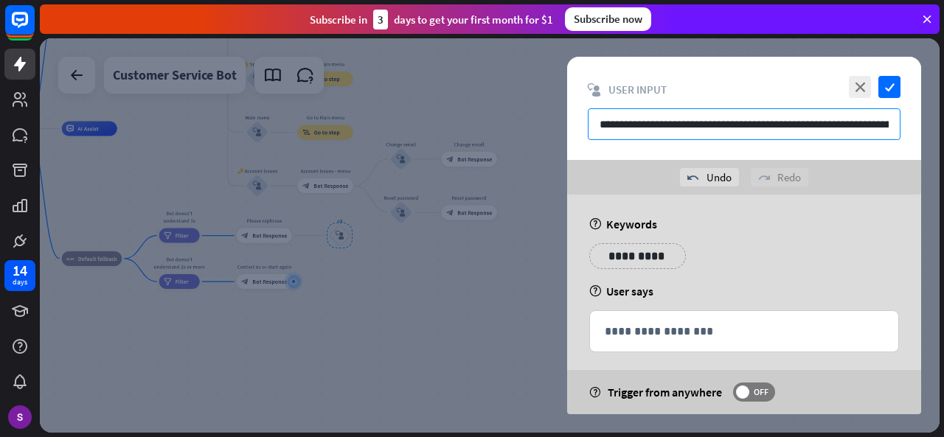
scroll to position [0, 32]
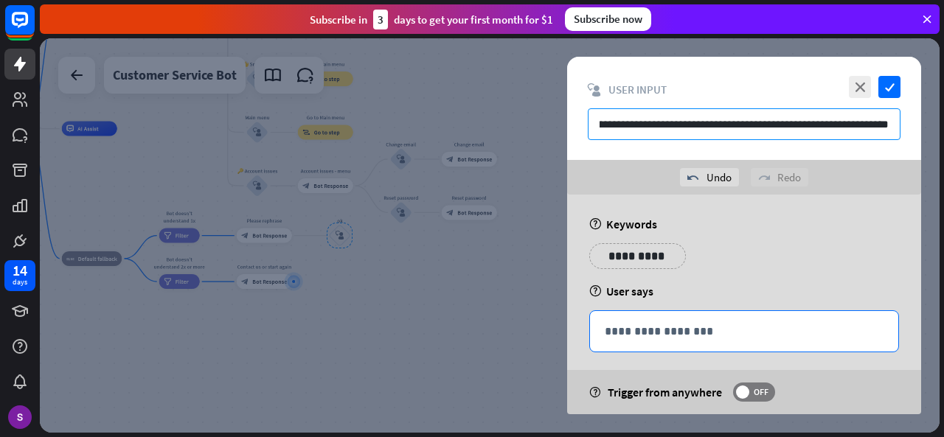
type input "**********"
click at [651, 322] on p "**********" at bounding box center [744, 331] width 279 height 18
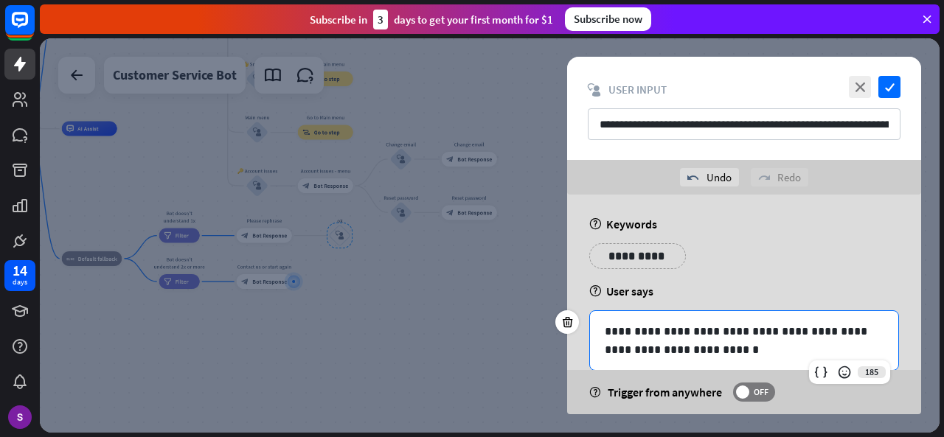
click at [886, 74] on div "**********" at bounding box center [744, 108] width 354 height 103
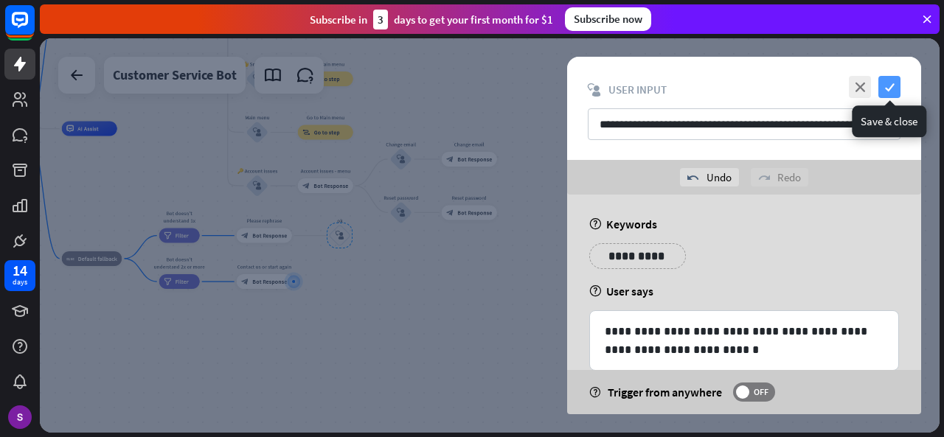
click at [890, 84] on icon "check" at bounding box center [889, 87] width 22 height 22
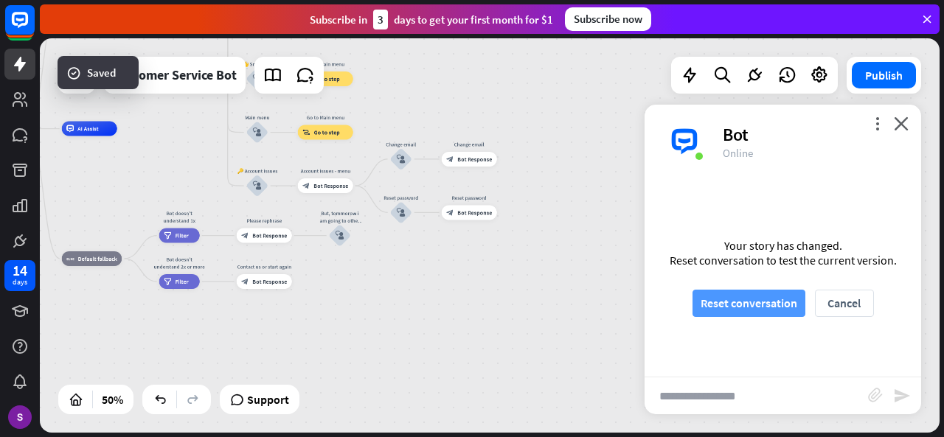
click at [760, 300] on button "Reset conversation" at bounding box center [748, 303] width 113 height 27
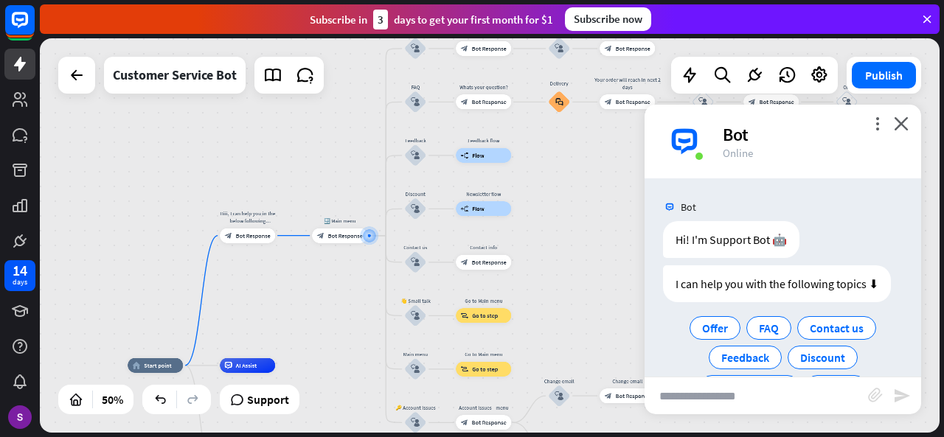
scroll to position [46, 0]
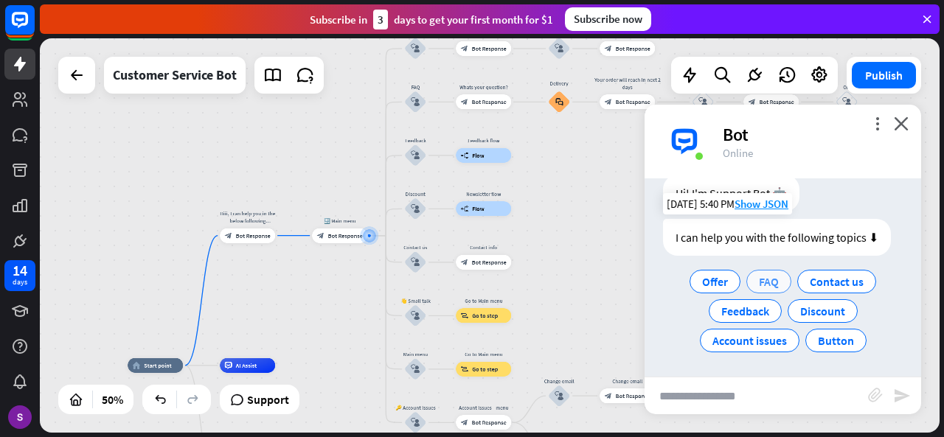
drag, startPoint x: 768, startPoint y: 268, endPoint x: 767, endPoint y: 283, distance: 15.6
click at [767, 283] on div "Offer FAQ Contact us Feedback Discount Account issues Button" at bounding box center [783, 311] width 240 height 88
click at [767, 283] on span "FAQ" at bounding box center [769, 281] width 20 height 15
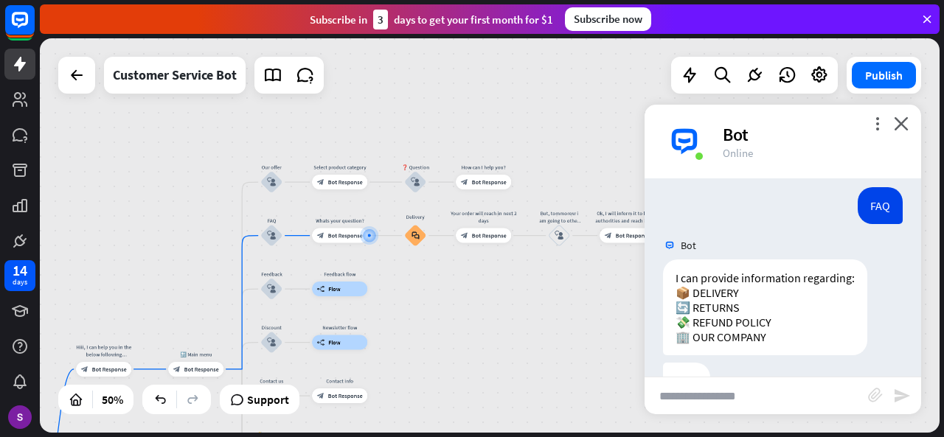
scroll to position [195, 0]
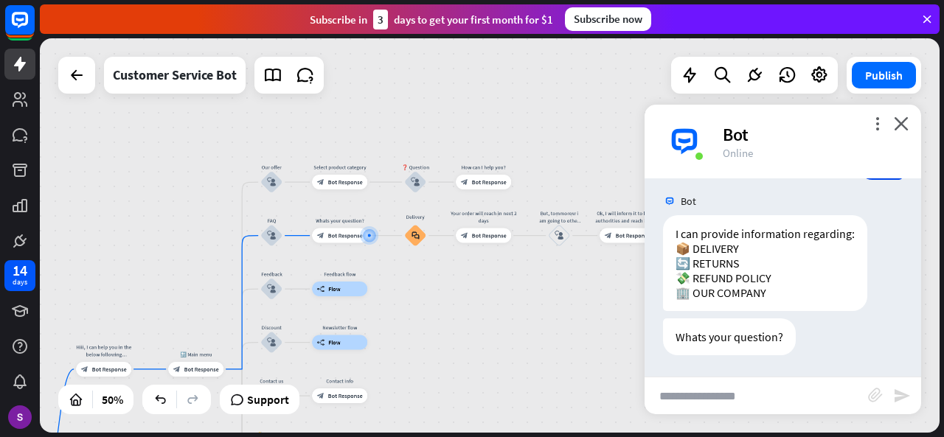
click at [703, 386] on input "text" at bounding box center [755, 396] width 223 height 37
type input "********"
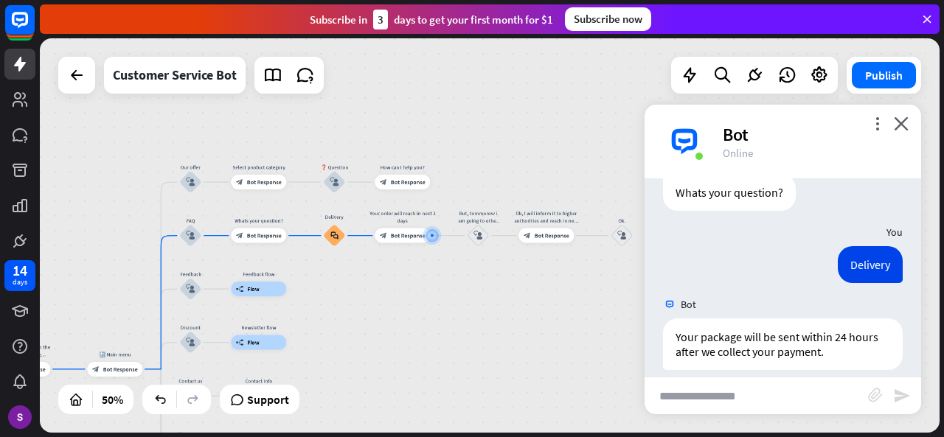
scroll to position [394, 0]
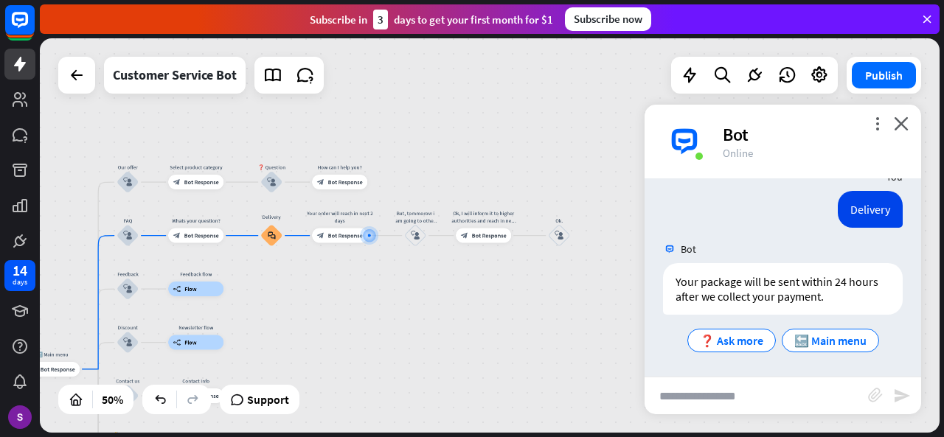
paste input "**********"
type input "**********"
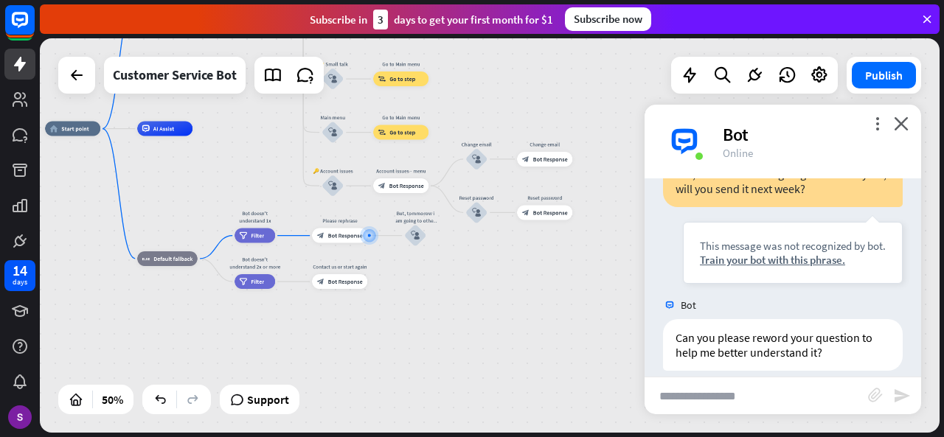
scroll to position [604, 0]
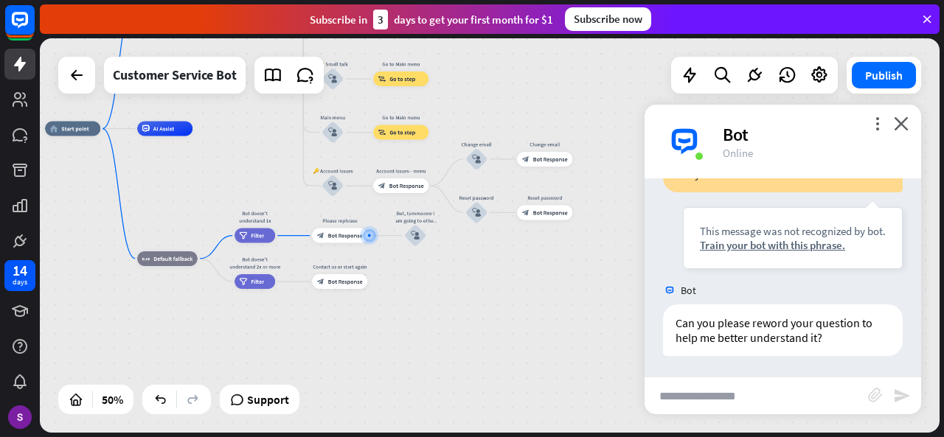
paste input "**********"
type input "**********"
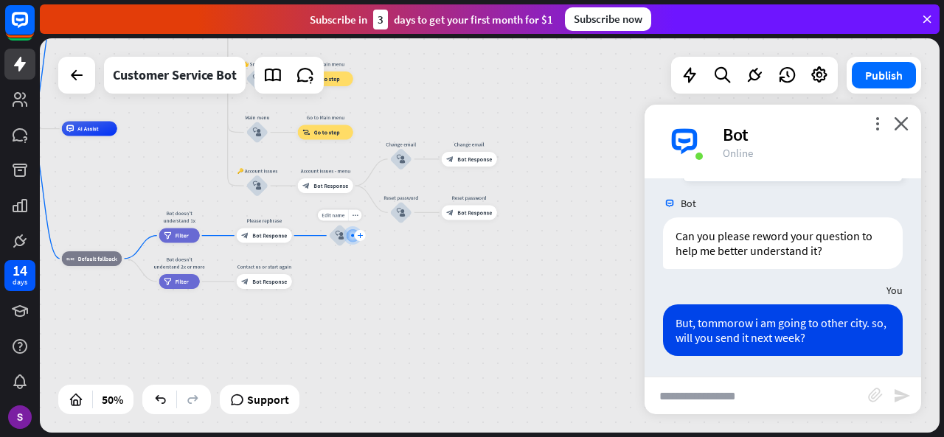
click at [358, 240] on div "plus" at bounding box center [360, 235] width 11 height 11
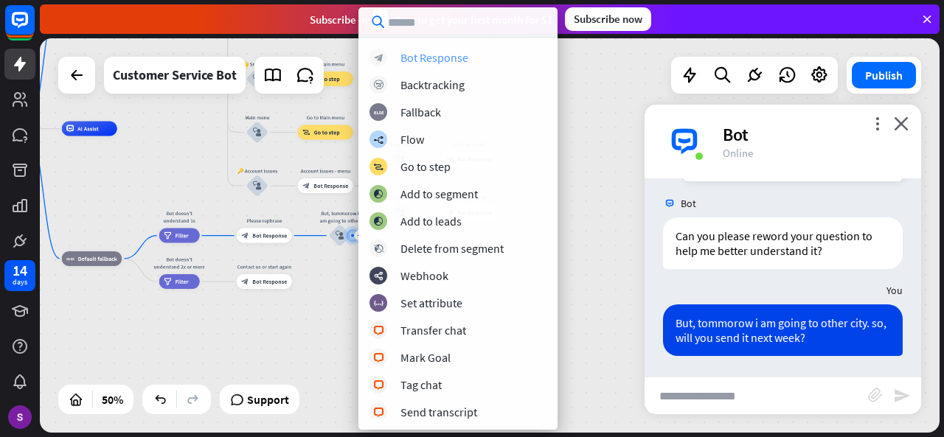
click at [450, 49] on div "block_bot_response Bot Response" at bounding box center [457, 58] width 177 height 18
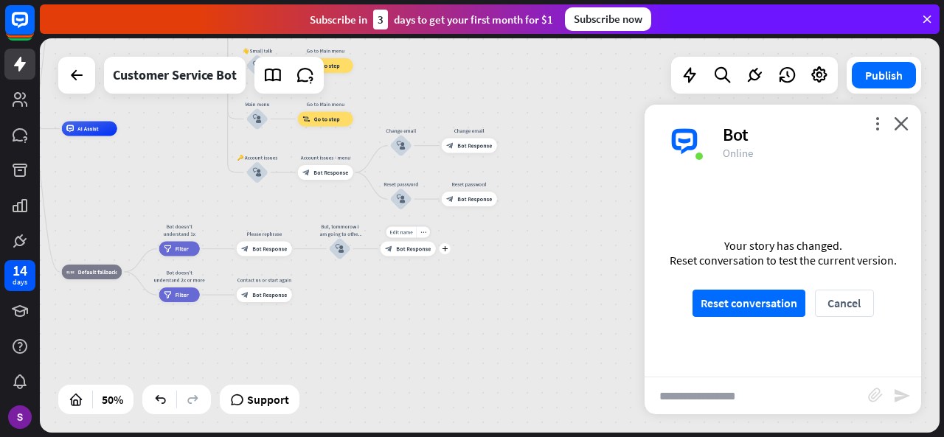
click at [412, 251] on span "Bot Response" at bounding box center [413, 249] width 35 height 7
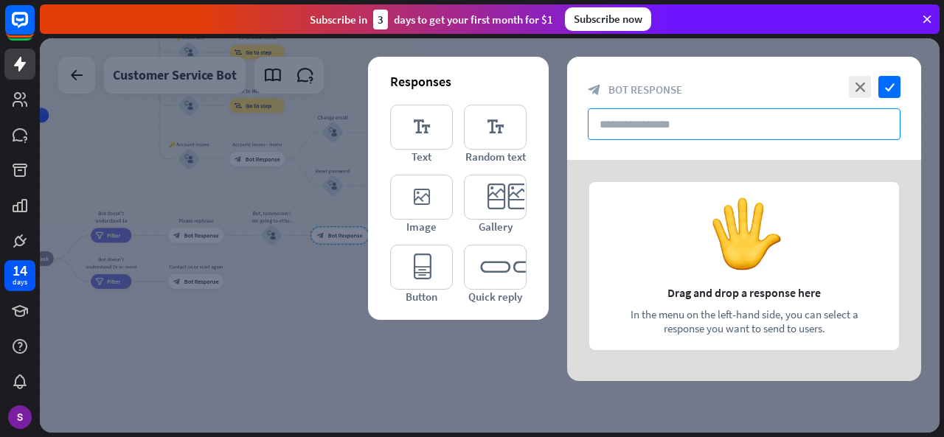
click at [734, 132] on input "text" at bounding box center [744, 124] width 313 height 32
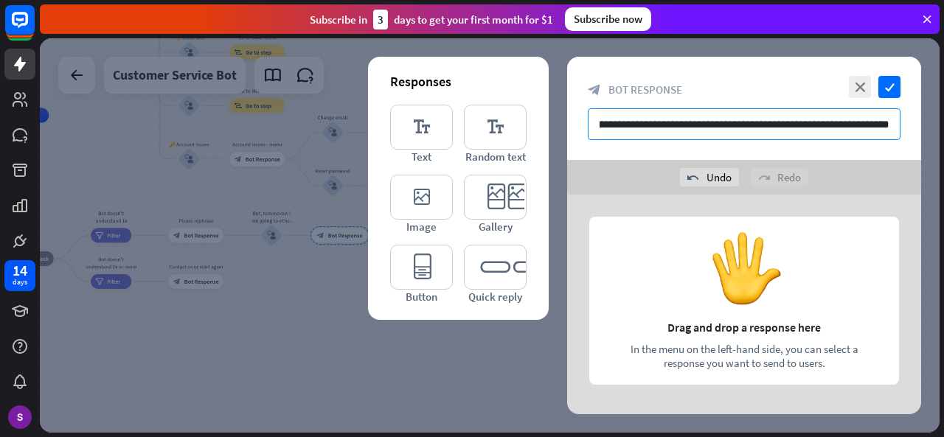
scroll to position [0, 27]
type input "**********"
click at [891, 86] on icon "check" at bounding box center [889, 87] width 22 height 22
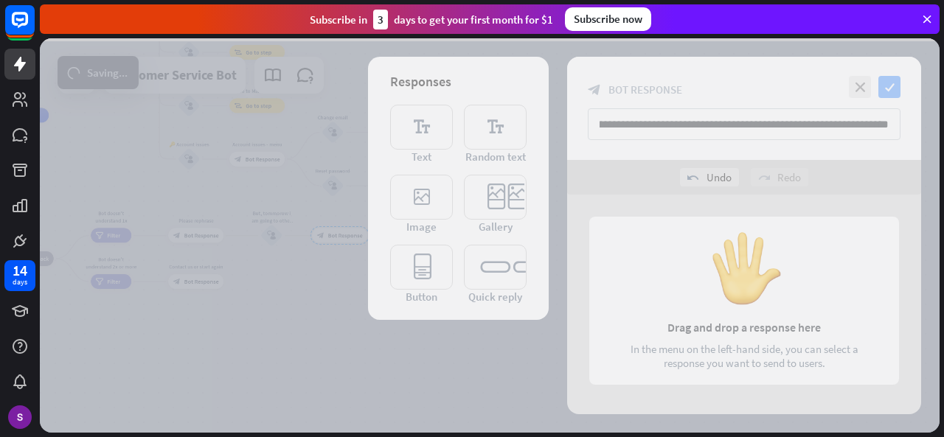
scroll to position [0, 0]
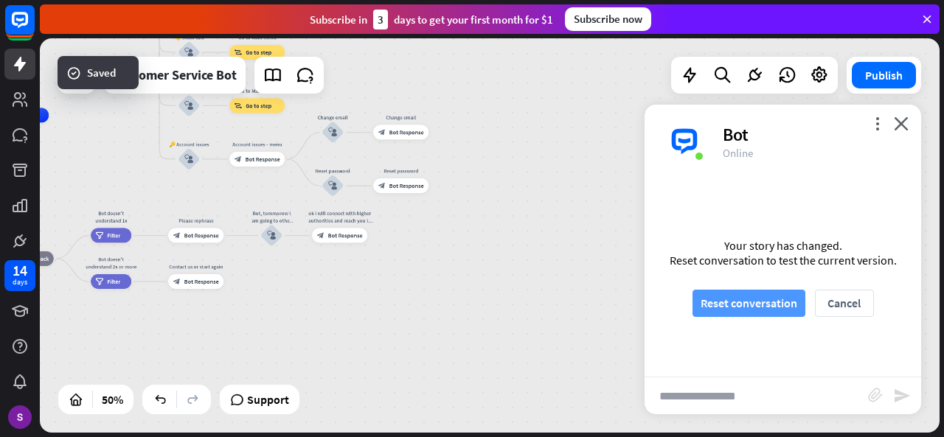
click at [774, 303] on button "Reset conversation" at bounding box center [748, 303] width 113 height 27
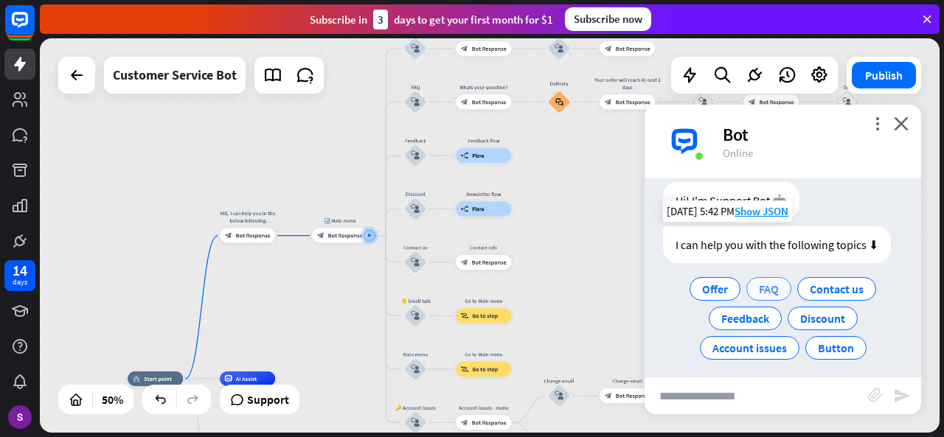
scroll to position [46, 0]
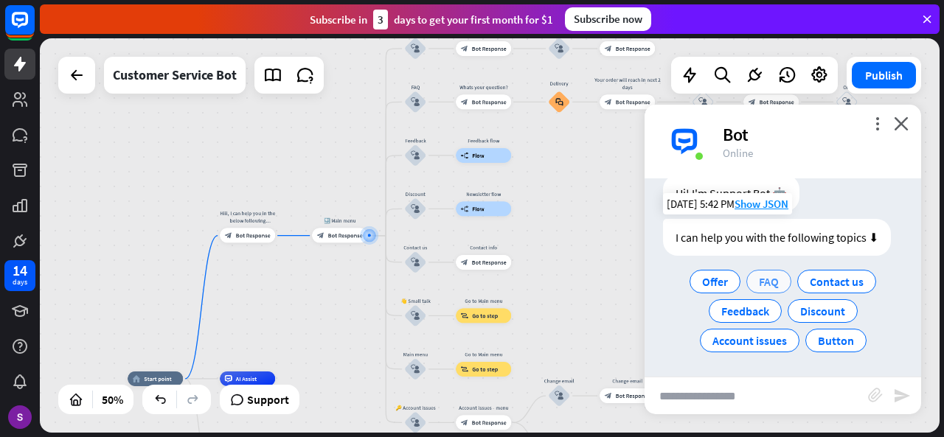
click at [762, 272] on div "FAQ" at bounding box center [768, 282] width 45 height 24
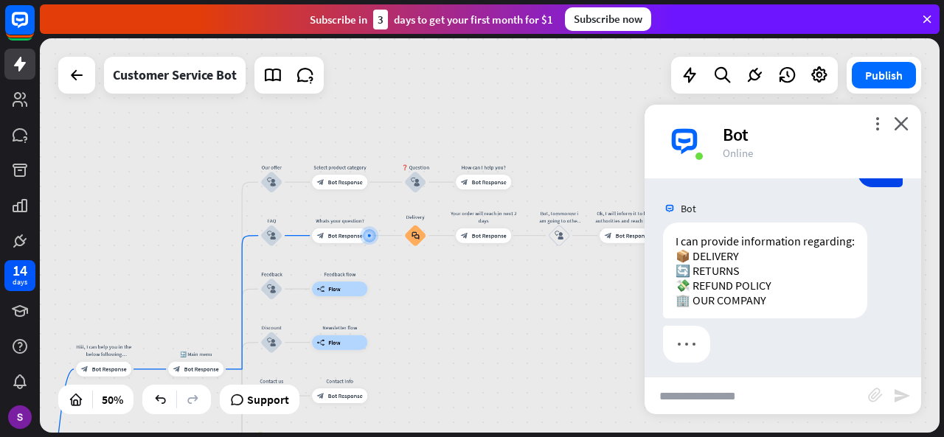
scroll to position [195, 0]
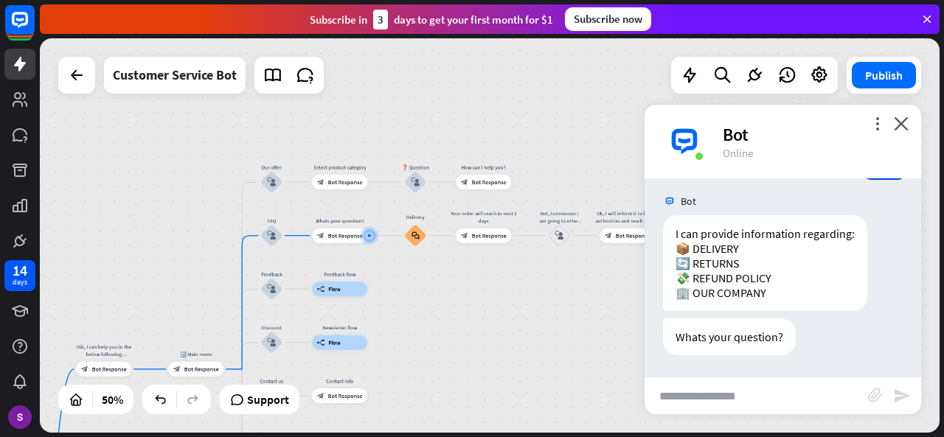
click at [746, 383] on input "text" at bounding box center [755, 396] width 223 height 37
type input "********"
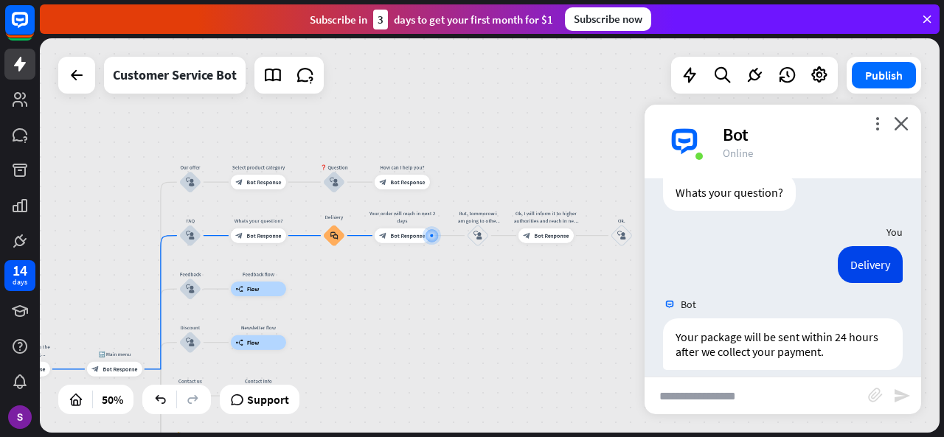
scroll to position [394, 0]
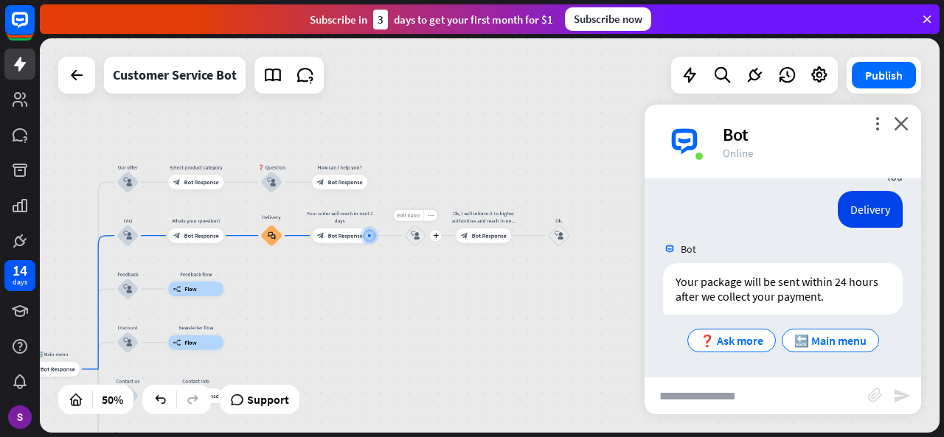
click at [420, 219] on div "Edit name" at bounding box center [408, 215] width 30 height 11
click at [497, 307] on div "**********" at bounding box center [490, 235] width 900 height 394
click at [717, 393] on input "text" at bounding box center [755, 396] width 223 height 37
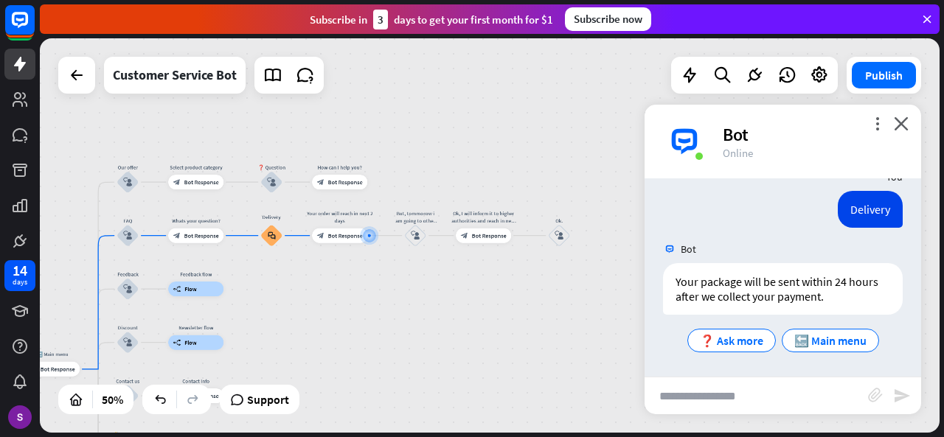
paste input "**********"
type input "**********"
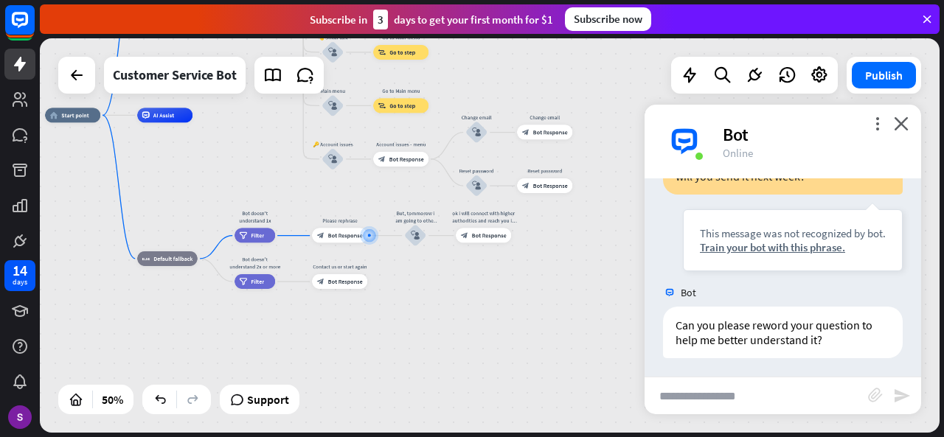
scroll to position [604, 0]
paste input "**********"
type input "**********"
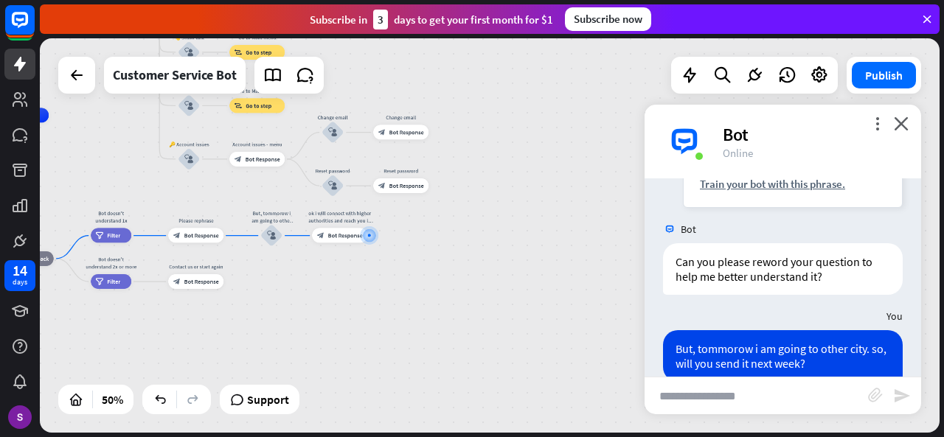
scroll to position [641, 0]
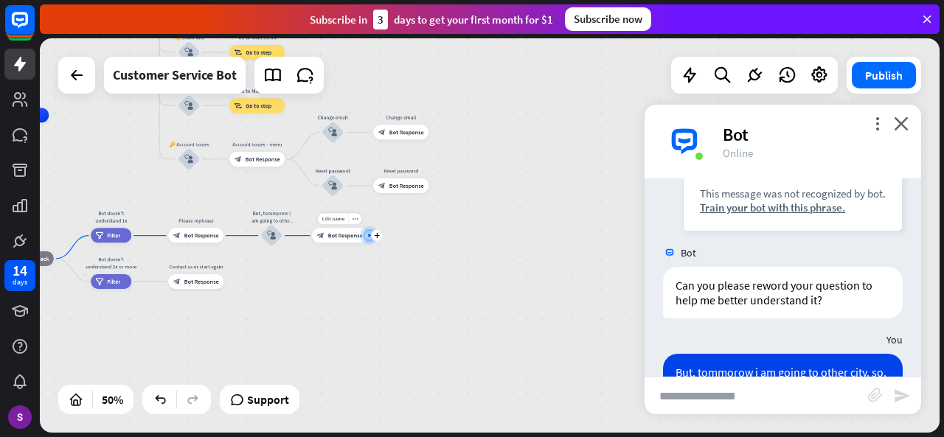
click at [348, 235] on span "Bot Response" at bounding box center [345, 235] width 35 height 7
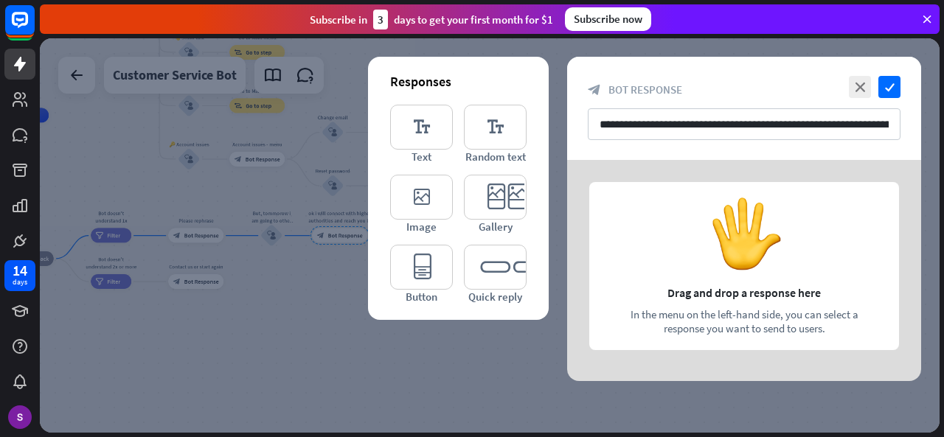
click at [746, 264] on div at bounding box center [744, 270] width 354 height 221
click at [416, 143] on icon "editor_text" at bounding box center [421, 127] width 63 height 45
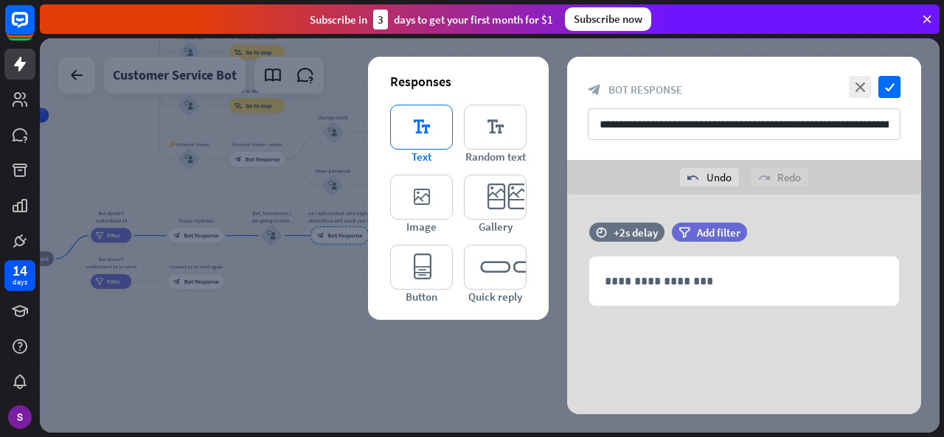
scroll to position [1, 0]
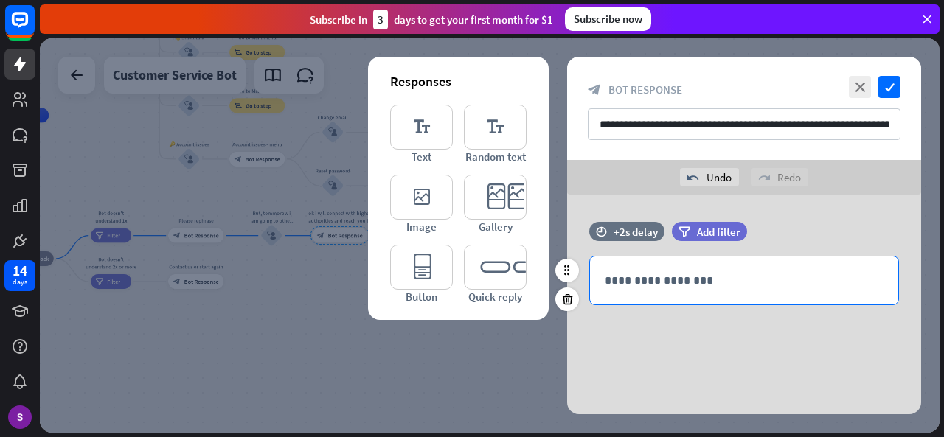
click at [644, 271] on p "**********" at bounding box center [744, 280] width 279 height 18
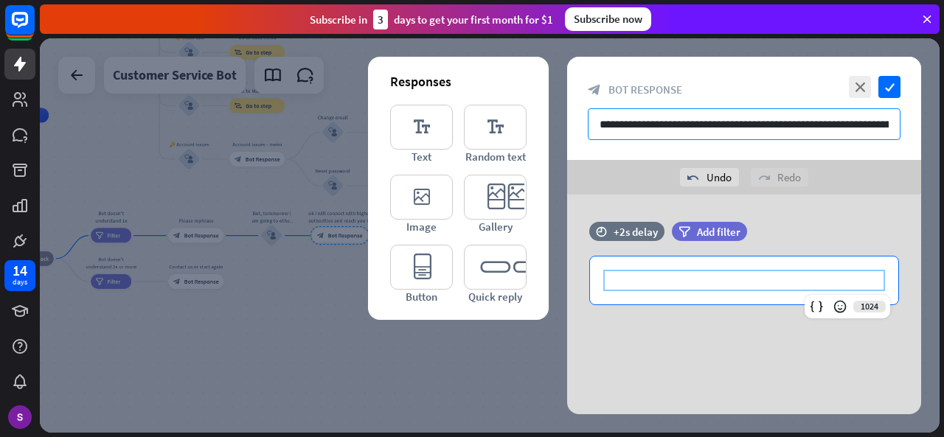
click at [873, 125] on input "**********" at bounding box center [744, 124] width 313 height 32
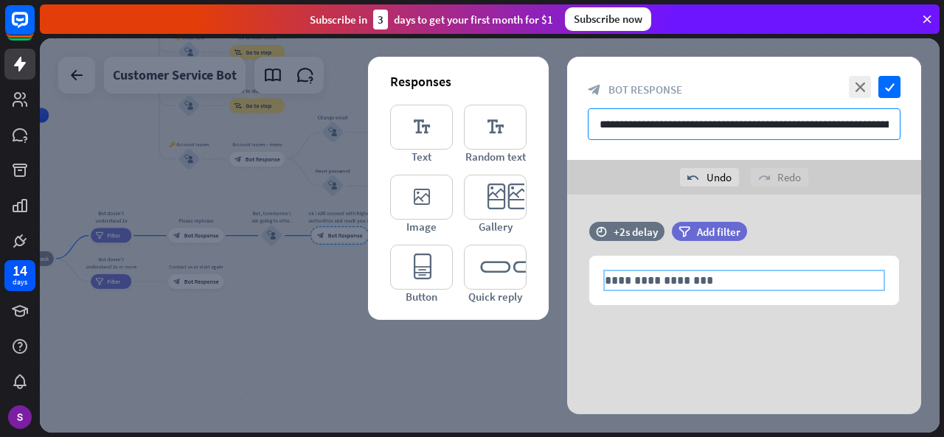
click at [873, 125] on input "**********" at bounding box center [744, 124] width 313 height 32
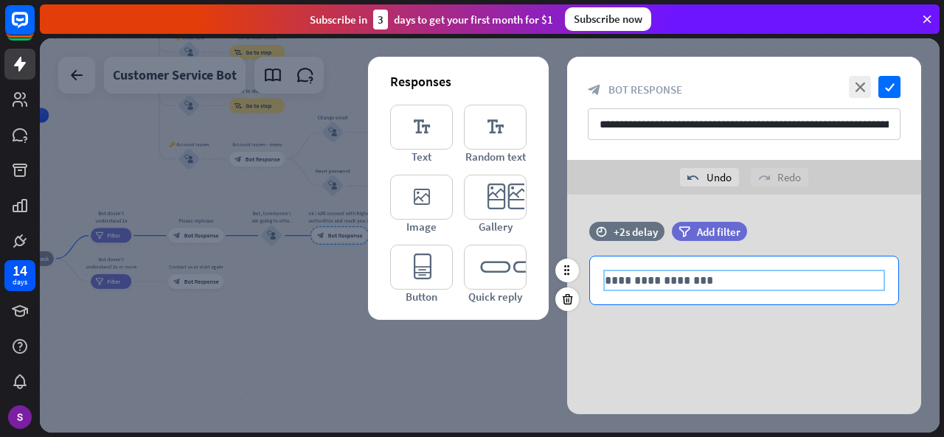
click at [772, 285] on p "**********" at bounding box center [744, 280] width 279 height 18
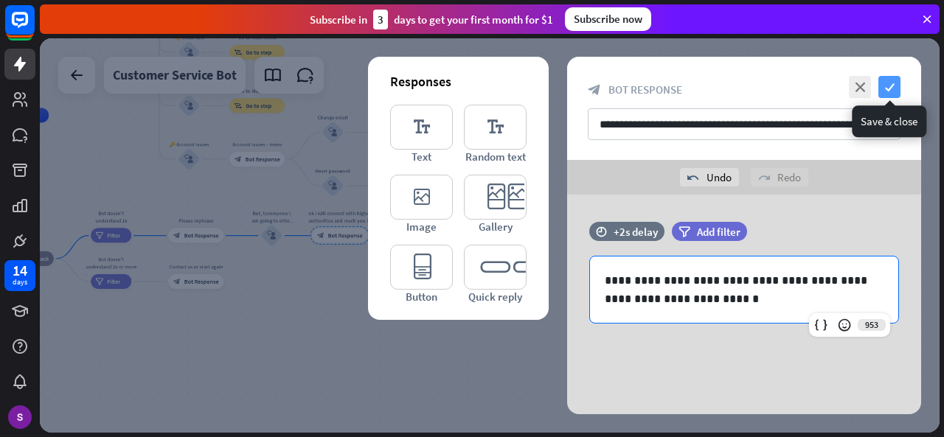
click at [888, 80] on icon "check" at bounding box center [889, 87] width 22 height 22
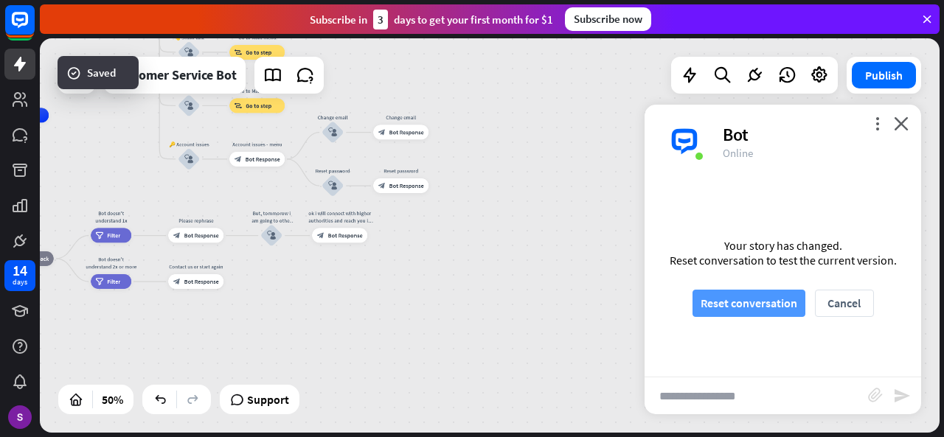
click at [755, 299] on button "Reset conversation" at bounding box center [748, 303] width 113 height 27
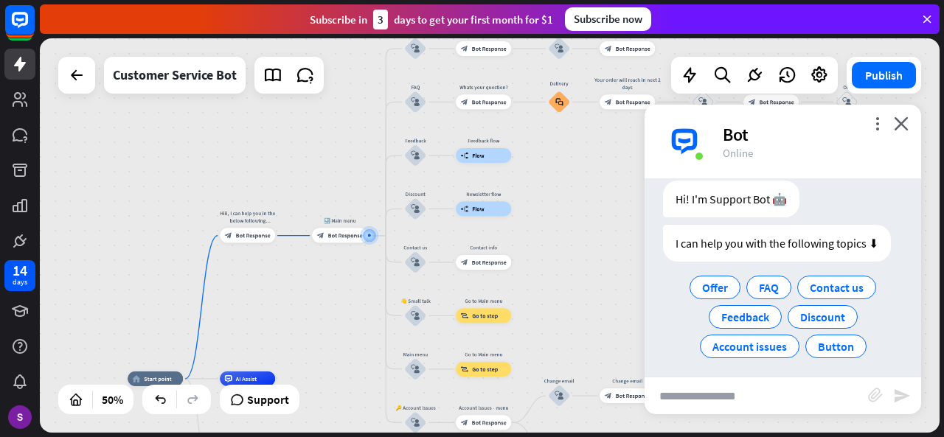
scroll to position [46, 0]
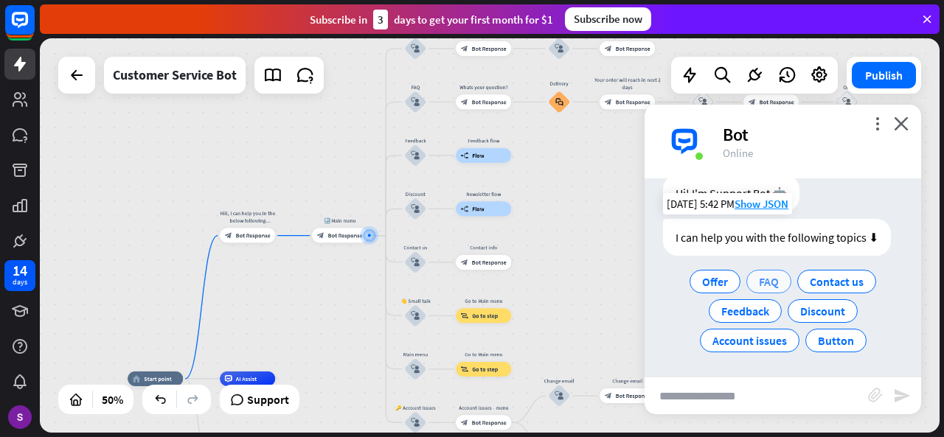
click at [759, 276] on span "FAQ" at bounding box center [769, 281] width 20 height 15
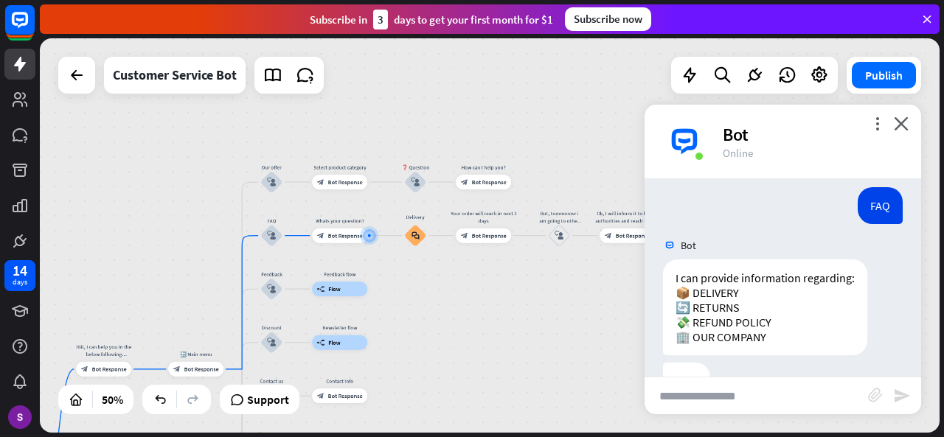
scroll to position [195, 0]
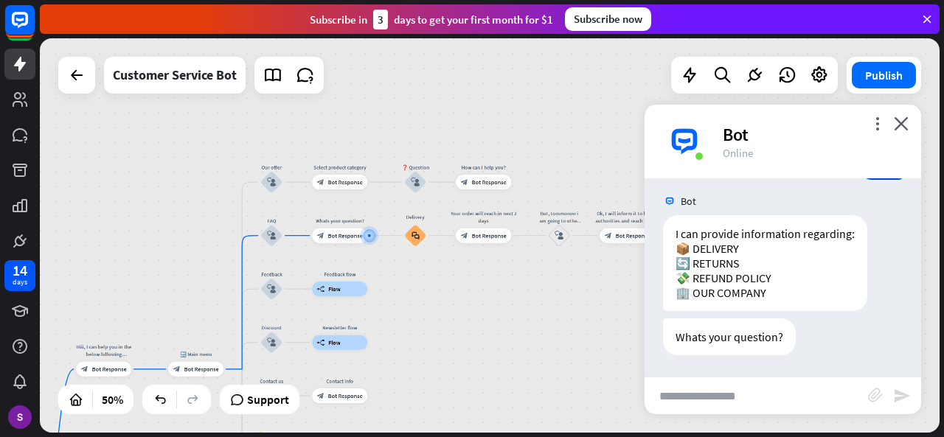
click at [695, 392] on input "text" at bounding box center [755, 396] width 223 height 37
type input "********"
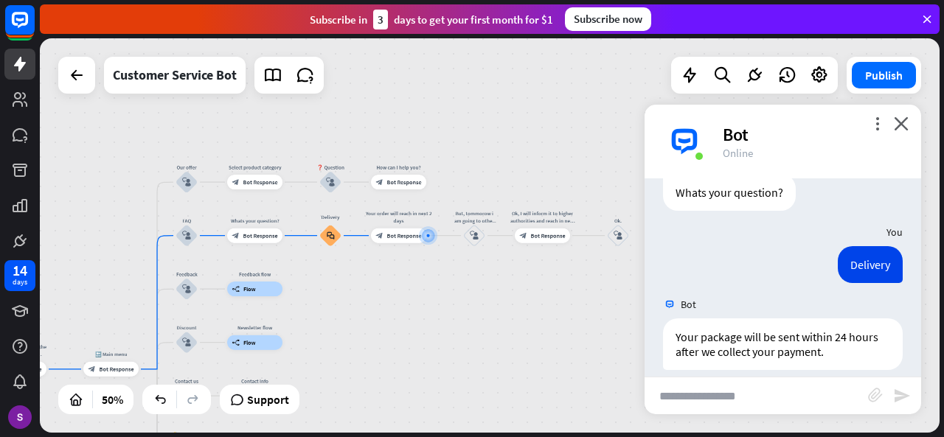
scroll to position [394, 0]
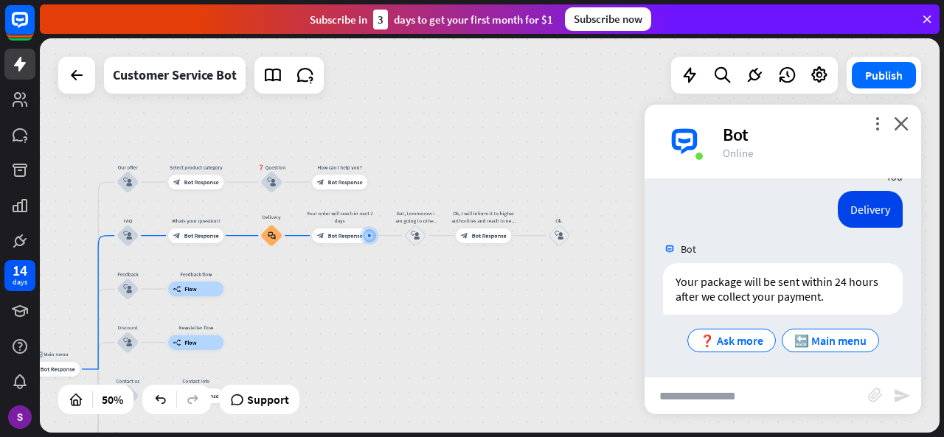
paste input "**********"
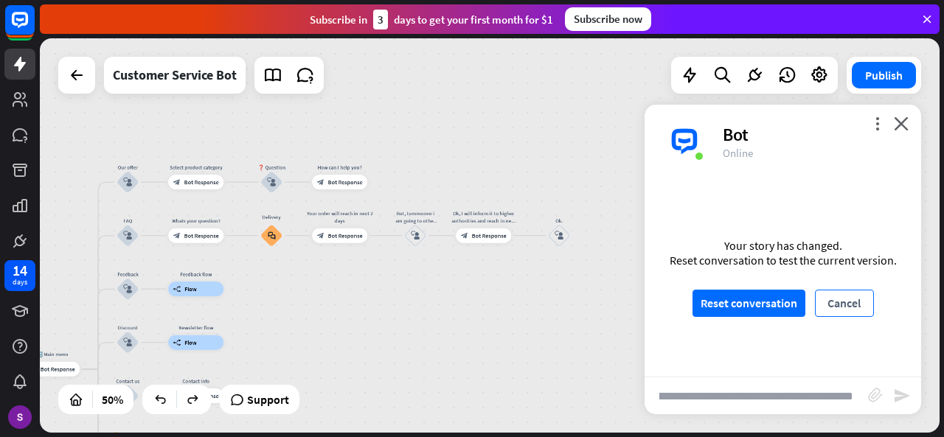
click at [853, 299] on button "Cancel" at bounding box center [844, 303] width 59 height 27
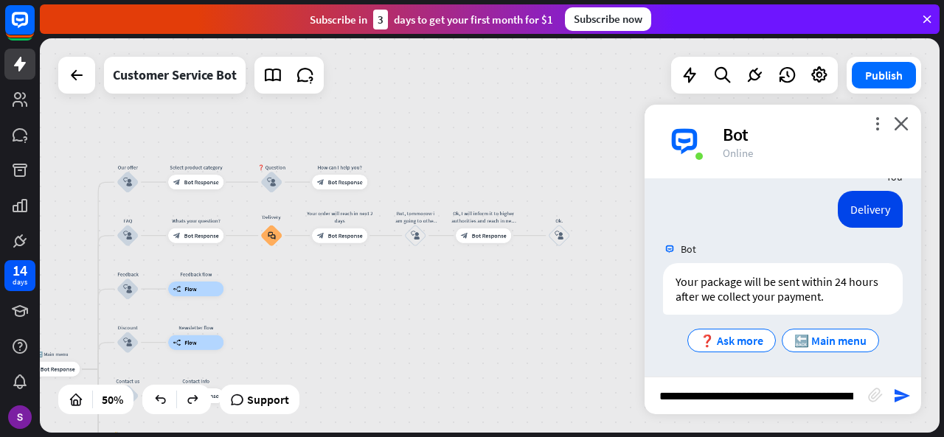
drag, startPoint x: 849, startPoint y: 396, endPoint x: 523, endPoint y: 387, distance: 326.0
click at [523, 387] on div "home_2 Start point Hiii, I can help you in the below following [PERSON_NAME]? b…" at bounding box center [490, 235] width 900 height 394
type input "**********"
drag, startPoint x: 811, startPoint y: 398, endPoint x: 521, endPoint y: 392, distance: 290.6
click at [521, 392] on div "home_2 Start point Hiii, I can help you in the below following [PERSON_NAME]? b…" at bounding box center [490, 235] width 900 height 394
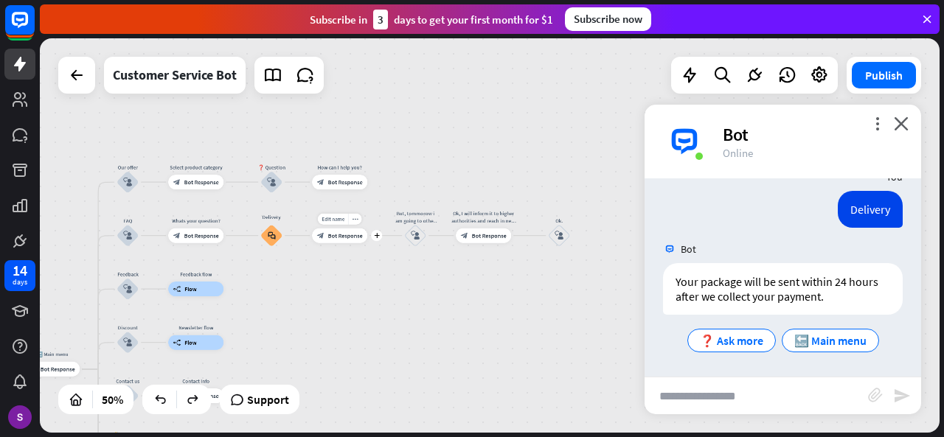
click at [343, 237] on span "Bot Response" at bounding box center [345, 235] width 35 height 7
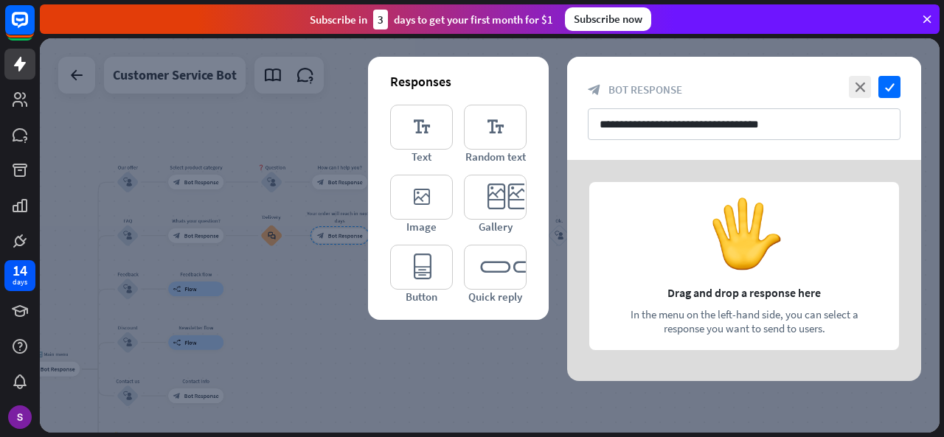
click at [470, 338] on div at bounding box center [490, 235] width 900 height 394
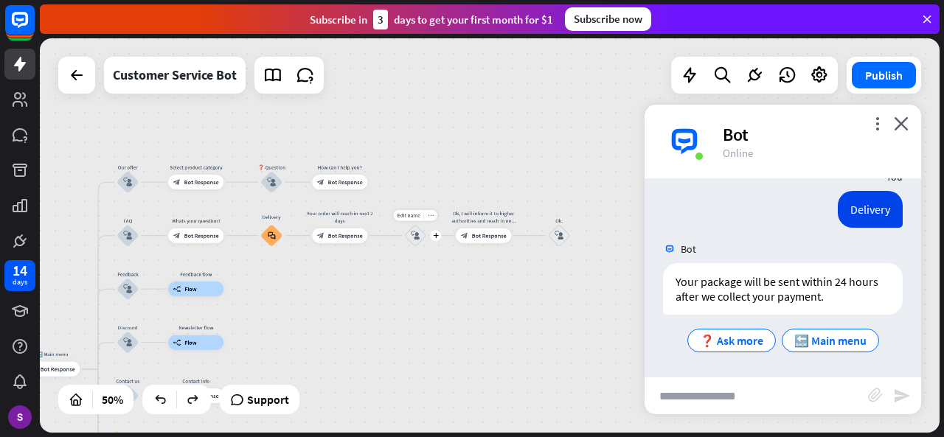
click at [410, 216] on span "Edit name" at bounding box center [408, 215] width 23 height 7
click at [671, 408] on input "text" at bounding box center [755, 396] width 223 height 37
paste input "**********"
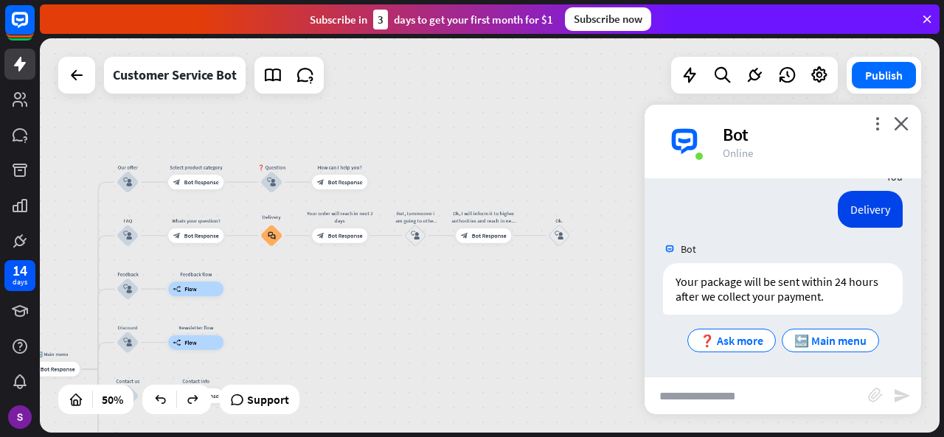
type input "**********"
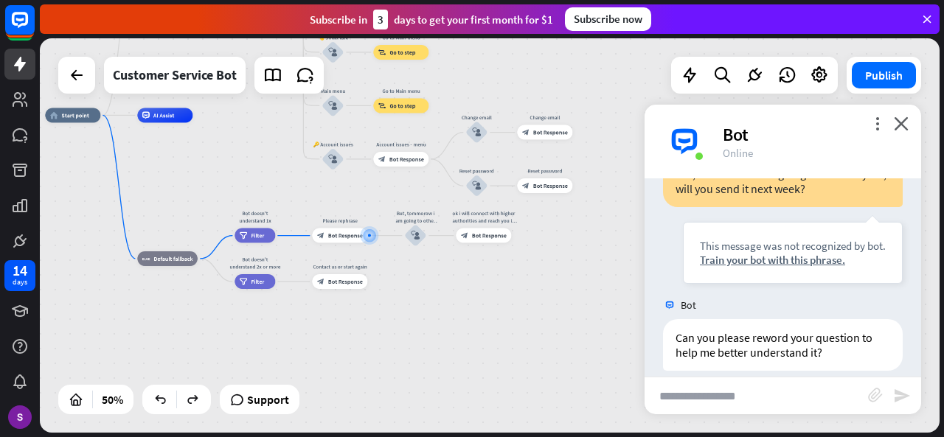
scroll to position [604, 0]
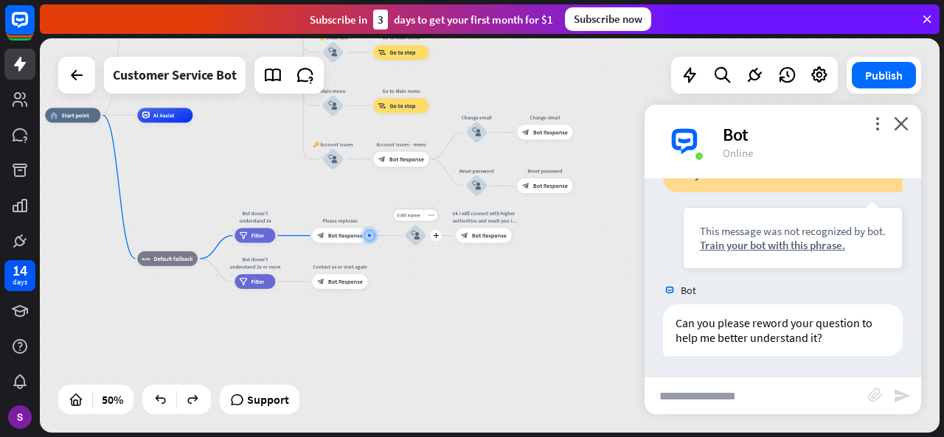
click at [414, 235] on icon "block_user_input" at bounding box center [415, 236] width 9 height 9
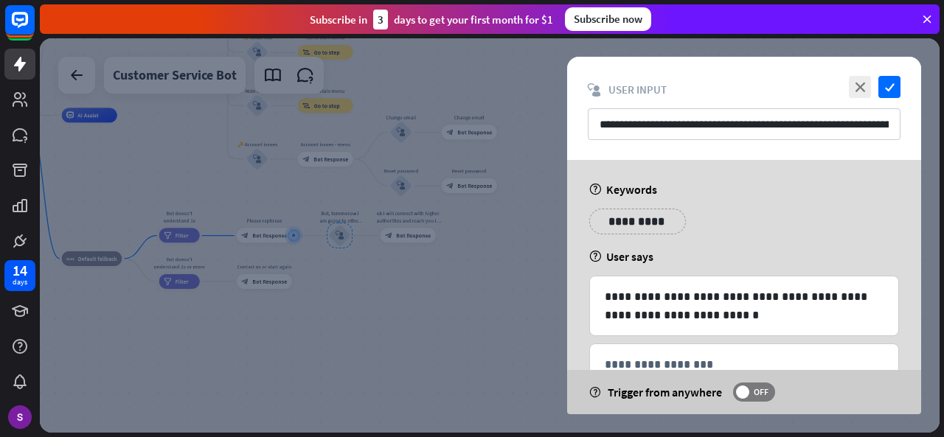
click at [437, 319] on div at bounding box center [490, 235] width 900 height 394
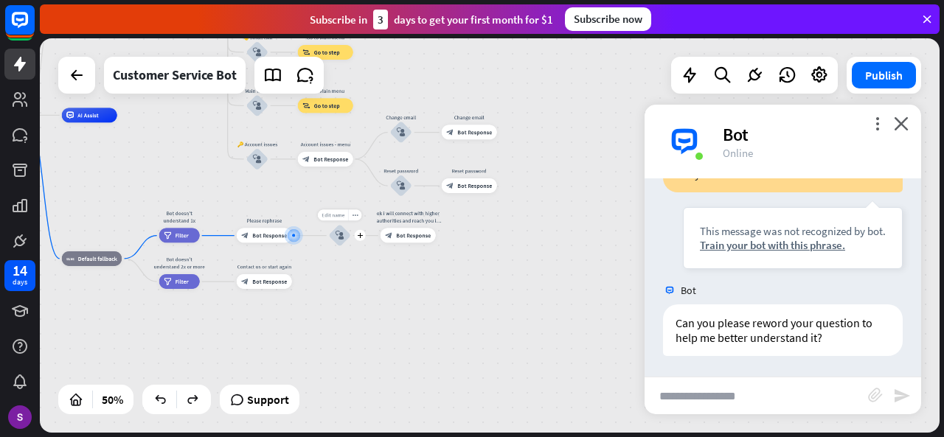
click at [345, 218] on div "Edit name" at bounding box center [333, 215] width 30 height 11
click at [672, 400] on input "text" at bounding box center [755, 396] width 223 height 37
paste input "**********"
type input "**********"
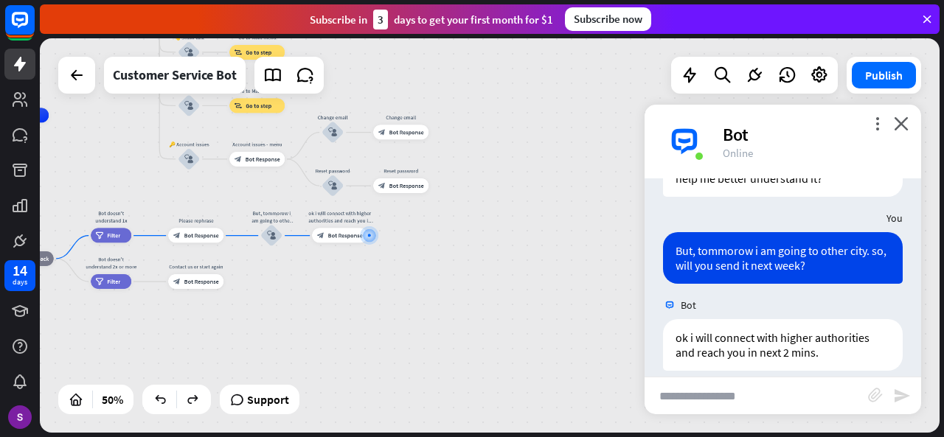
scroll to position [778, 0]
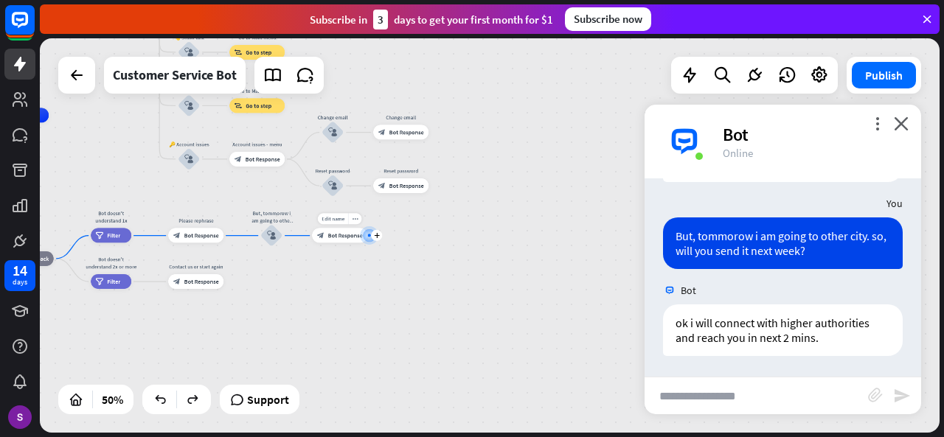
click at [367, 243] on div "Edit name more_horiz plus block_bot_response Bot Response" at bounding box center [339, 236] width 55 height 15
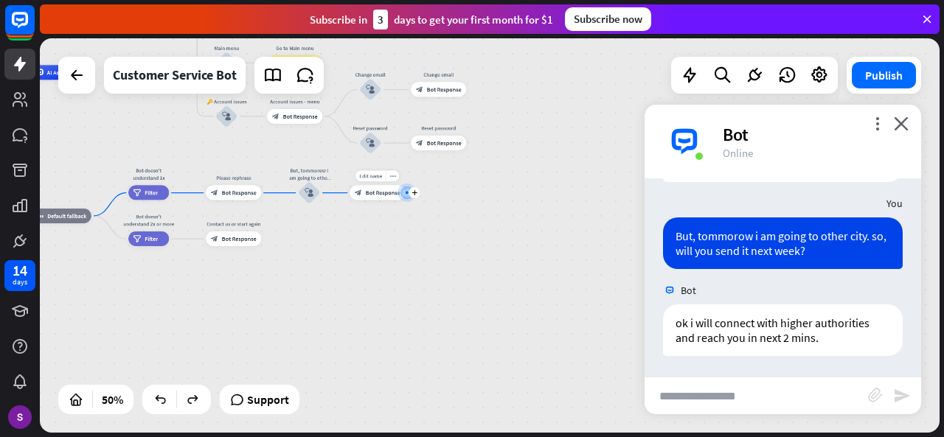
drag, startPoint x: 380, startPoint y: 244, endPoint x: 418, endPoint y: 201, distance: 56.9
click at [405, 201] on div "Edit name more_horiz plus ok i will connect with higher authorities and reach y…" at bounding box center [376, 193] width 55 height 15
click at [405, 201] on div "Edit name more_horiz plus block_bot_response Bot Response" at bounding box center [376, 193] width 55 height 15
click at [380, 198] on div "block_bot_response Bot Response" at bounding box center [376, 193] width 55 height 15
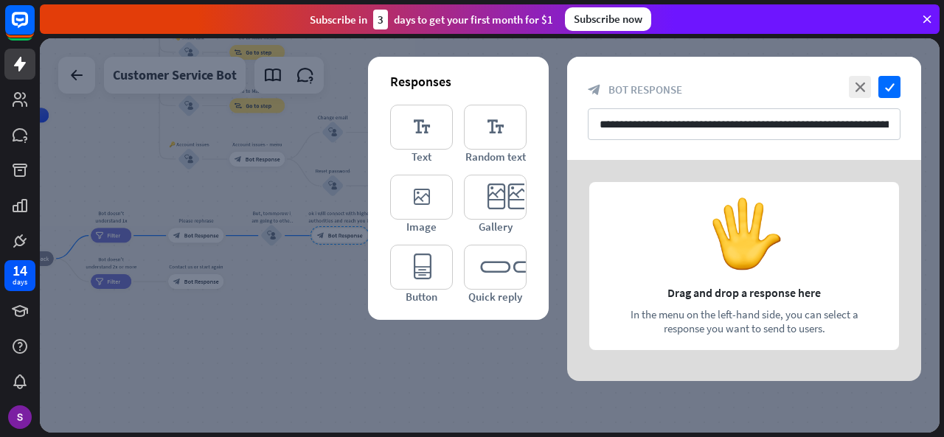
click at [358, 387] on div at bounding box center [490, 235] width 900 height 394
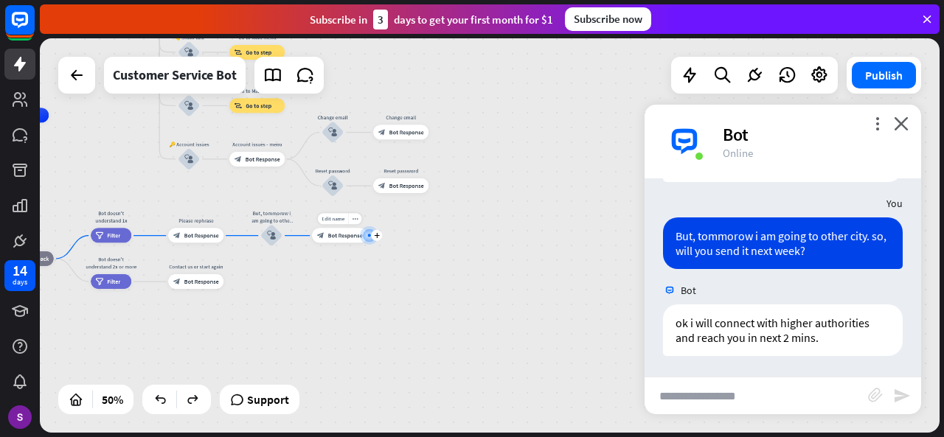
click at [367, 243] on div "Edit name more_horiz plus block_bot_response Bot Response" at bounding box center [339, 236] width 55 height 15
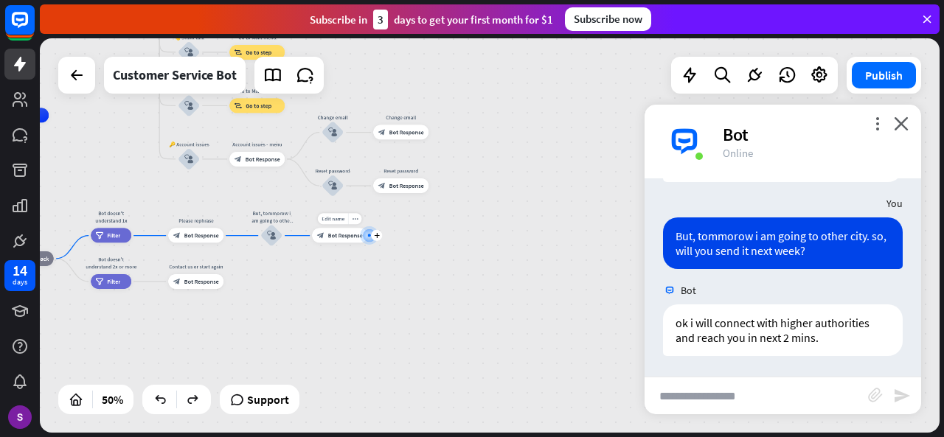
click at [367, 243] on div "Edit name more_horiz plus block_bot_response Bot Response" at bounding box center [339, 236] width 55 height 15
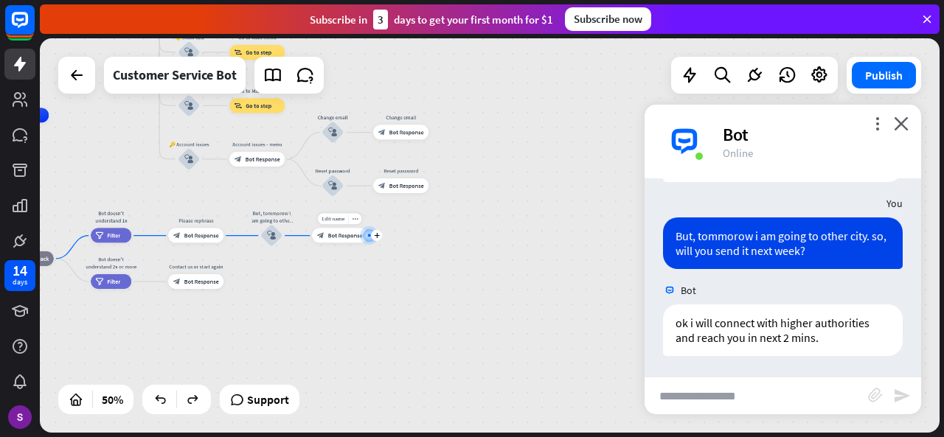
click at [367, 243] on div "Edit name more_horiz plus block_bot_response Bot Response" at bounding box center [339, 236] width 55 height 15
click at [898, 125] on div "more_vert close Bot Online" at bounding box center [782, 142] width 276 height 74
click at [898, 125] on icon "close" at bounding box center [901, 123] width 15 height 14
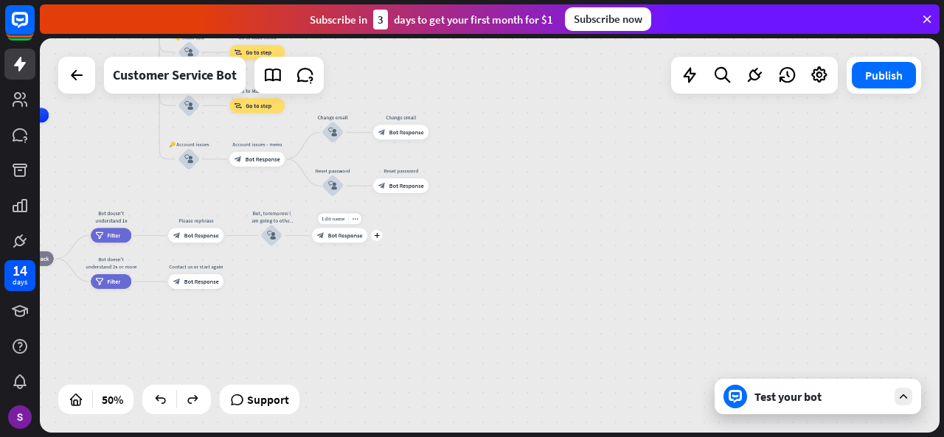
click at [367, 241] on div "Edit name more_horiz plus block_bot_response Bot Response" at bounding box center [339, 236] width 55 height 15
click at [327, 230] on div "block_bot_response Bot Response" at bounding box center [339, 236] width 55 height 15
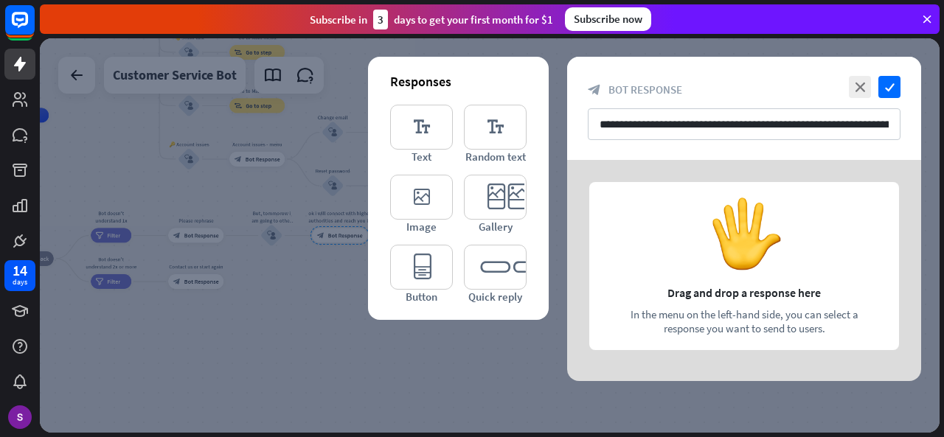
click at [314, 299] on div at bounding box center [490, 235] width 900 height 394
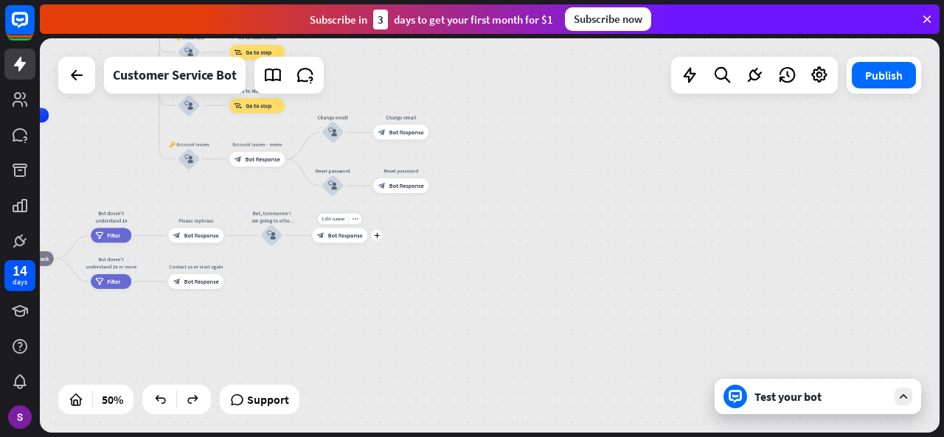
click at [367, 241] on div "Edit name more_horiz plus block_bot_response Bot Response" at bounding box center [339, 236] width 55 height 15
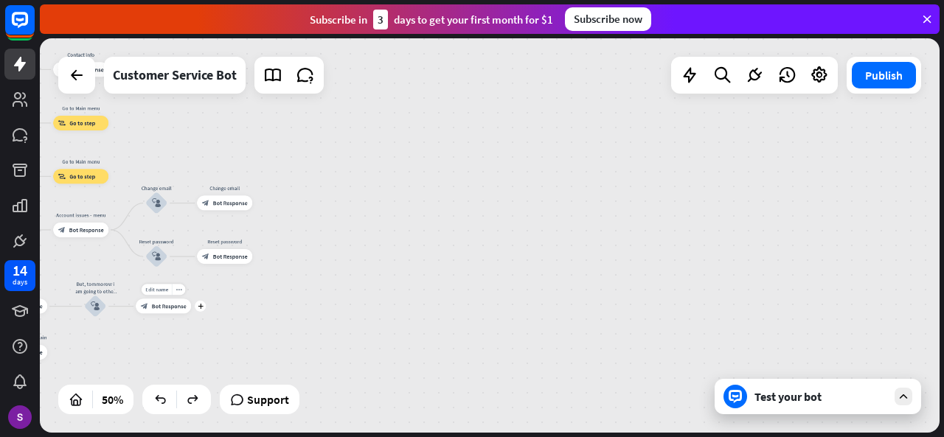
drag, startPoint x: 378, startPoint y: 241, endPoint x: 201, endPoint y: 312, distance: 189.9
click at [191, 312] on div "Edit name more_horiz plus block_bot_response Bot Response" at bounding box center [163, 306] width 55 height 15
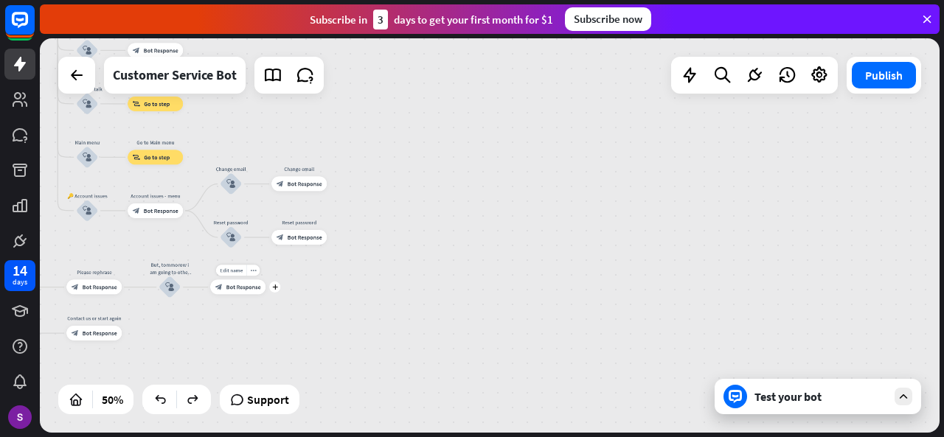
drag, startPoint x: 201, startPoint y: 312, endPoint x: 313, endPoint y: 279, distance: 116.0
click at [265, 280] on div "Edit name more_horiz plus ok i will connect with higher authorities and reach y…" at bounding box center [237, 287] width 55 height 15
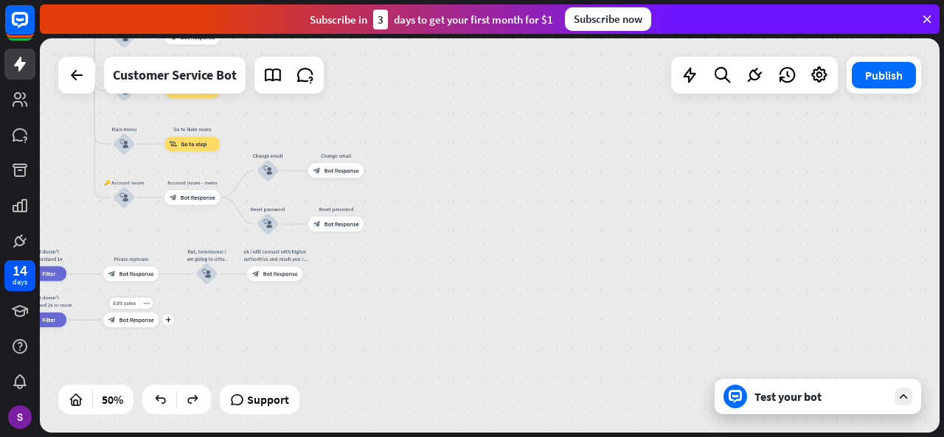
click at [159, 327] on div "Edit name more_horiz plus block_bot_response Bot Response" at bounding box center [130, 320] width 55 height 15
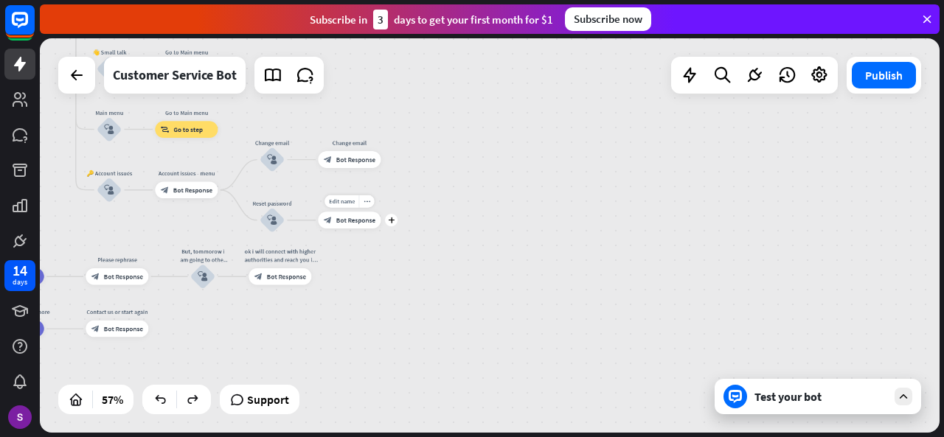
click at [380, 229] on div "Edit name more_horiz plus block_bot_response Bot Response" at bounding box center [349, 220] width 63 height 17
click at [394, 225] on div "plus" at bounding box center [391, 220] width 13 height 13
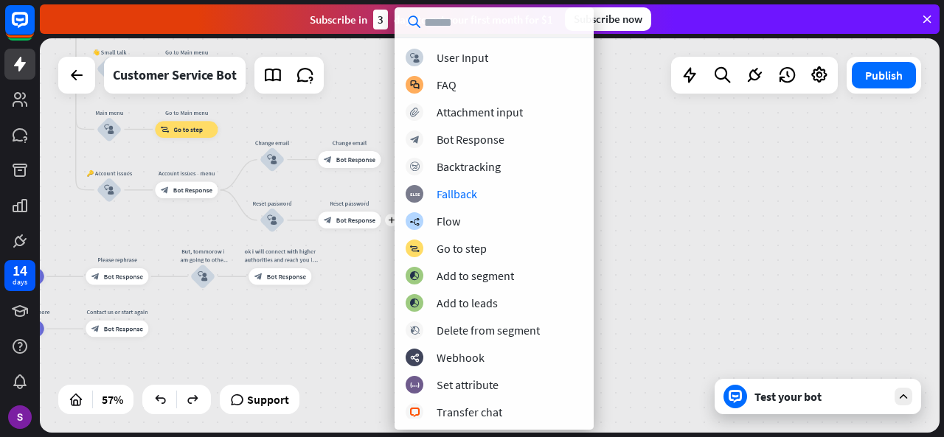
click at [658, 212] on div "home_2 Start point Hiii, I can help you in the below following [PERSON_NAME]? b…" at bounding box center [490, 235] width 900 height 394
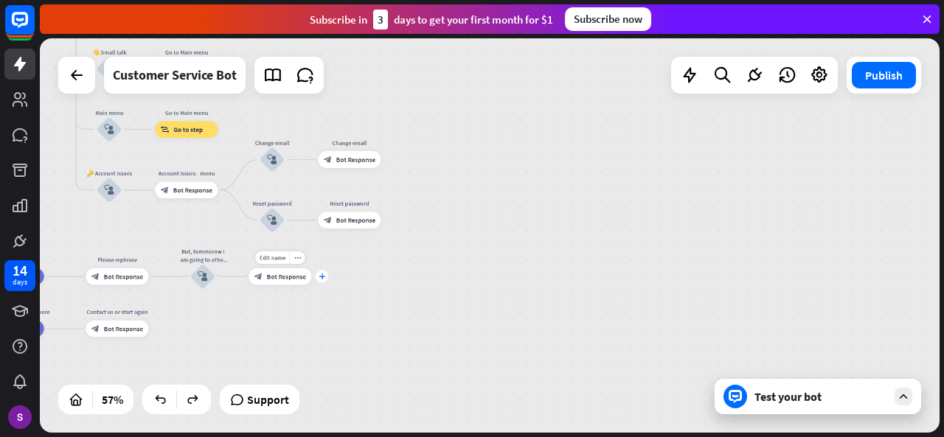
click at [325, 276] on div "plus" at bounding box center [322, 277] width 13 height 13
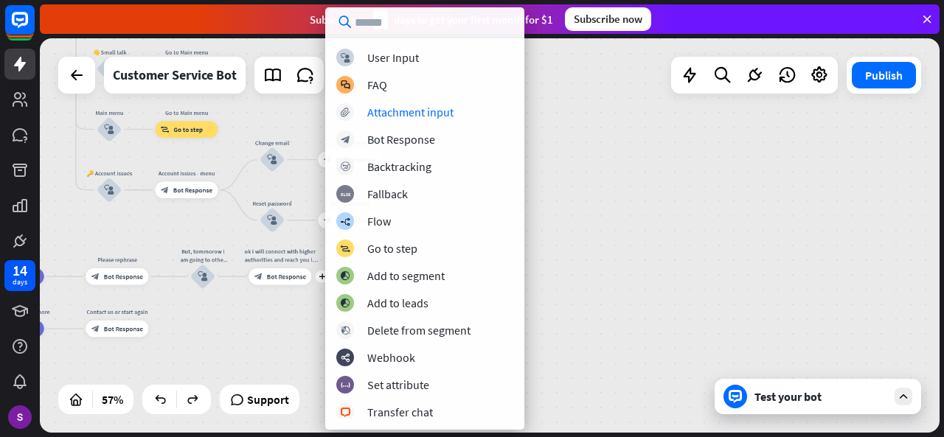
click at [444, 101] on div "block_user_input User Input block_faq FAQ block_attachment Attachment input blo…" at bounding box center [424, 234] width 199 height 370
click at [439, 110] on div "Attachment input" at bounding box center [410, 112] width 86 height 15
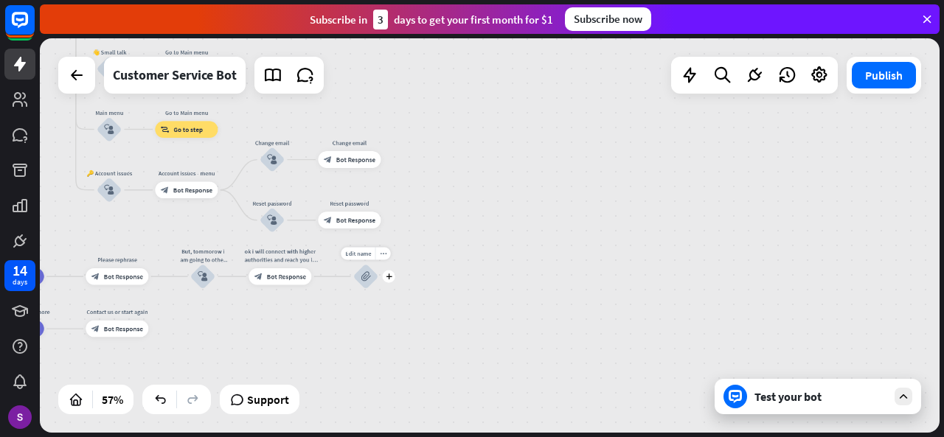
drag, startPoint x: 369, startPoint y: 279, endPoint x: 366, endPoint y: 271, distance: 8.9
click at [366, 271] on div "block_attachment" at bounding box center [365, 276] width 25 height 25
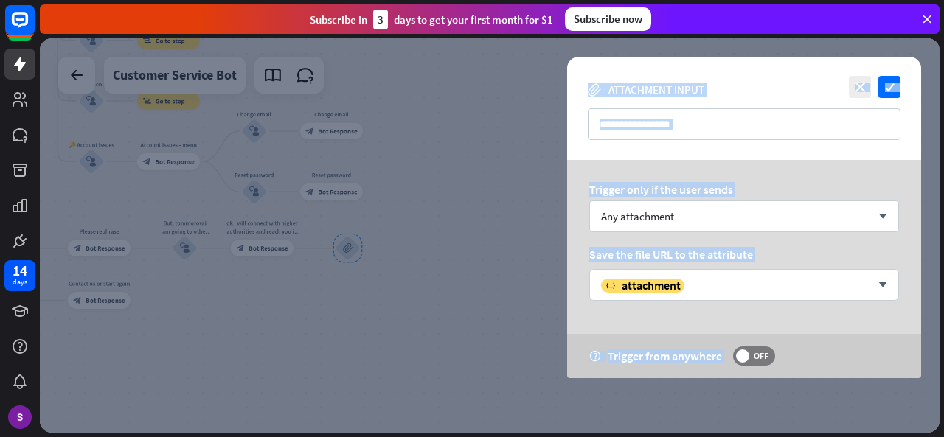
drag, startPoint x: 366, startPoint y: 271, endPoint x: 400, endPoint y: 209, distance: 70.6
click at [475, 246] on div at bounding box center [490, 235] width 900 height 394
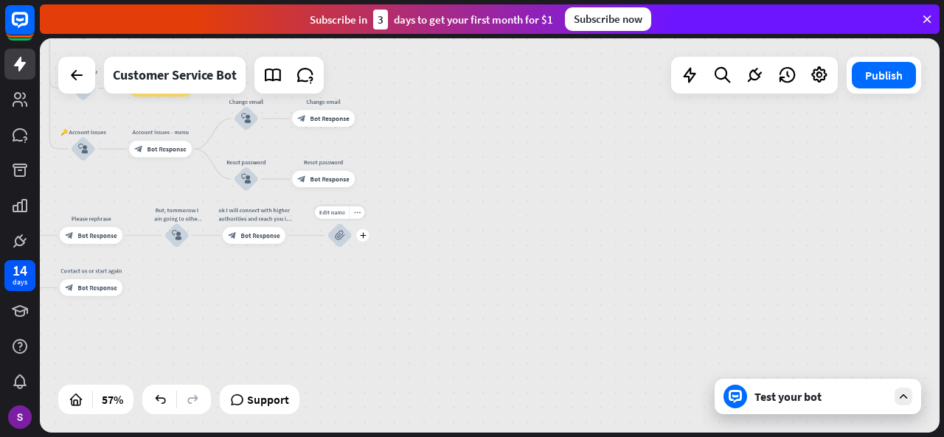
click at [339, 248] on div "block_attachment" at bounding box center [339, 235] width 25 height 25
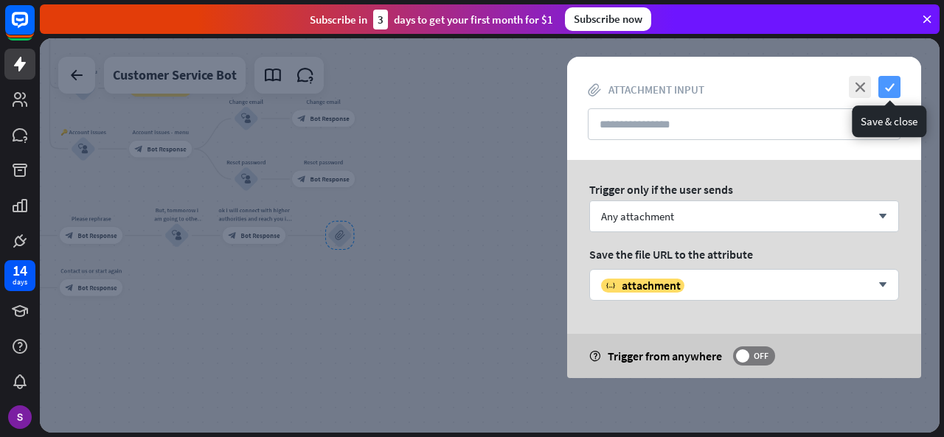
click at [885, 85] on icon "check" at bounding box center [889, 87] width 22 height 22
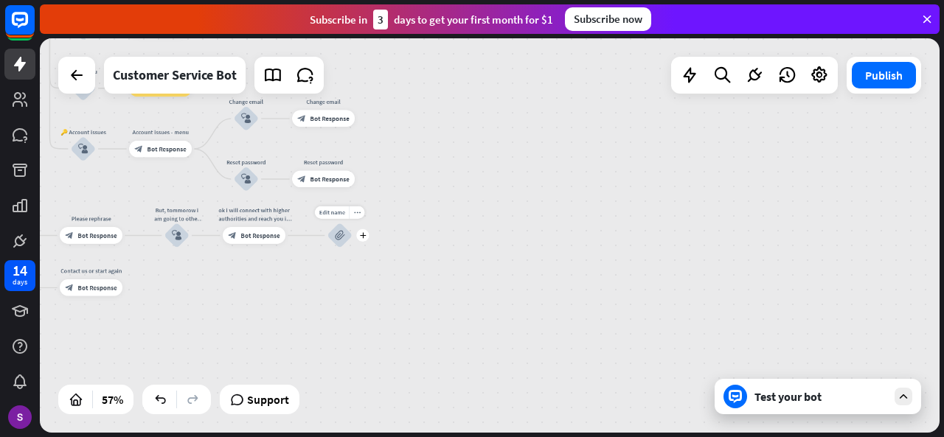
click at [352, 223] on div "Edit name more_horiz plus block_attachment" at bounding box center [339, 235] width 25 height 25
click at [357, 218] on div "more_horiz" at bounding box center [356, 212] width 15 height 13
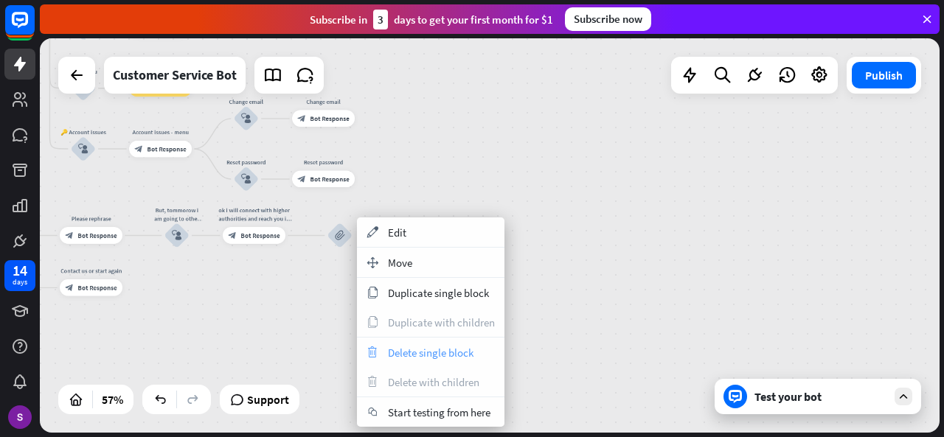
click at [420, 348] on span "Delete single block" at bounding box center [431, 353] width 86 height 14
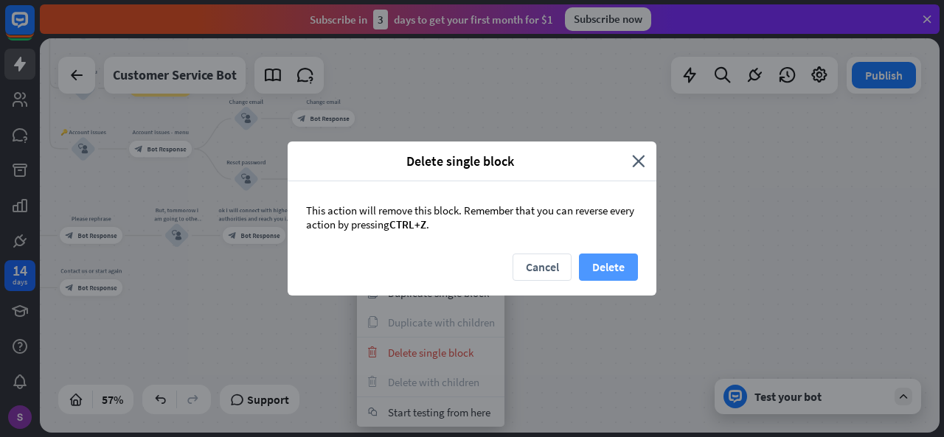
click at [600, 254] on button "Delete" at bounding box center [608, 267] width 59 height 27
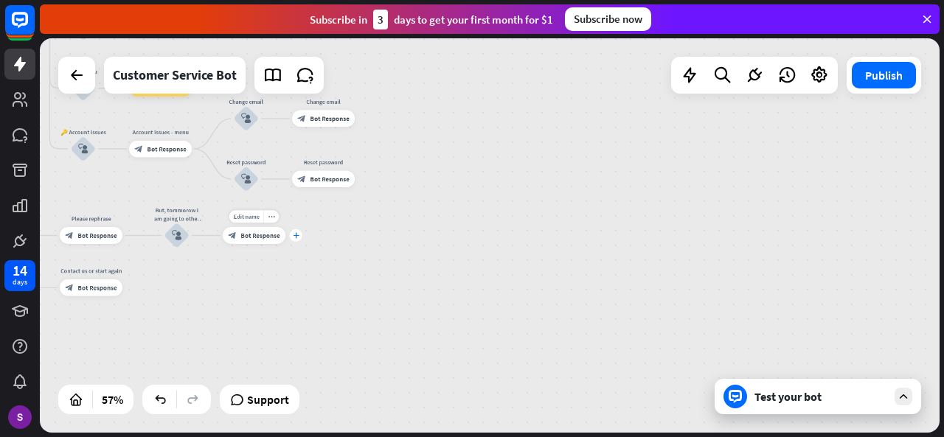
click at [296, 240] on div "plus" at bounding box center [296, 235] width 13 height 13
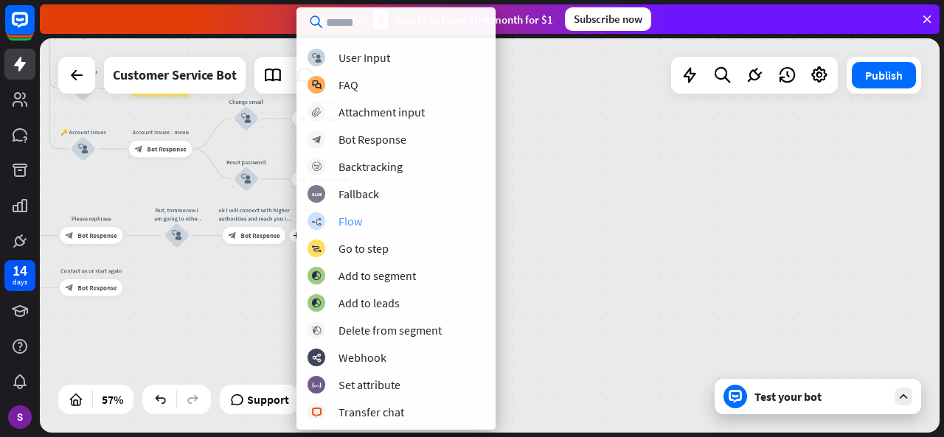
click at [378, 217] on div "builder_tree Flow" at bounding box center [395, 221] width 177 height 18
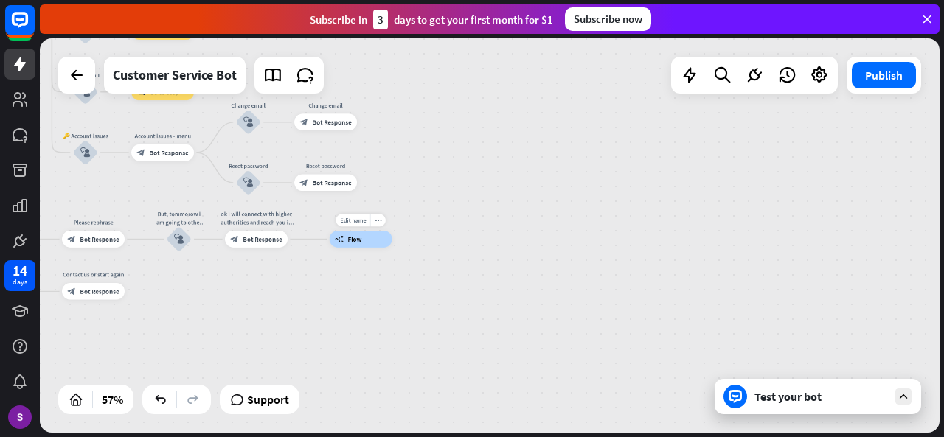
click at [369, 248] on div "Edit name more_horiz builder_tree Flow" at bounding box center [361, 239] width 63 height 17
click at [383, 248] on div "Edit name more_horiz builder_tree Flow" at bounding box center [361, 239] width 63 height 17
click at [353, 244] on div "builder_tree Flow" at bounding box center [361, 239] width 63 height 17
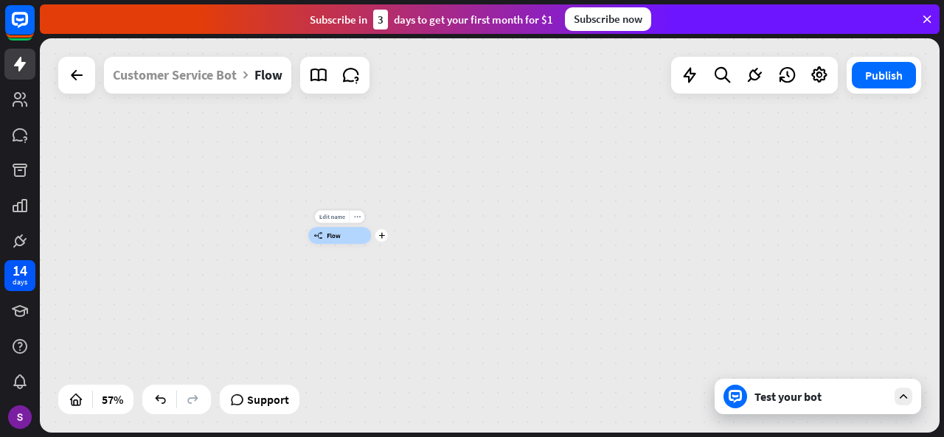
click at [371, 244] on div "Edit name more_horiz plus builder_tree Flow" at bounding box center [339, 235] width 63 height 17
click at [384, 240] on div "plus" at bounding box center [381, 235] width 13 height 13
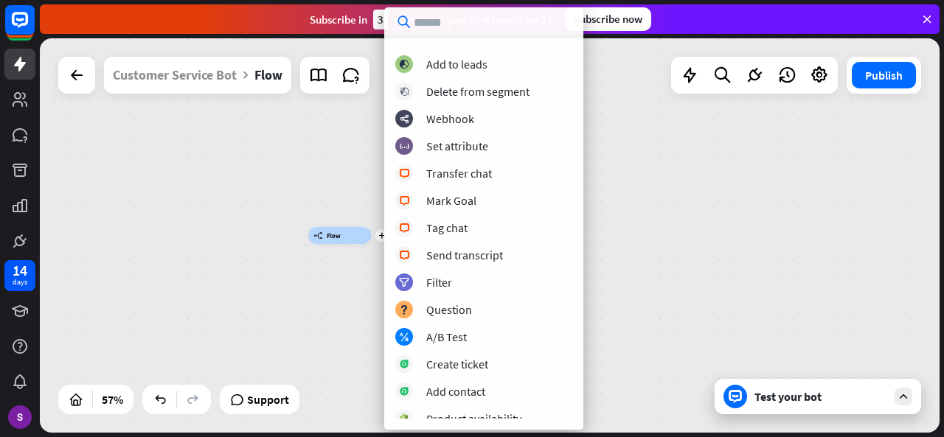
scroll to position [302, 0]
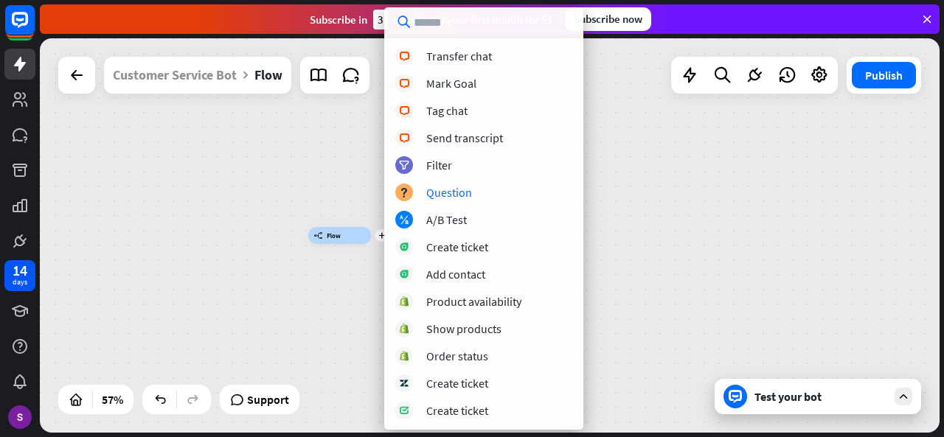
click at [710, 256] on div "plus builder_tree Flow" at bounding box center [562, 347] width 509 height 223
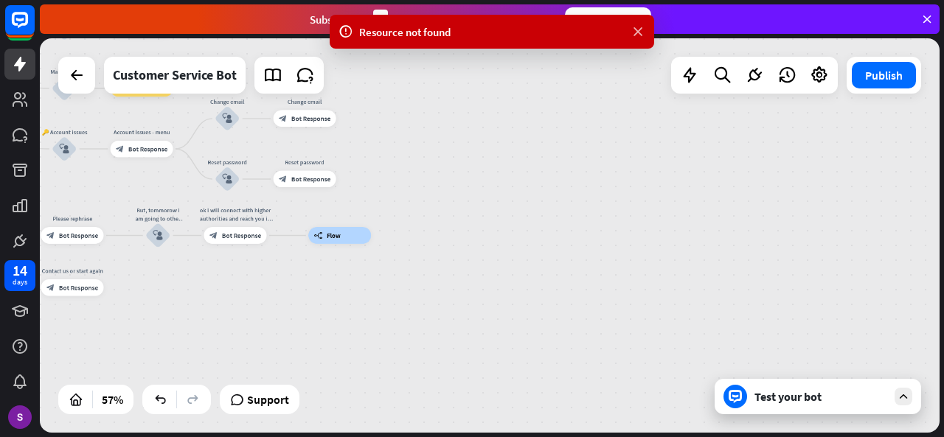
click at [636, 33] on icon at bounding box center [637, 31] width 15 height 15
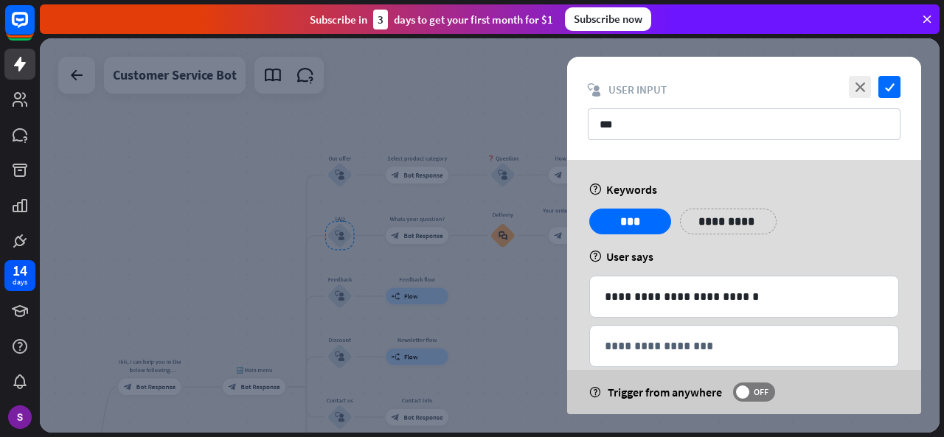
click at [267, 179] on div at bounding box center [490, 235] width 900 height 394
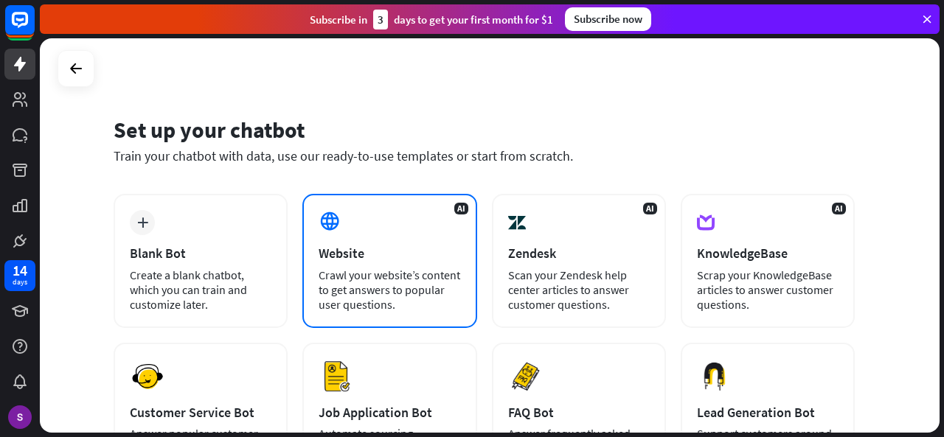
click at [339, 223] on icon at bounding box center [330, 221] width 22 height 22
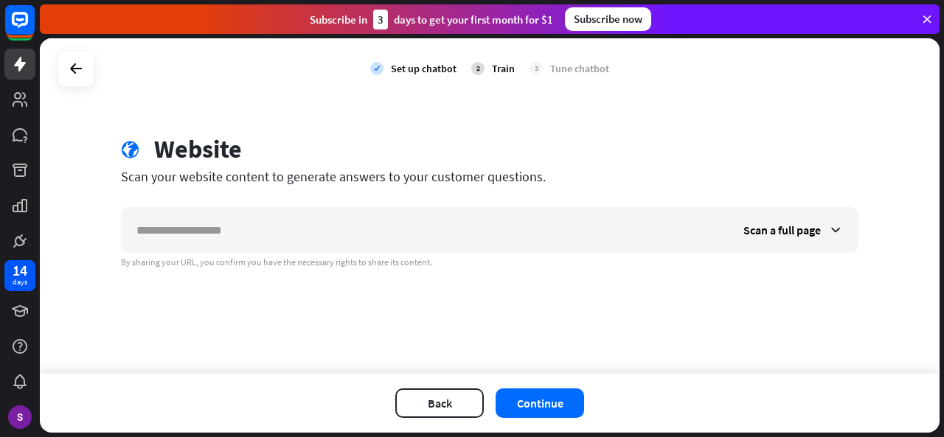
click at [339, 223] on input "text" at bounding box center [425, 230] width 607 height 44
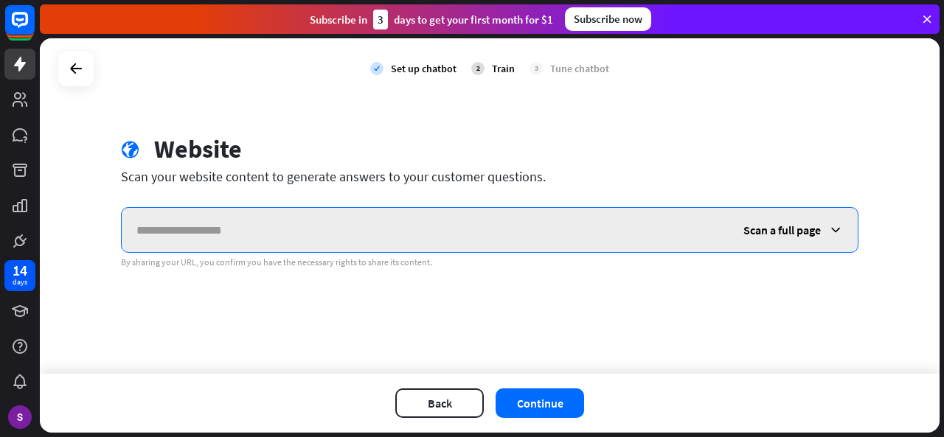
paste input "**********"
type input "**********"
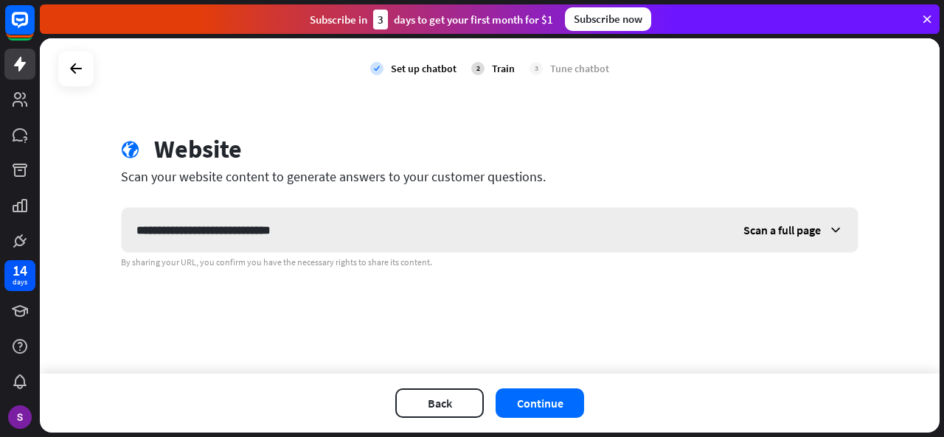
click at [794, 225] on span "Scan a full page" at bounding box center [781, 230] width 77 height 15
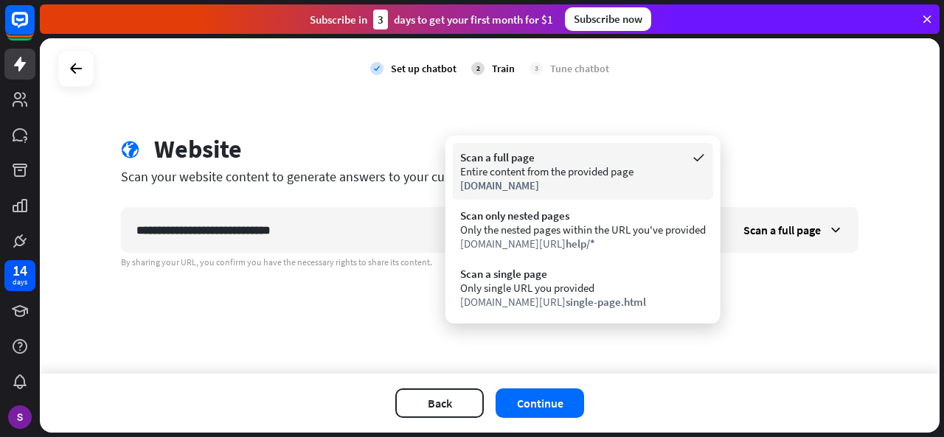
click at [653, 162] on div "Scan a full page" at bounding box center [583, 157] width 246 height 14
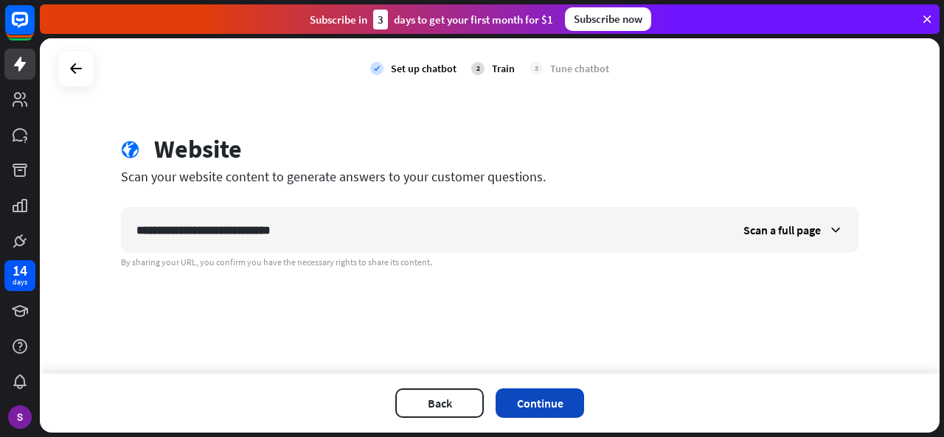
click at [531, 408] on button "Continue" at bounding box center [539, 403] width 88 height 29
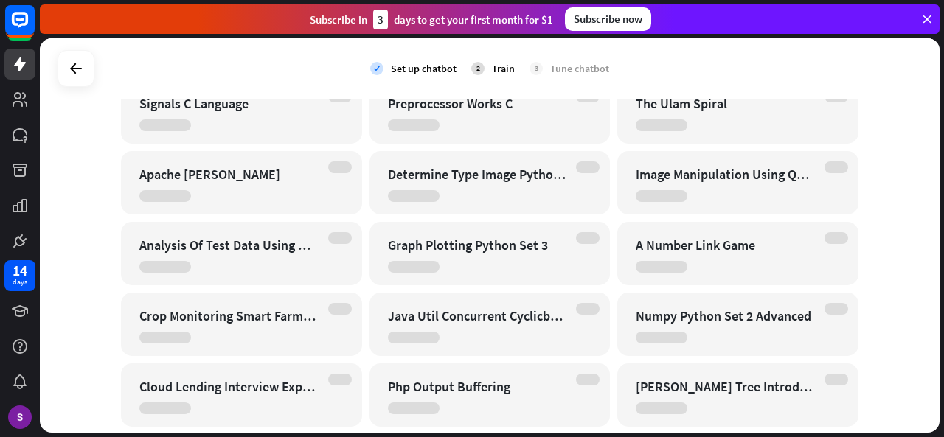
scroll to position [6758, 0]
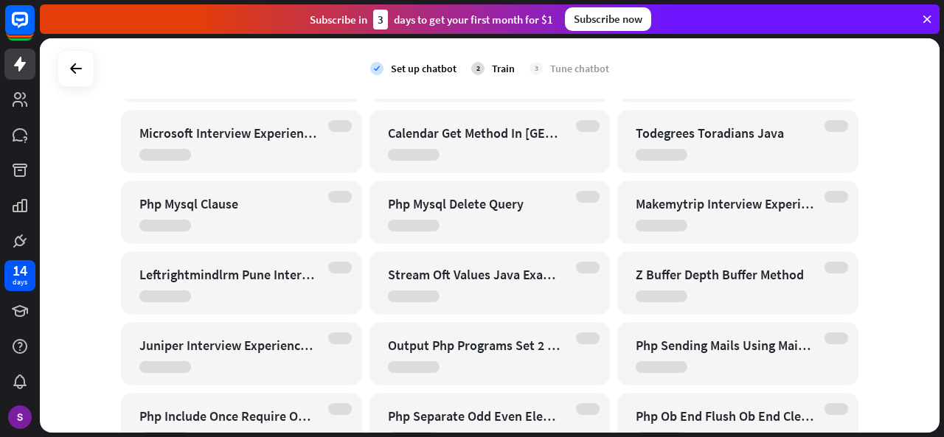
drag, startPoint x: 411, startPoint y: 67, endPoint x: 465, endPoint y: 65, distance: 53.1
click at [465, 65] on div "check Set up chatbot 2 Train 3 Tune chatbot" at bounding box center [489, 68] width 239 height 37
drag, startPoint x: 495, startPoint y: 64, endPoint x: 576, endPoint y: 63, distance: 81.1
click at [576, 63] on div "check Set up chatbot 2 Train 3 Tune chatbot" at bounding box center [489, 68] width 239 height 37
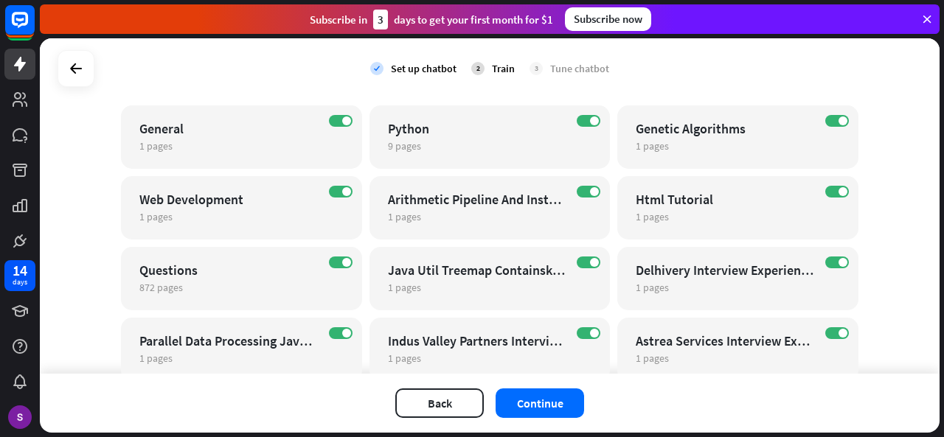
scroll to position [0, 0]
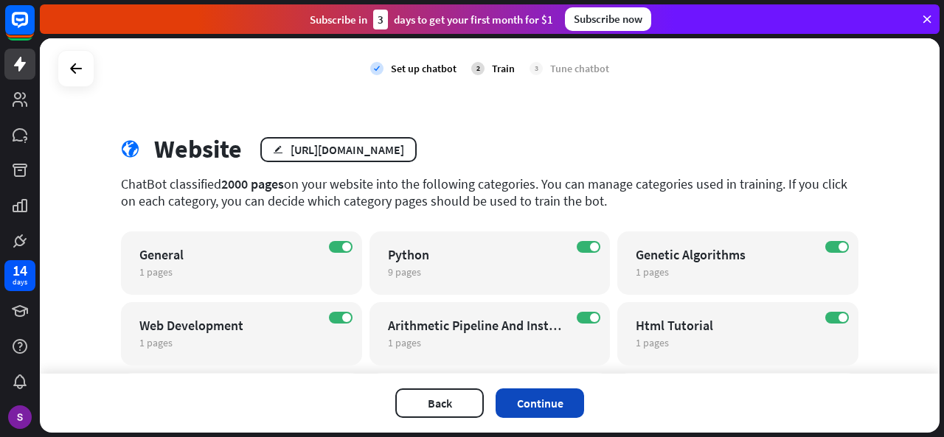
click at [565, 389] on button "Continue" at bounding box center [539, 403] width 88 height 29
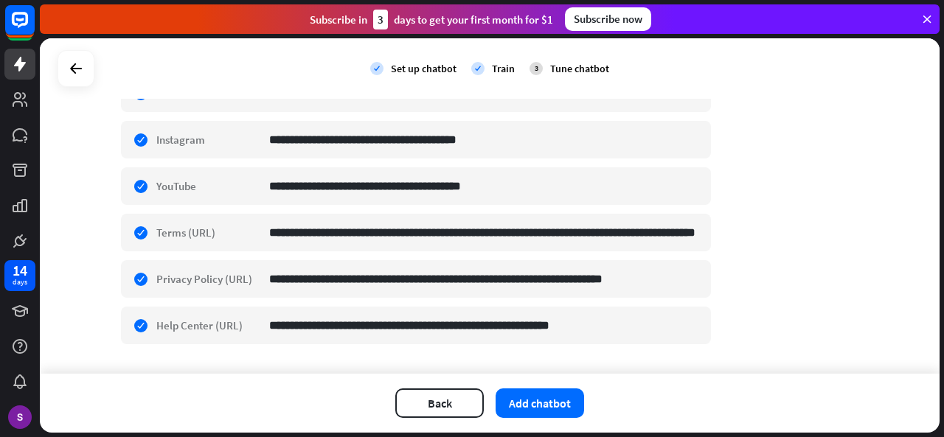
scroll to position [644, 0]
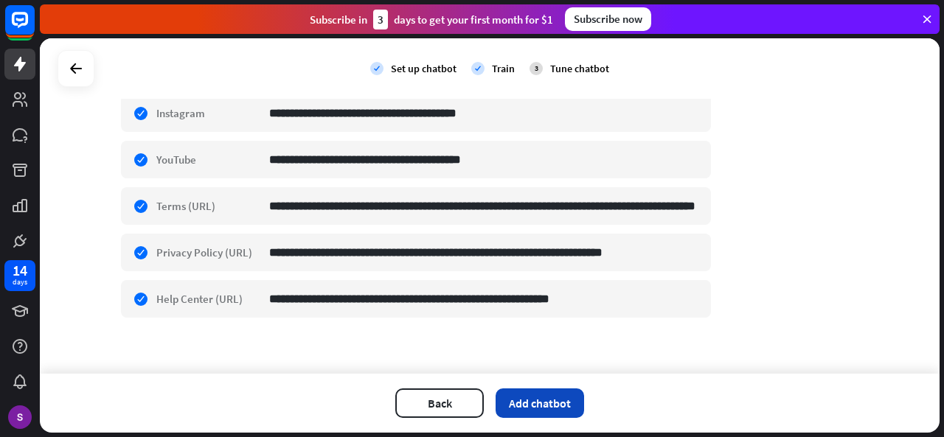
click at [523, 397] on button "Add chatbot" at bounding box center [539, 403] width 88 height 29
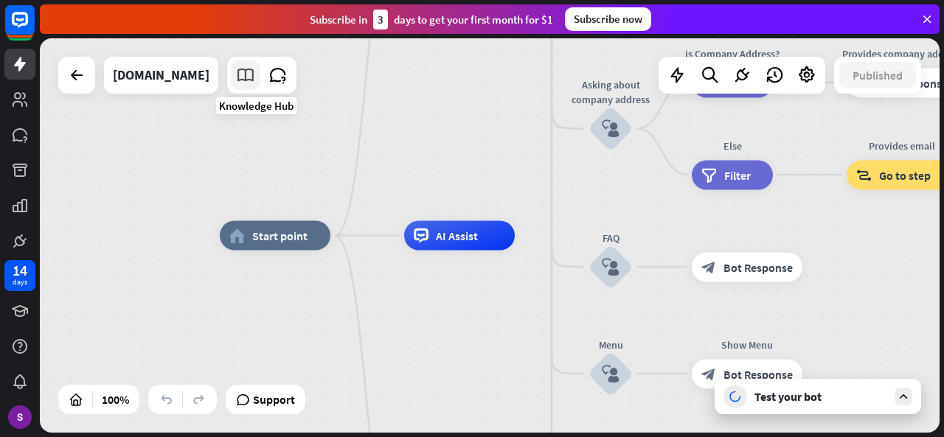
click at [249, 76] on icon at bounding box center [245, 75] width 19 height 19
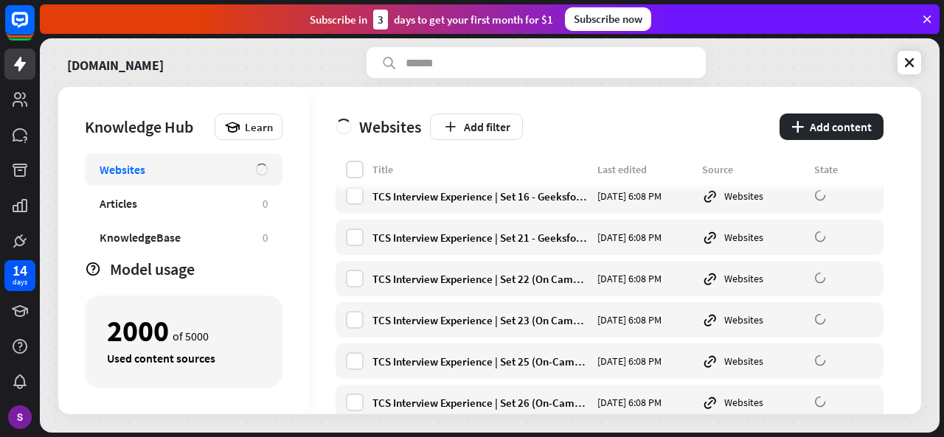
scroll to position [3440, 0]
click at [344, 166] on div "Title Last edited Source State" at bounding box center [609, 173] width 548 height 24
click at [351, 169] on label at bounding box center [355, 170] width 18 height 18
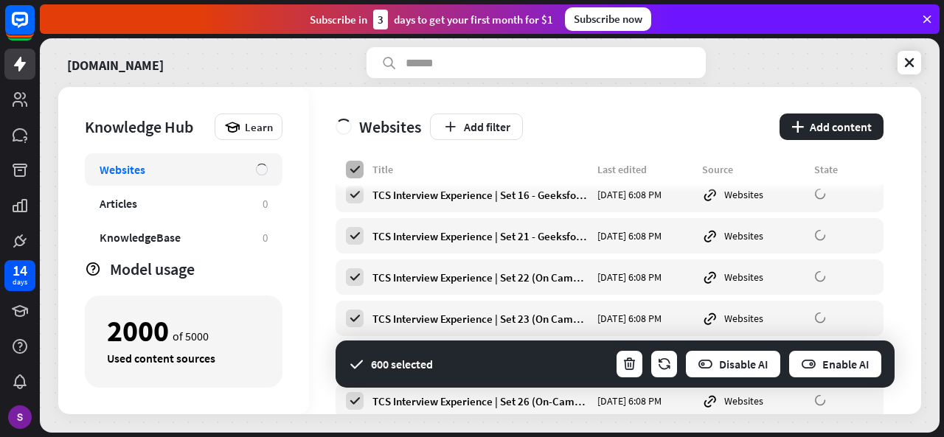
click at [351, 169] on icon at bounding box center [354, 169] width 13 height 13
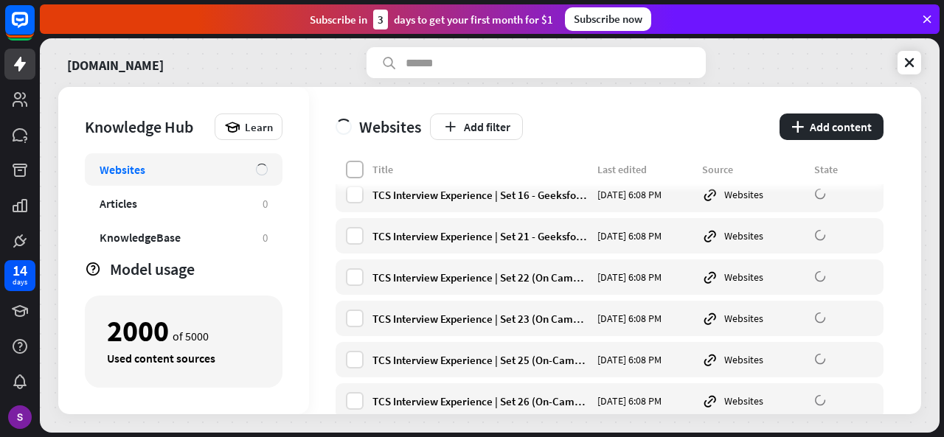
click at [351, 169] on label at bounding box center [355, 170] width 18 height 18
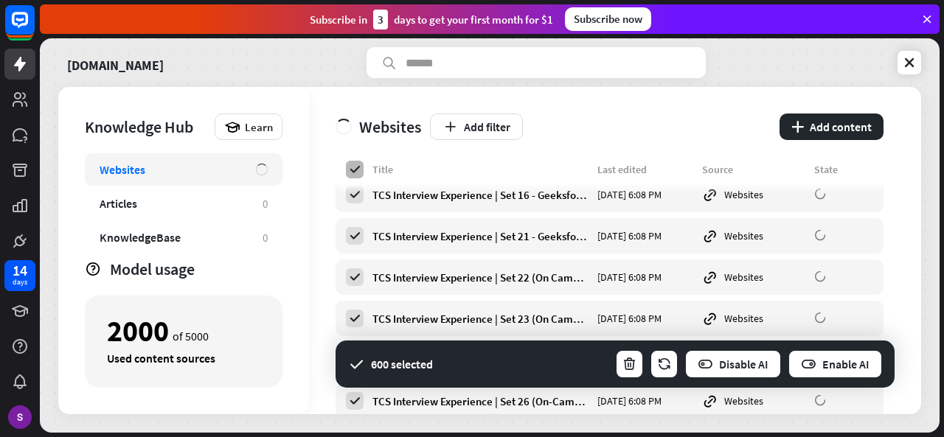
click at [351, 169] on icon at bounding box center [354, 169] width 13 height 13
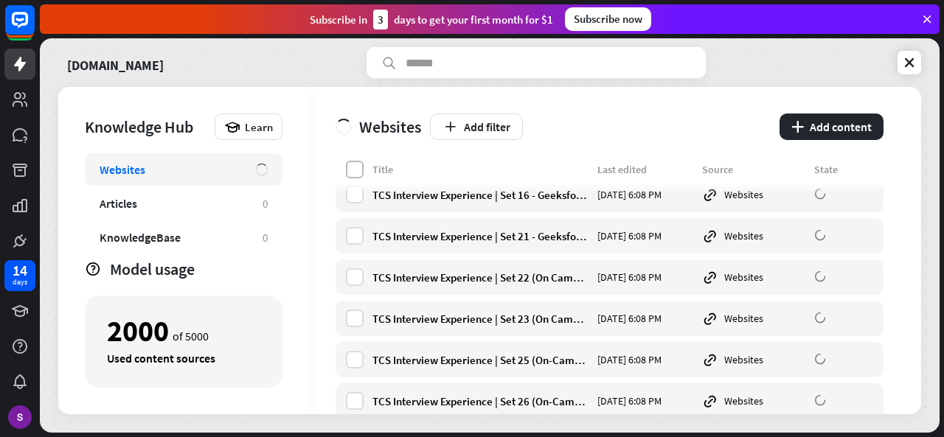
click at [351, 169] on label at bounding box center [355, 170] width 18 height 18
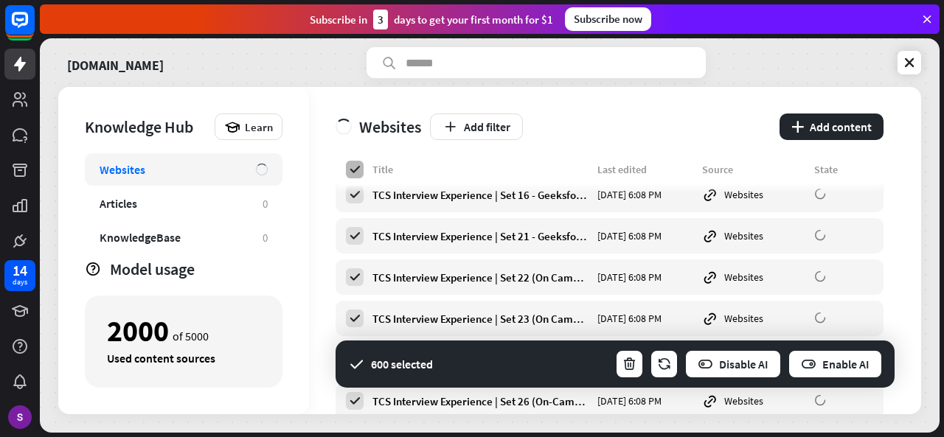
click at [351, 169] on icon at bounding box center [354, 169] width 13 height 13
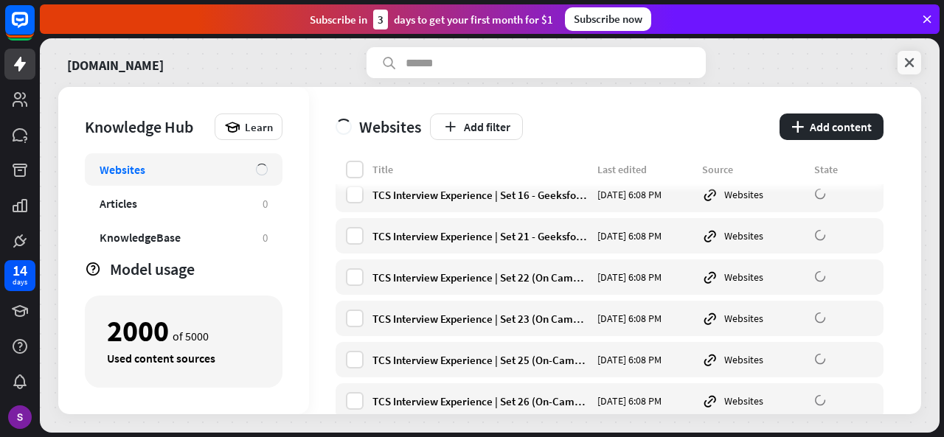
click at [920, 63] on link at bounding box center [909, 63] width 24 height 24
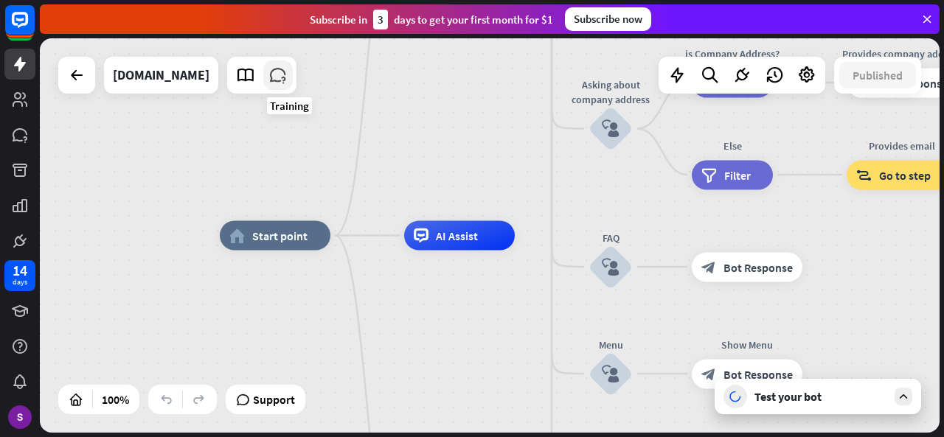
click at [288, 78] on icon at bounding box center [277, 75] width 19 height 19
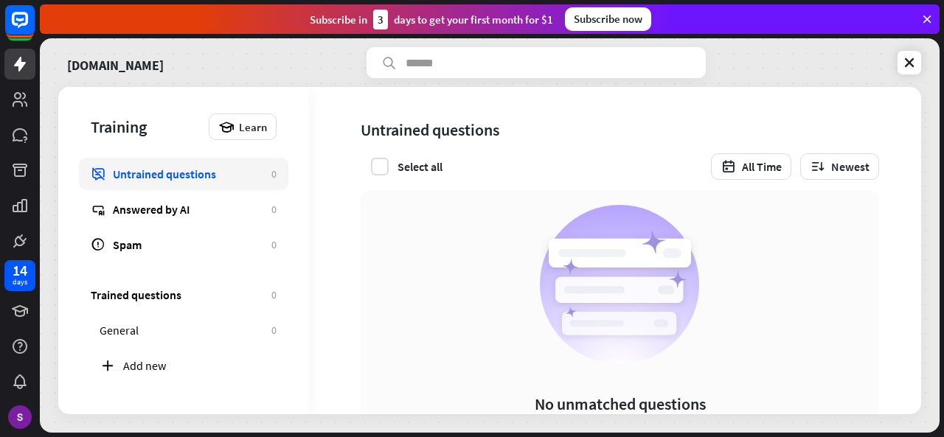
click at [638, 290] on rect at bounding box center [619, 290] width 128 height 26
click at [150, 195] on link "Answered by AI 0" at bounding box center [183, 209] width 209 height 32
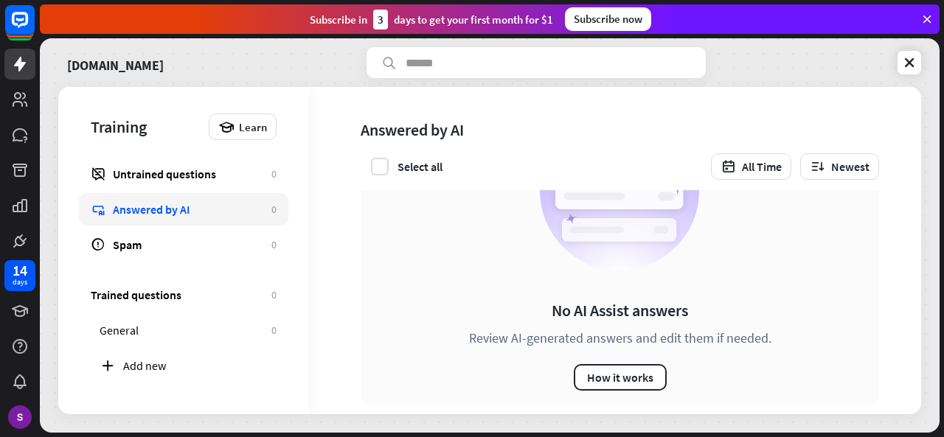
scroll to position [115, 0]
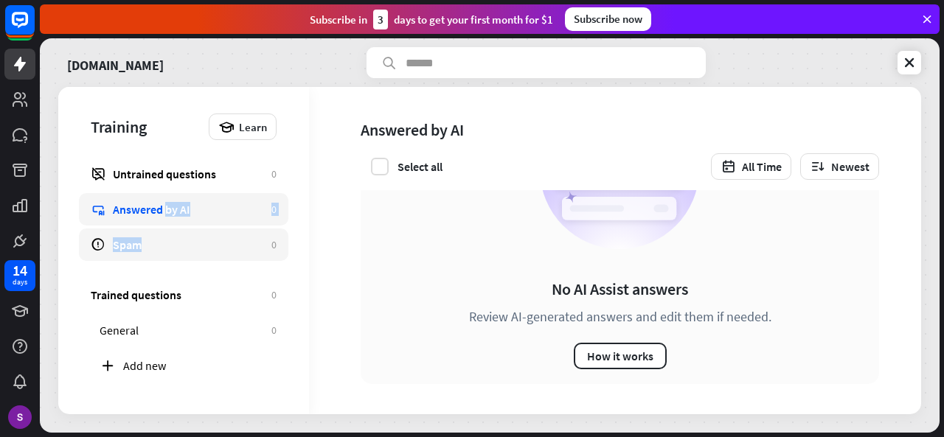
drag, startPoint x: 167, startPoint y: 226, endPoint x: 164, endPoint y: 237, distance: 11.3
click at [164, 237] on div "Untrained questions 0 Answered by AI 0 Spam 0" at bounding box center [184, 209] width 186 height 103
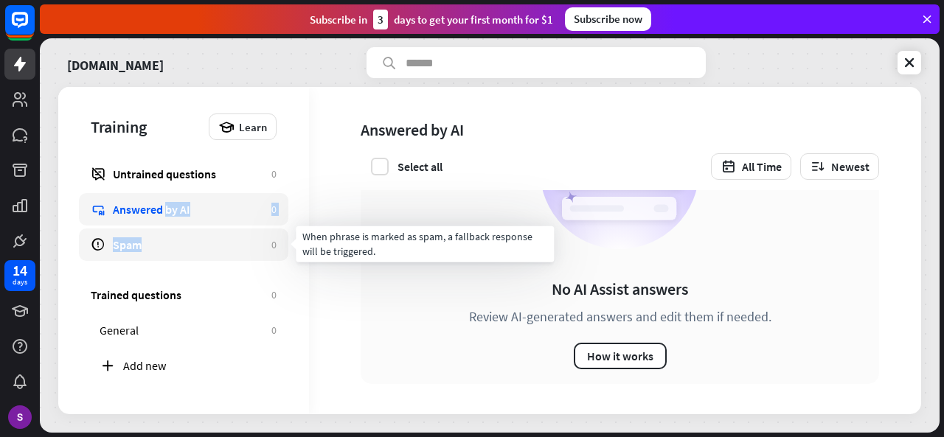
click at [164, 237] on div "Spam" at bounding box center [188, 244] width 151 height 15
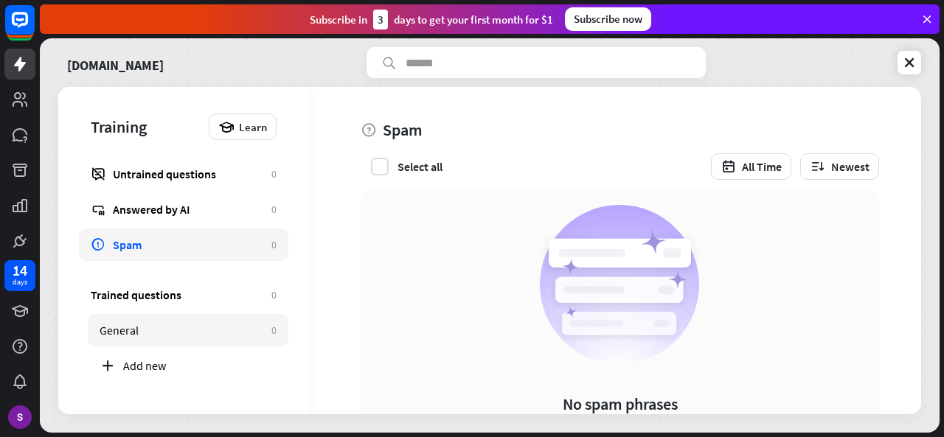
click at [159, 328] on div "General" at bounding box center [182, 330] width 164 height 15
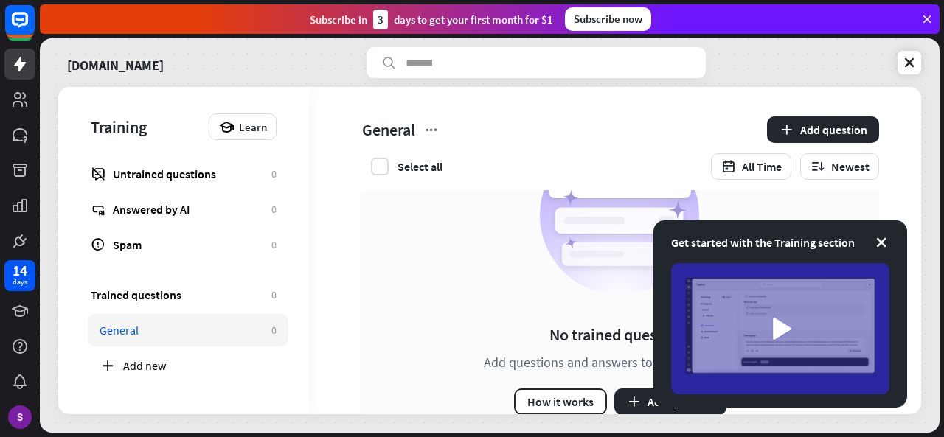
scroll to position [115, 0]
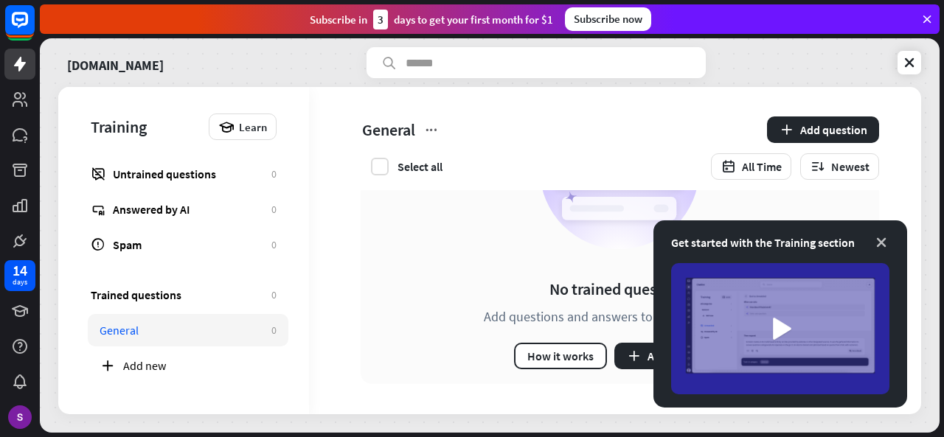
click at [885, 241] on icon at bounding box center [881, 242] width 15 height 15
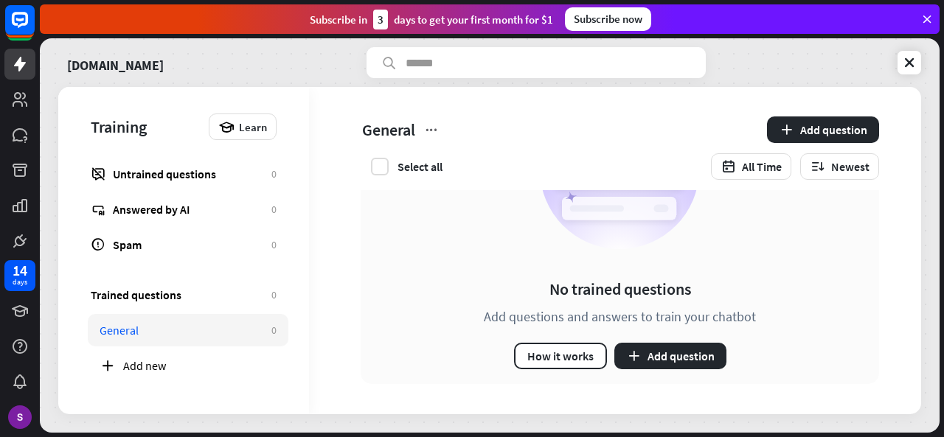
click at [218, 323] on div "General" at bounding box center [182, 330] width 164 height 15
click at [151, 288] on div "Trained questions" at bounding box center [177, 295] width 173 height 15
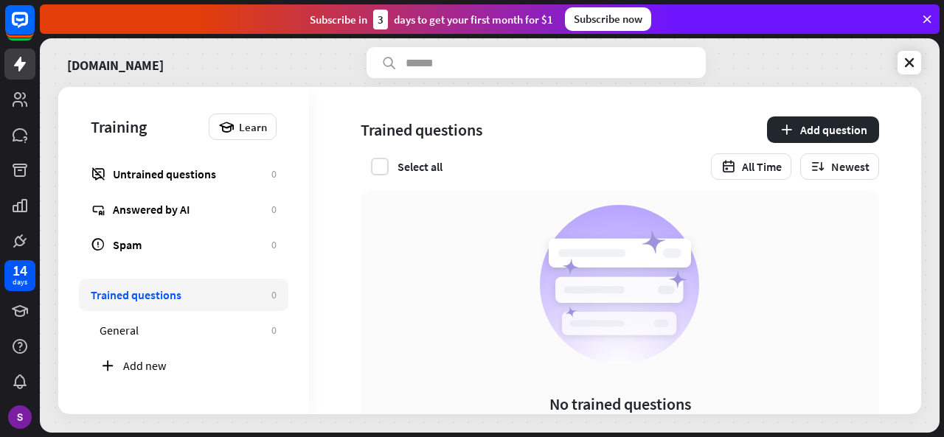
click at [179, 324] on div "General" at bounding box center [182, 330] width 164 height 15
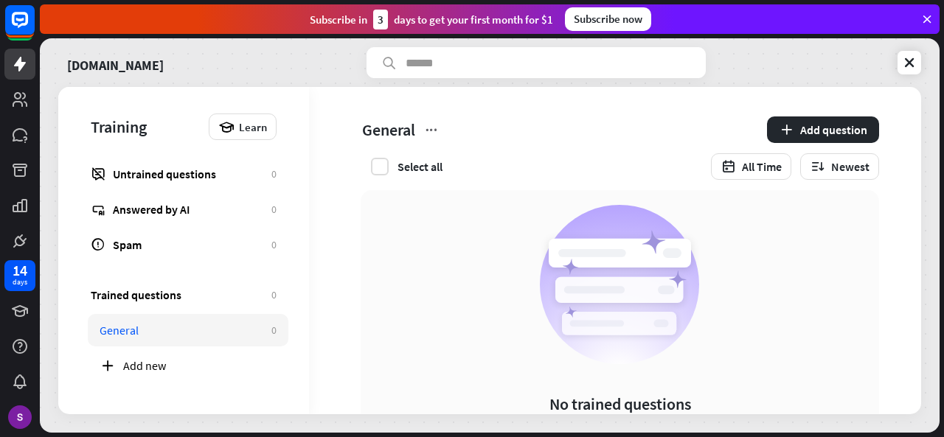
click at [894, 65] on div "geeksforgeeks.org" at bounding box center [489, 62] width 863 height 31
click at [904, 60] on icon at bounding box center [909, 62] width 15 height 15
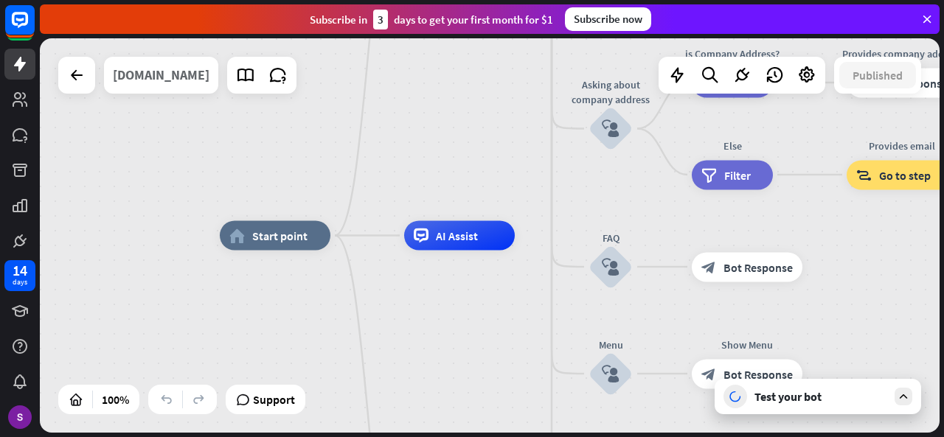
click at [158, 77] on div "geeksforgeeks.org" at bounding box center [161, 75] width 97 height 37
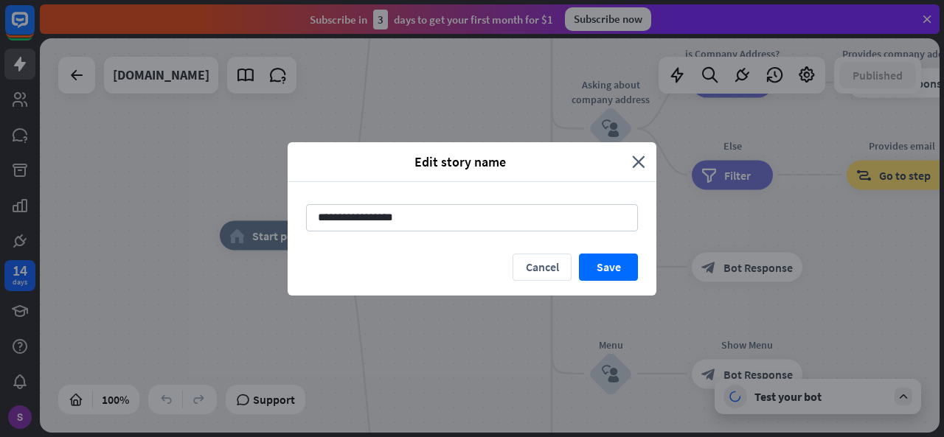
click at [467, 102] on div "**********" at bounding box center [472, 218] width 944 height 437
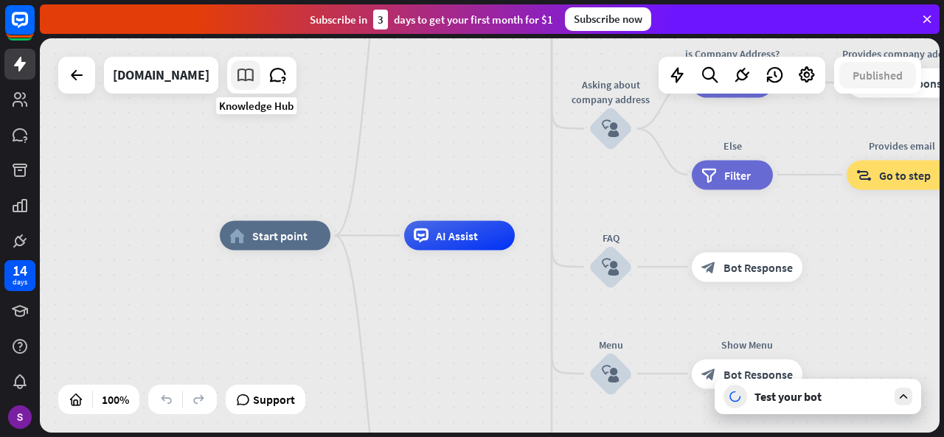
click at [248, 80] on icon at bounding box center [245, 75] width 19 height 19
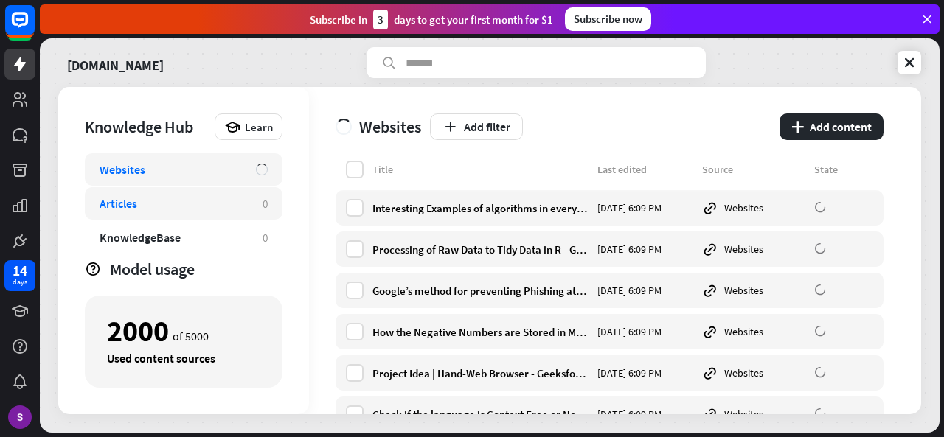
drag, startPoint x: 165, startPoint y: 180, endPoint x: 185, endPoint y: 198, distance: 26.6
click at [185, 198] on div "Websites Articles 0 KnowledgeBase 0 Zendesk 0 Files BETA 0" at bounding box center [184, 199] width 198 height 92
click at [185, 198] on div "Articles" at bounding box center [174, 203] width 148 height 15
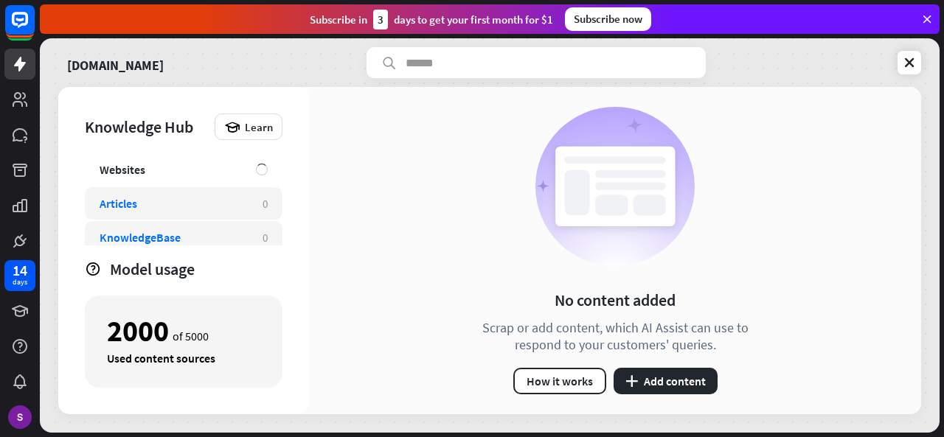
click at [189, 237] on div "KnowledgeBase" at bounding box center [174, 237] width 148 height 15
click at [142, 214] on div "Articles 0" at bounding box center [184, 203] width 198 height 32
click at [180, 242] on div "KnowledgeBase" at bounding box center [174, 237] width 148 height 15
click at [900, 64] on link at bounding box center [909, 63] width 24 height 24
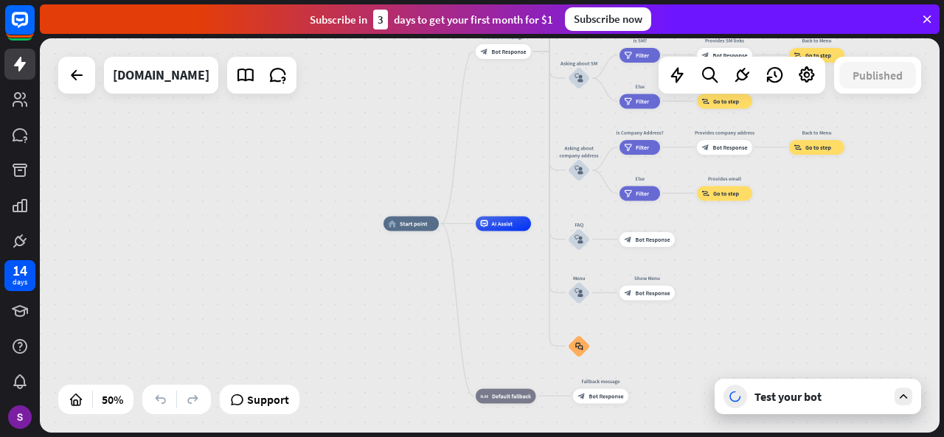
click at [902, 392] on icon at bounding box center [903, 396] width 13 height 13
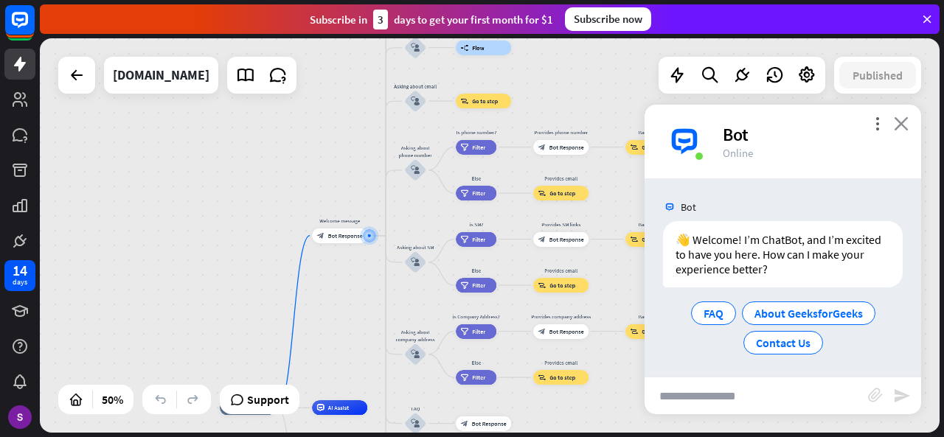
click at [897, 122] on icon "close" at bounding box center [901, 123] width 15 height 14
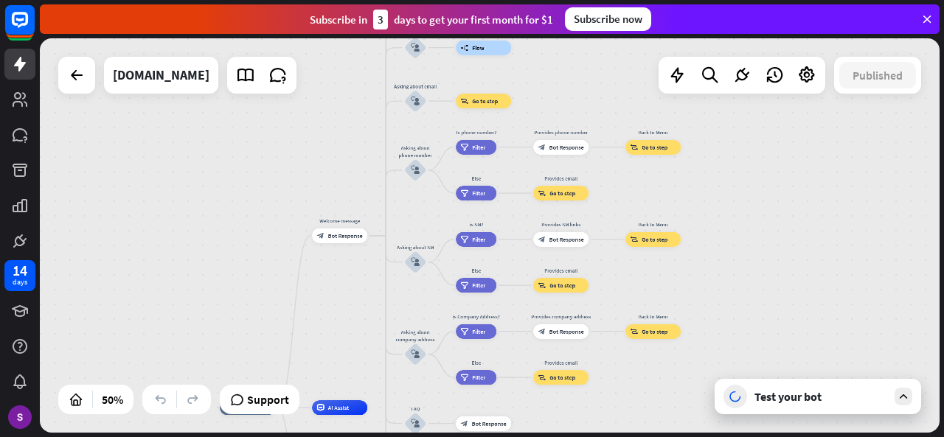
click at [897, 407] on div "Test your bot" at bounding box center [817, 396] width 206 height 35
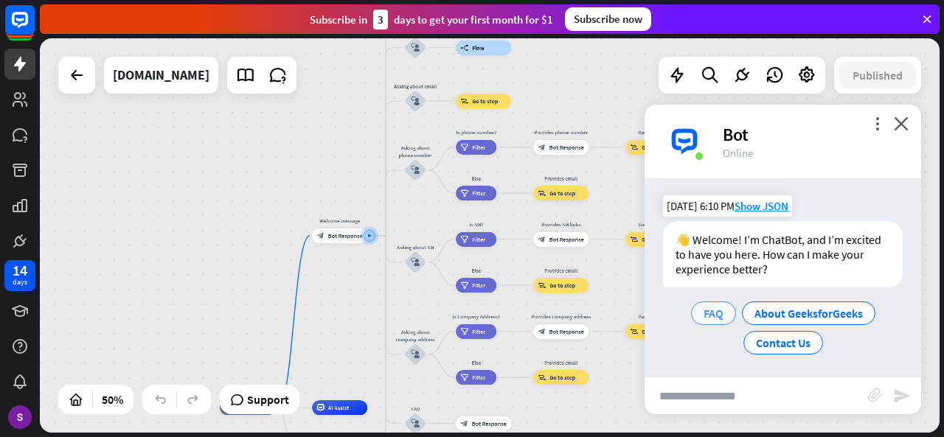
click at [723, 316] on div "FAQ" at bounding box center [713, 314] width 45 height 24
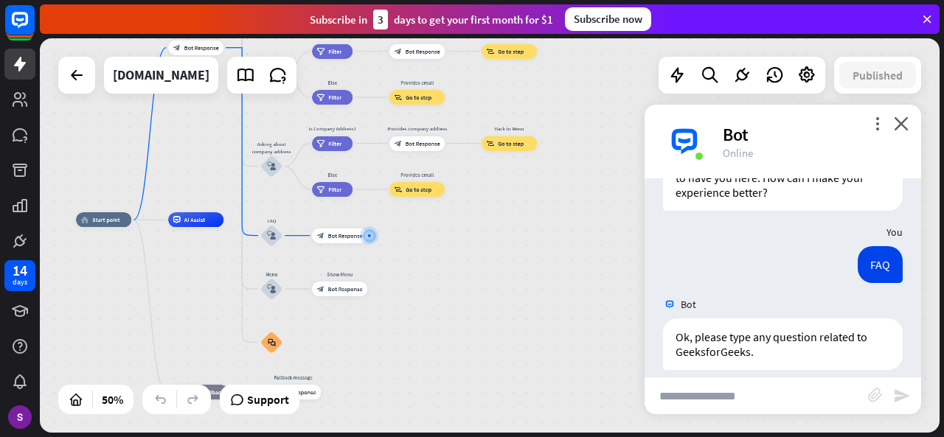
scroll to position [91, 0]
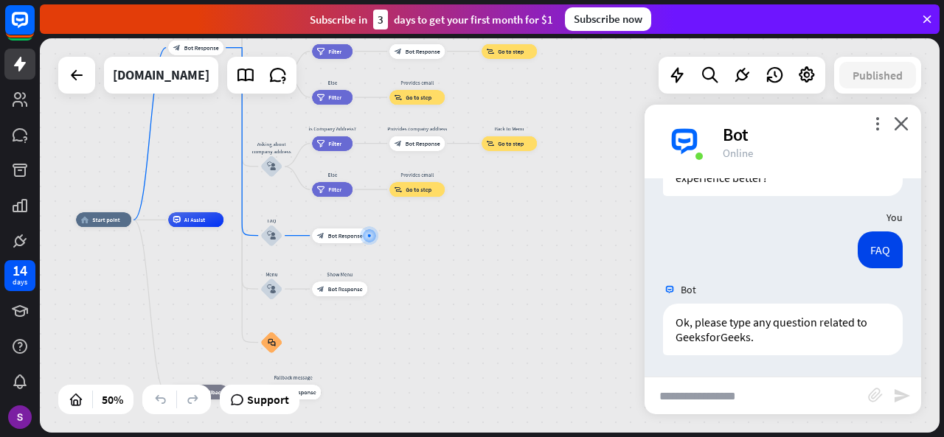
click at [727, 381] on input "text" at bounding box center [755, 396] width 223 height 37
click at [811, 397] on input "**********" at bounding box center [755, 396] width 223 height 37
click at [755, 392] on input "**********" at bounding box center [755, 396] width 223 height 37
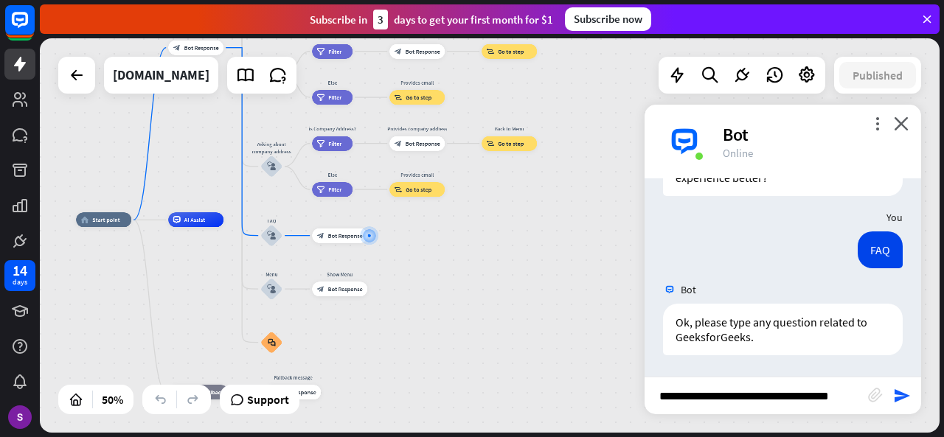
click at [767, 395] on input "**********" at bounding box center [755, 396] width 223 height 37
click at [842, 400] on input "**********" at bounding box center [755, 396] width 223 height 37
type input "**********"
click at [900, 400] on icon "send" at bounding box center [902, 396] width 18 height 18
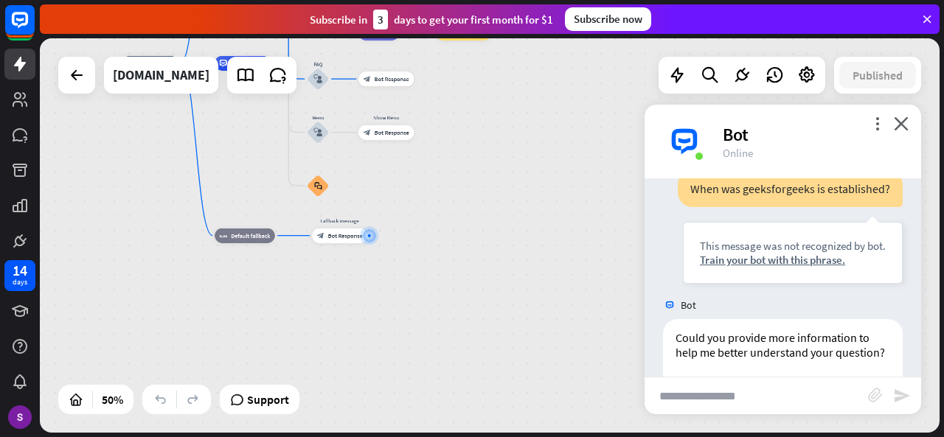
scroll to position [426, 0]
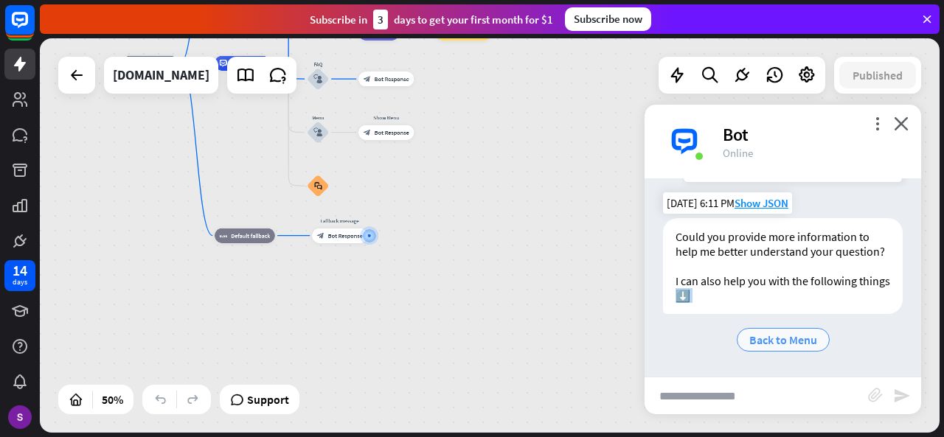
drag, startPoint x: 712, startPoint y: 294, endPoint x: 767, endPoint y: 338, distance: 70.2
click at [767, 338] on div "Could you provide more information to help me better understand your question? …" at bounding box center [783, 286] width 240 height 136
click at [767, 338] on span "Back to Menu" at bounding box center [783, 340] width 68 height 15
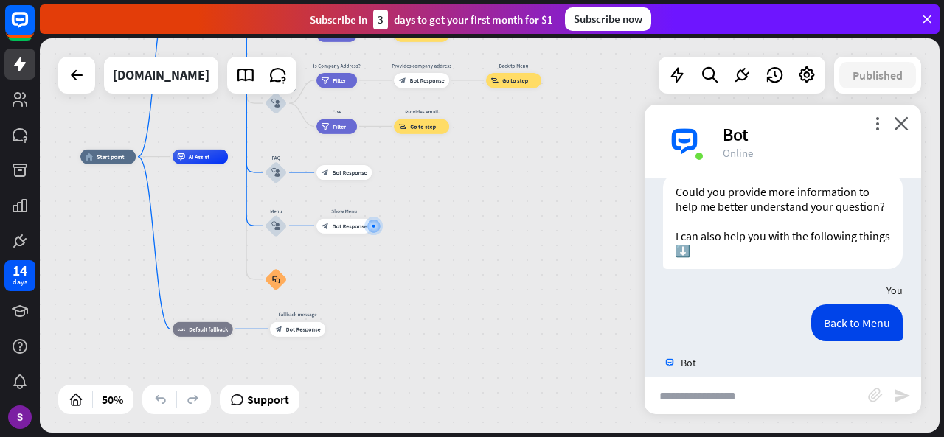
scroll to position [530, 0]
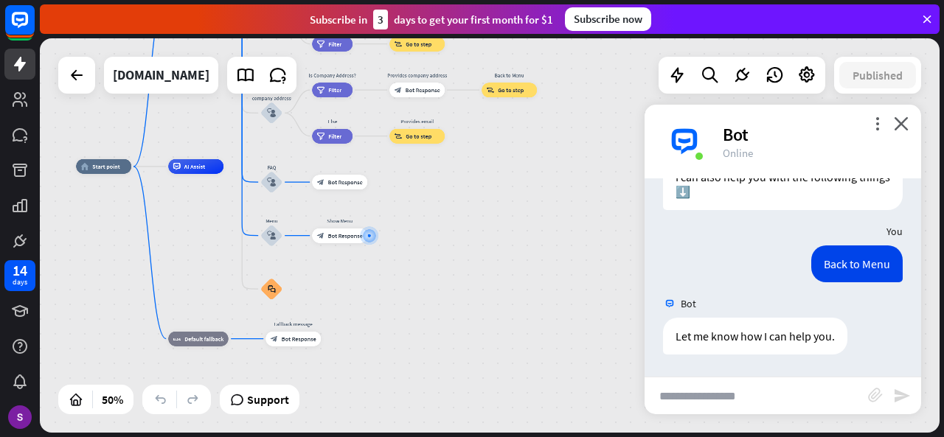
click at [715, 403] on input "text" at bounding box center [755, 396] width 223 height 37
click at [184, 167] on span "AI Assist" at bounding box center [194, 166] width 21 height 7
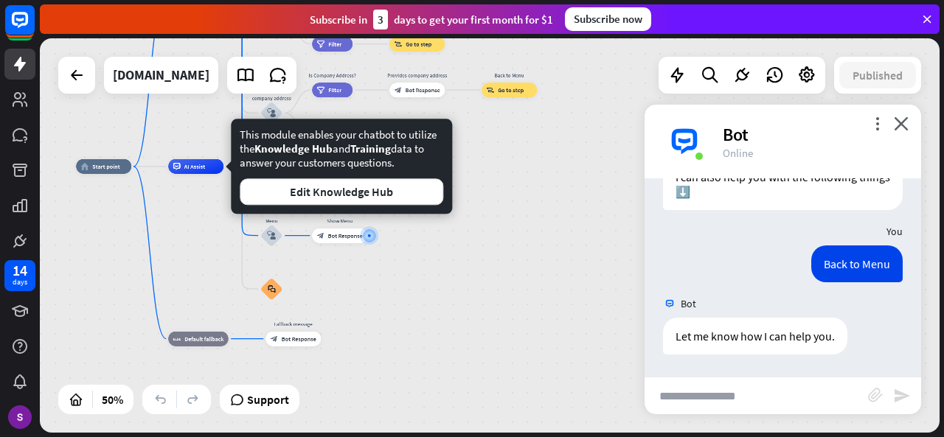
click at [437, 247] on div "home_2 Start point Welcome message block_bot_response Bot Response About us blo…" at bounding box center [301, 266] width 450 height 198
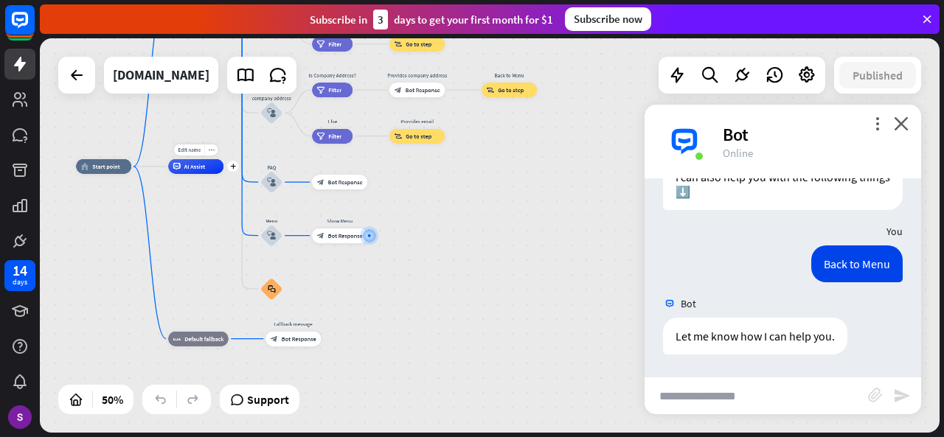
click at [190, 172] on div "AI Assist" at bounding box center [195, 166] width 55 height 15
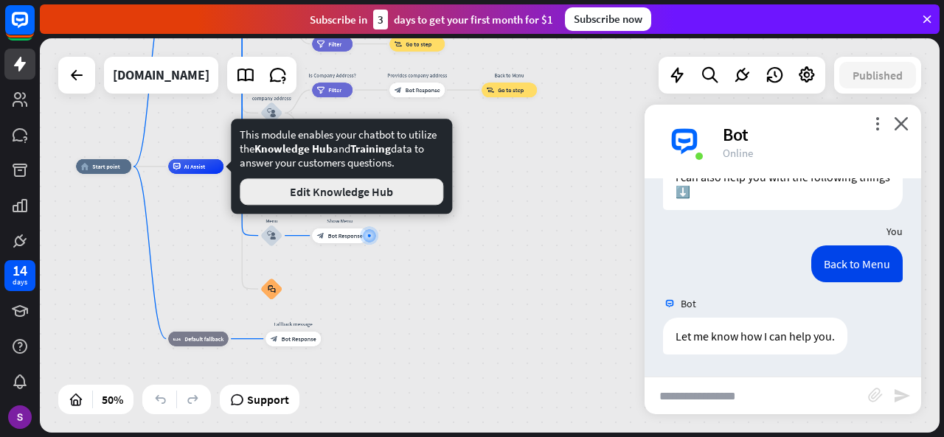
click at [261, 182] on button "Edit Knowledge Hub" at bounding box center [341, 191] width 203 height 27
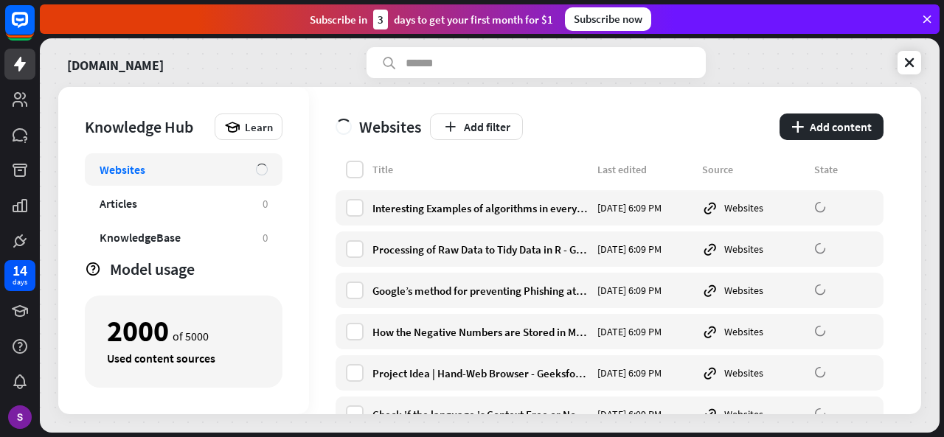
click at [349, 159] on div "Websites Add filter plus Add content" at bounding box center [609, 124] width 548 height 74
click at [355, 172] on label at bounding box center [355, 170] width 18 height 18
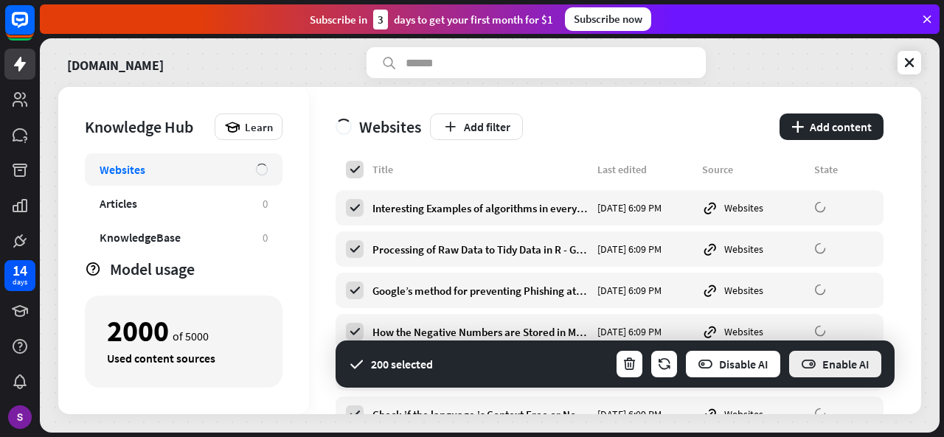
click at [835, 369] on button "Enable AI" at bounding box center [834, 363] width 95 height 29
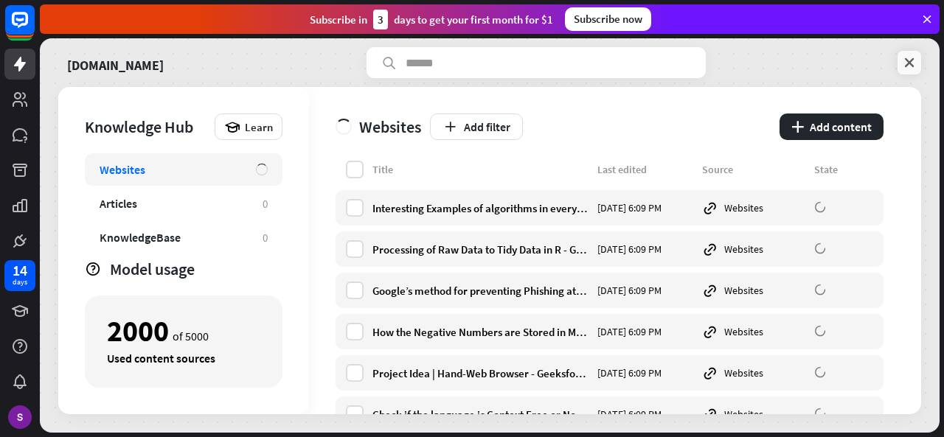
click at [897, 60] on link at bounding box center [909, 63] width 24 height 24
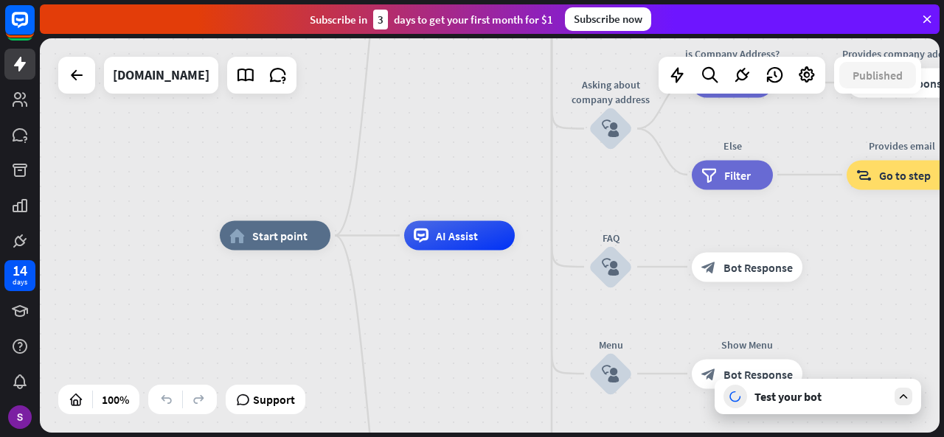
click at [857, 404] on div "Test your bot" at bounding box center [817, 396] width 206 height 35
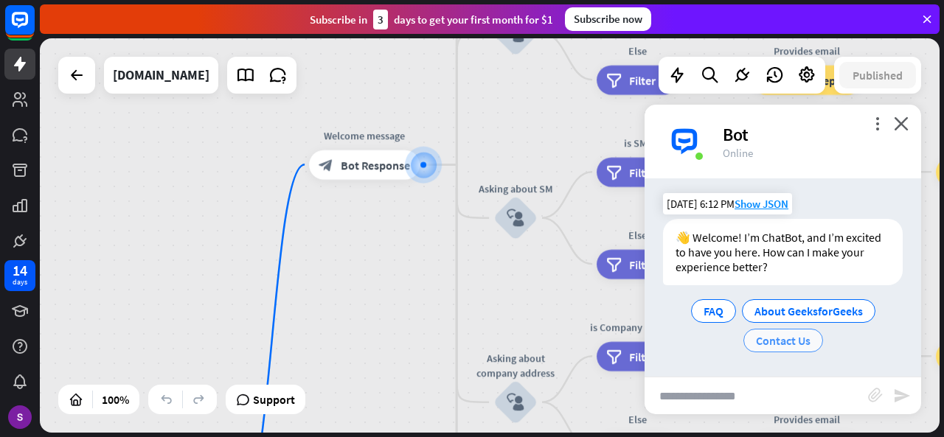
scroll to position [2, 0]
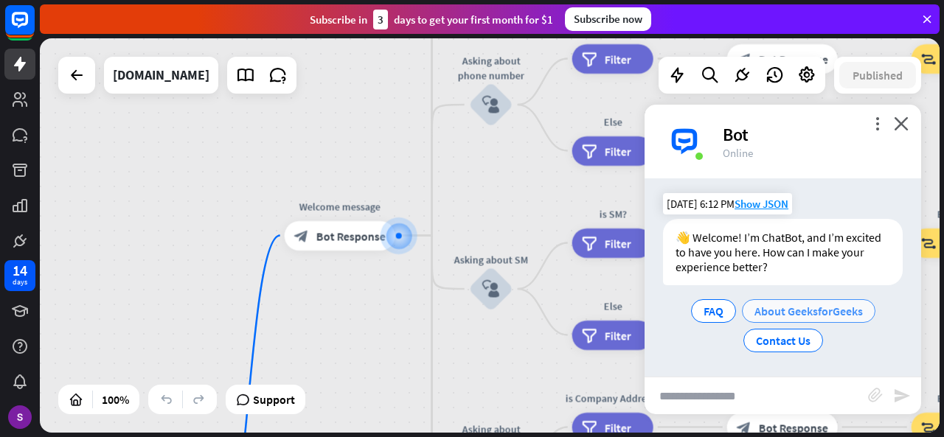
click at [769, 304] on span "About GeeksforGeeks" at bounding box center [808, 311] width 108 height 15
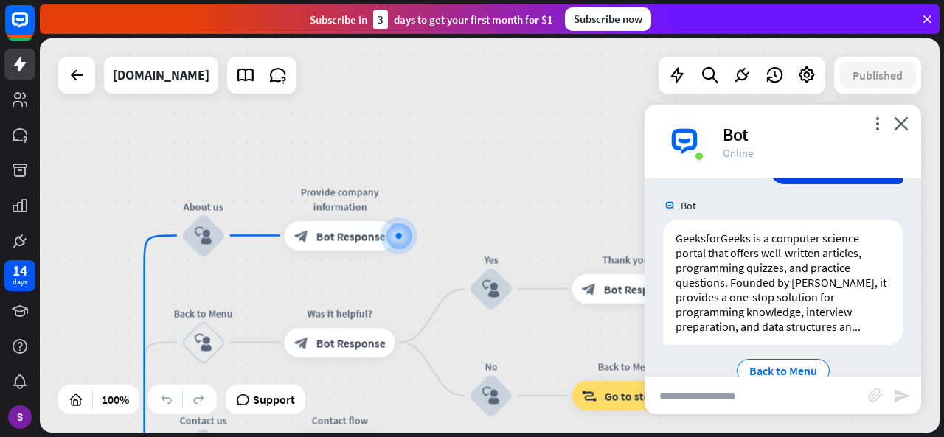
scroll to position [206, 0]
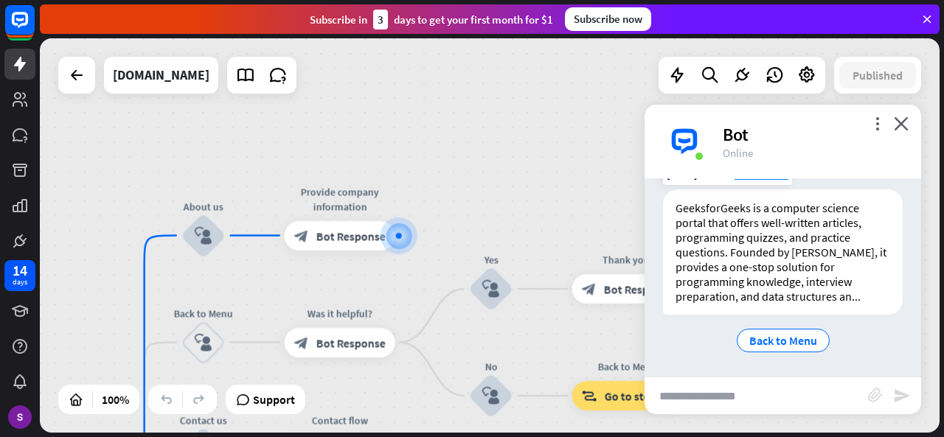
click at [850, 293] on div "GeeksforGeeks is a computer science portal that offers well-written articles, p…" at bounding box center [783, 251] width 240 height 125
drag, startPoint x: 815, startPoint y: 400, endPoint x: 777, endPoint y: 349, distance: 63.1
click at [777, 349] on div "more_vert close Bot Online Bot 👋 Welcome! I’m ChatBot, and I’m excited to have …" at bounding box center [782, 260] width 276 height 310
click at [777, 349] on div "Back to Menu" at bounding box center [783, 341] width 93 height 24
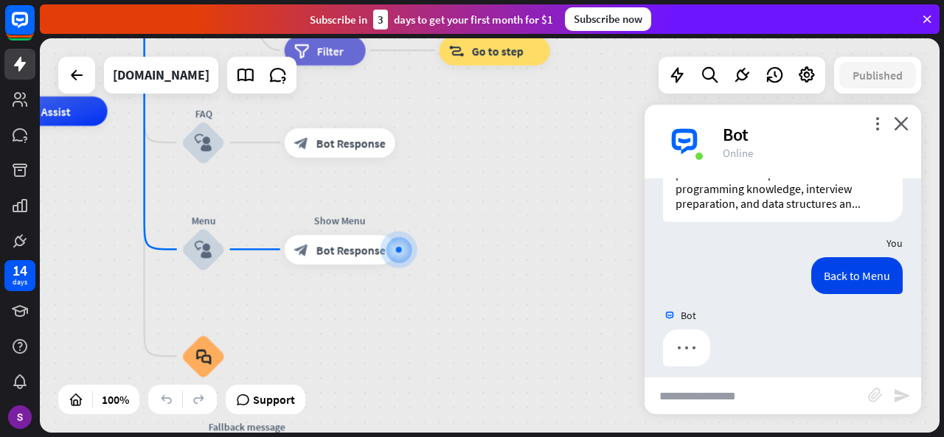
scroll to position [310, 0]
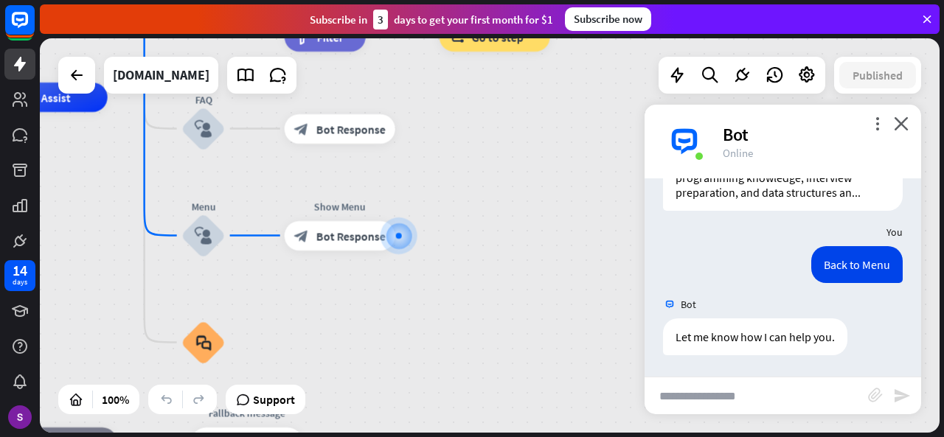
click at [784, 399] on input "text" at bounding box center [755, 396] width 223 height 37
type input "*"
type input "**********"
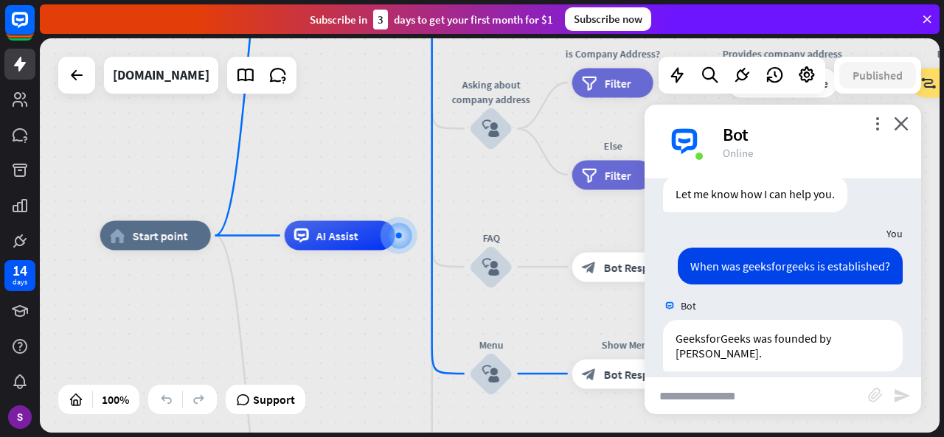
scroll to position [469, 0]
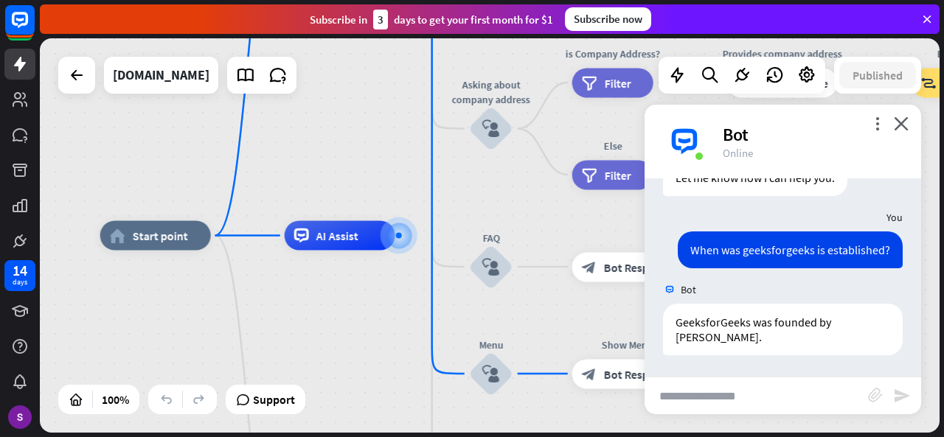
click at [728, 397] on input "text" at bounding box center [755, 396] width 223 height 37
click at [762, 397] on input "**********" at bounding box center [755, 396] width 223 height 37
click at [746, 399] on input "**********" at bounding box center [755, 396] width 223 height 37
click at [770, 397] on input "**********" at bounding box center [755, 396] width 223 height 37
click at [798, 396] on input "**********" at bounding box center [755, 396] width 223 height 37
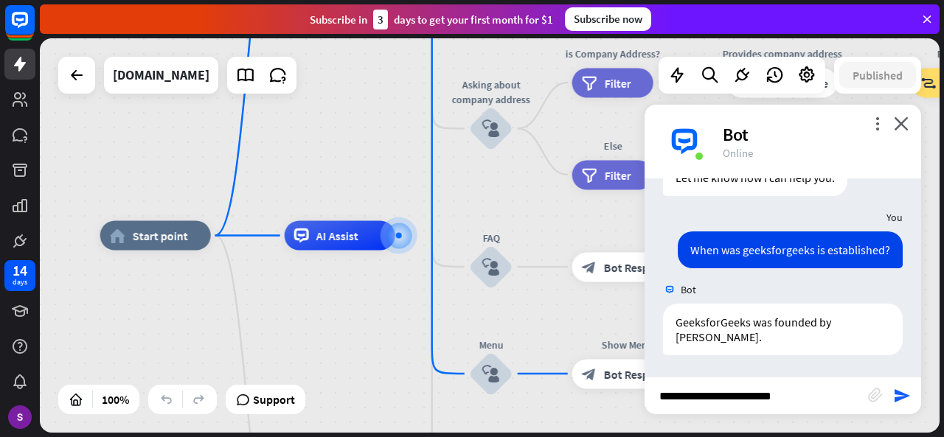
click at [727, 397] on input "**********" at bounding box center [755, 396] width 223 height 37
click at [829, 403] on input "**********" at bounding box center [755, 396] width 223 height 37
type input "**********"
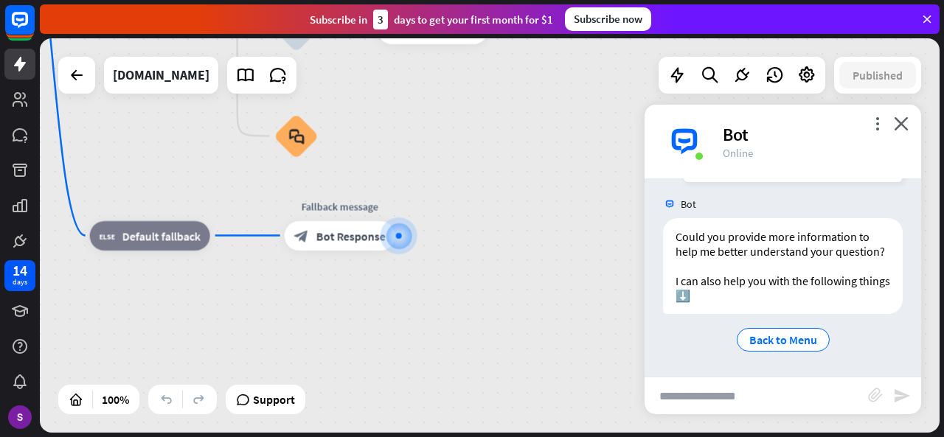
scroll to position [818, 0]
click at [790, 330] on div "Back to Menu" at bounding box center [783, 340] width 93 height 24
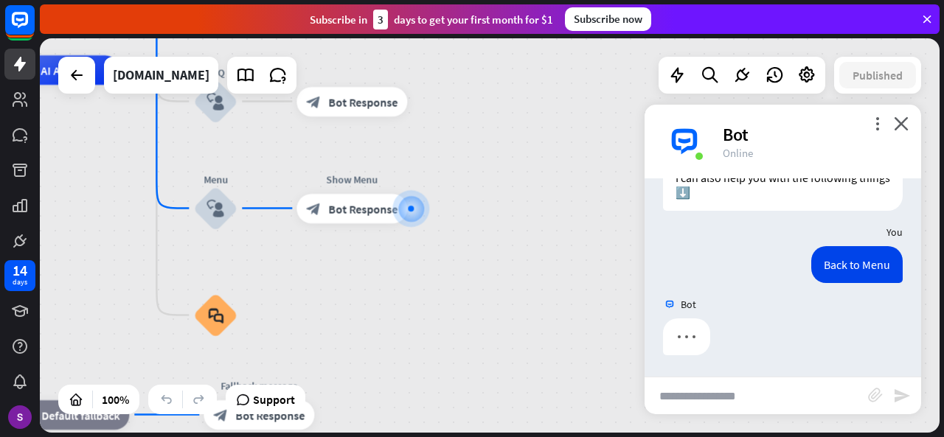
scroll to position [922, 0]
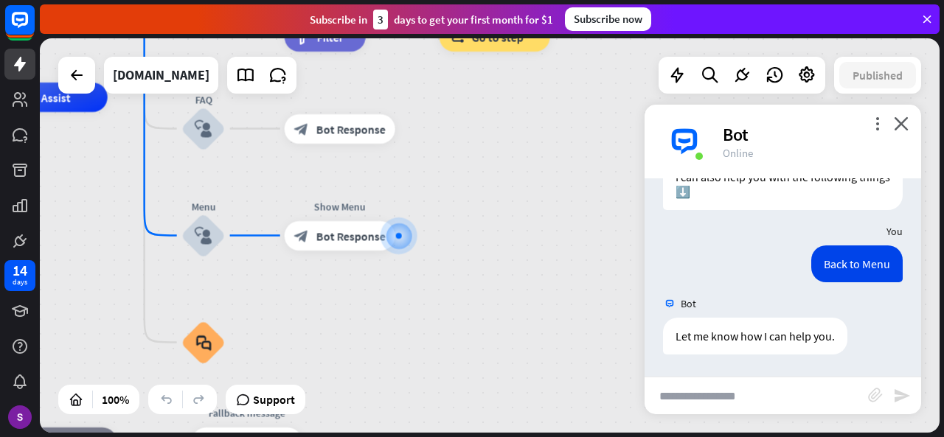
click at [743, 385] on input "text" at bounding box center [755, 396] width 223 height 37
click at [752, 400] on input "**********" at bounding box center [755, 396] width 223 height 37
type input "**********"
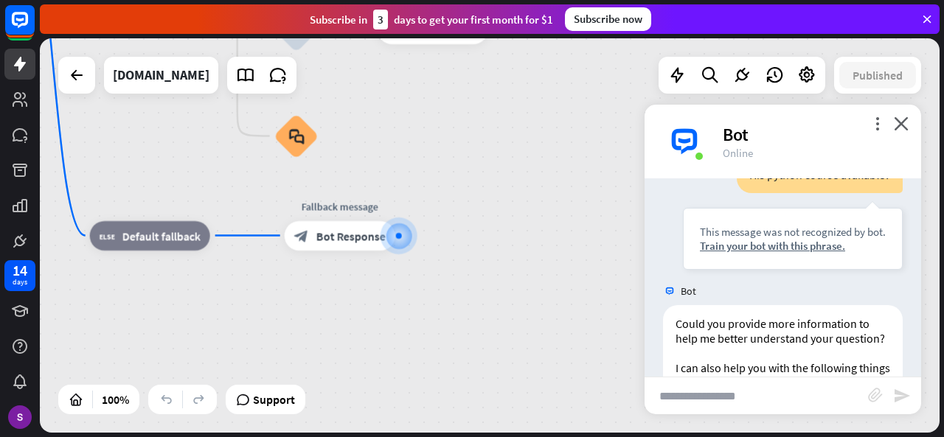
scroll to position [1258, 0]
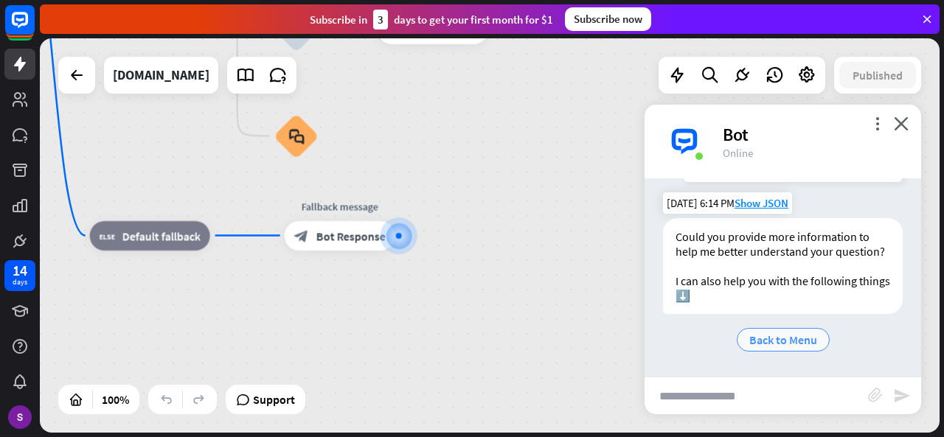
click at [782, 335] on span "Back to Menu" at bounding box center [783, 340] width 68 height 15
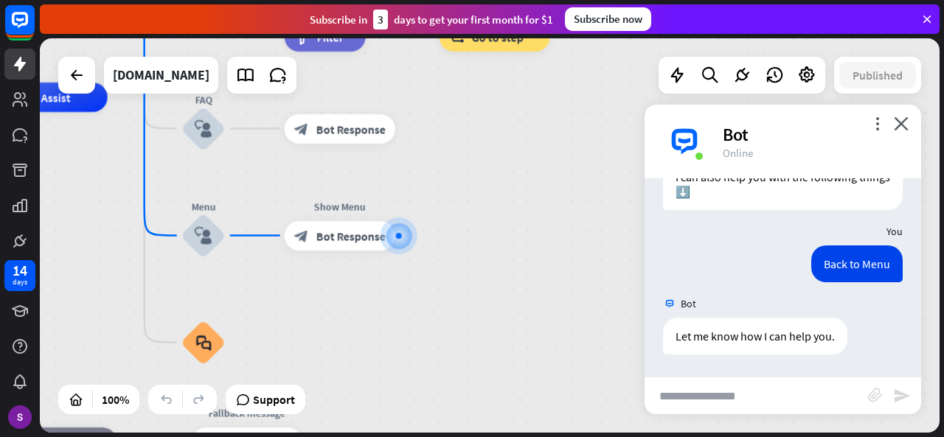
scroll to position [1361, 0]
click at [739, 387] on input "text" at bounding box center [755, 396] width 223 height 37
type input "**********"
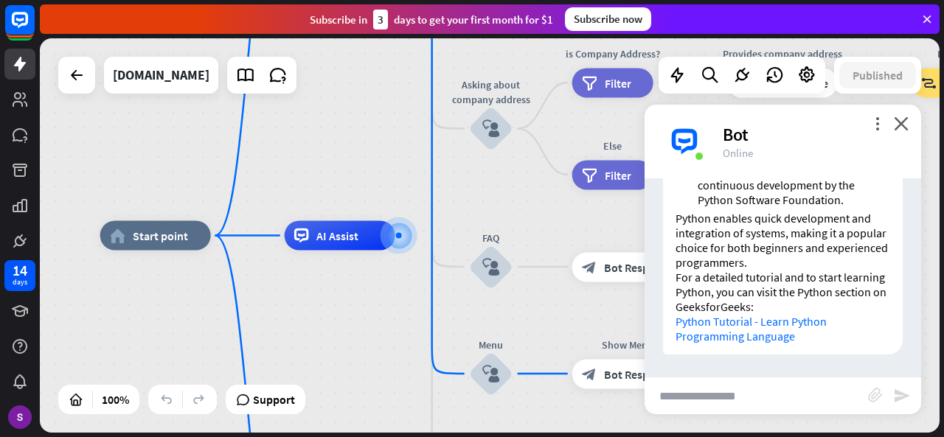
scroll to position [2063, 0]
click at [509, 339] on div "more_horiz" at bounding box center [520, 333] width 27 height 22
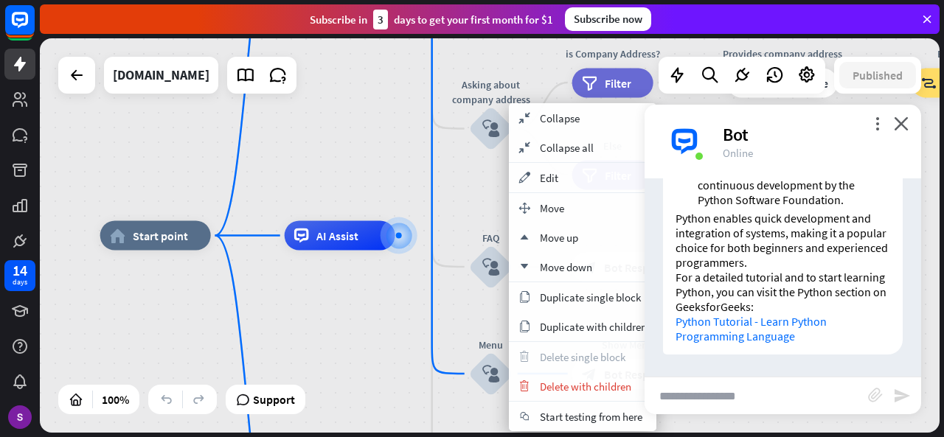
click at [263, 304] on div "home_2 Start point Welcome message block_bot_response Bot Response About us blo…" at bounding box center [550, 433] width 900 height 394
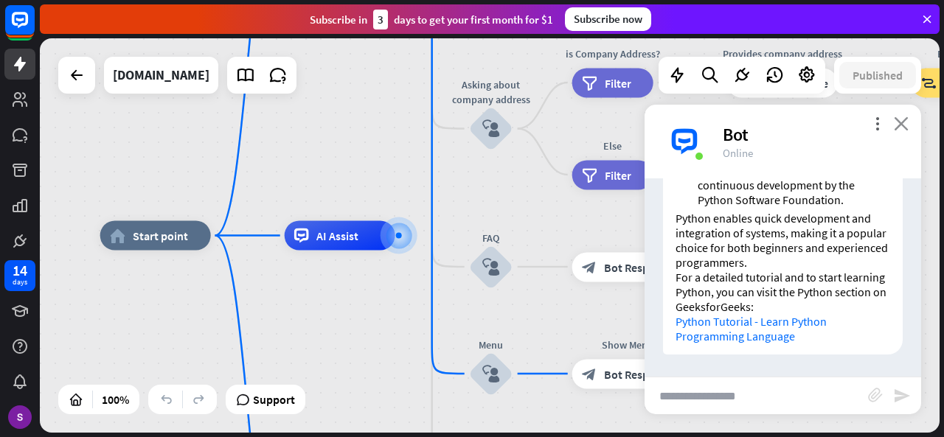
click at [894, 122] on icon "close" at bounding box center [901, 123] width 15 height 14
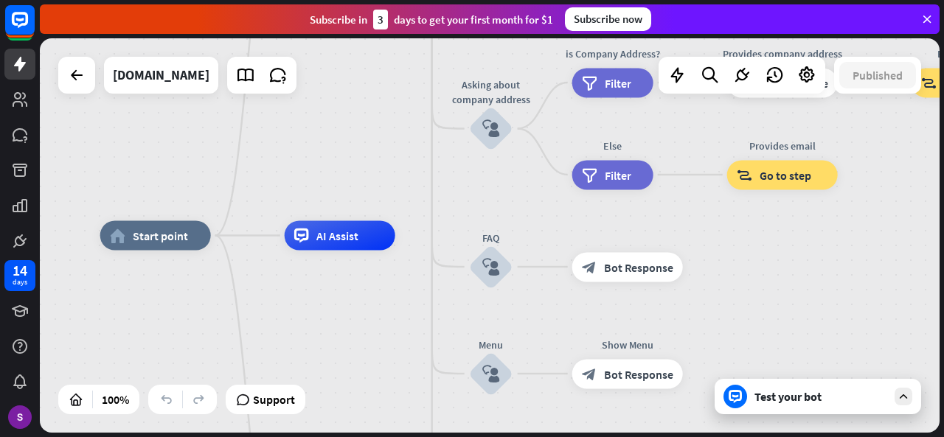
click at [762, 392] on div "Test your bot" at bounding box center [820, 396] width 133 height 15
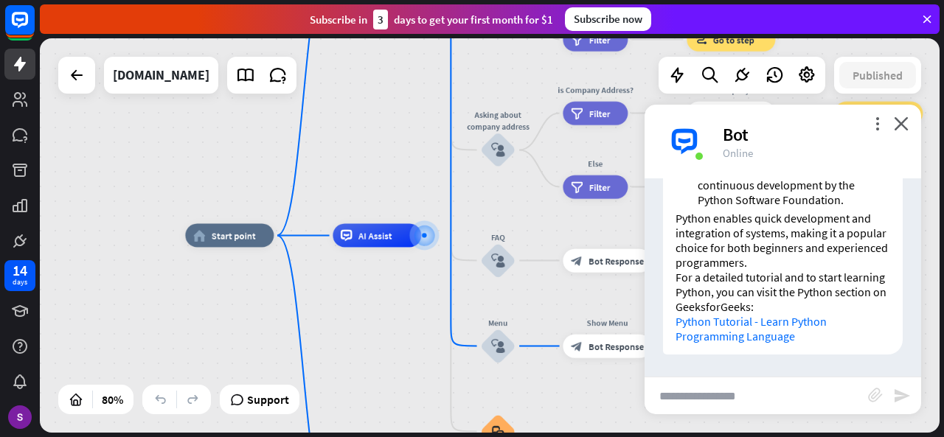
click at [790, 326] on link "Python Tutorial - Learn Python Programming Language" at bounding box center [750, 328] width 151 height 29
click at [749, 396] on input "text" at bounding box center [755, 396] width 223 height 37
type input "**********"
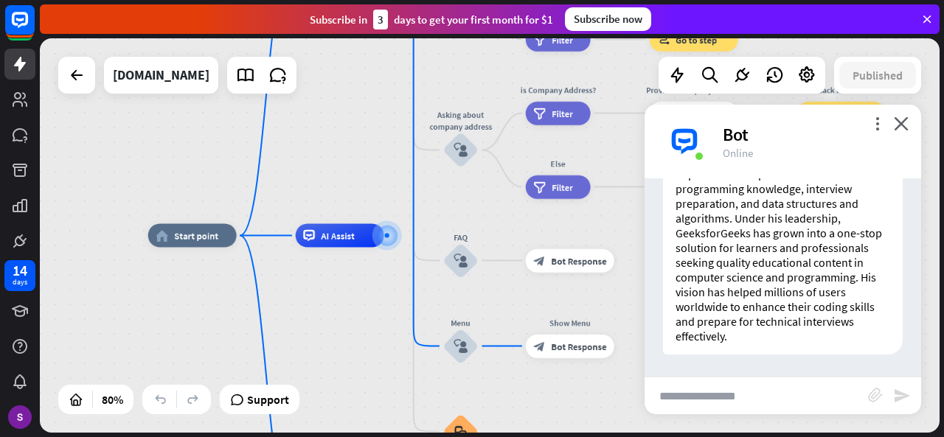
scroll to position [2414, 0]
type input "*"
type input "**********"
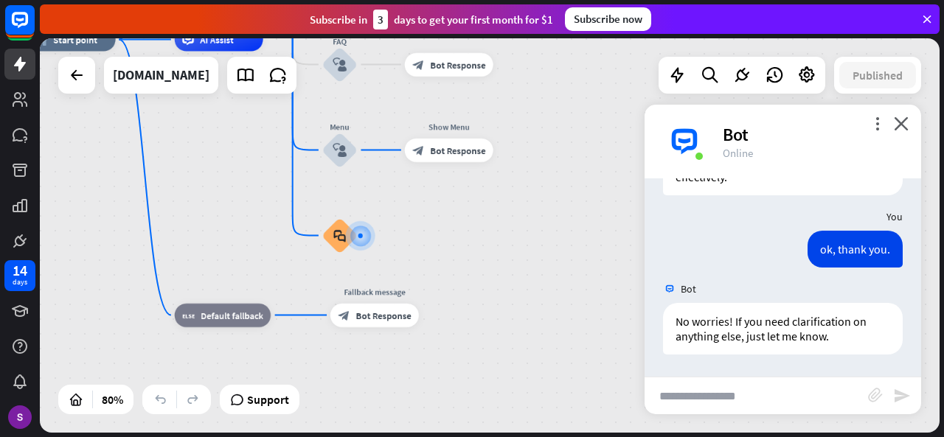
scroll to position [2573, 0]
click at [806, 383] on input "text" at bounding box center [755, 396] width 223 height 37
type input "***"
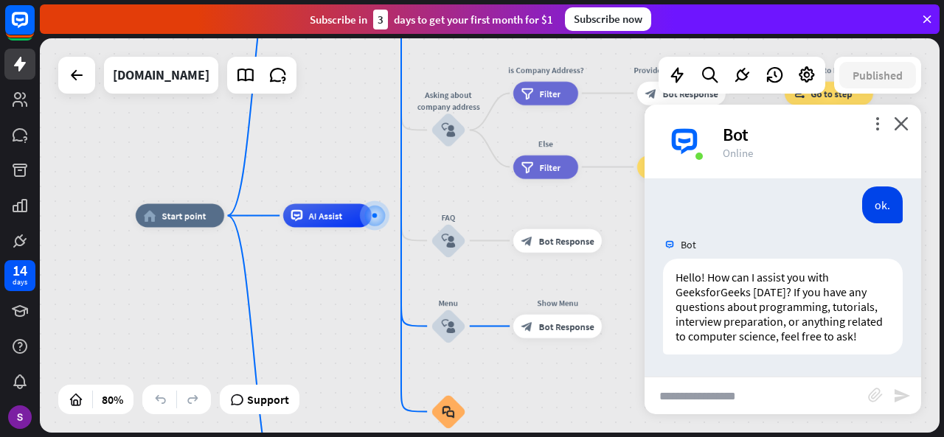
scroll to position [2791, 0]
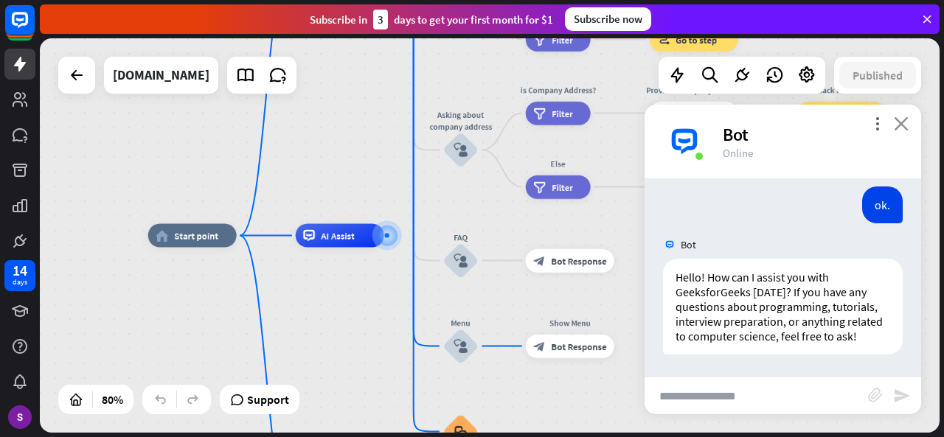
click at [900, 123] on icon "close" at bounding box center [901, 123] width 15 height 14
